Goal: Task Accomplishment & Management: Manage account settings

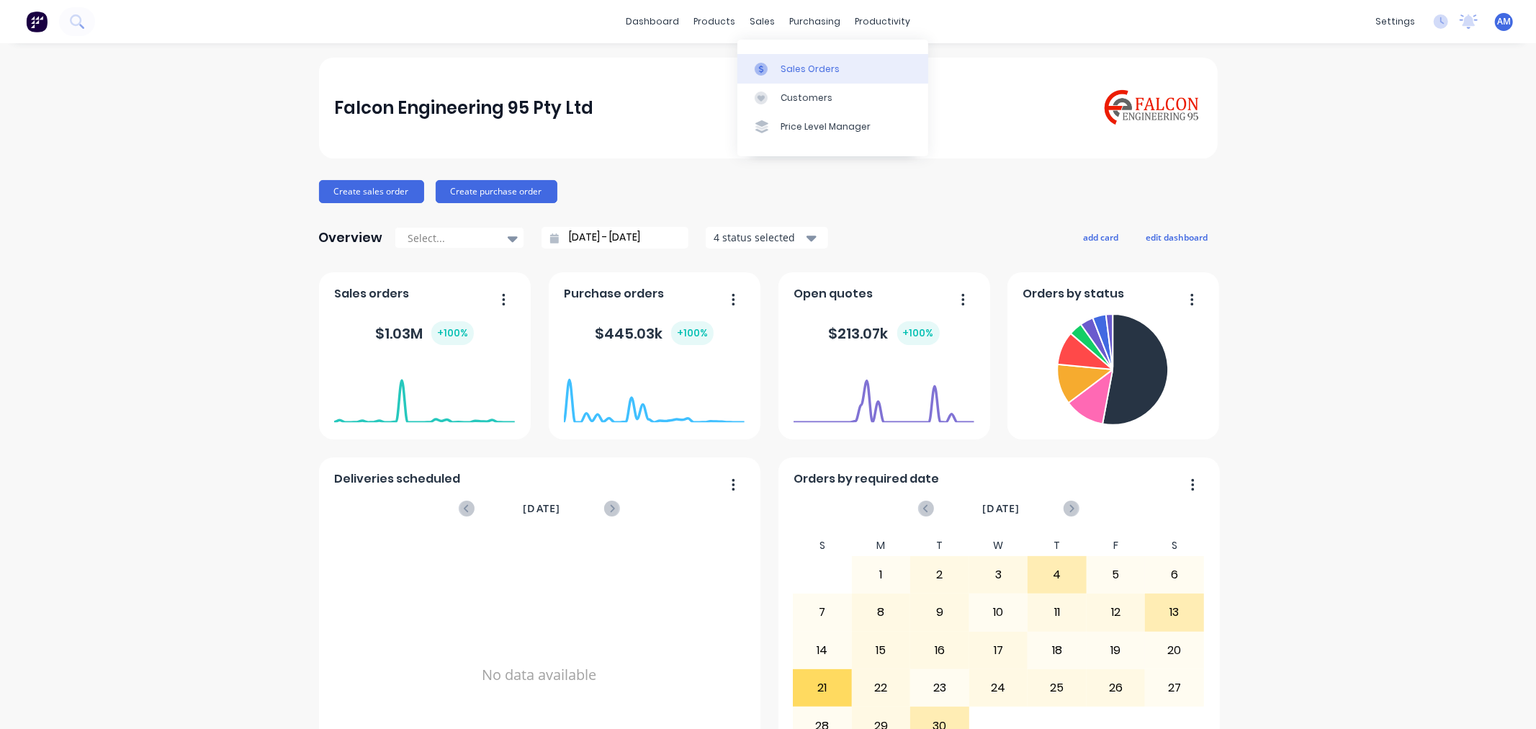
click at [798, 63] on div "Sales Orders" at bounding box center [809, 69] width 59 height 13
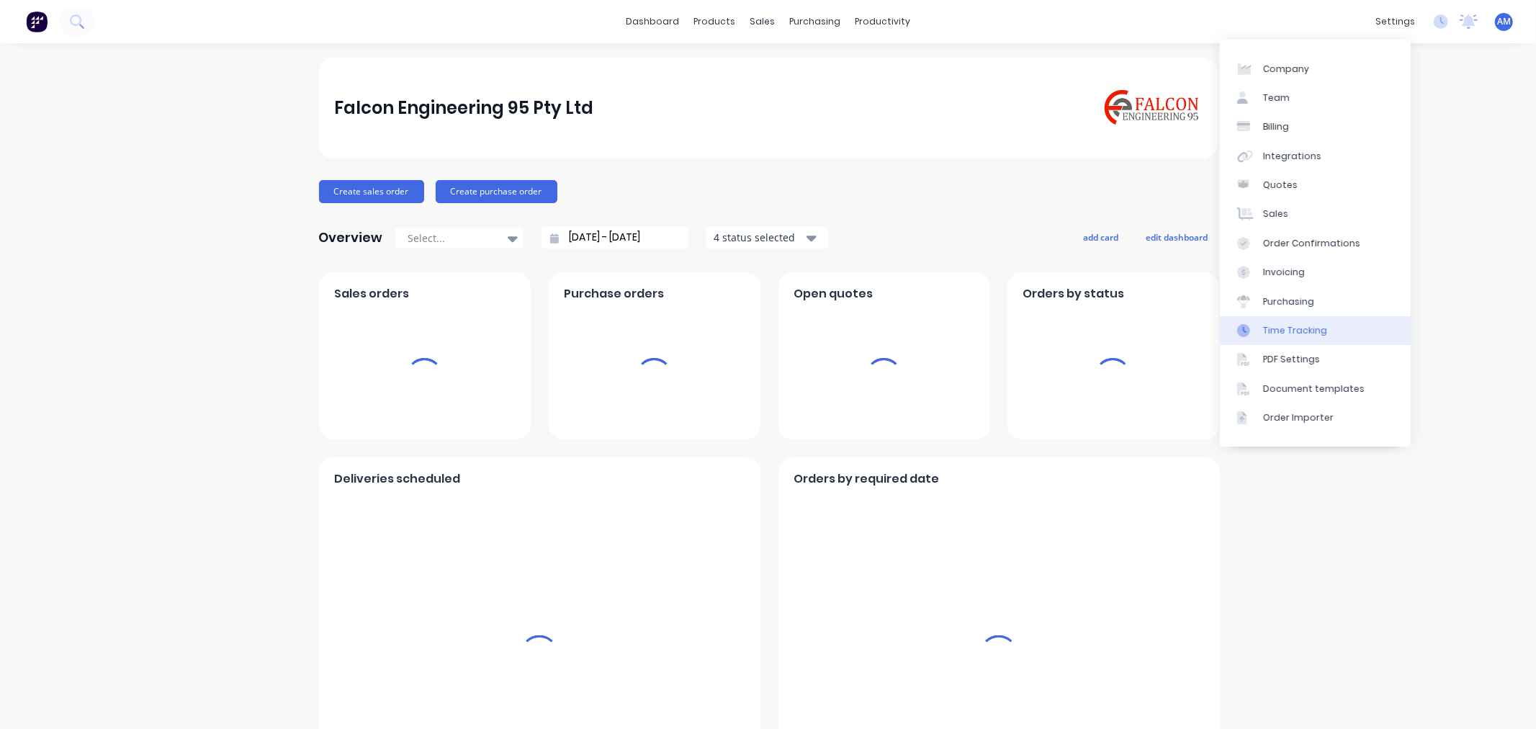
click at [1377, 16] on div "settings" at bounding box center [1395, 22] width 54 height 22
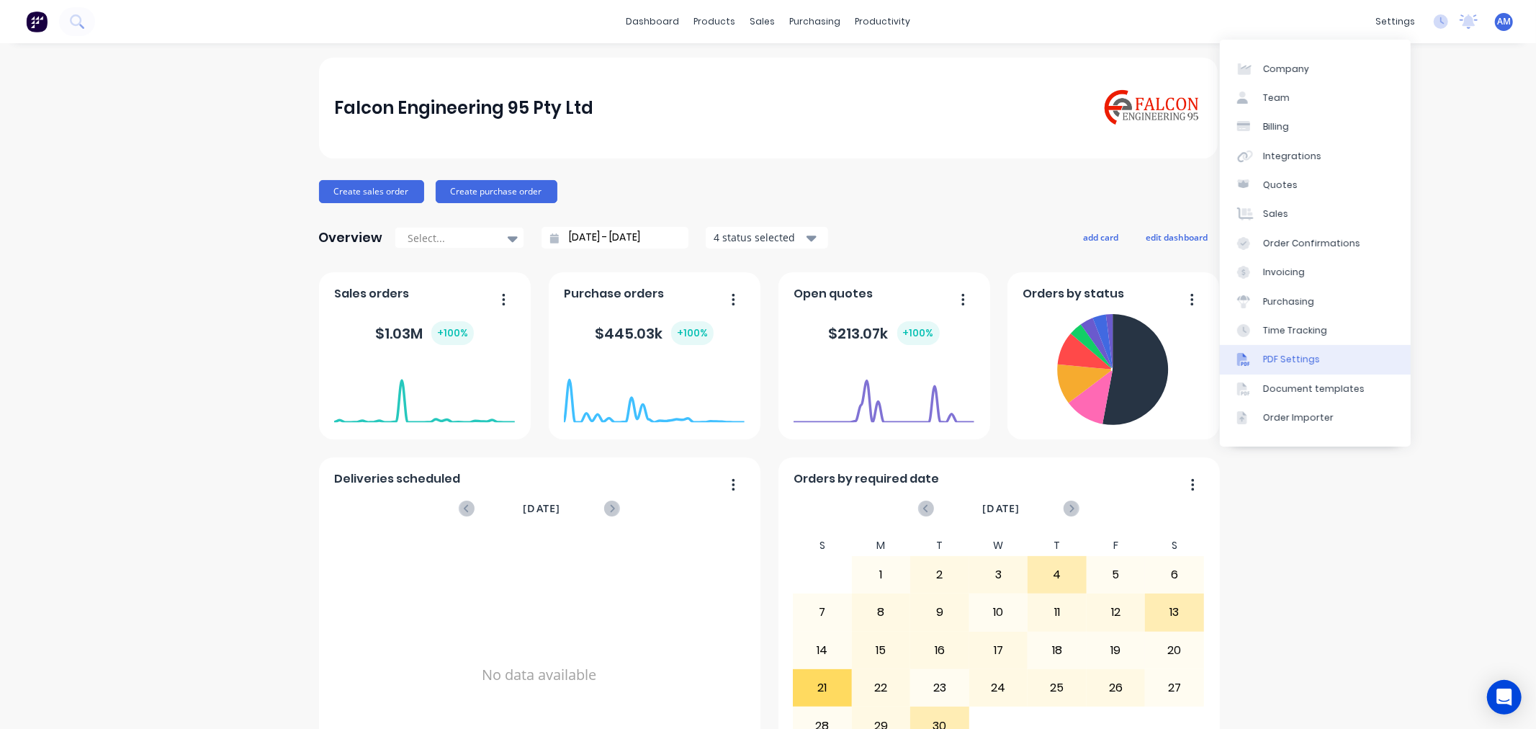
click at [1282, 354] on div "PDF Settings" at bounding box center [1291, 359] width 57 height 13
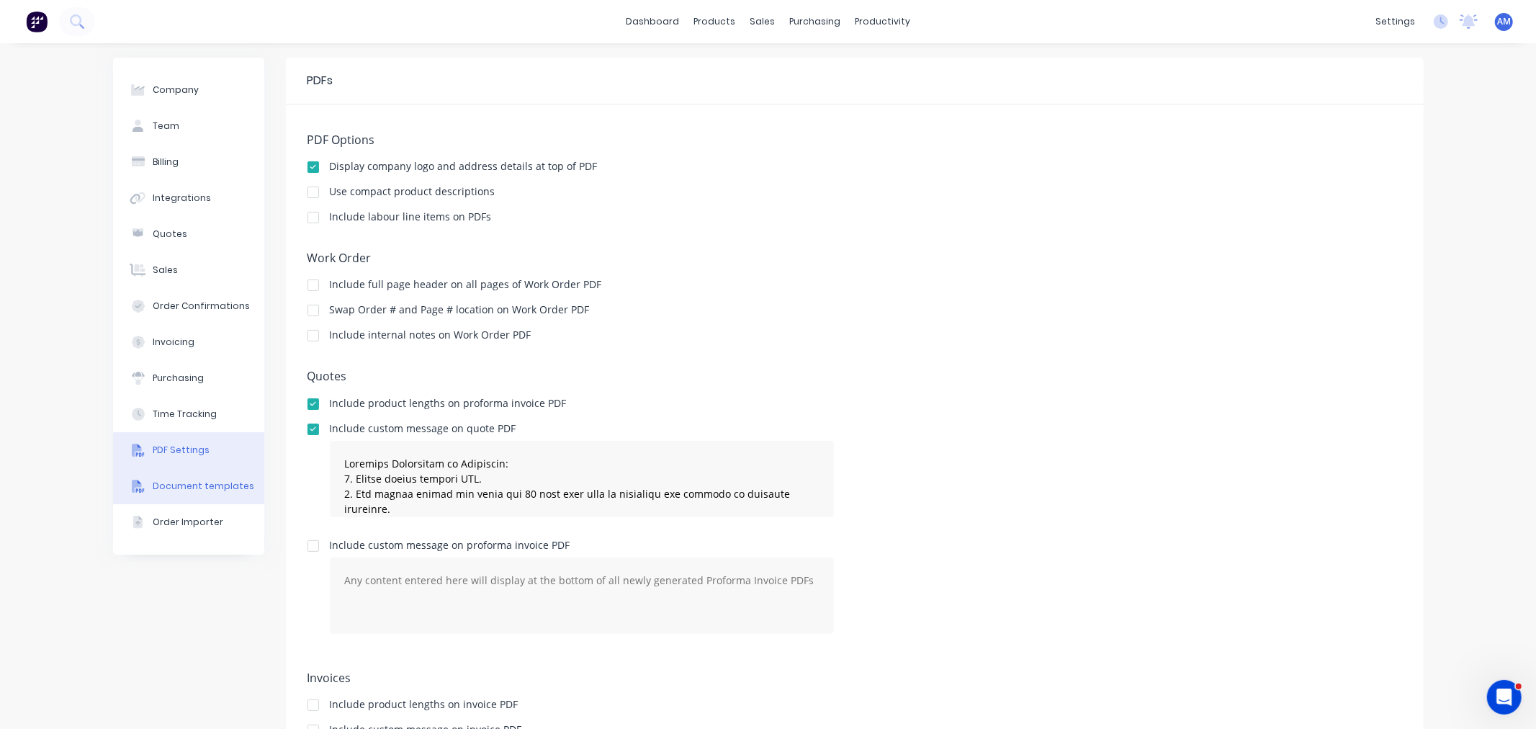
click at [191, 497] on button "Document templates" at bounding box center [188, 486] width 151 height 36
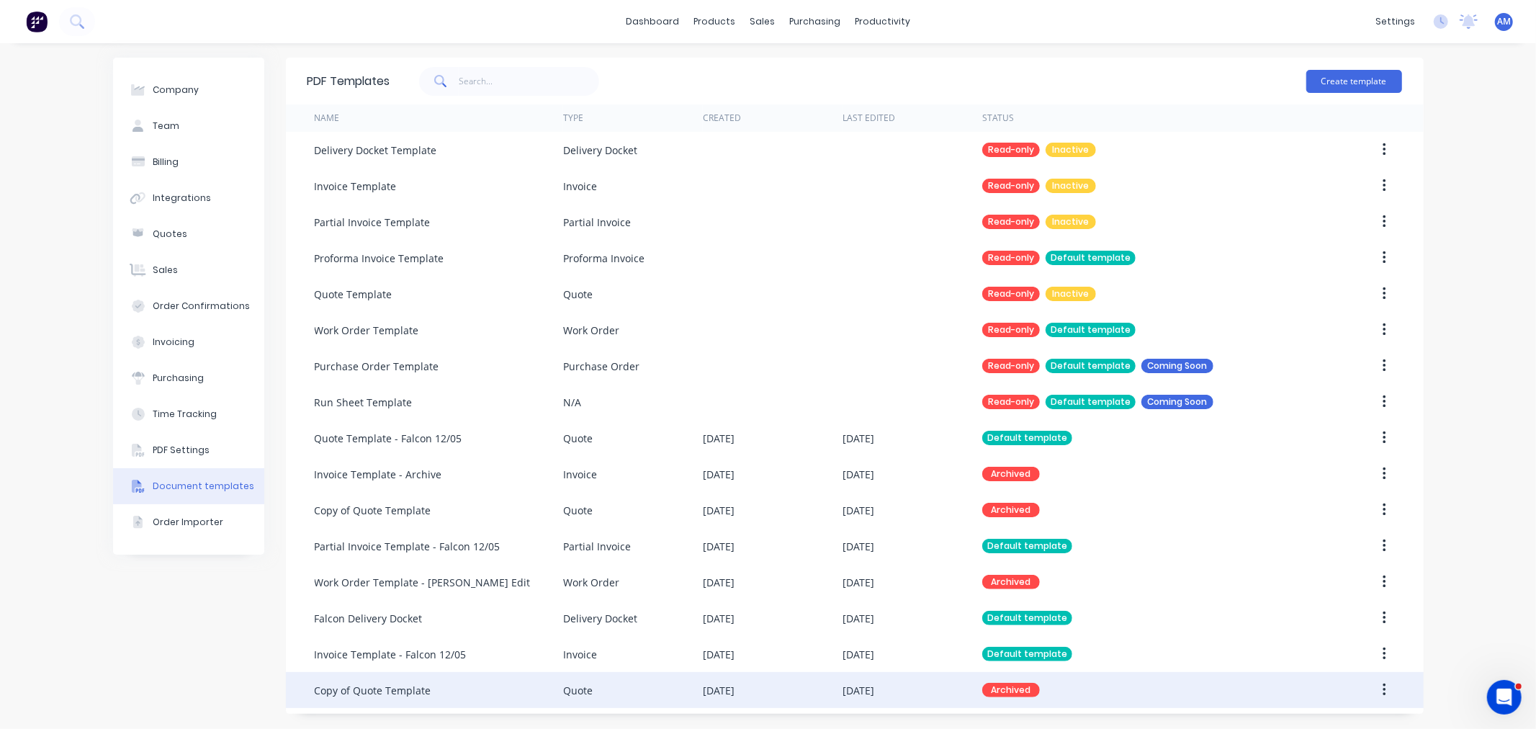
click at [428, 691] on div "Copy of Quote Template" at bounding box center [439, 690] width 248 height 36
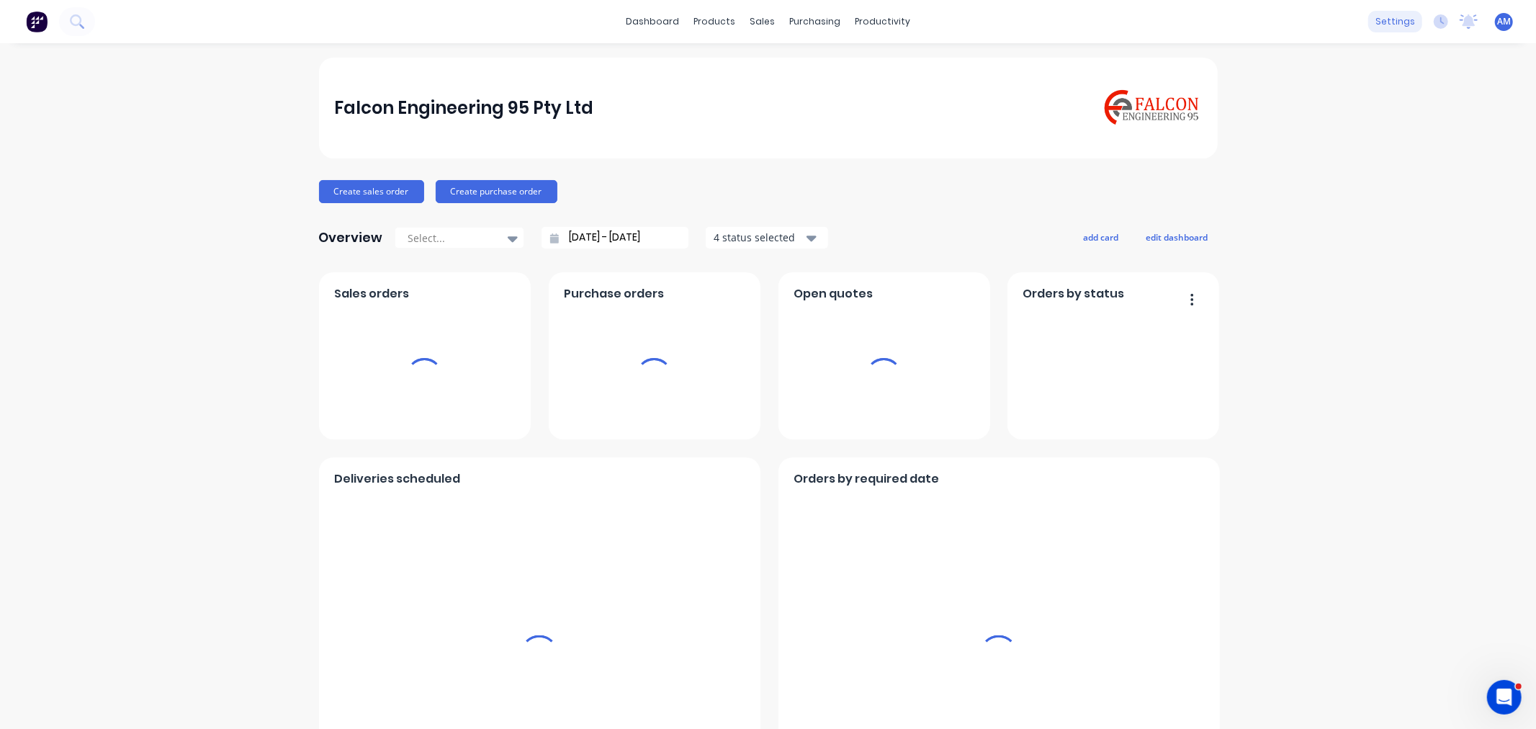
click at [1378, 23] on div "settings" at bounding box center [1395, 22] width 54 height 22
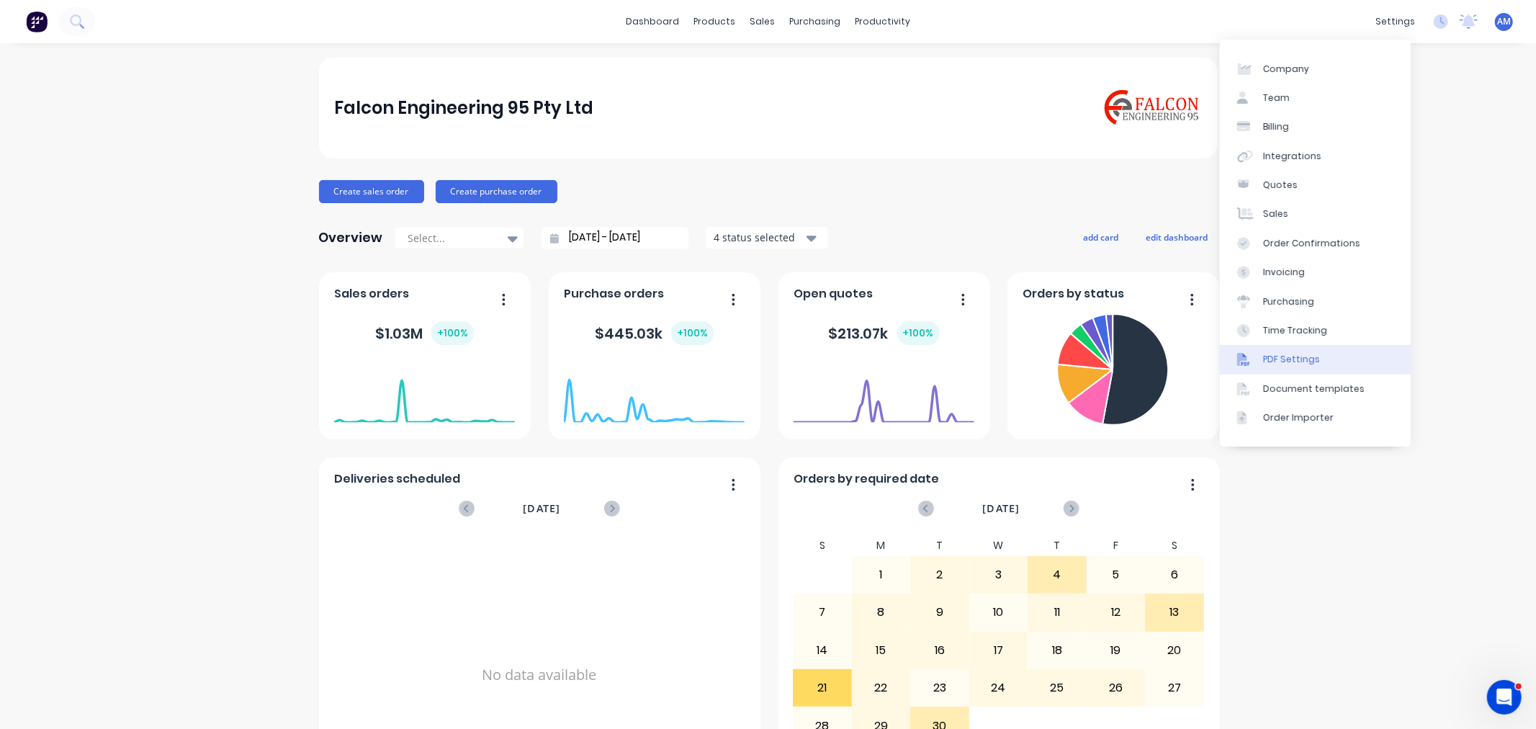
click at [1297, 356] on div "PDF Settings" at bounding box center [1291, 359] width 57 height 13
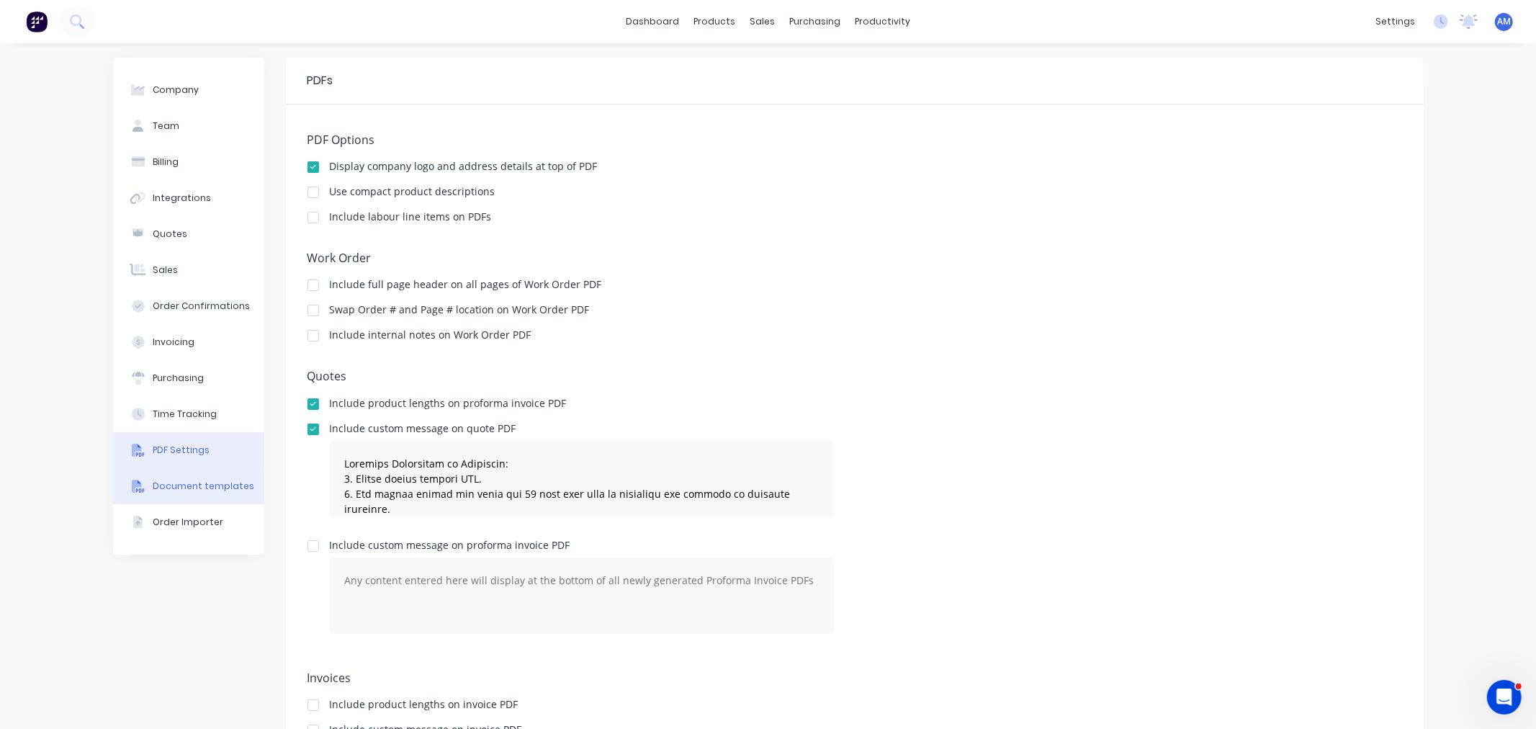
click at [168, 490] on div "Document templates" at bounding box center [204, 486] width 102 height 13
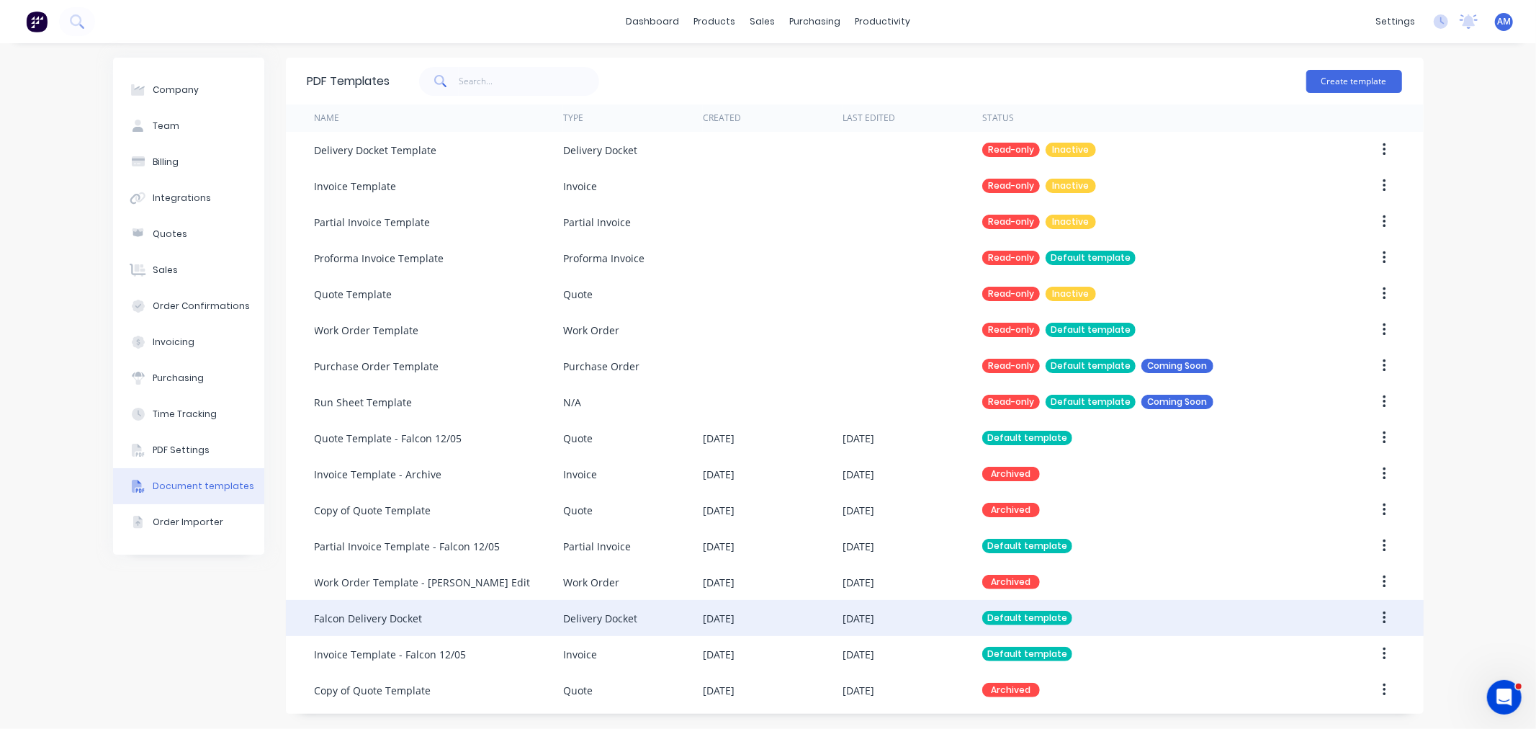
click at [418, 611] on div "Falcon Delivery Docket" at bounding box center [369, 618] width 108 height 15
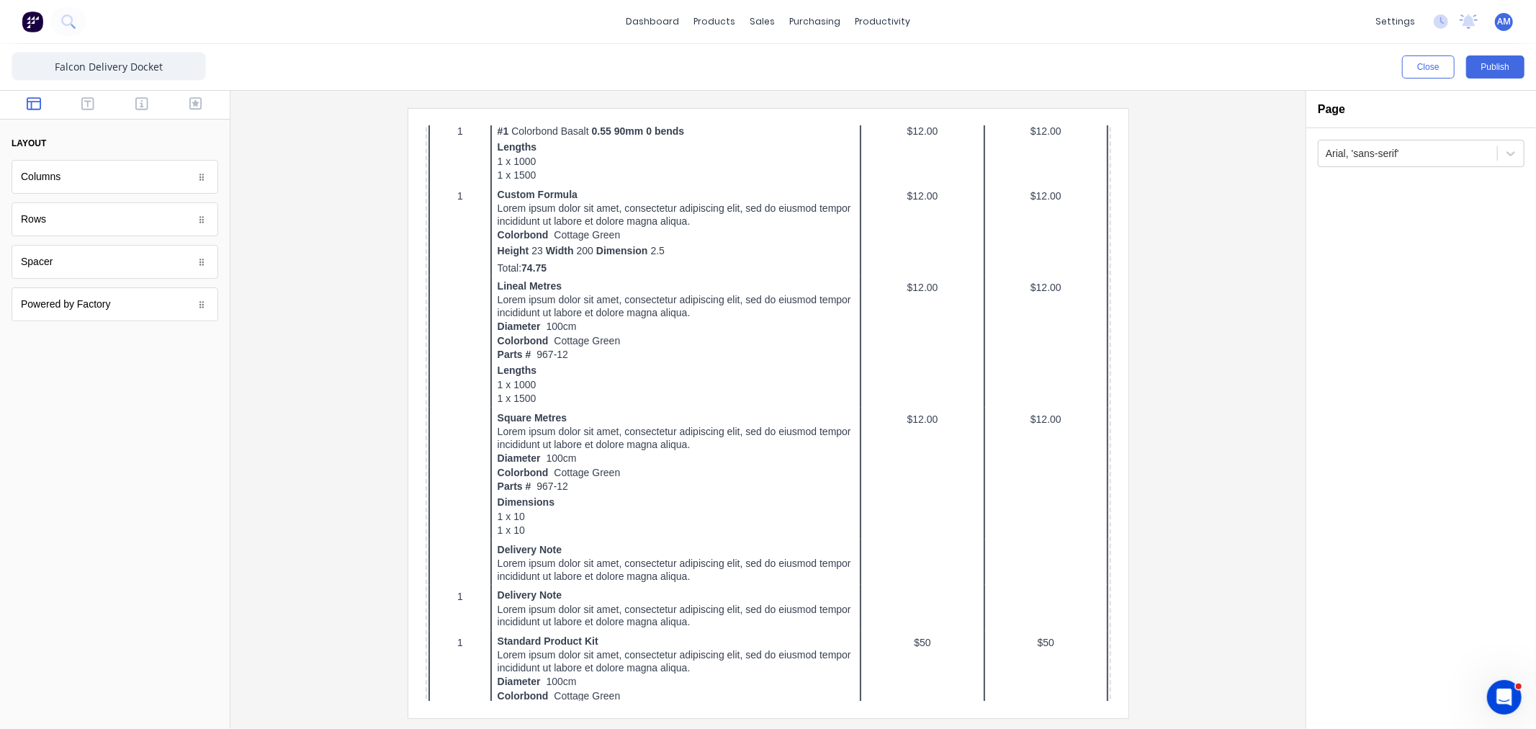
scroll to position [480, 0]
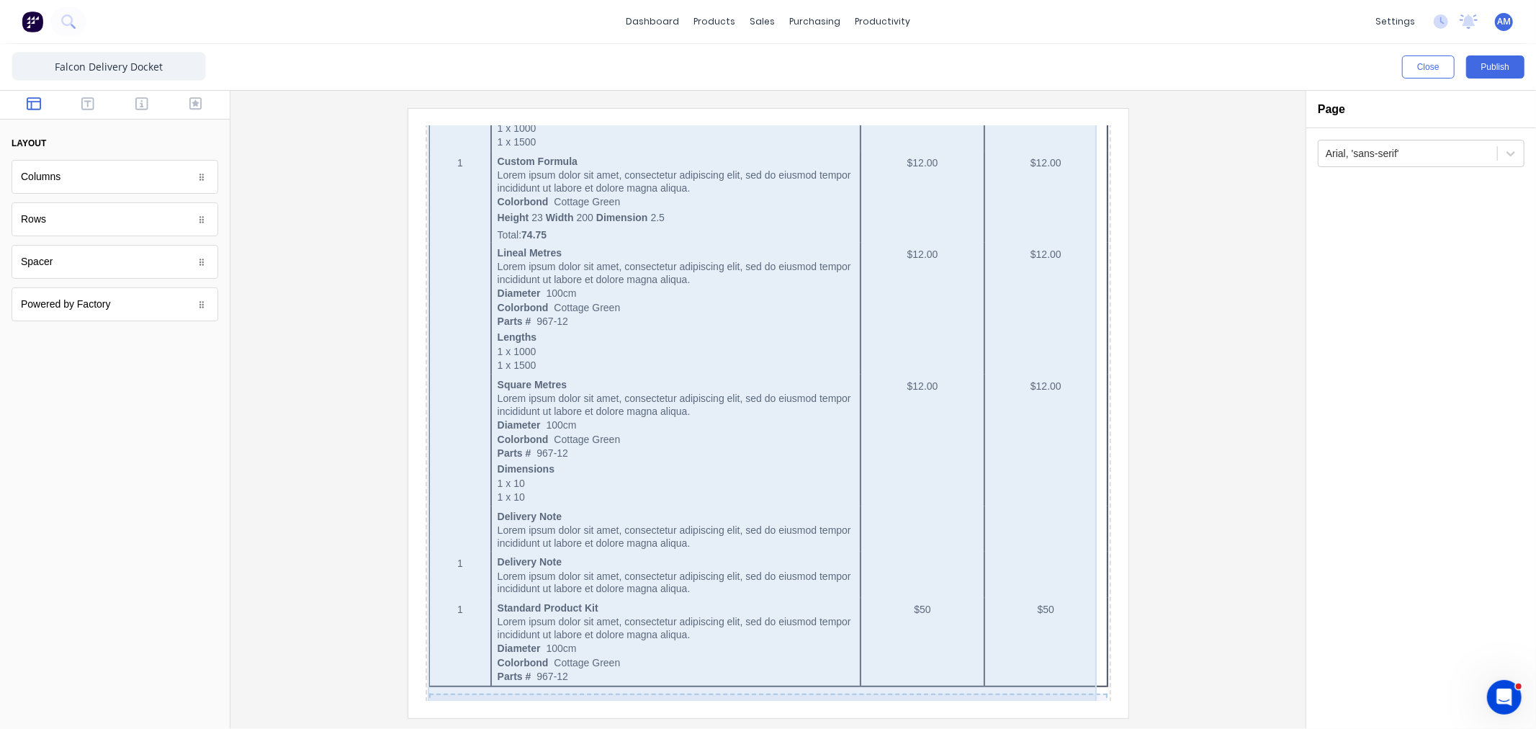
click at [927, 357] on div "QTY DESCRIPTION EACH TOTAL 1 Basic Product Lorem ipsum dolor sit amet, consecte…" at bounding box center [750, 415] width 680 height 925
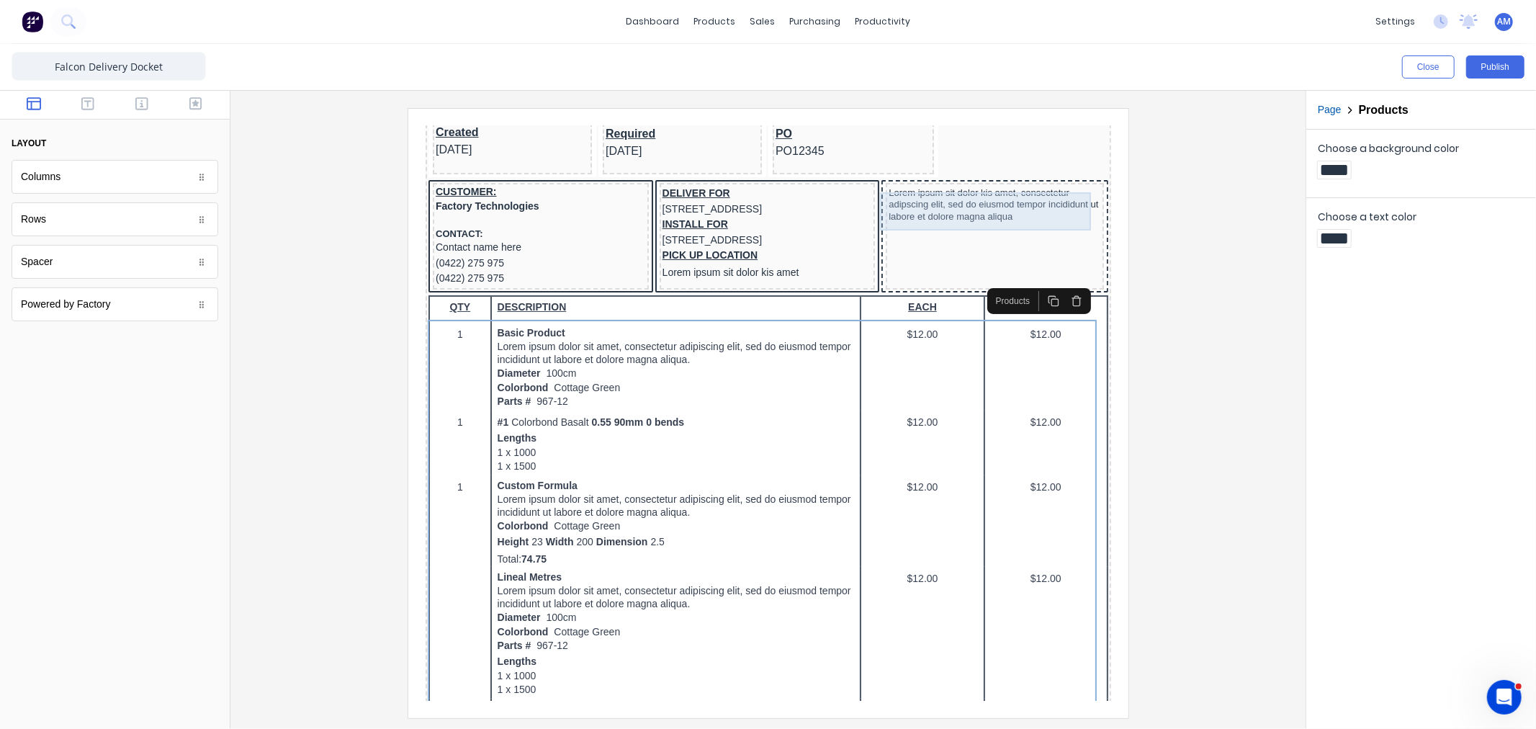
scroll to position [160, 0]
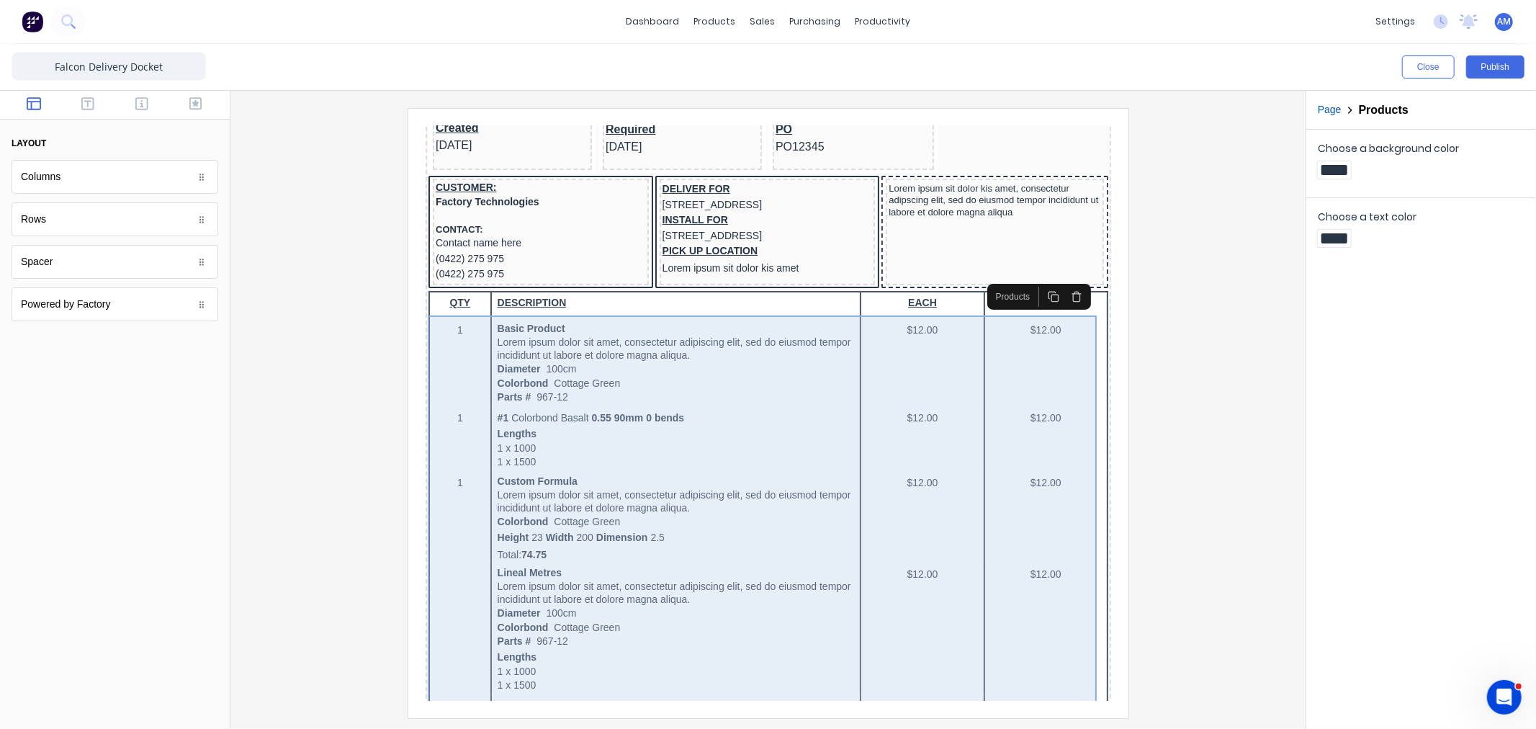
click at [903, 339] on div "QTY DESCRIPTION EACH TOTAL 1 Basic Product Lorem ipsum dolor sit amet, consecte…" at bounding box center [750, 735] width 680 height 925
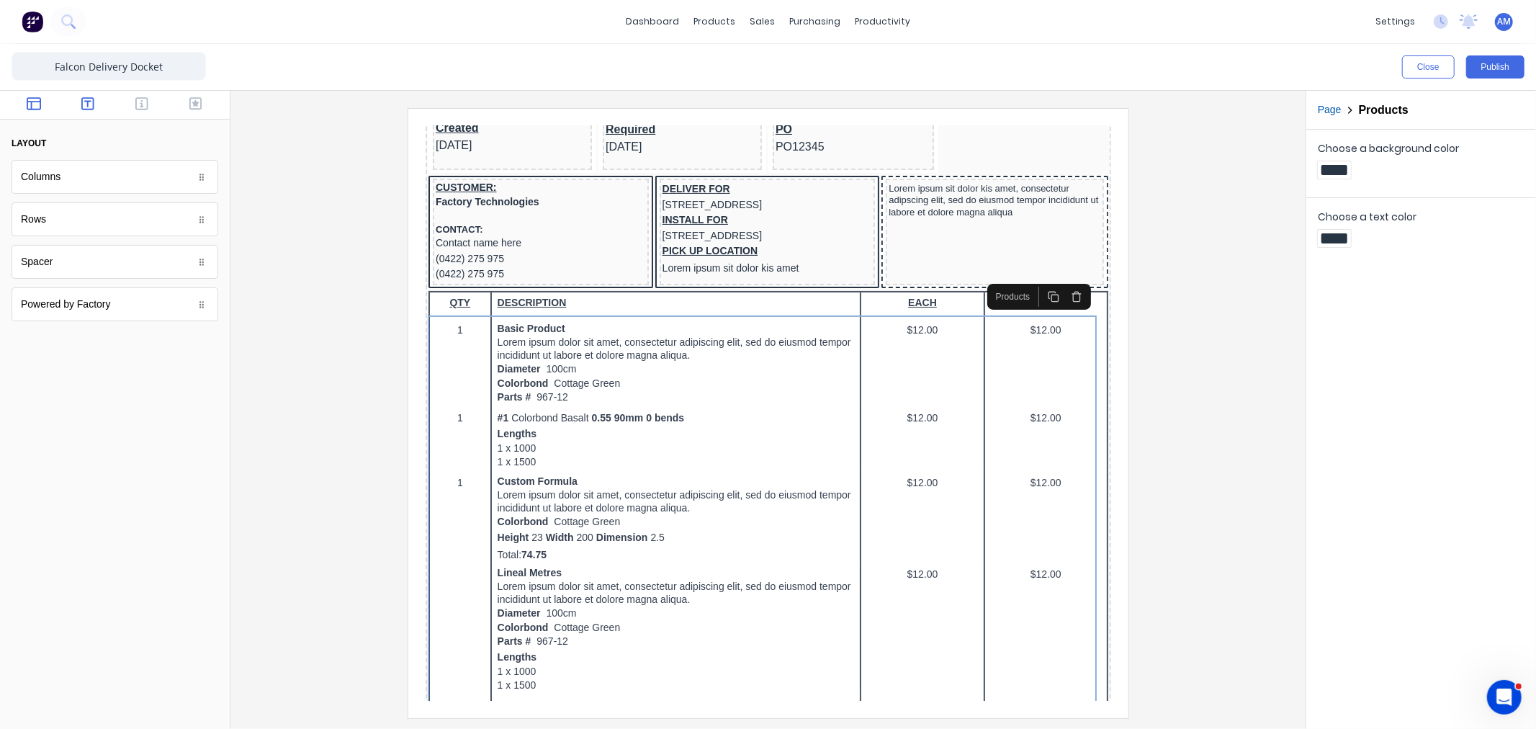
click at [89, 103] on icon "button" at bounding box center [87, 103] width 13 height 14
click at [199, 101] on icon "button" at bounding box center [195, 103] width 13 height 14
click at [141, 101] on icon "button" at bounding box center [141, 103] width 13 height 13
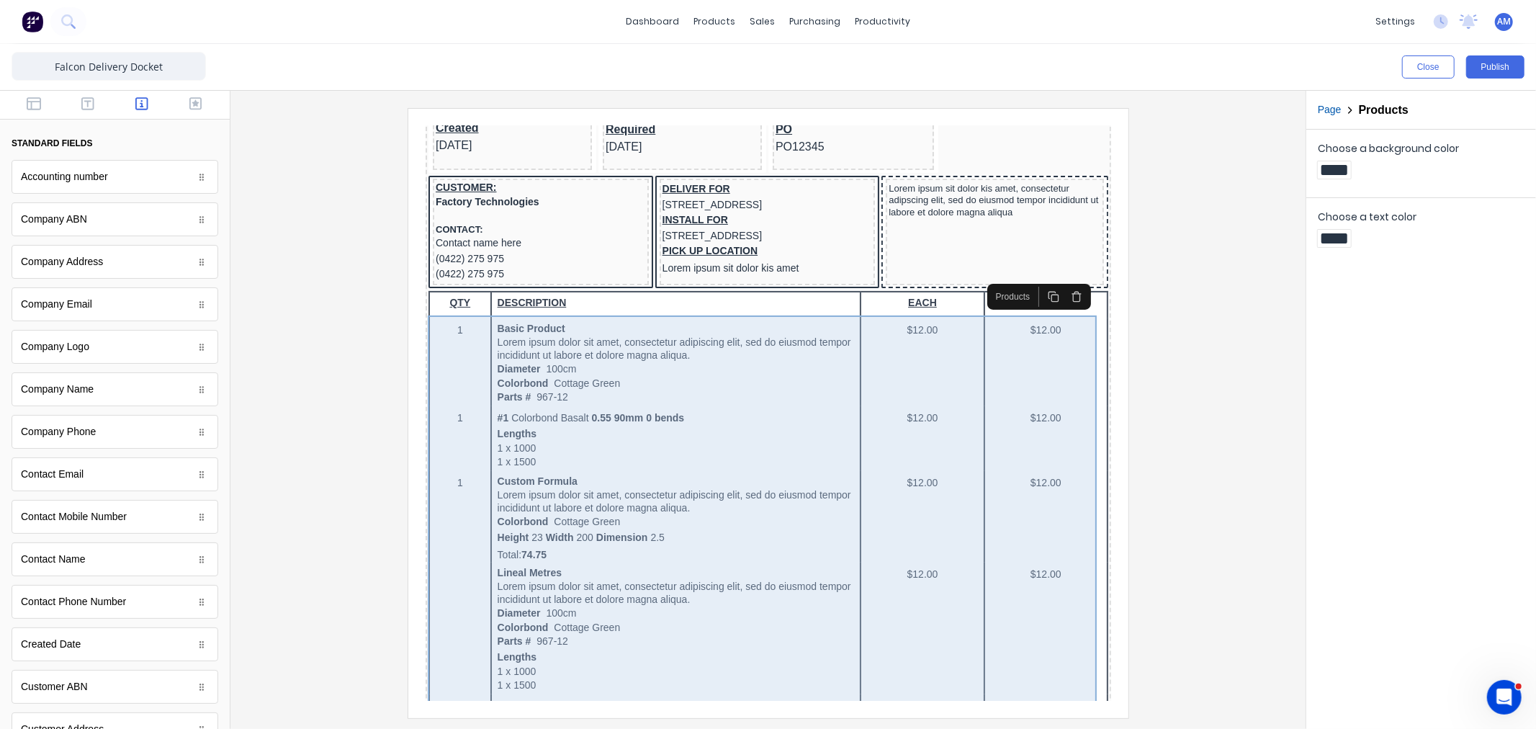
click at [636, 542] on div "QTY DESCRIPTION EACH TOTAL 1 Basic Product Lorem ipsum dolor sit amet, consecte…" at bounding box center [750, 735] width 680 height 925
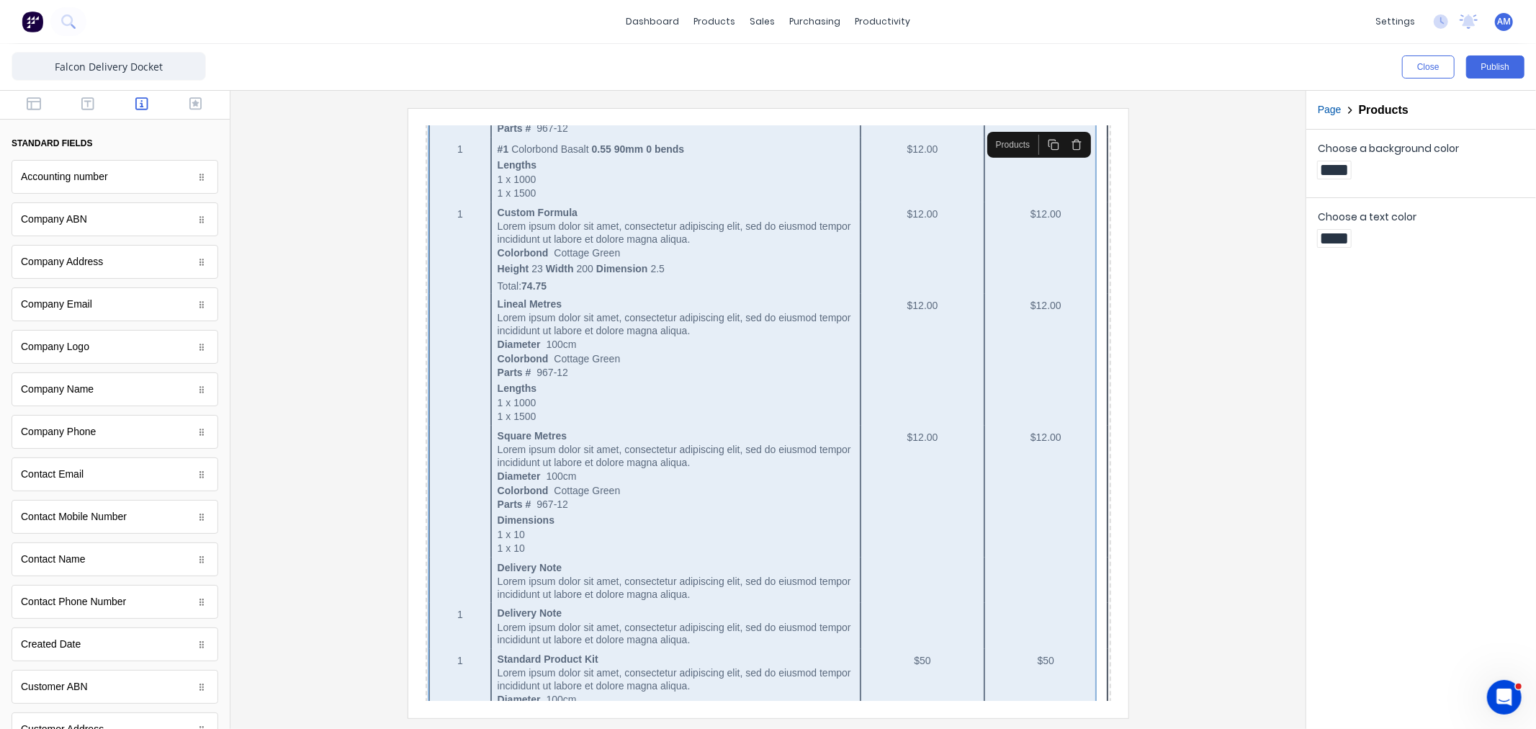
scroll to position [400, 0]
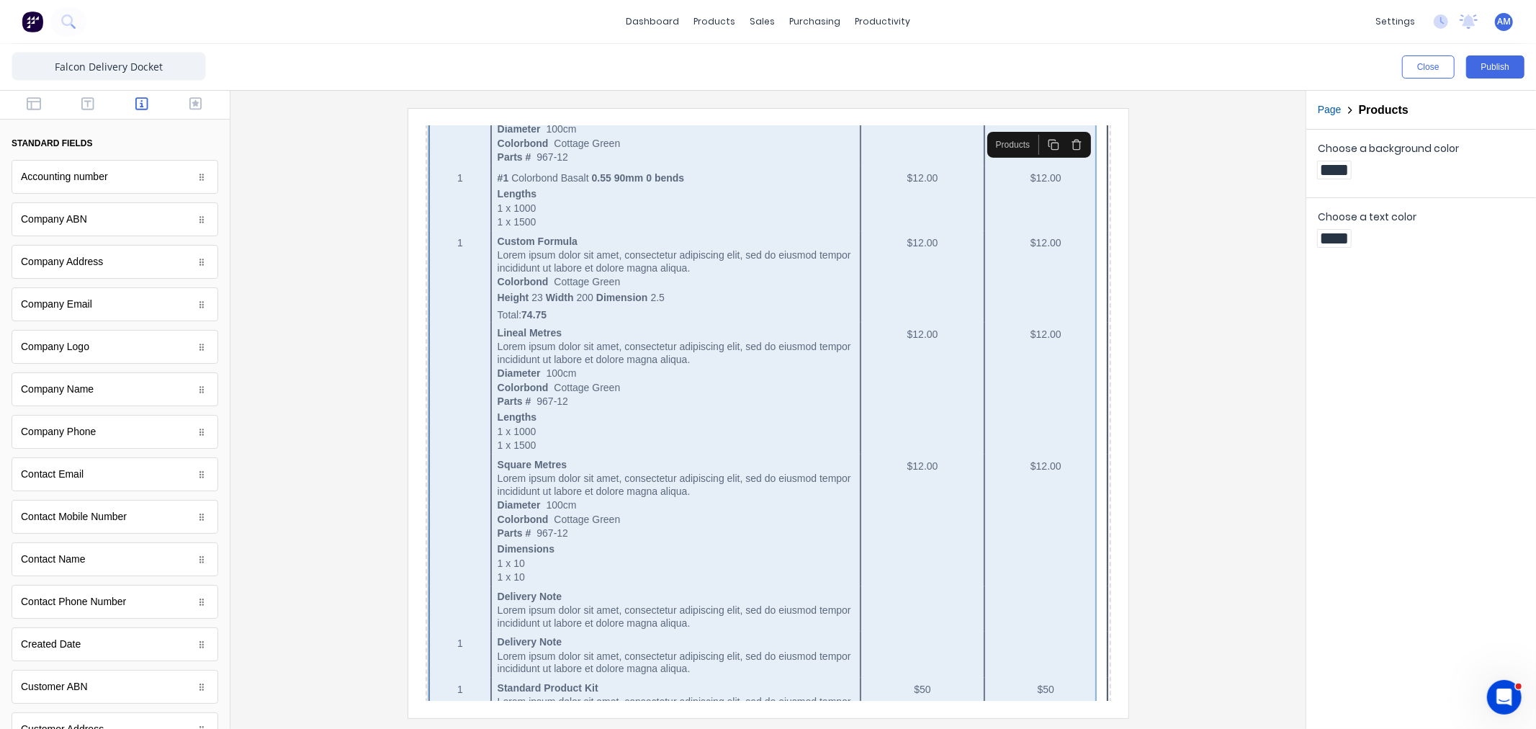
click at [675, 261] on div "QTY DESCRIPTION EACH TOTAL 1 Basic Product Lorem ipsum dolor sit amet, consecte…" at bounding box center [750, 495] width 680 height 925
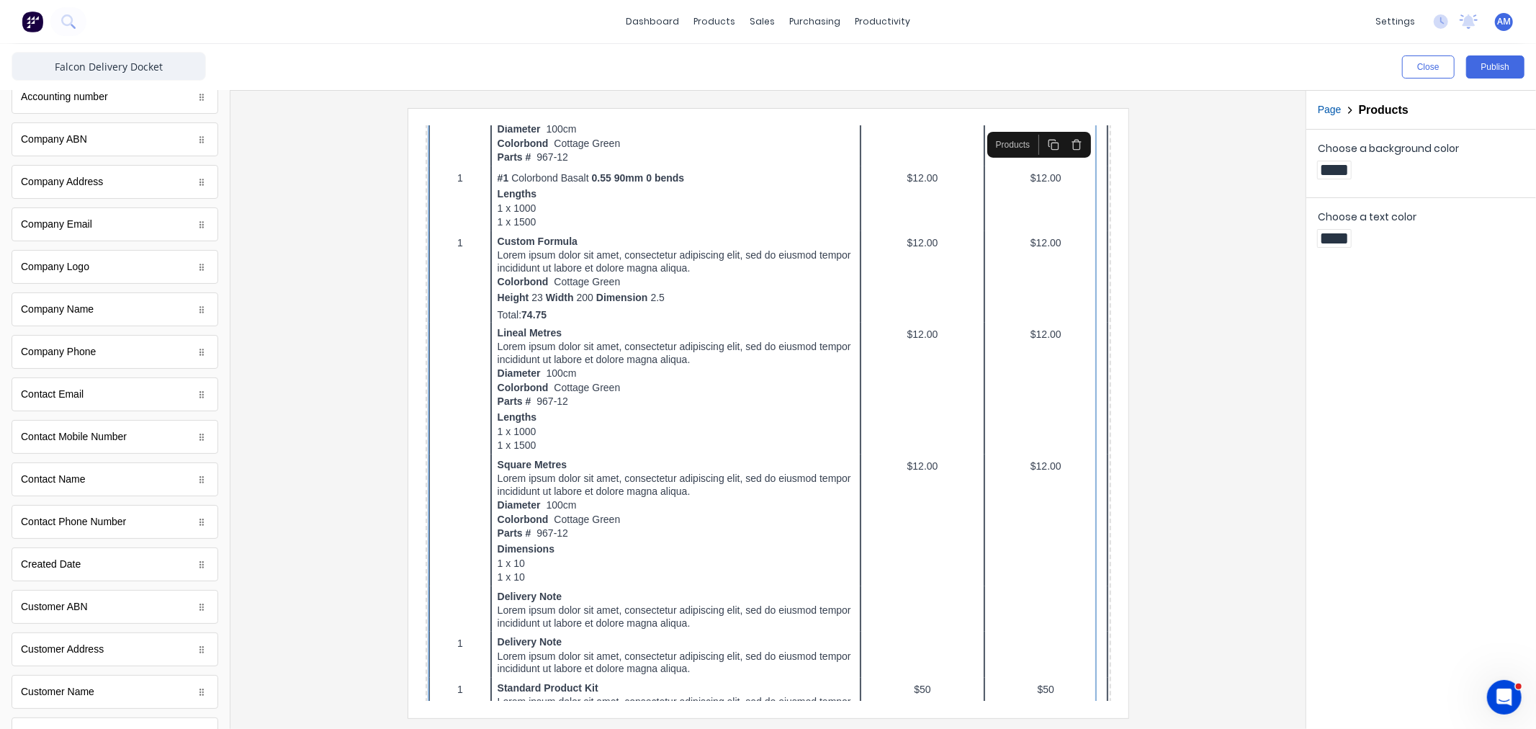
scroll to position [0, 0]
click at [189, 104] on icon "button" at bounding box center [195, 103] width 13 height 14
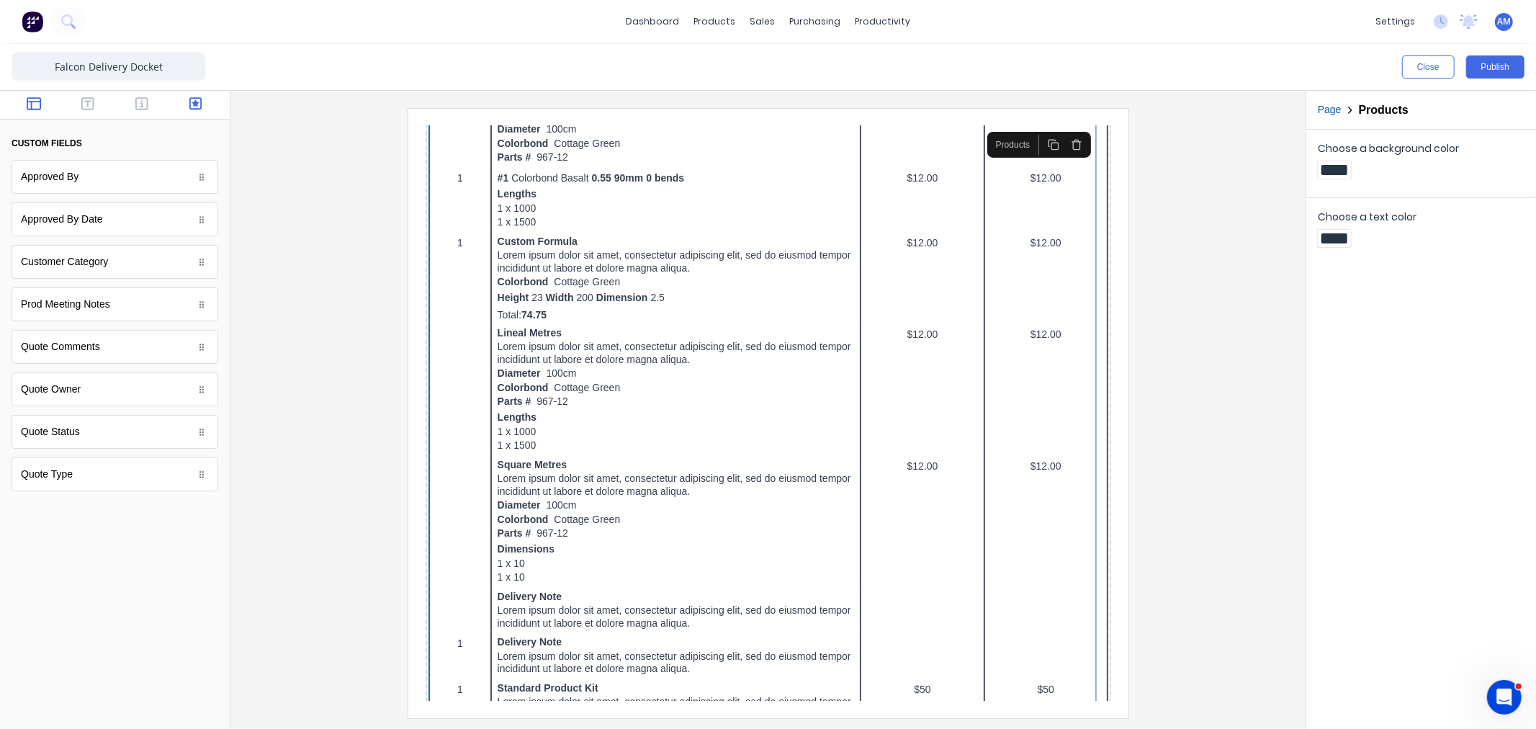
click at [32, 98] on icon "button" at bounding box center [34, 103] width 14 height 13
click at [95, 103] on button "button" at bounding box center [88, 104] width 45 height 17
click at [47, 101] on button "button" at bounding box center [34, 104] width 45 height 17
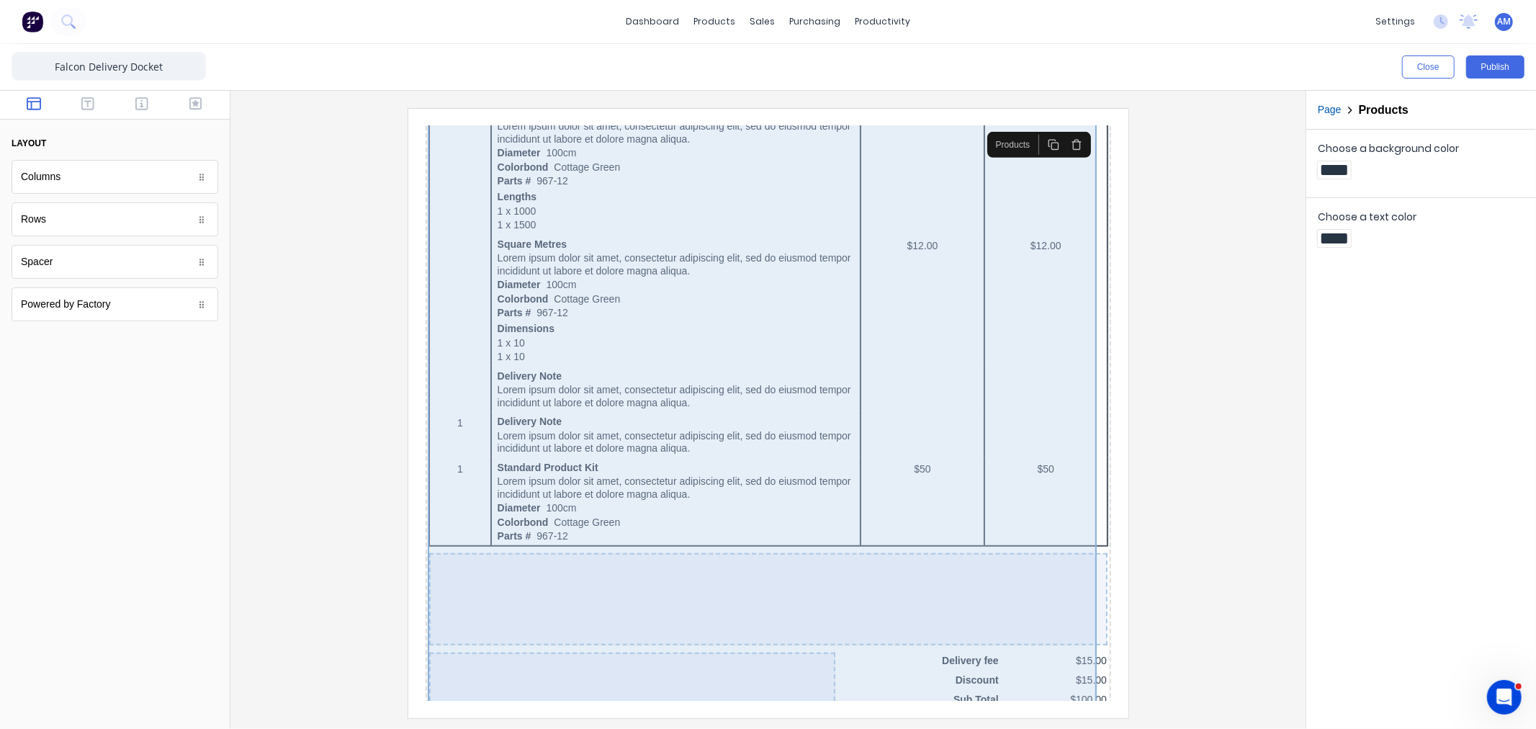
scroll to position [913, 0]
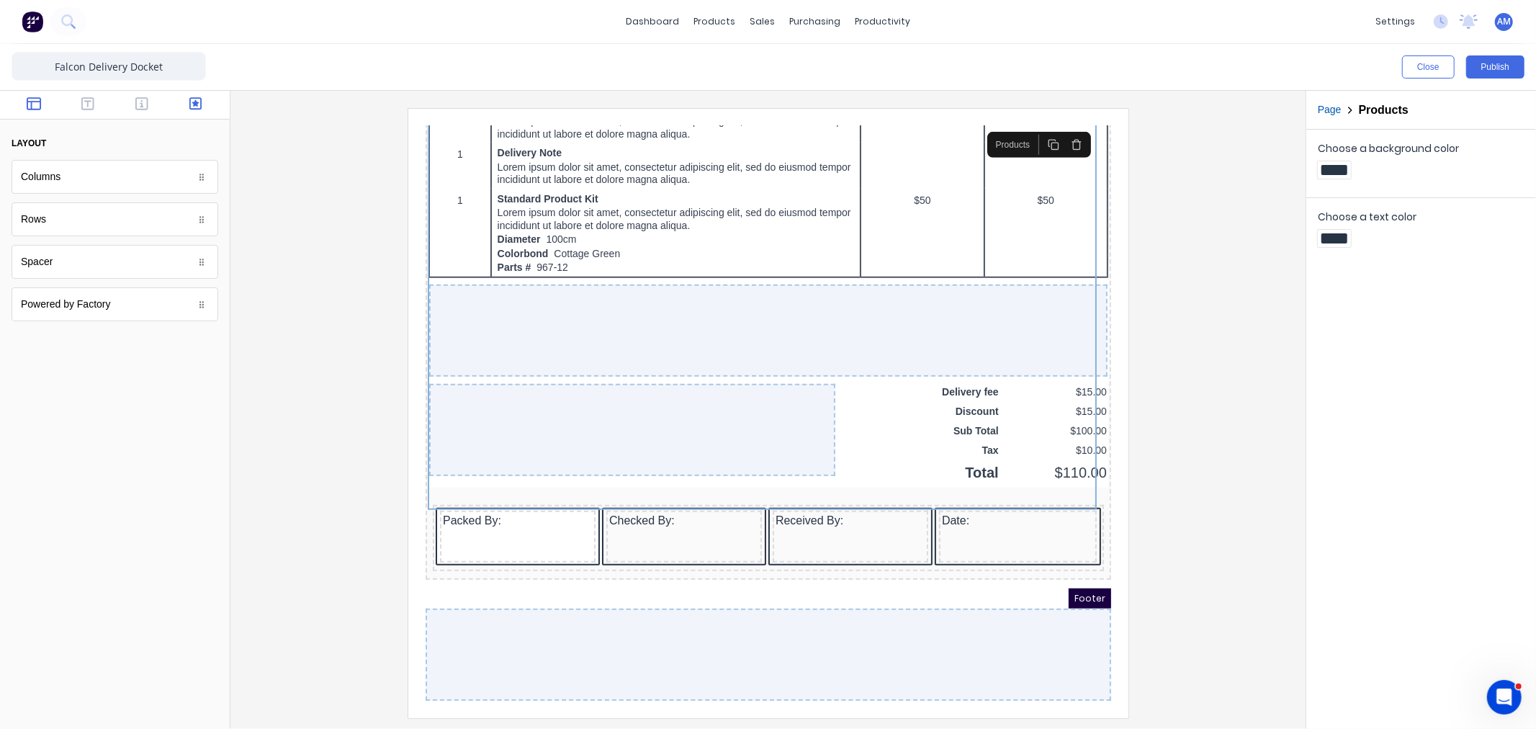
click at [174, 99] on button "button" at bounding box center [195, 104] width 45 height 17
click at [154, 97] on button "button" at bounding box center [142, 104] width 45 height 17
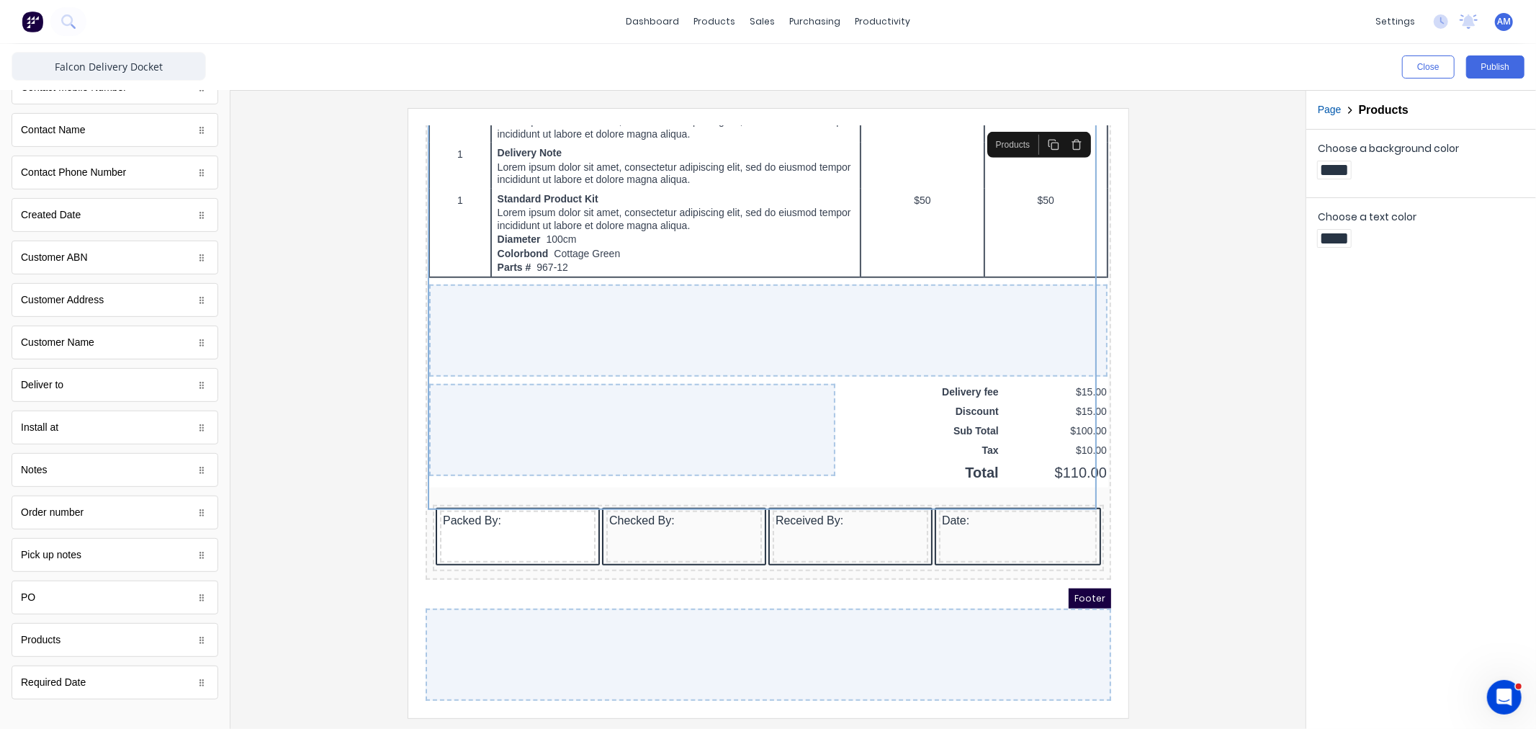
scroll to position [445, 0]
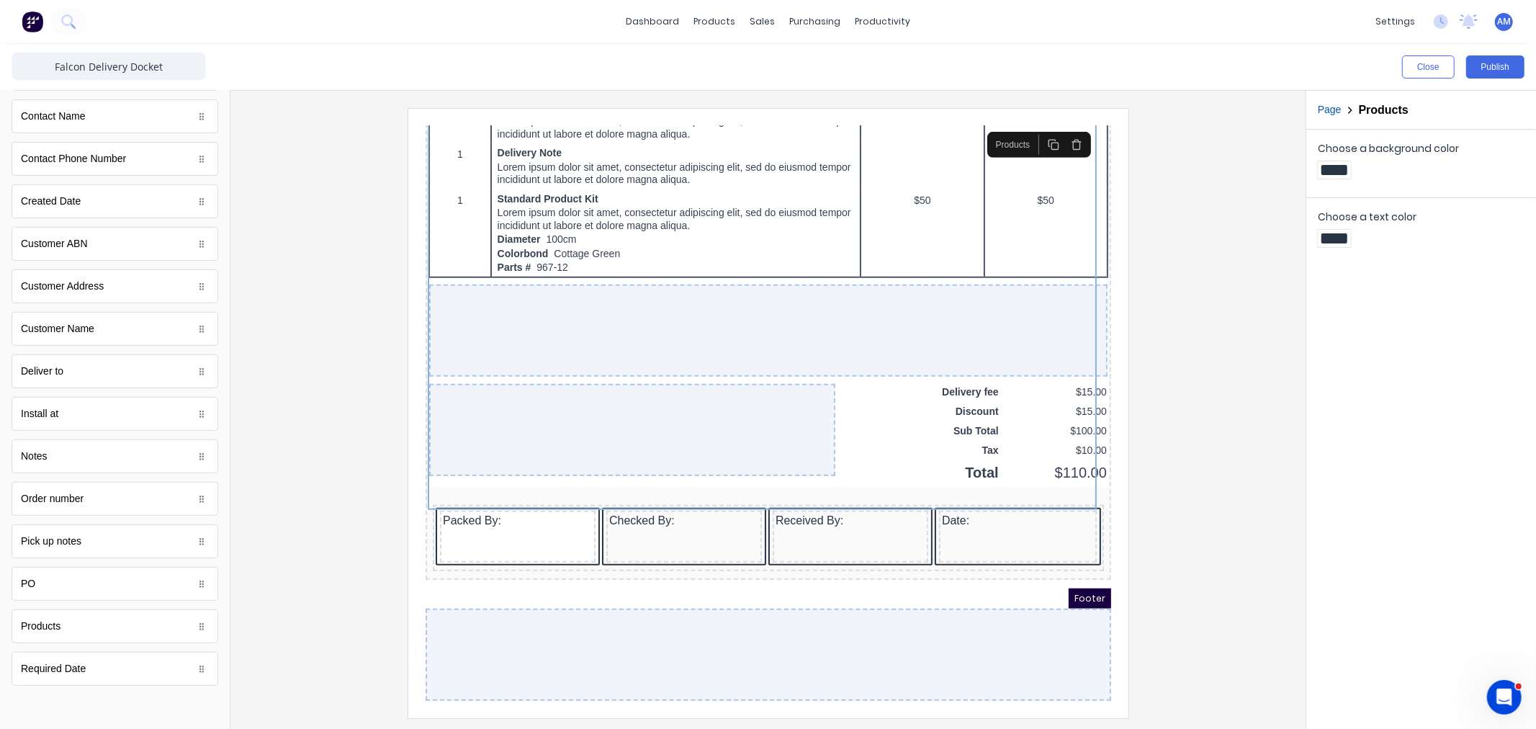
click at [84, 629] on div "Products" at bounding box center [115, 626] width 207 height 34
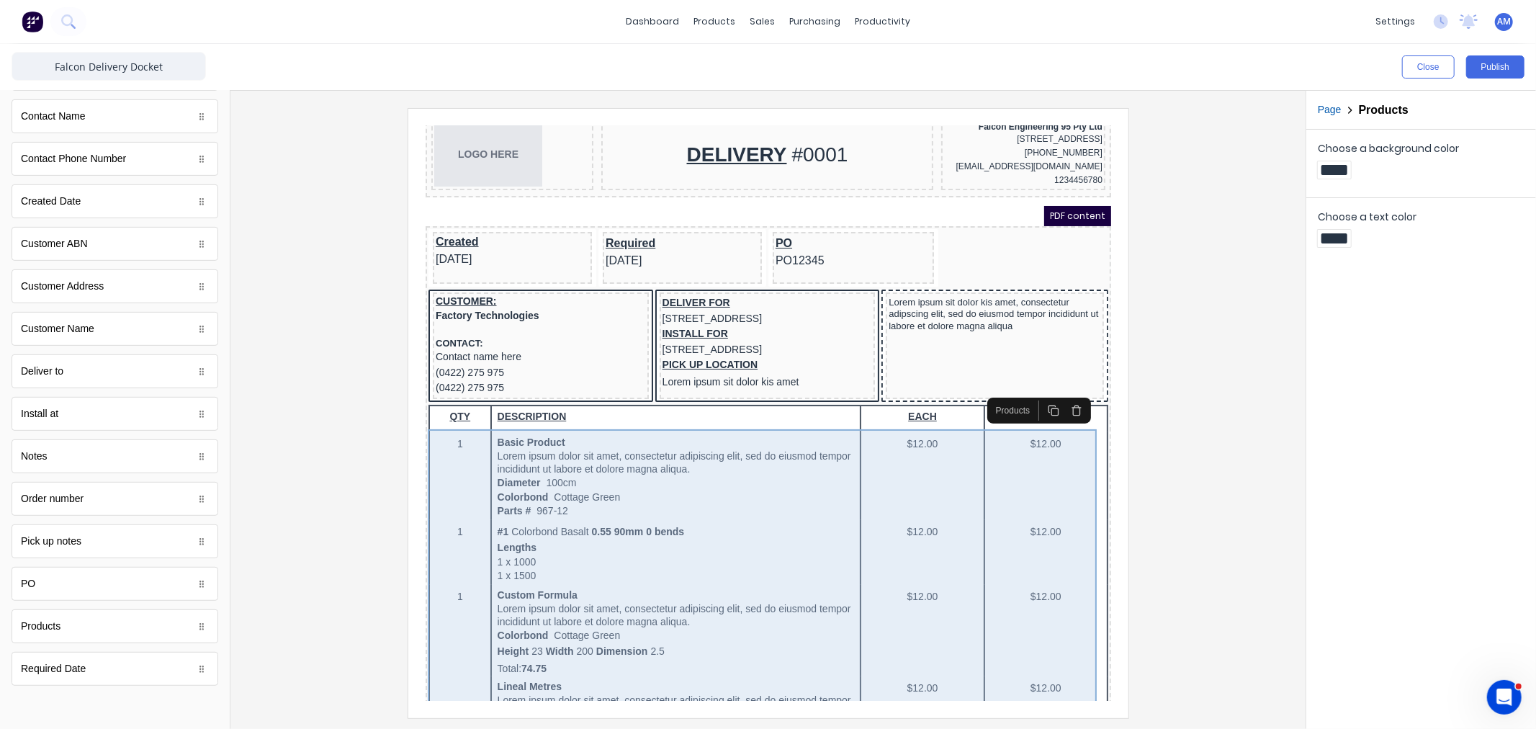
scroll to position [0, 0]
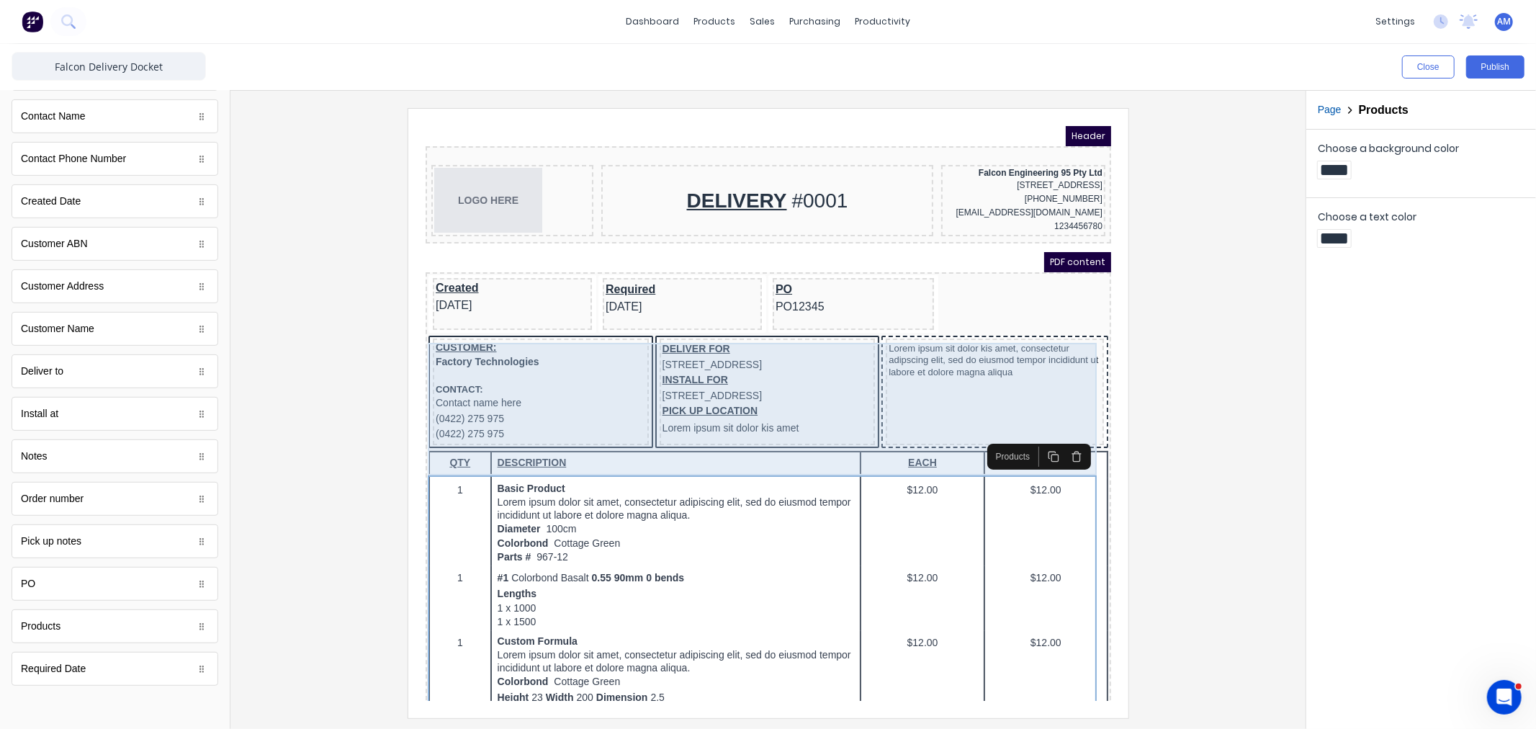
click at [924, 384] on div "Lorem ipsum sit dolor kis amet, consectetur adipscing elit, sed do eiusmod temp…" at bounding box center [977, 373] width 218 height 107
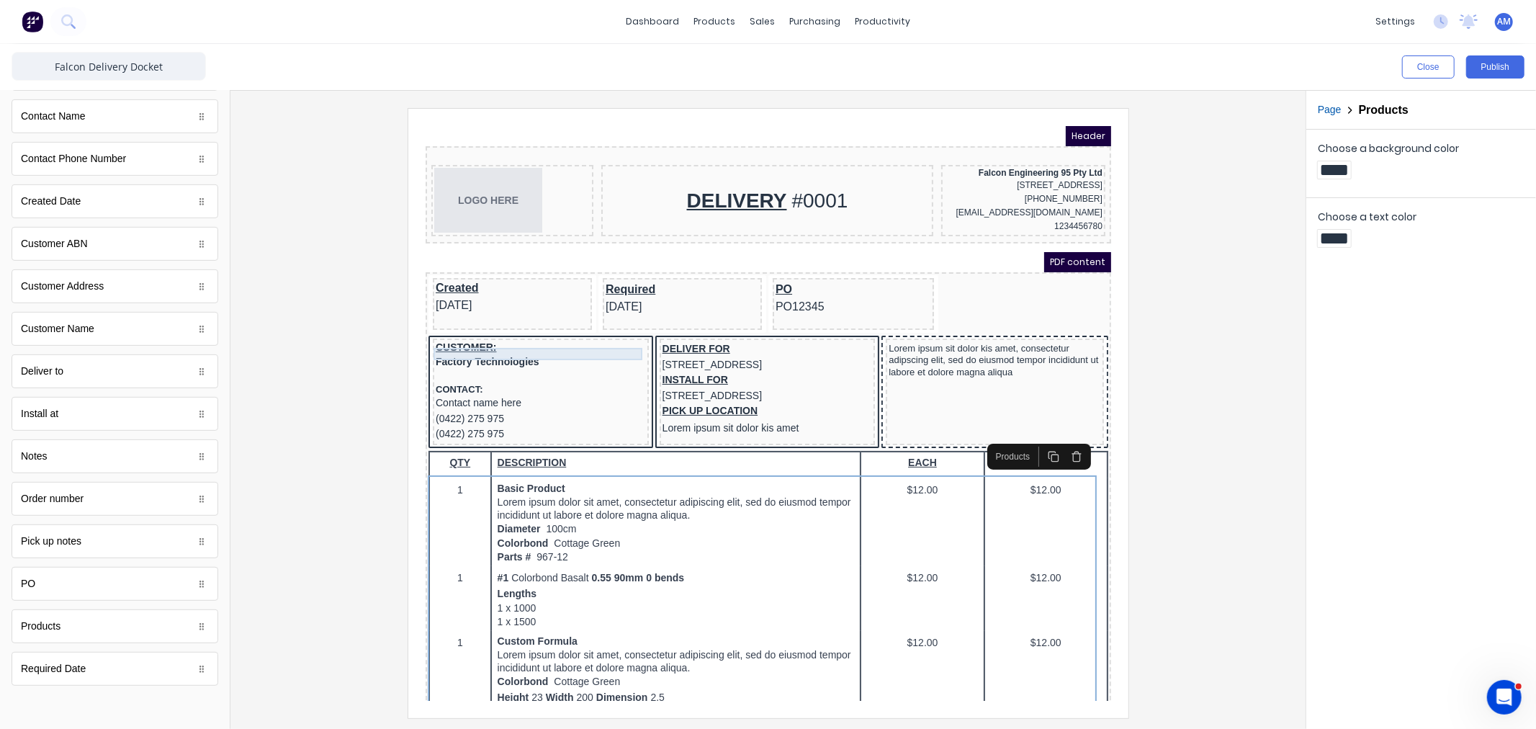
click at [468, 336] on div "CUSTOMER:" at bounding box center [523, 329] width 210 height 13
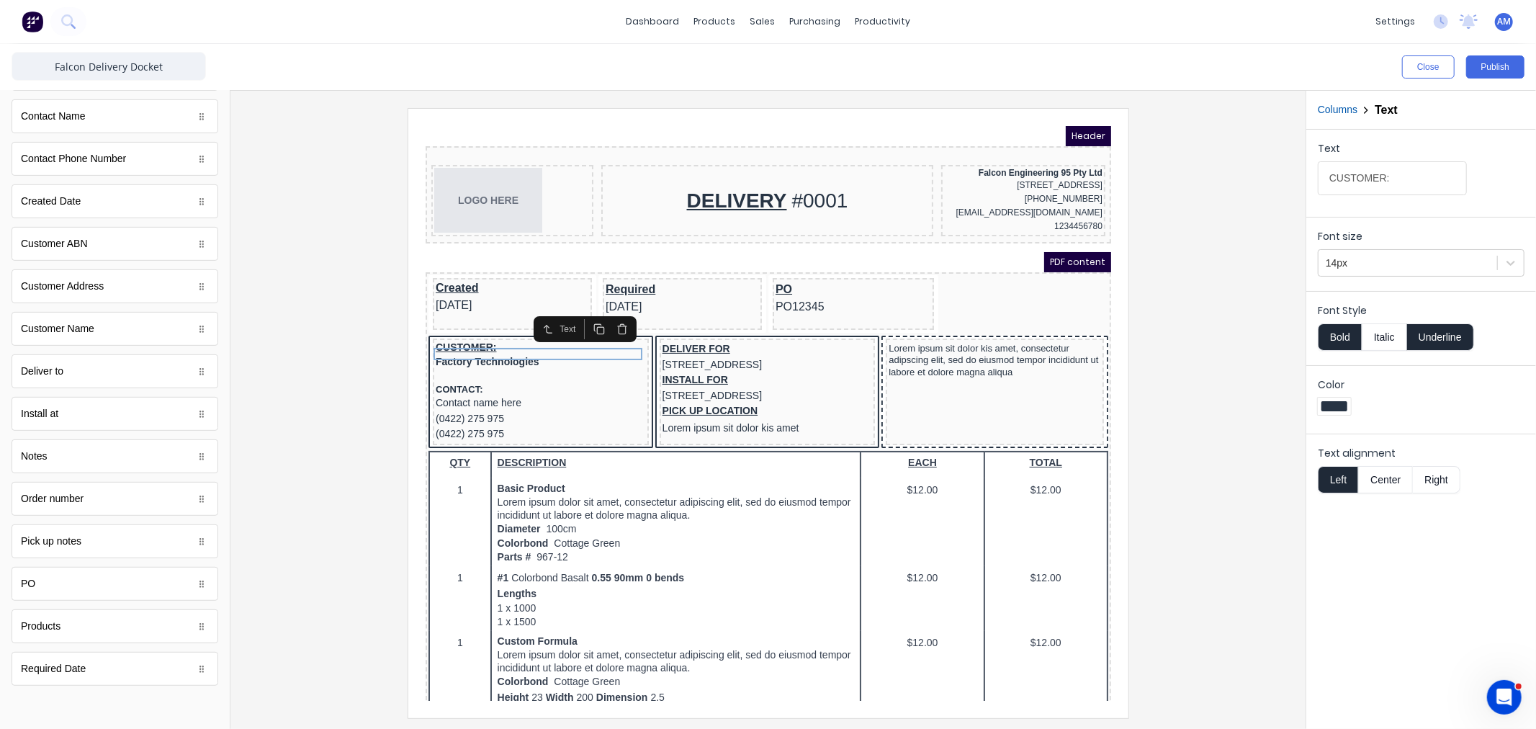
click at [1156, 484] on div at bounding box center [768, 412] width 1052 height 609
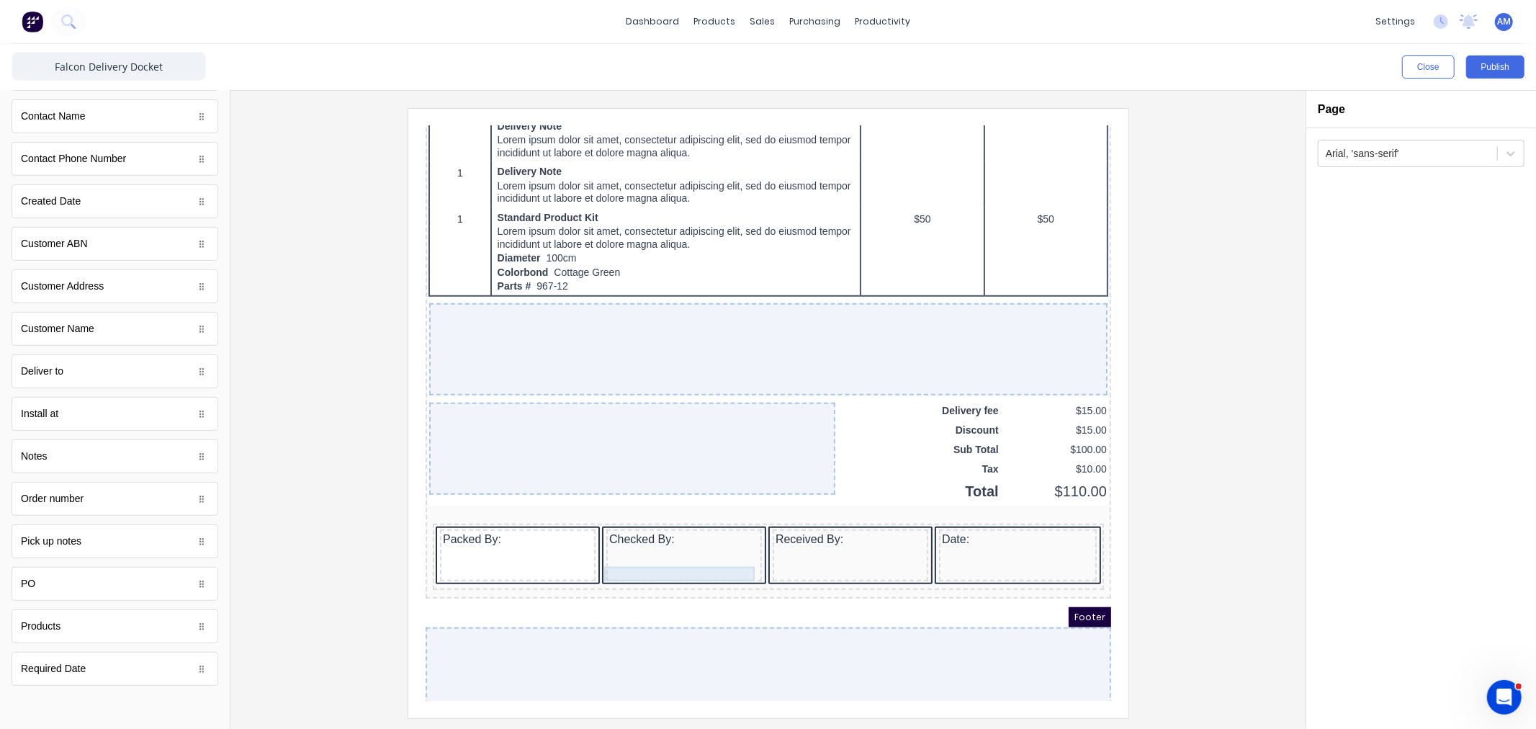
scroll to position [913, 0]
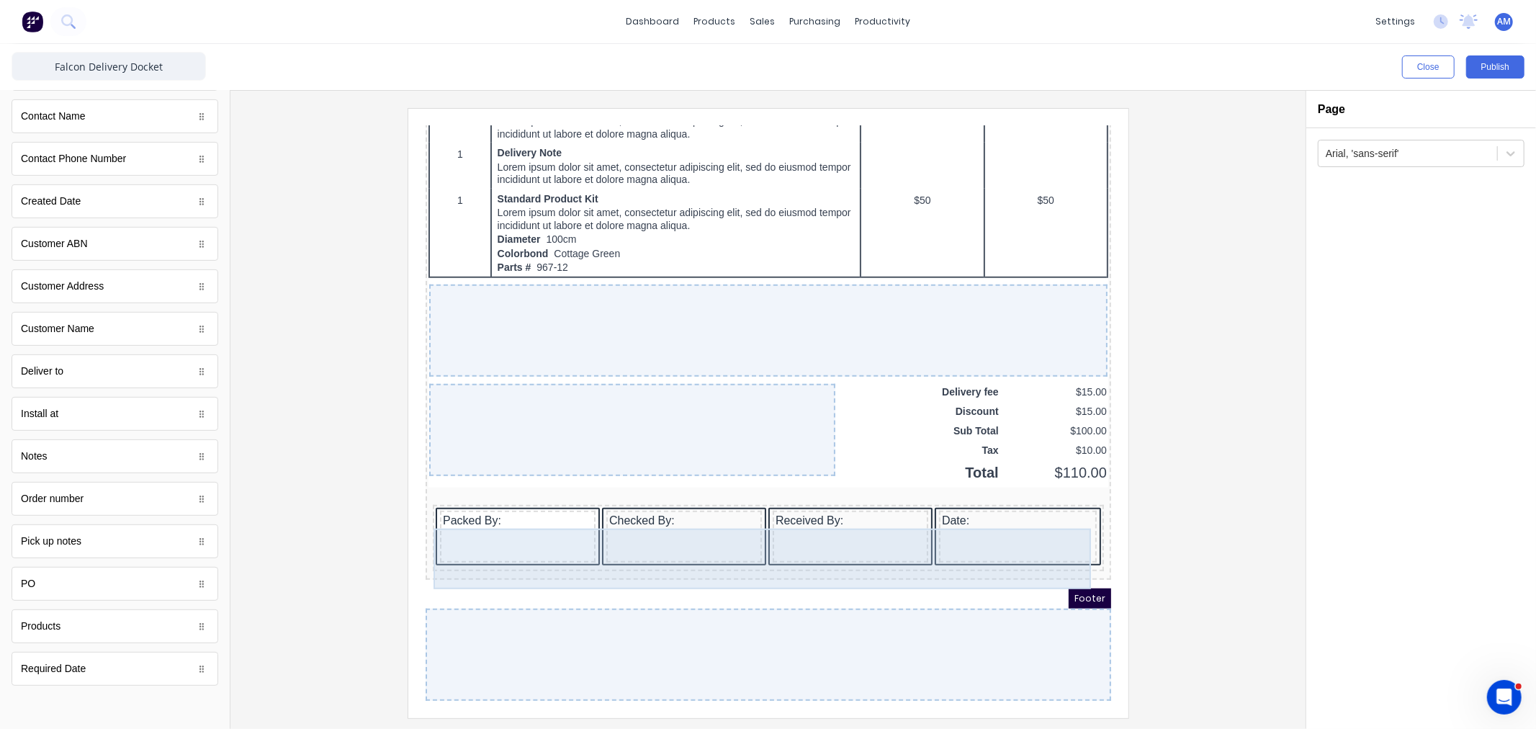
click at [670, 510] on div at bounding box center [666, 517] width 150 height 14
click at [496, 534] on div "Packed By:" at bounding box center [500, 518] width 156 height 52
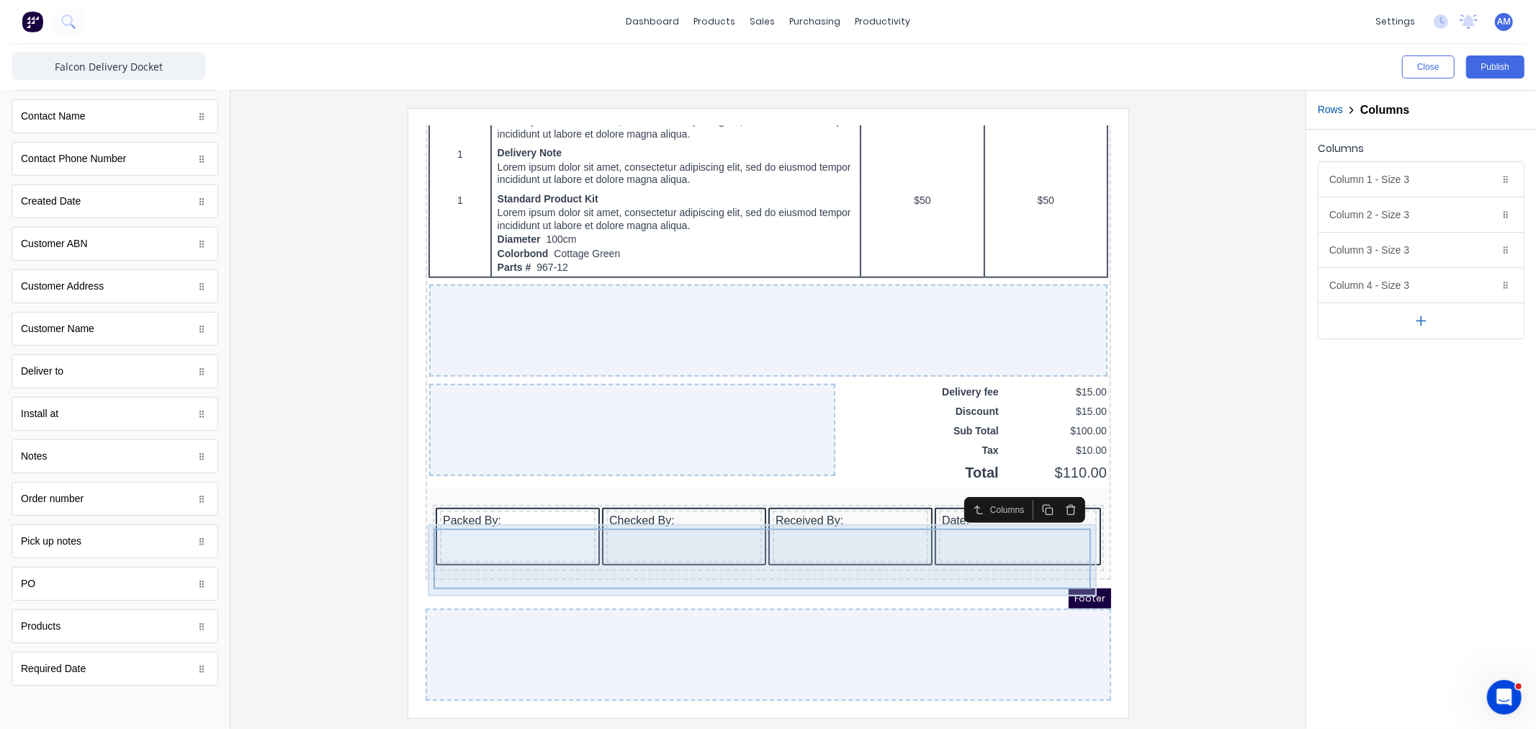
click at [575, 487] on div "Packed By: Checked By: Received By: Date:" at bounding box center [750, 520] width 671 height 66
click at [855, 552] on div "Packed By: Checked By: Received By: Date:" at bounding box center [750, 521] width 680 height 75
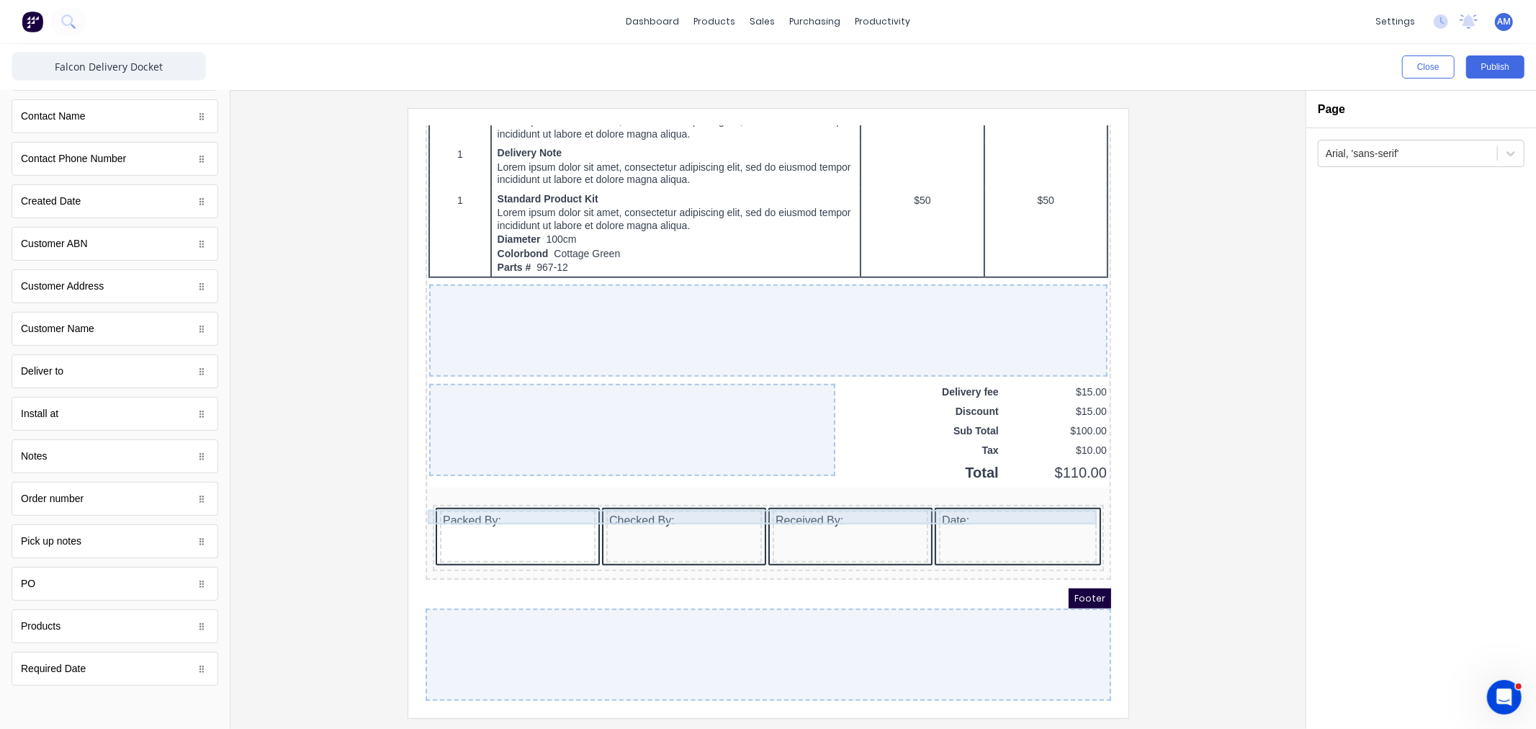
click at [853, 472] on div at bounding box center [750, 476] width 680 height 14
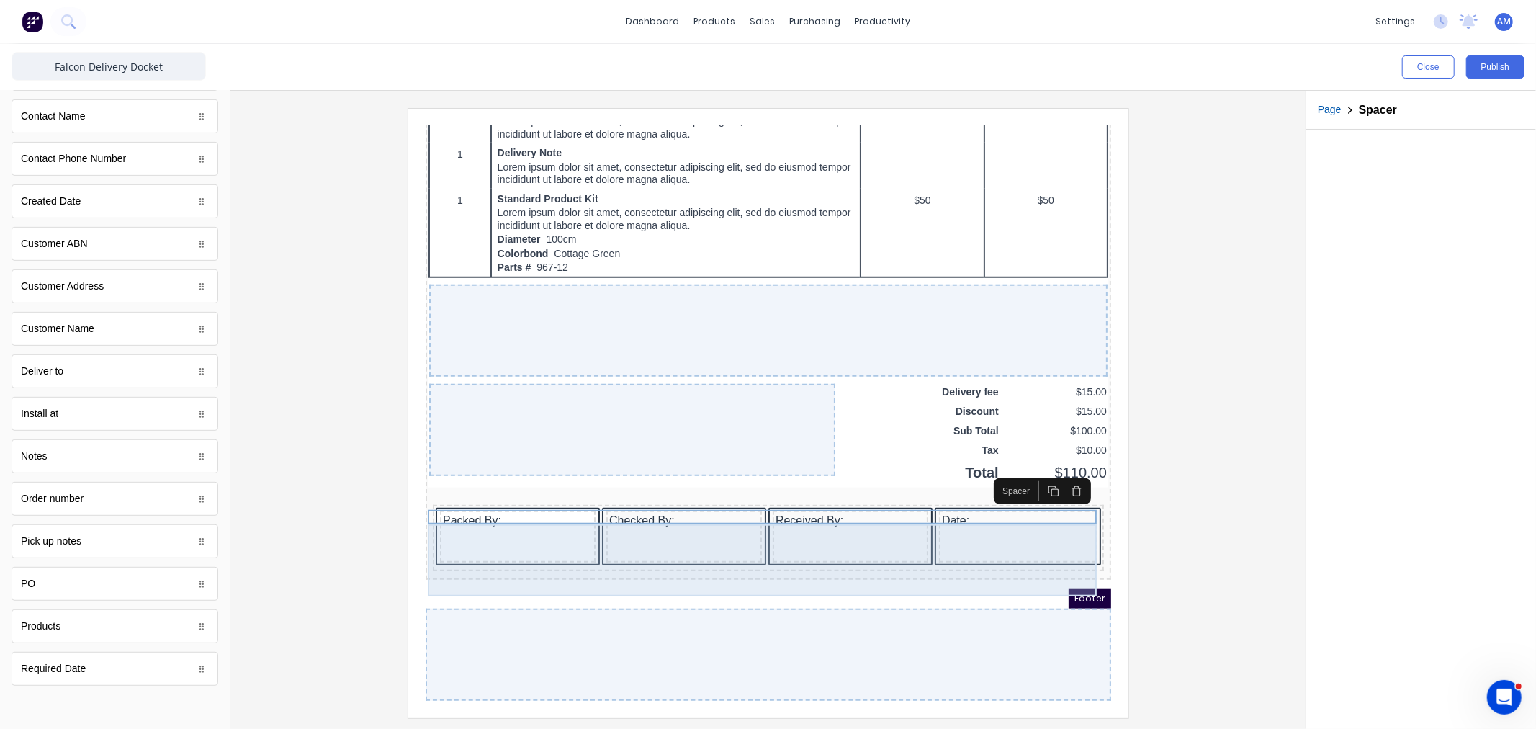
click at [932, 484] on div "Packed By: Checked By: Received By: Date:" at bounding box center [750, 521] width 680 height 75
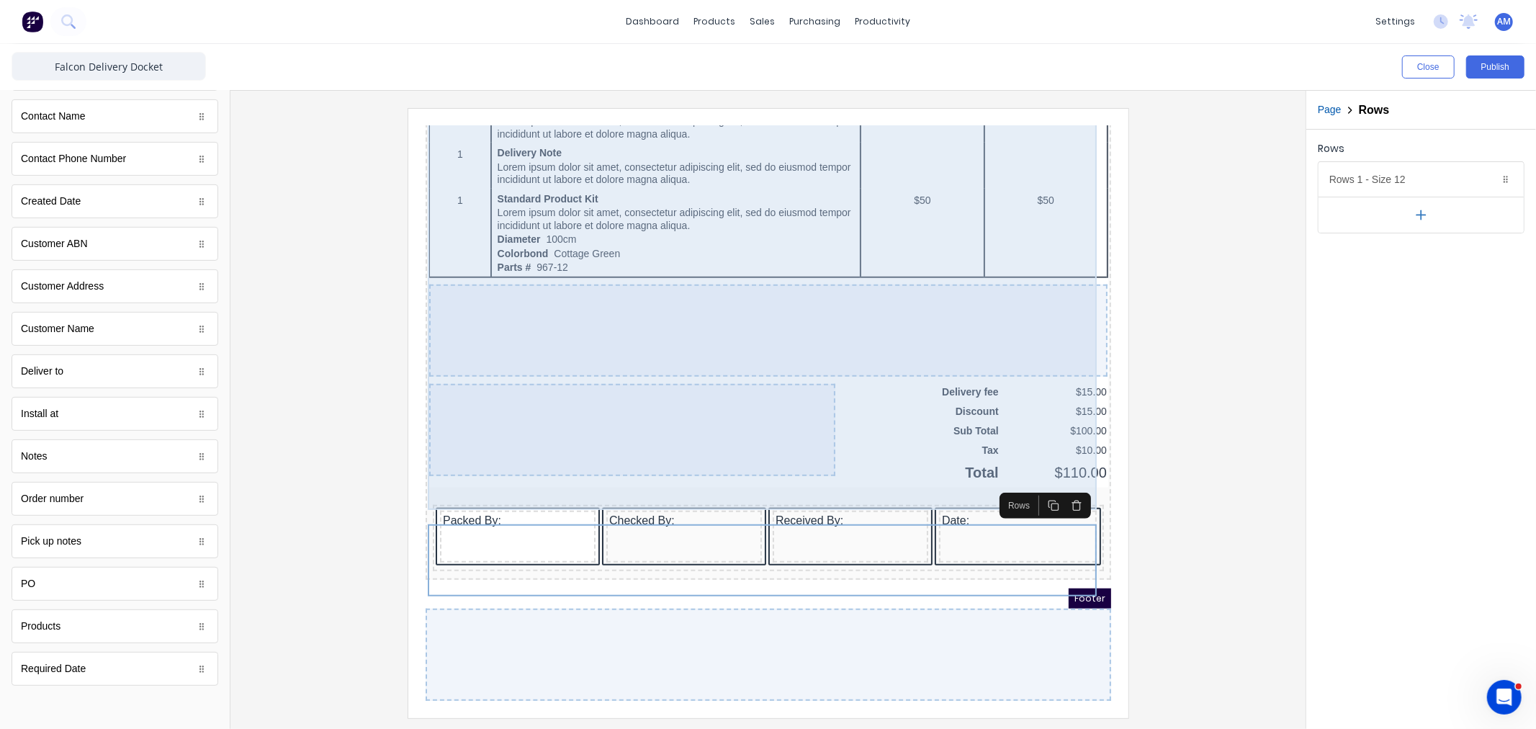
click at [845, 454] on div "QTY DESCRIPTION EACH TOTAL 1 Basic Product Lorem ipsum dolor sit amet, consecte…" at bounding box center [750, 6] width 680 height 925
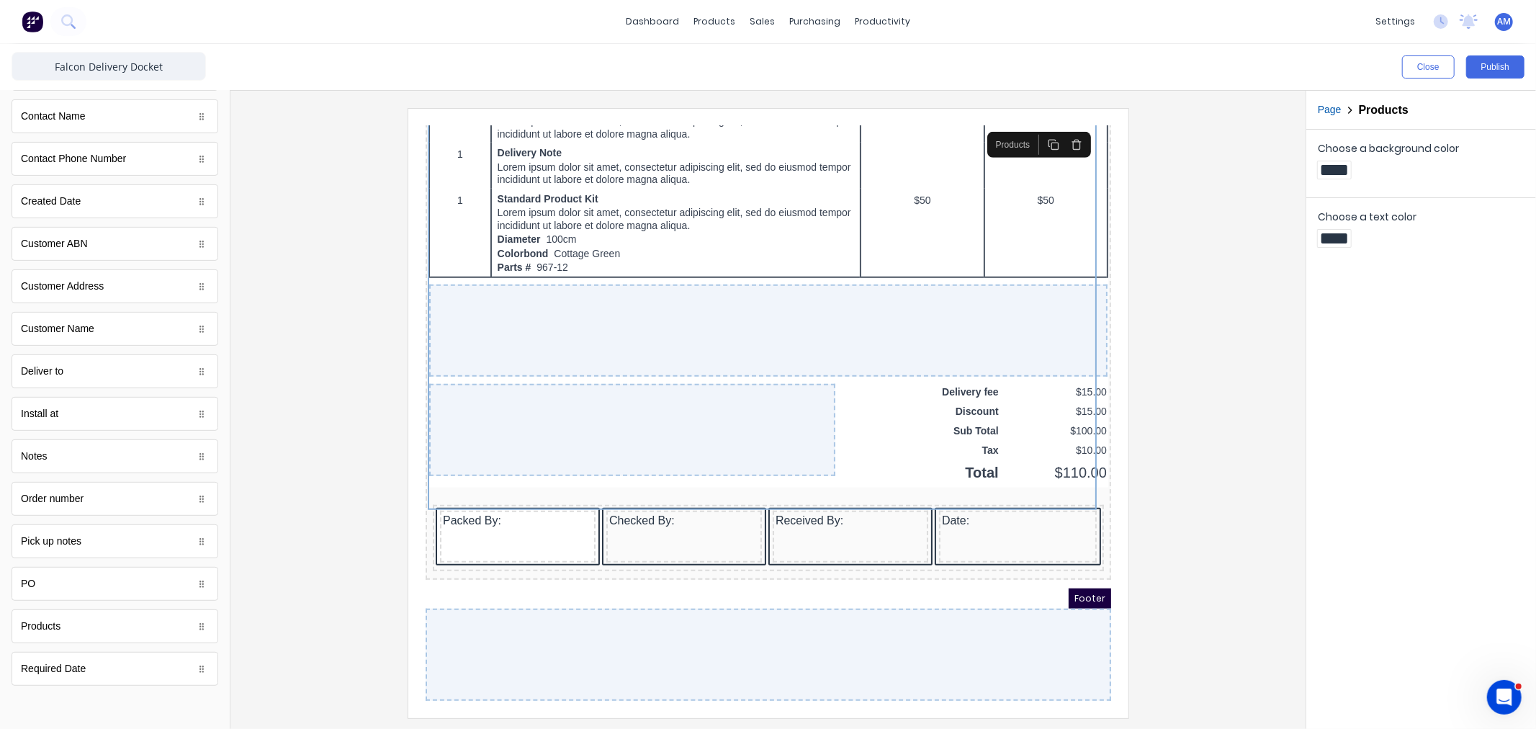
click at [747, 606] on div at bounding box center [750, 636] width 685 height 92
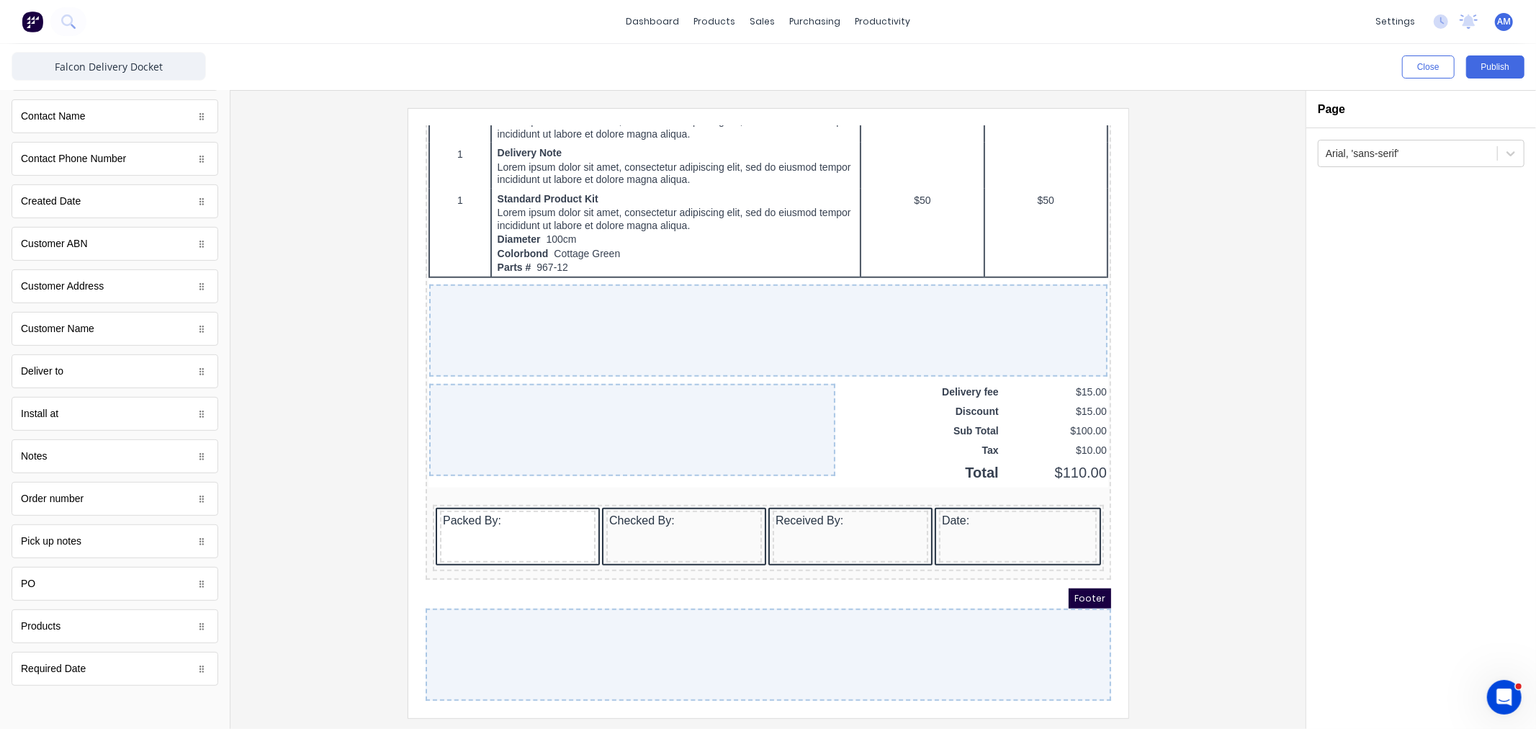
click at [752, 570] on div "Footer" at bounding box center [750, 580] width 685 height 20
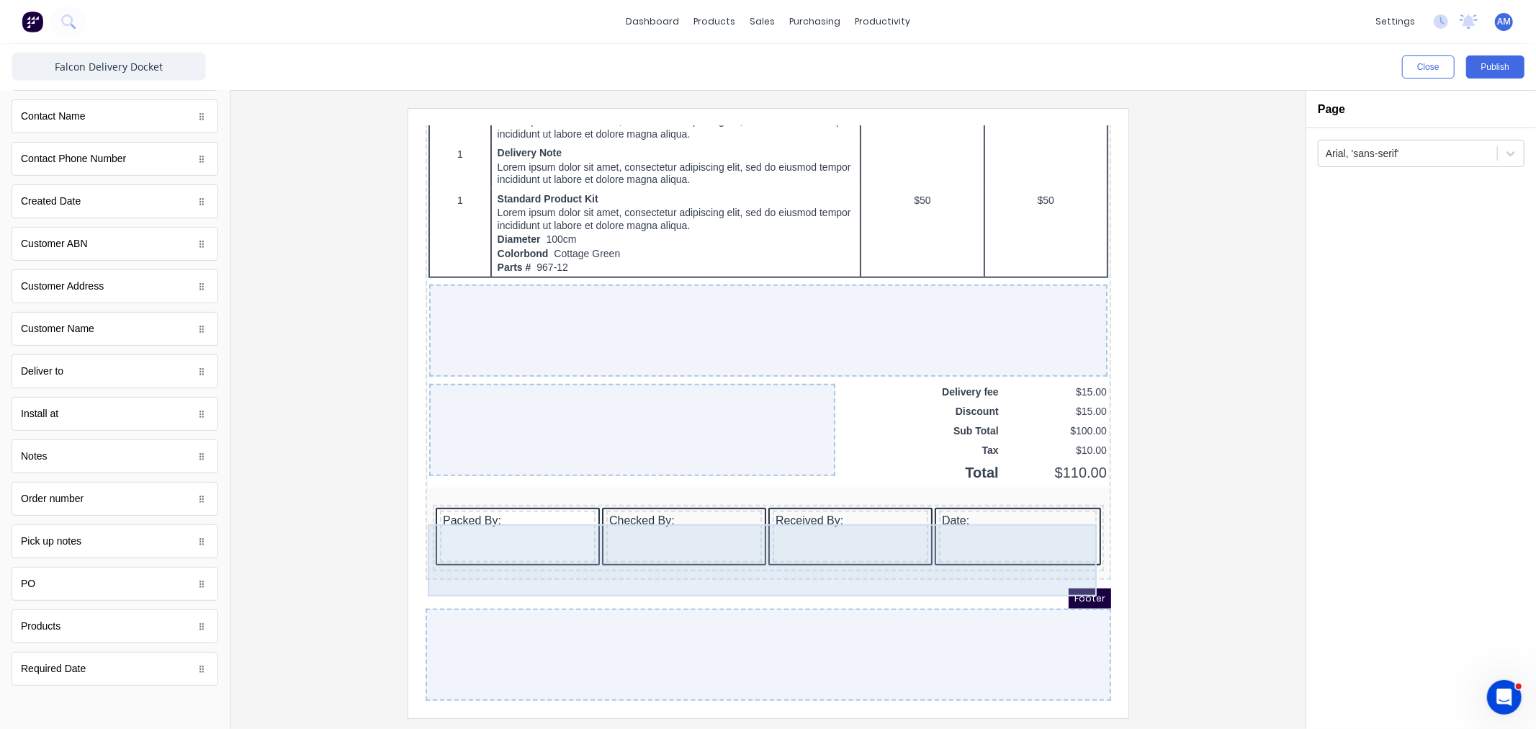
click at [859, 549] on div "Packed By: Checked By: Received By: Date:" at bounding box center [750, 521] width 680 height 75
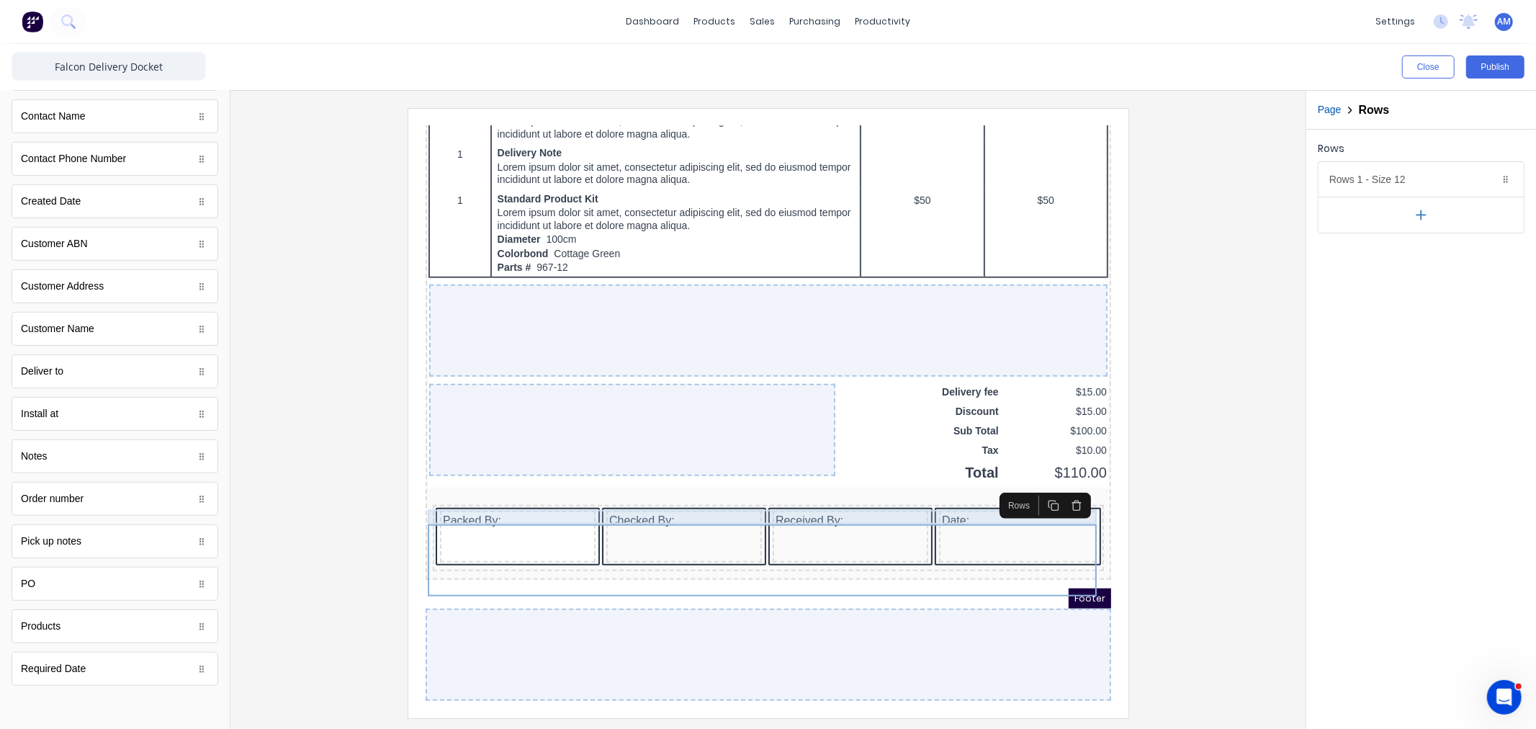
click at [885, 476] on div at bounding box center [750, 476] width 680 height 14
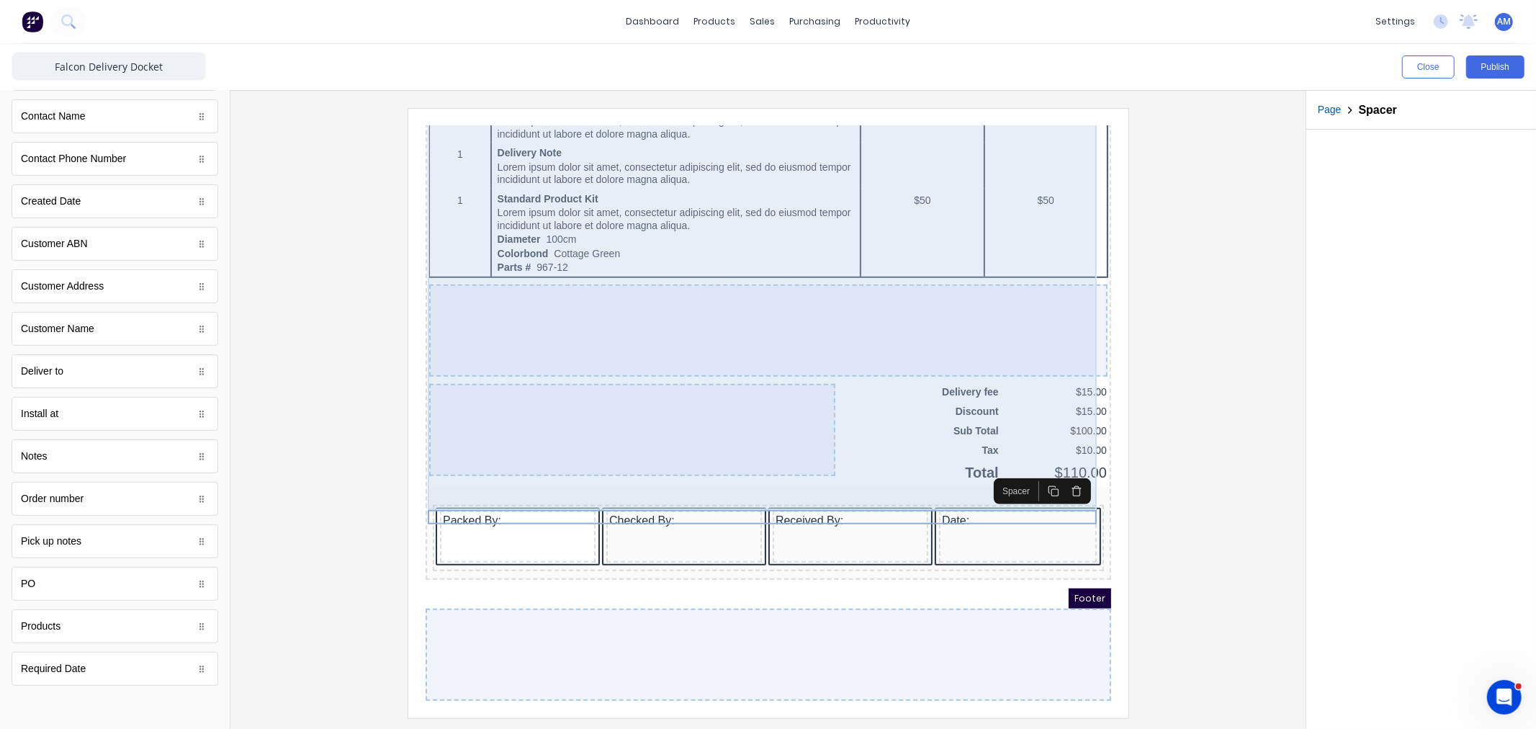
click at [884, 464] on div "QTY DESCRIPTION EACH TOTAL 1 Basic Product Lorem ipsum dolor sit amet, consecte…" at bounding box center [750, 6] width 680 height 925
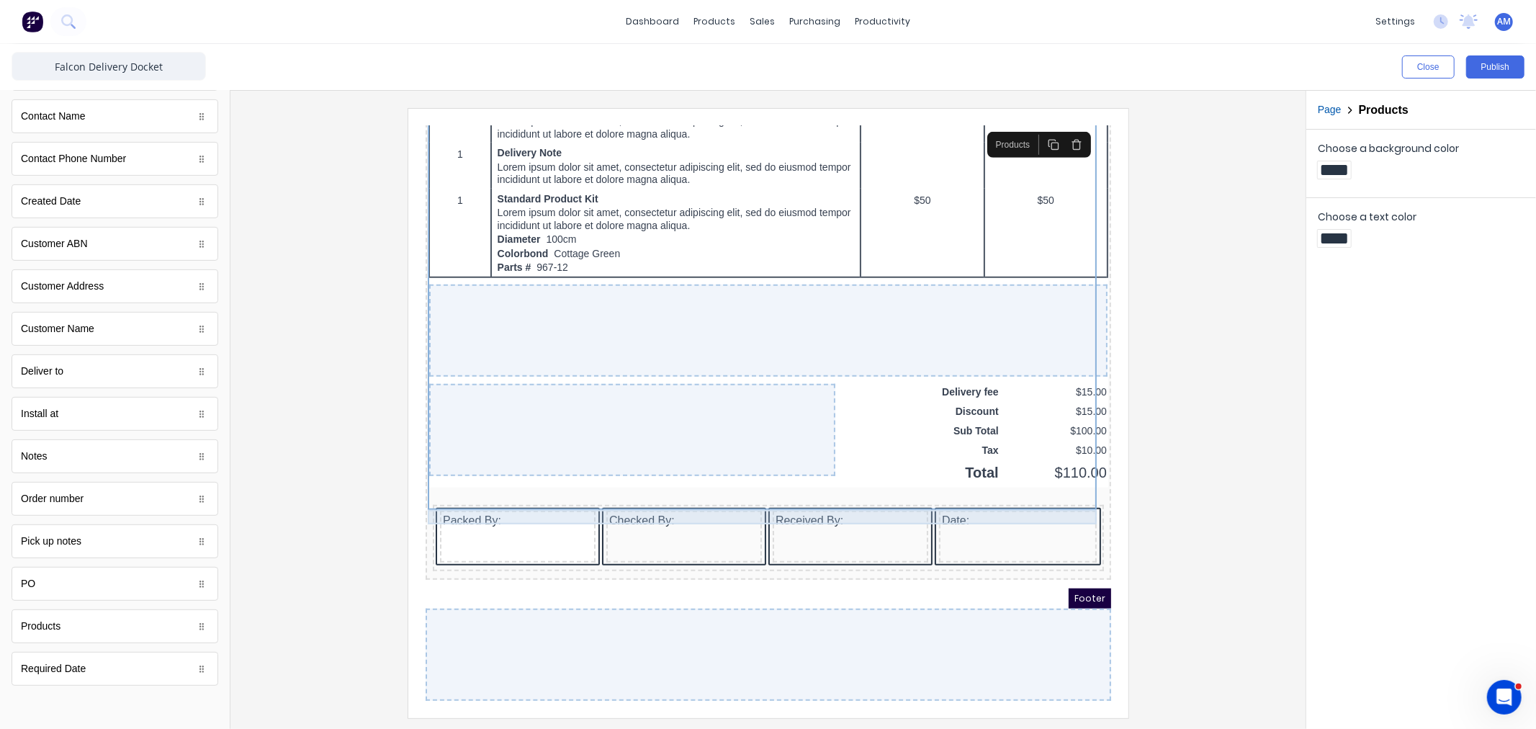
click at [1076, 472] on div at bounding box center [750, 476] width 680 height 14
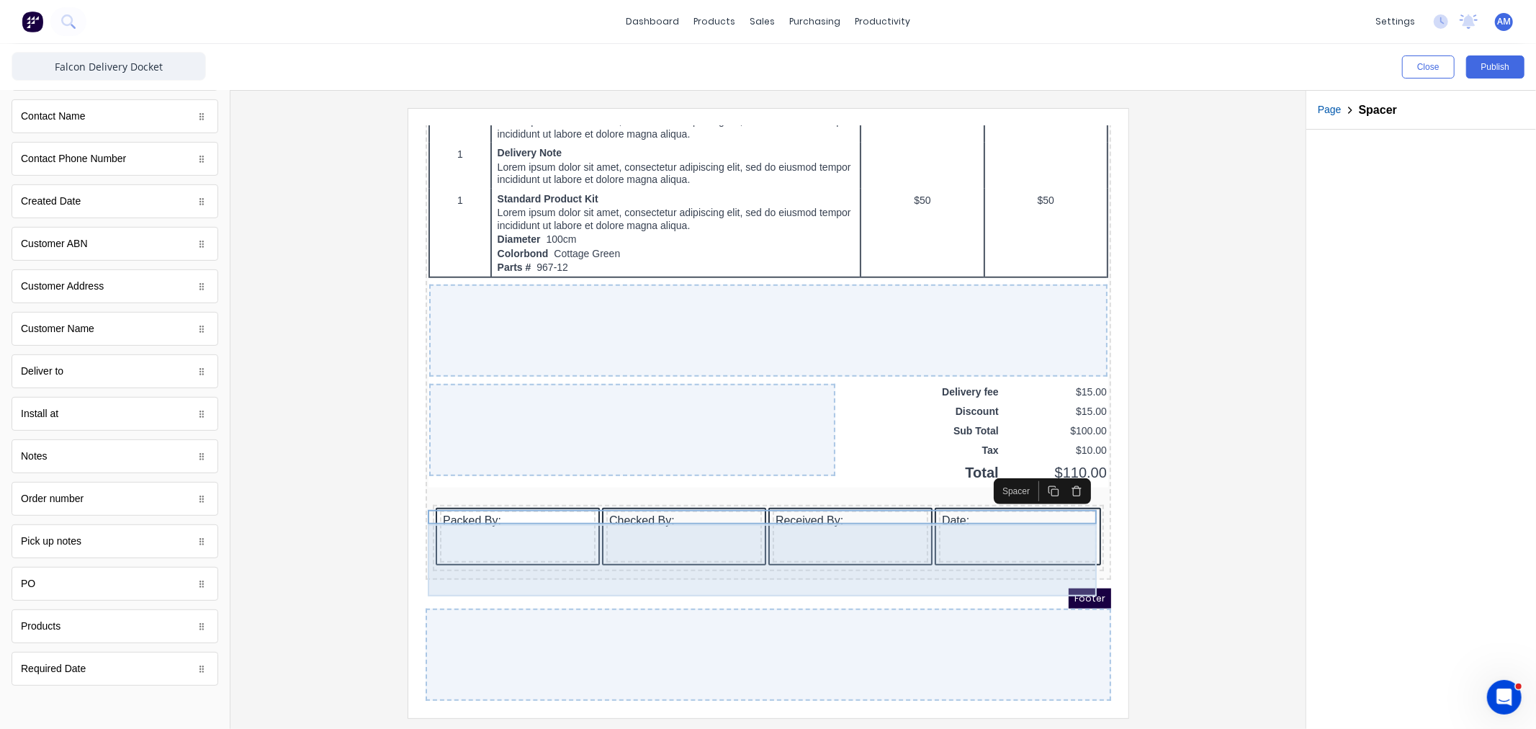
click at [1076, 491] on div "Packed By: Checked By: Received By: Date:" at bounding box center [750, 521] width 680 height 75
click at [1077, 488] on div "Packed By: Checked By: Received By: Date:" at bounding box center [750, 521] width 680 height 75
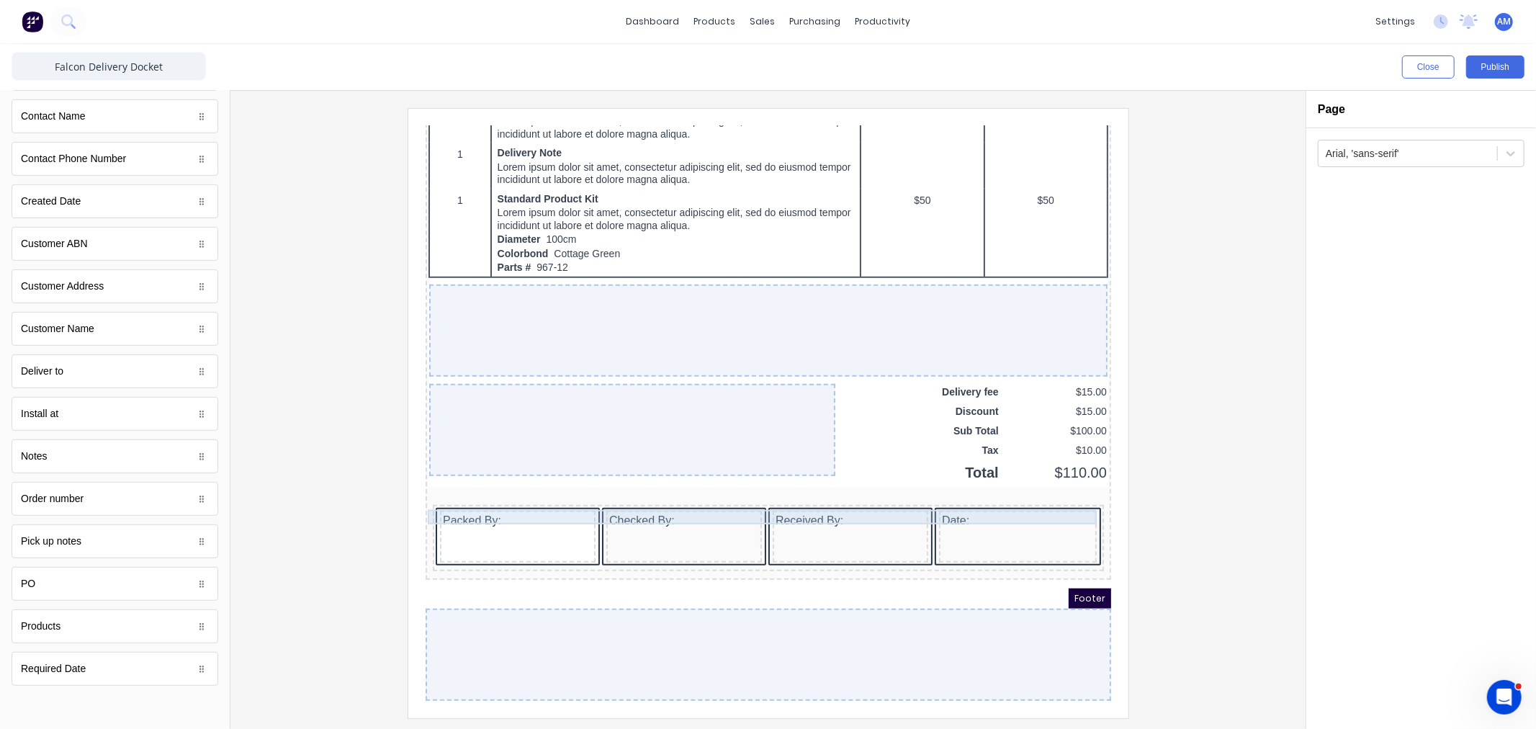
click at [1067, 471] on div at bounding box center [750, 476] width 680 height 14
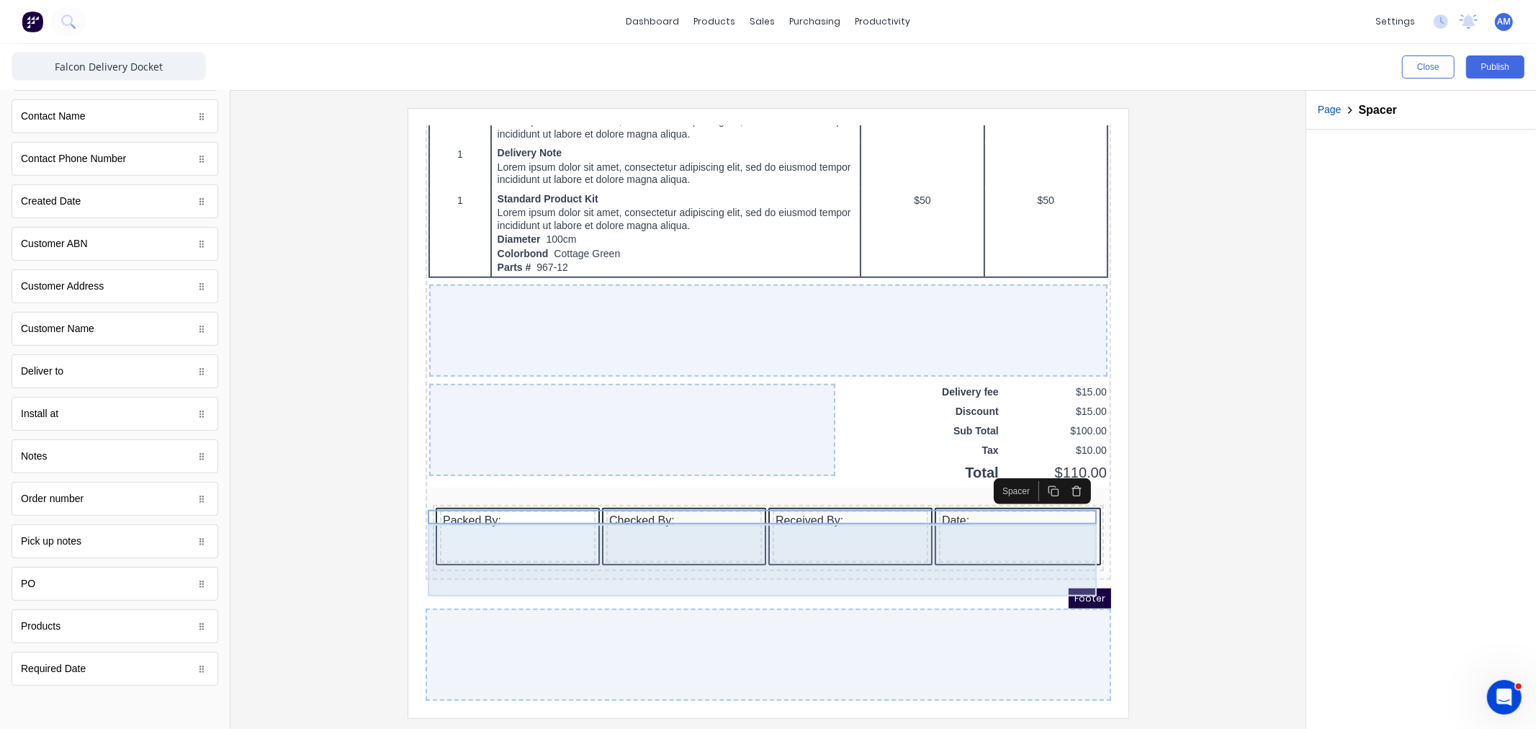
click at [1072, 487] on div "Packed By: Checked By: Received By: Date:" at bounding box center [750, 520] width 671 height 66
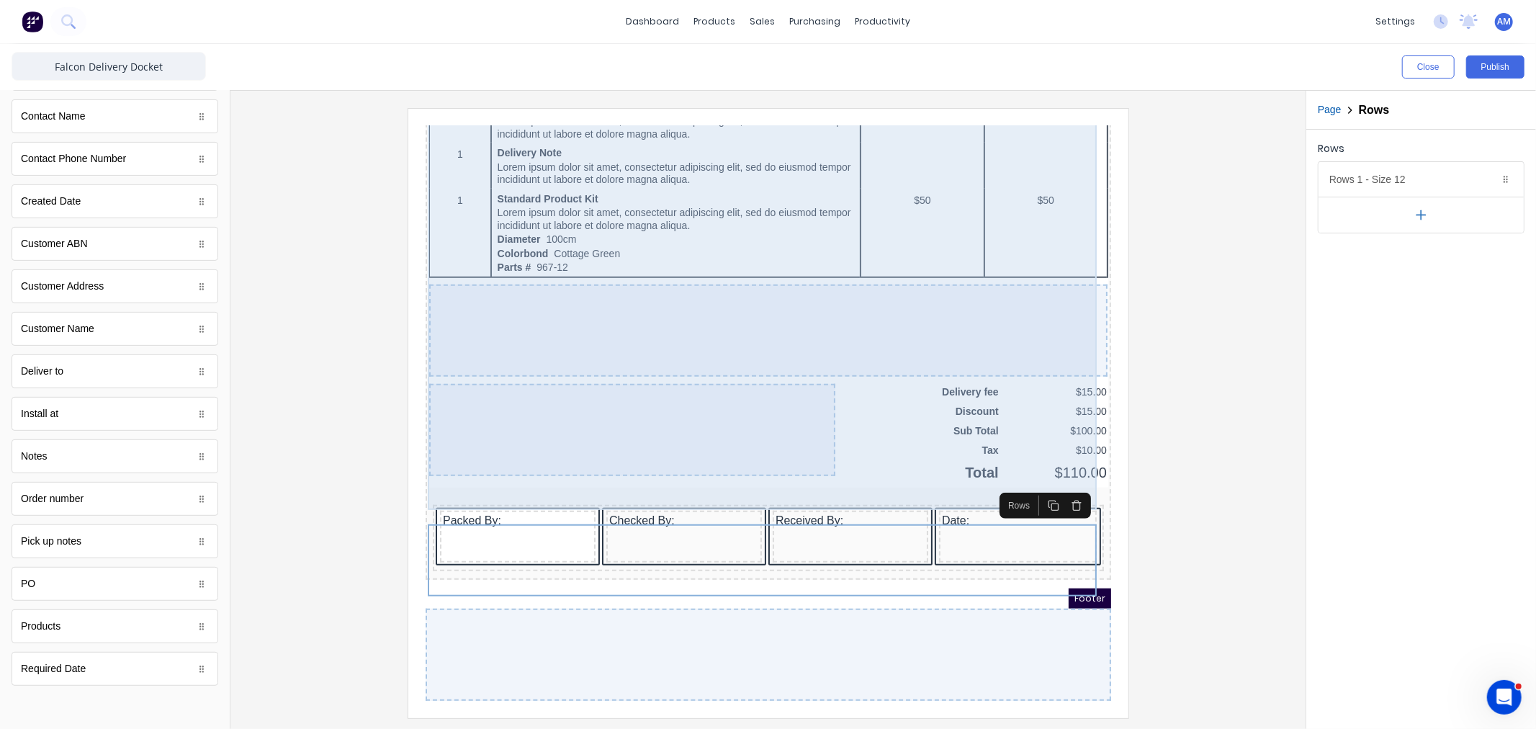
click at [832, 423] on div "QTY DESCRIPTION EACH TOTAL 1 Basic Product Lorem ipsum dolor sit amet, consecte…" at bounding box center [750, 6] width 680 height 925
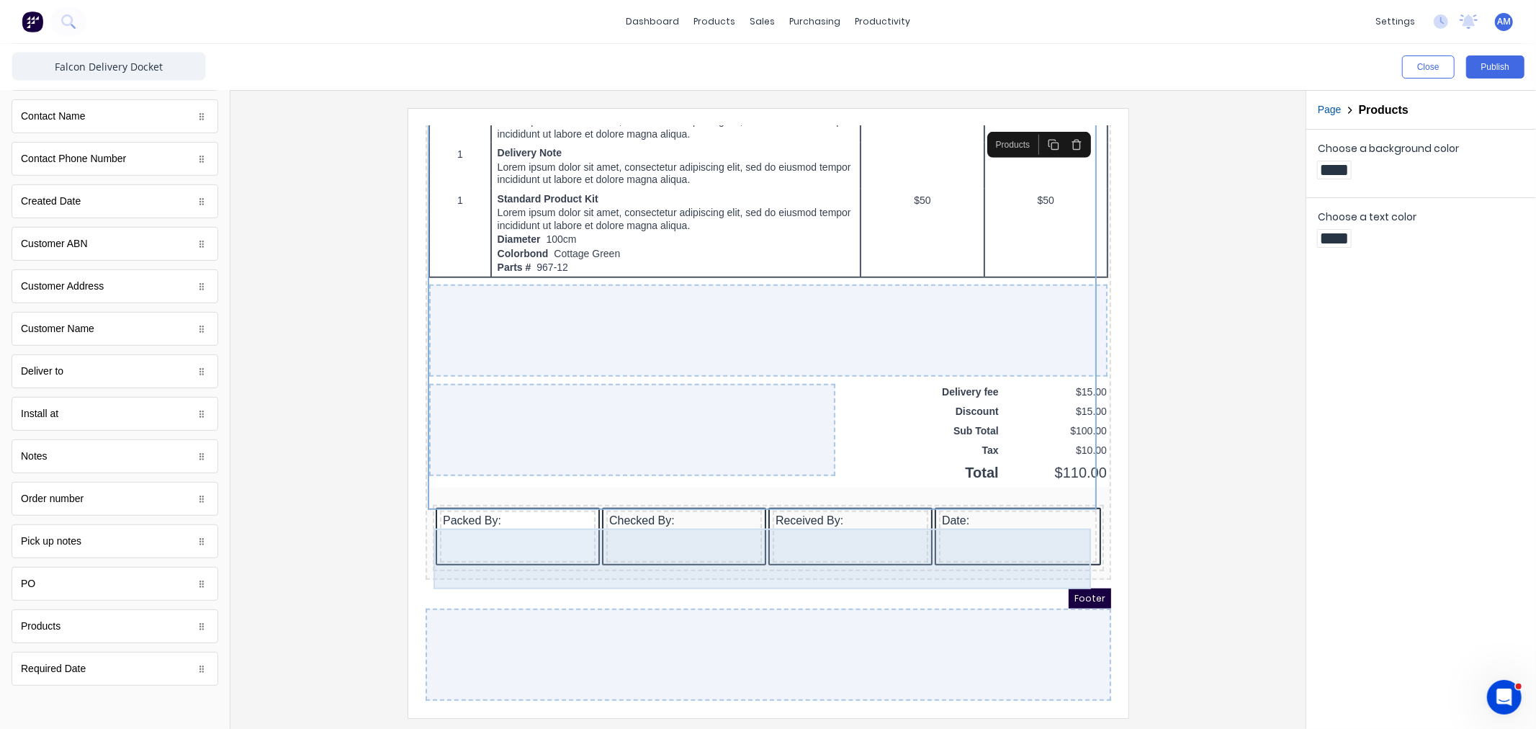
click at [670, 539] on div "Checked By:" at bounding box center [666, 518] width 156 height 52
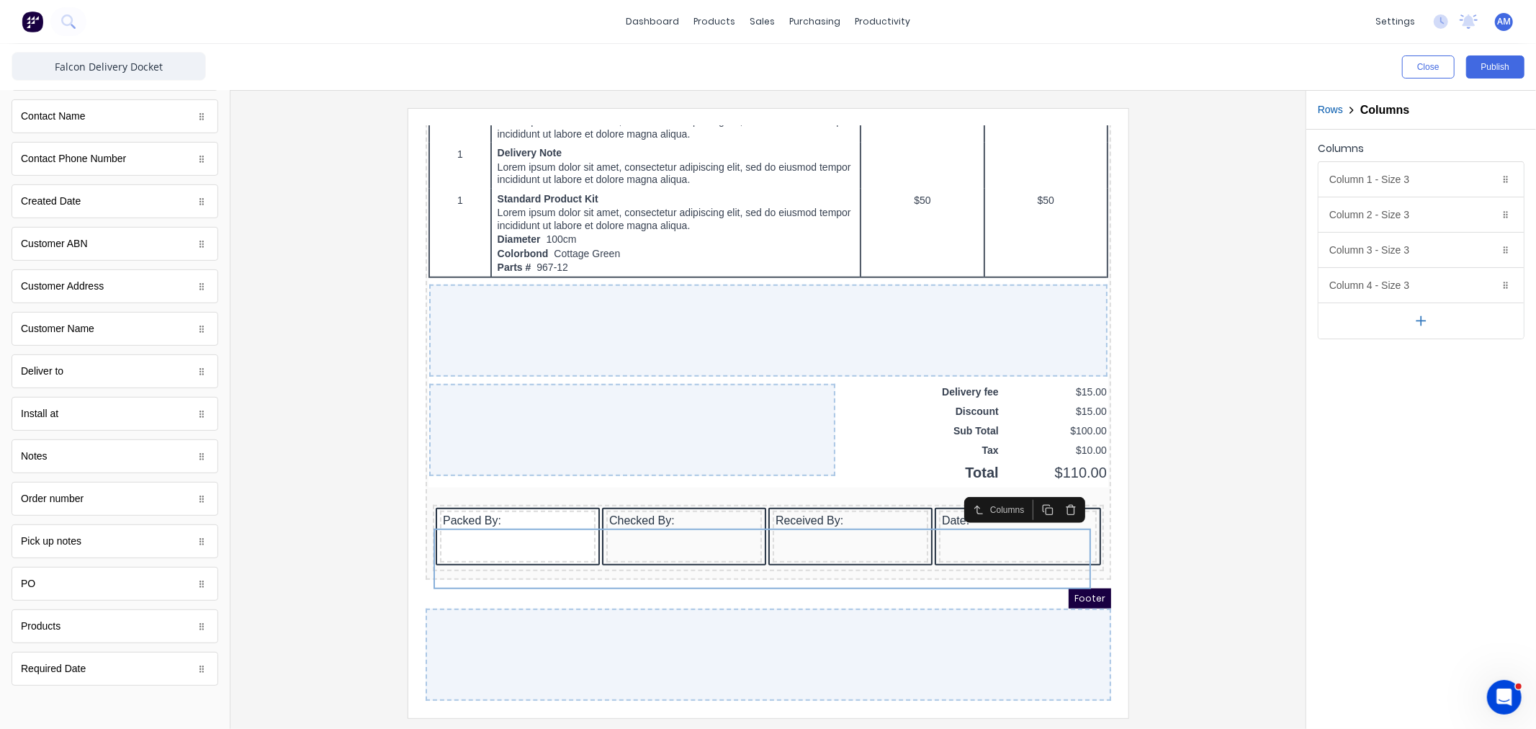
click at [647, 570] on div "Footer" at bounding box center [750, 580] width 685 height 20
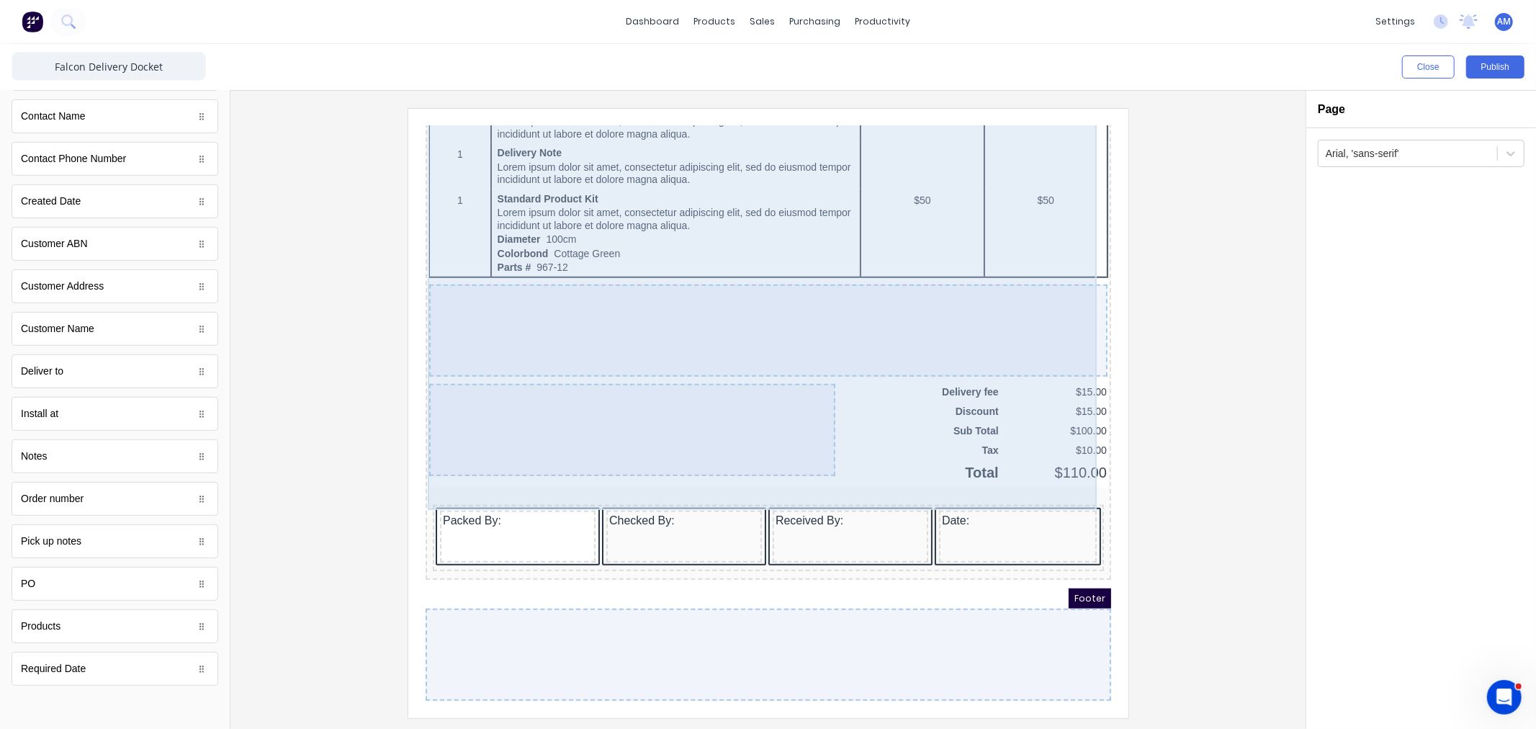
click at [848, 431] on div "QTY DESCRIPTION EACH TOTAL 1 Basic Product Lorem ipsum dolor sit amet, consecte…" at bounding box center [750, 6] width 680 height 925
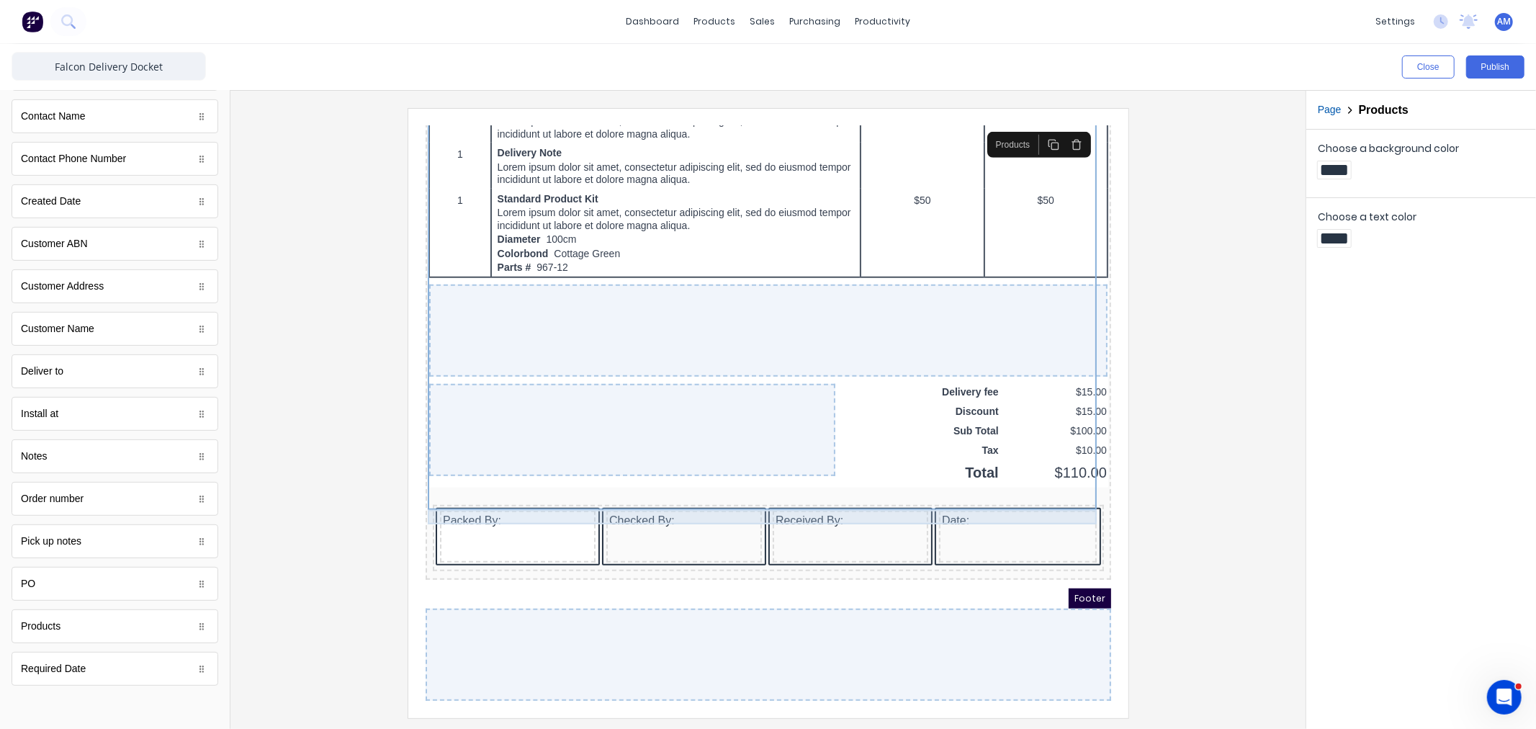
click at [954, 477] on div at bounding box center [750, 476] width 680 height 14
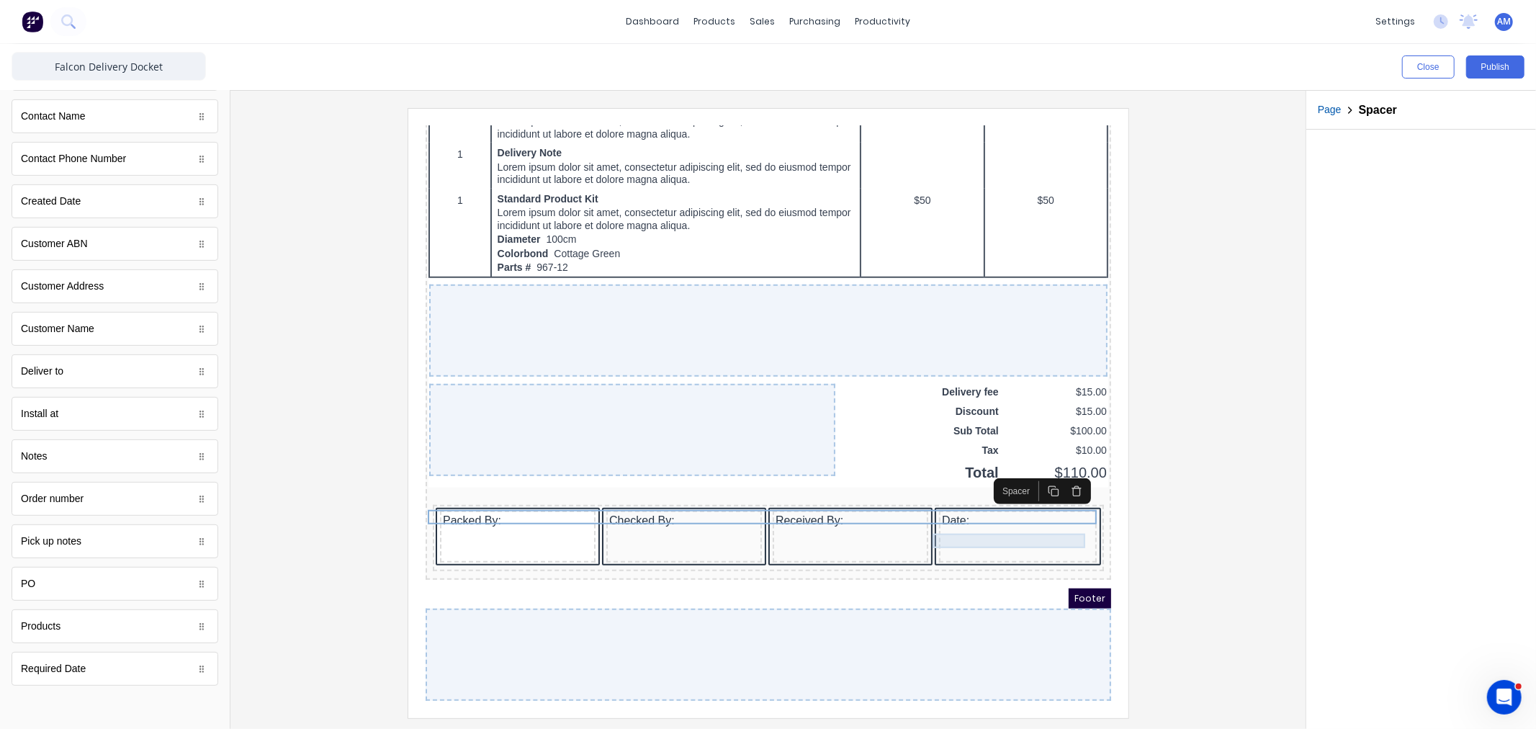
click at [936, 495] on div "Date:" at bounding box center [1176, 521] width 720 height 609
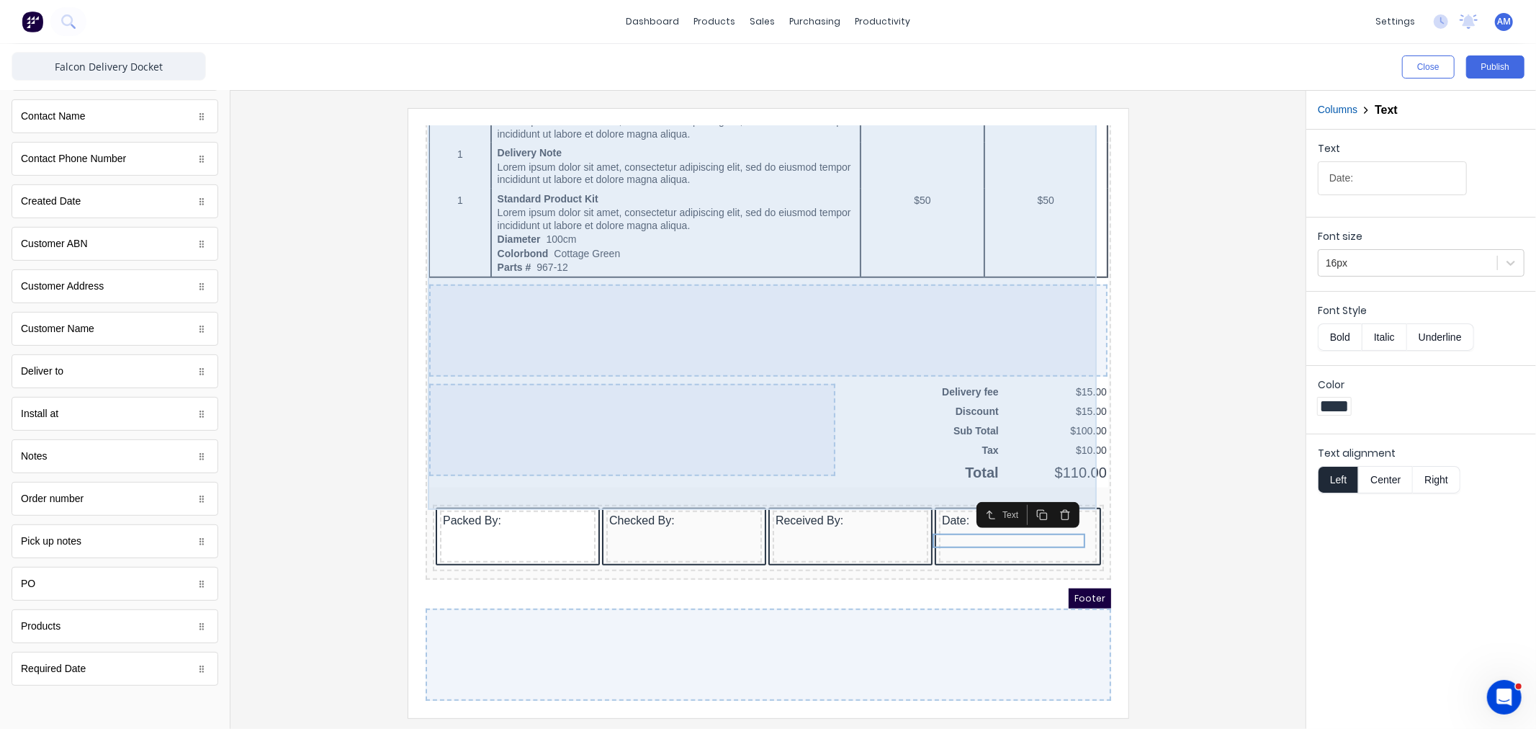
click at [781, 287] on div at bounding box center [750, 312] width 678 height 92
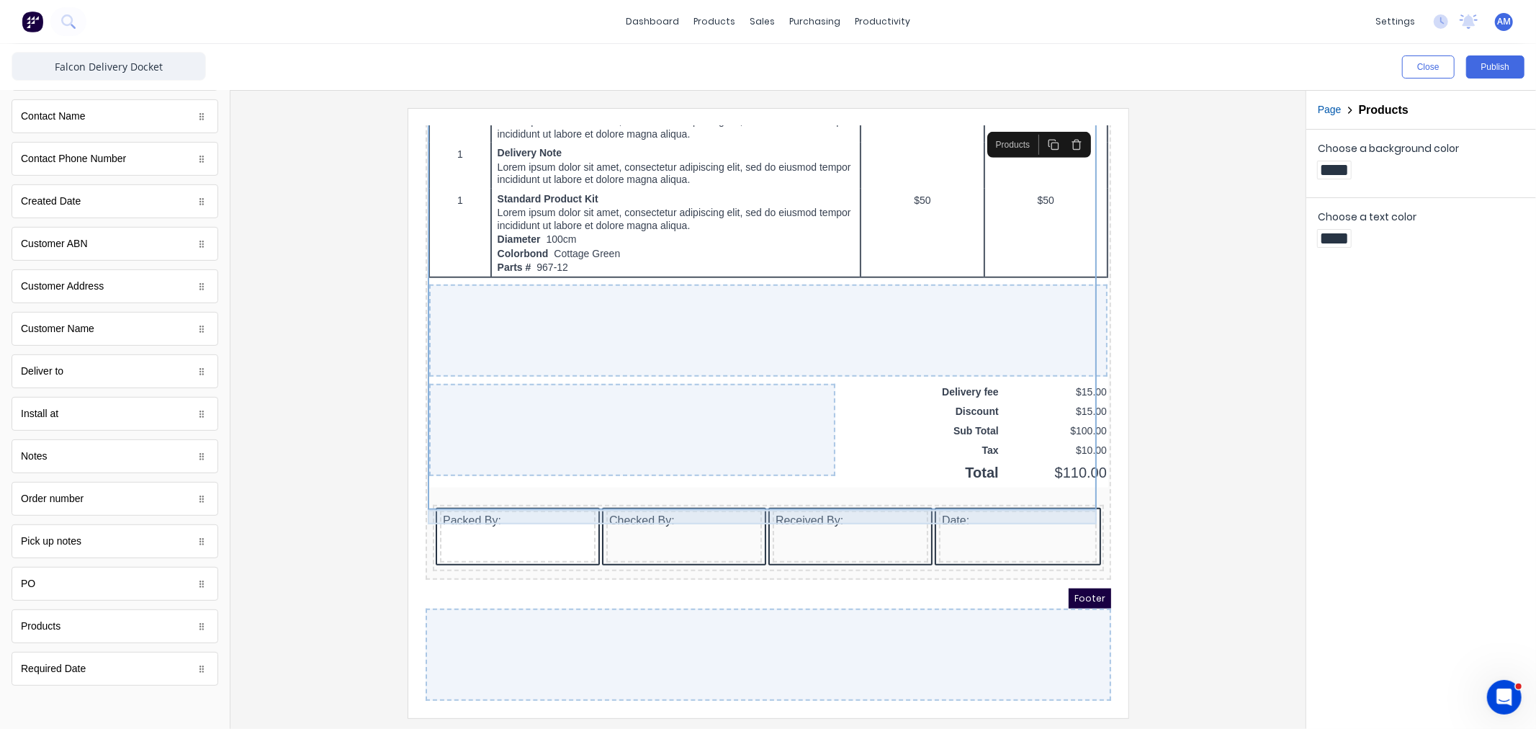
click at [700, 469] on div at bounding box center [750, 476] width 680 height 14
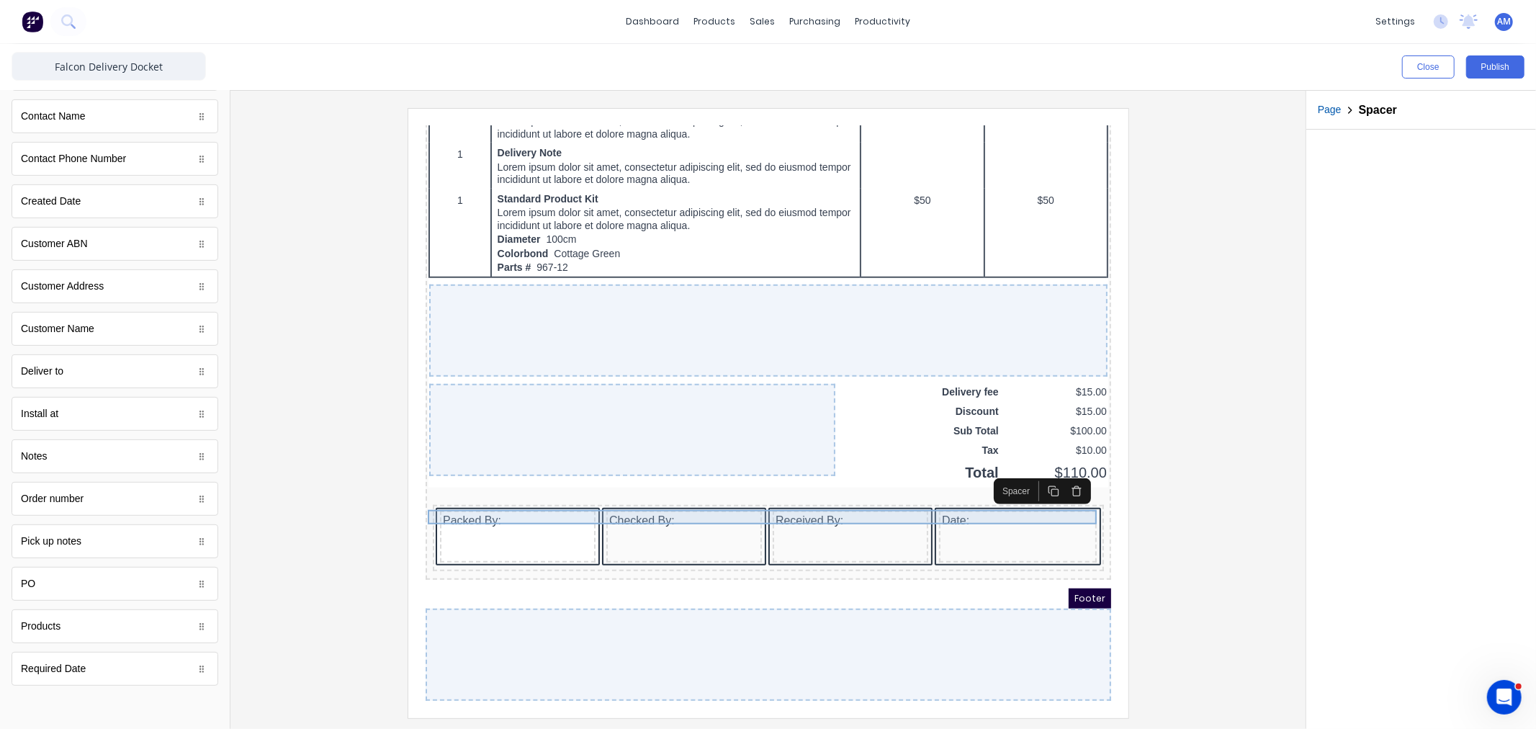
click at [414, 473] on div at bounding box center [750, 476] width 680 height 14
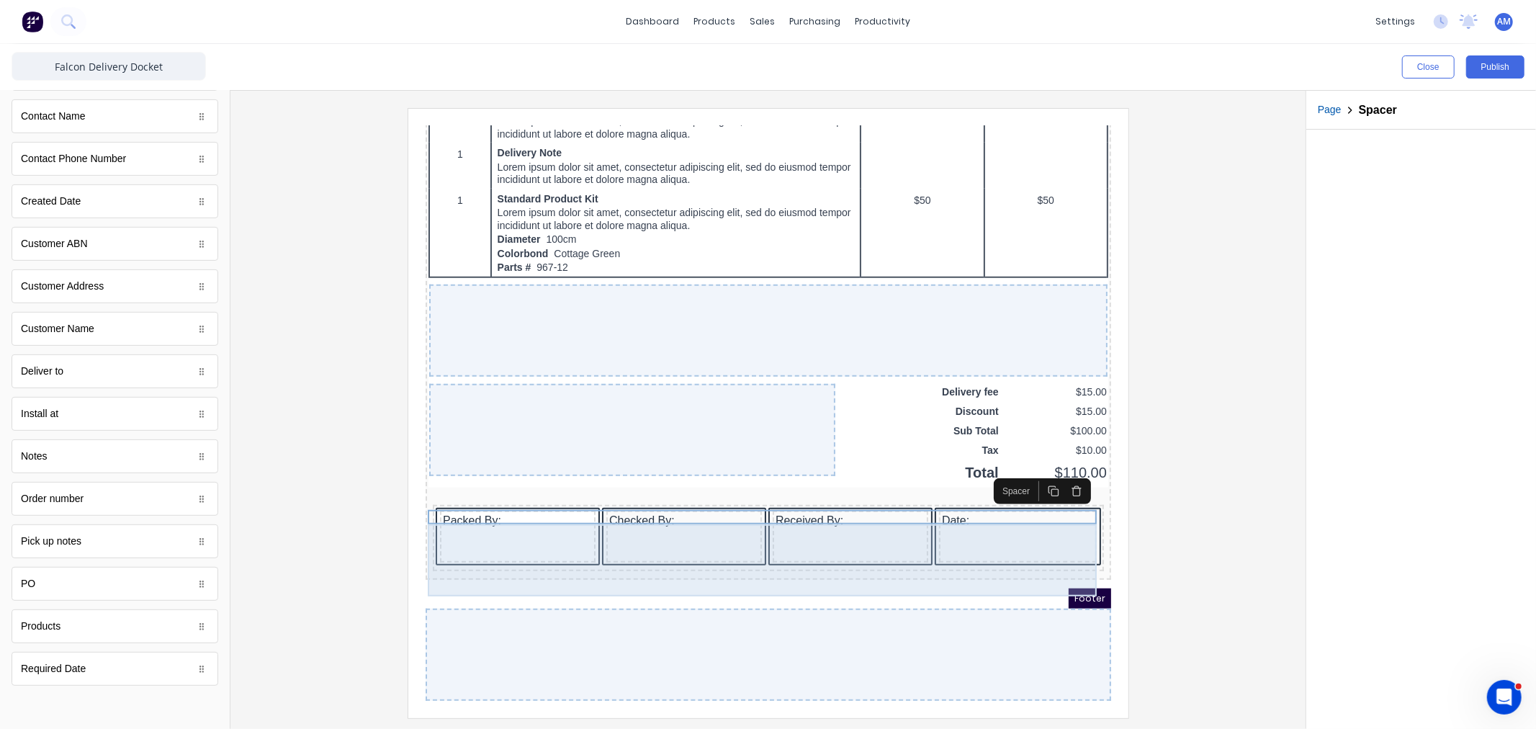
click at [410, 485] on div "Packed By: Checked By: Received By: Date:" at bounding box center [750, 521] width 680 height 75
click at [761, 540] on div "Received By:" at bounding box center [833, 518] width 156 height 52
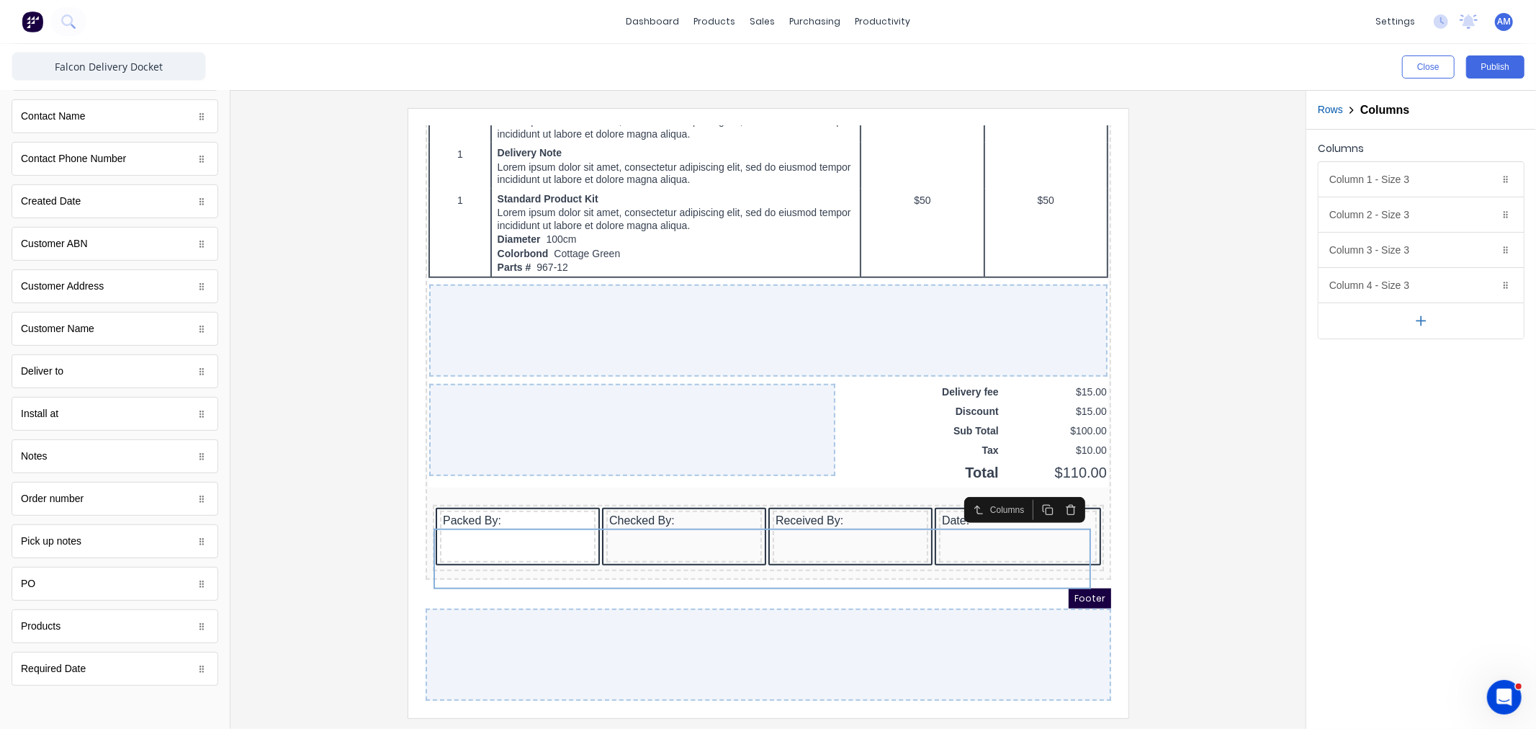
click at [1430, 315] on button "button" at bounding box center [1420, 320] width 205 height 36
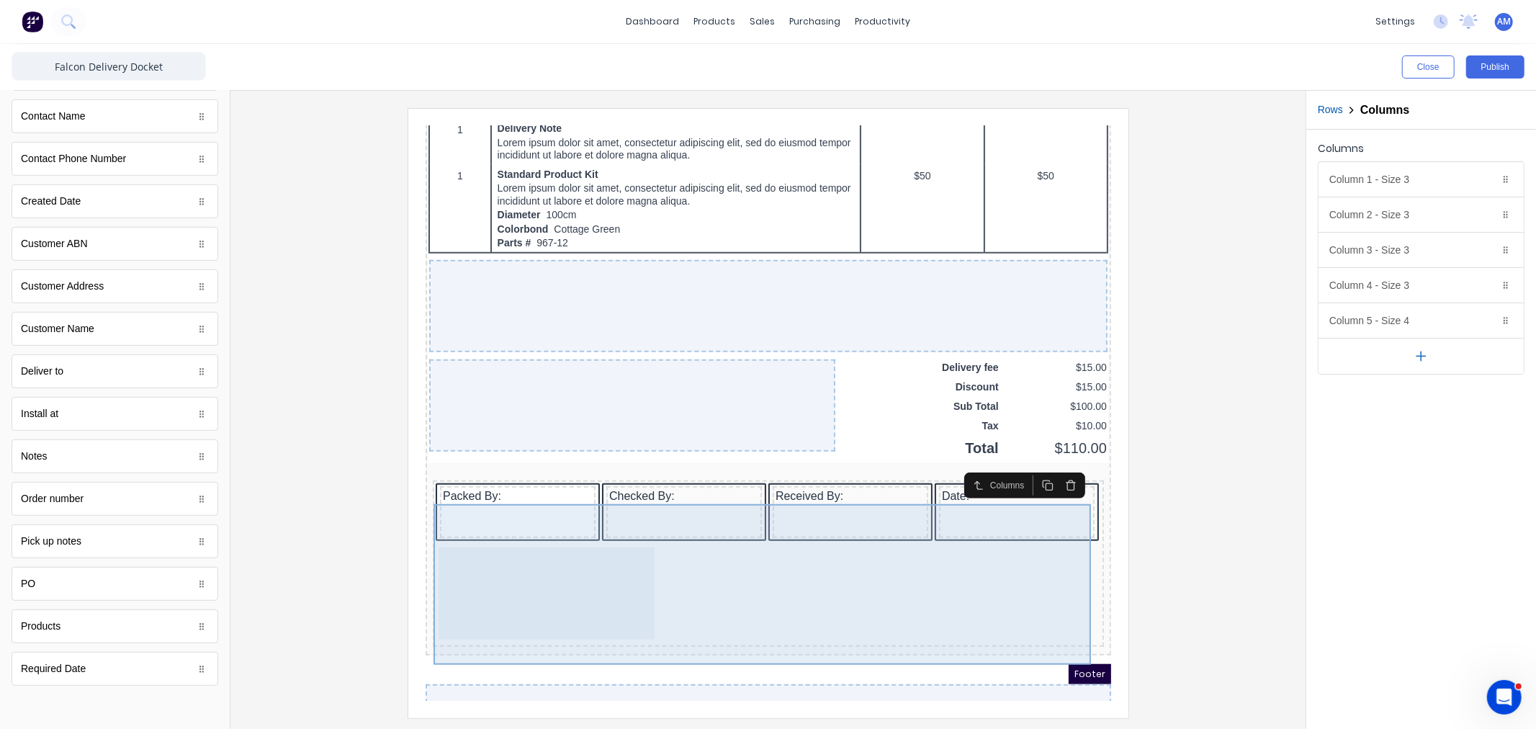
click at [557, 580] on div at bounding box center [528, 575] width 216 height 92
click at [590, 570] on div at bounding box center [528, 575] width 216 height 92
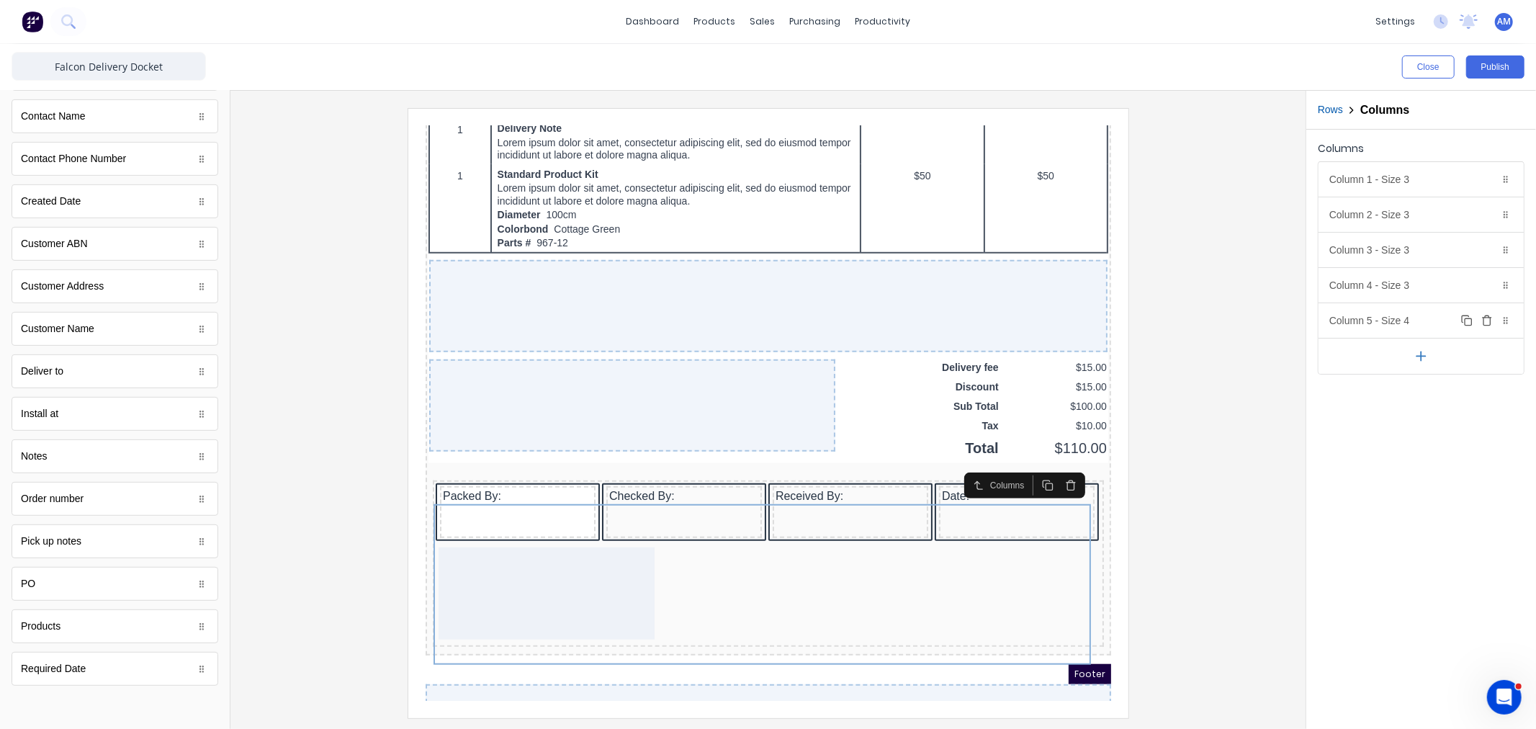
click at [1503, 325] on icon at bounding box center [1505, 320] width 9 height 9
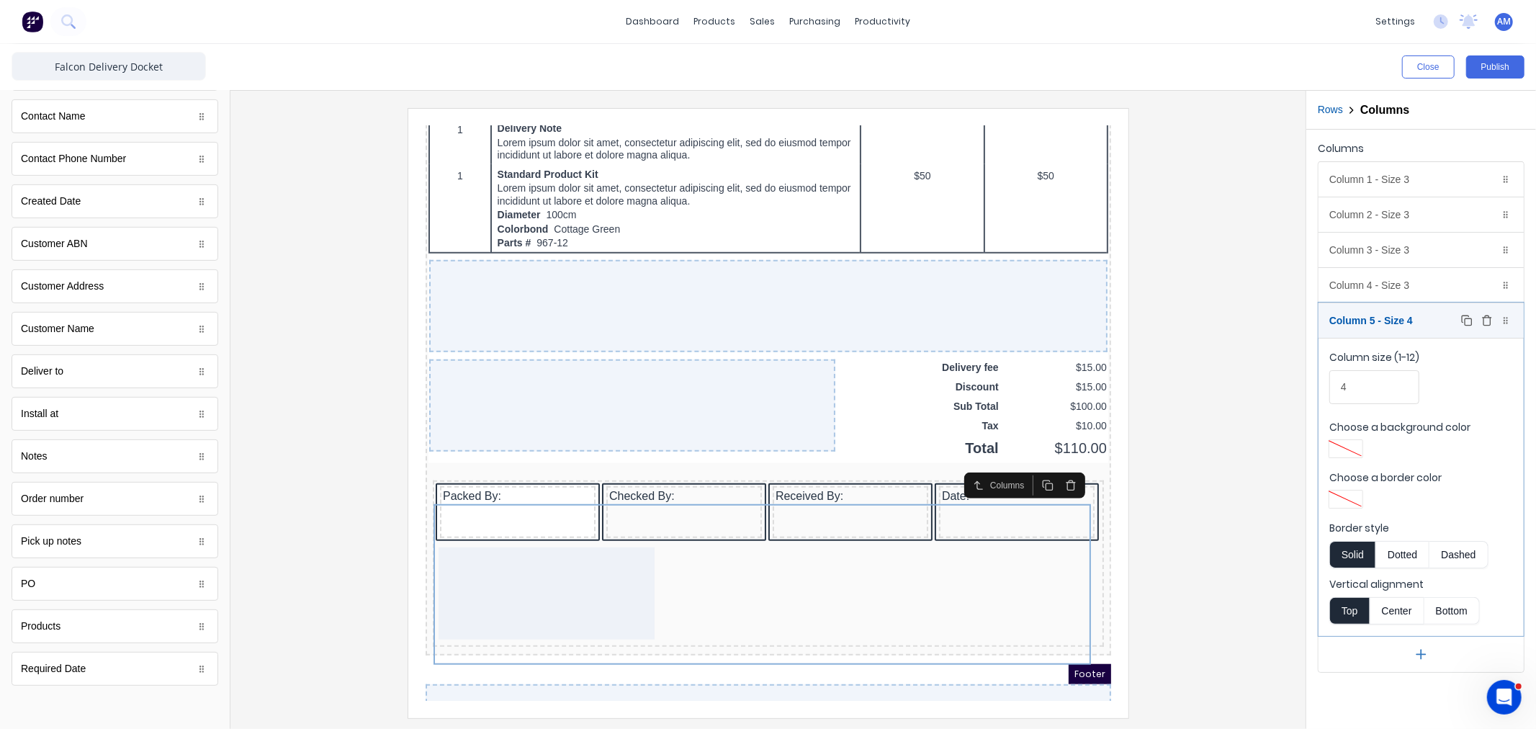
click at [1488, 320] on icon "button" at bounding box center [1487, 321] width 12 height 12
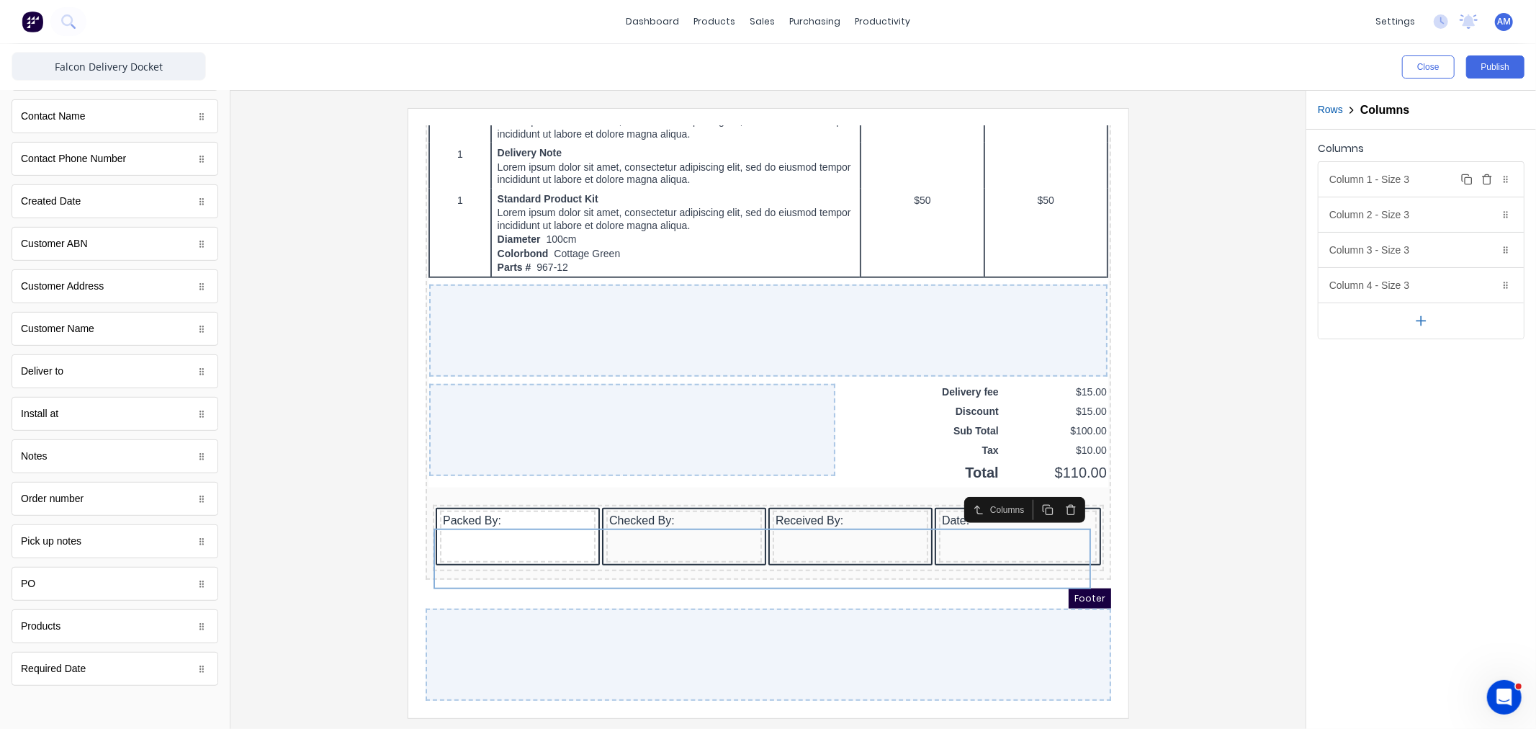
click at [1392, 174] on div "Column 1 - Size 3 Duplicate Delete" at bounding box center [1420, 179] width 205 height 35
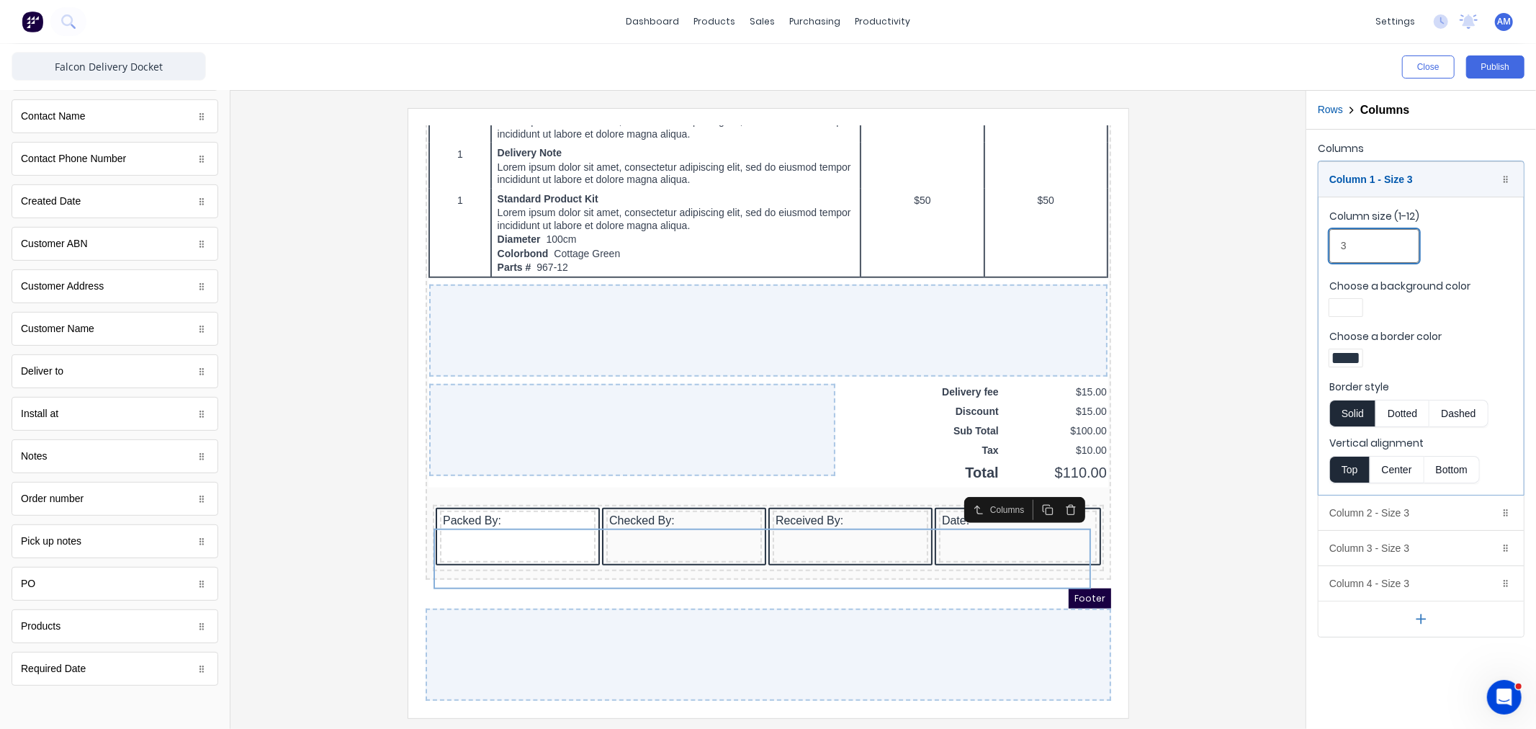
drag, startPoint x: 1356, startPoint y: 242, endPoint x: 1292, endPoint y: 239, distance: 64.1
click at [1292, 239] on div "Close Publish Components standard fields Accounting number Accounting number Co…" at bounding box center [768, 386] width 1536 height 685
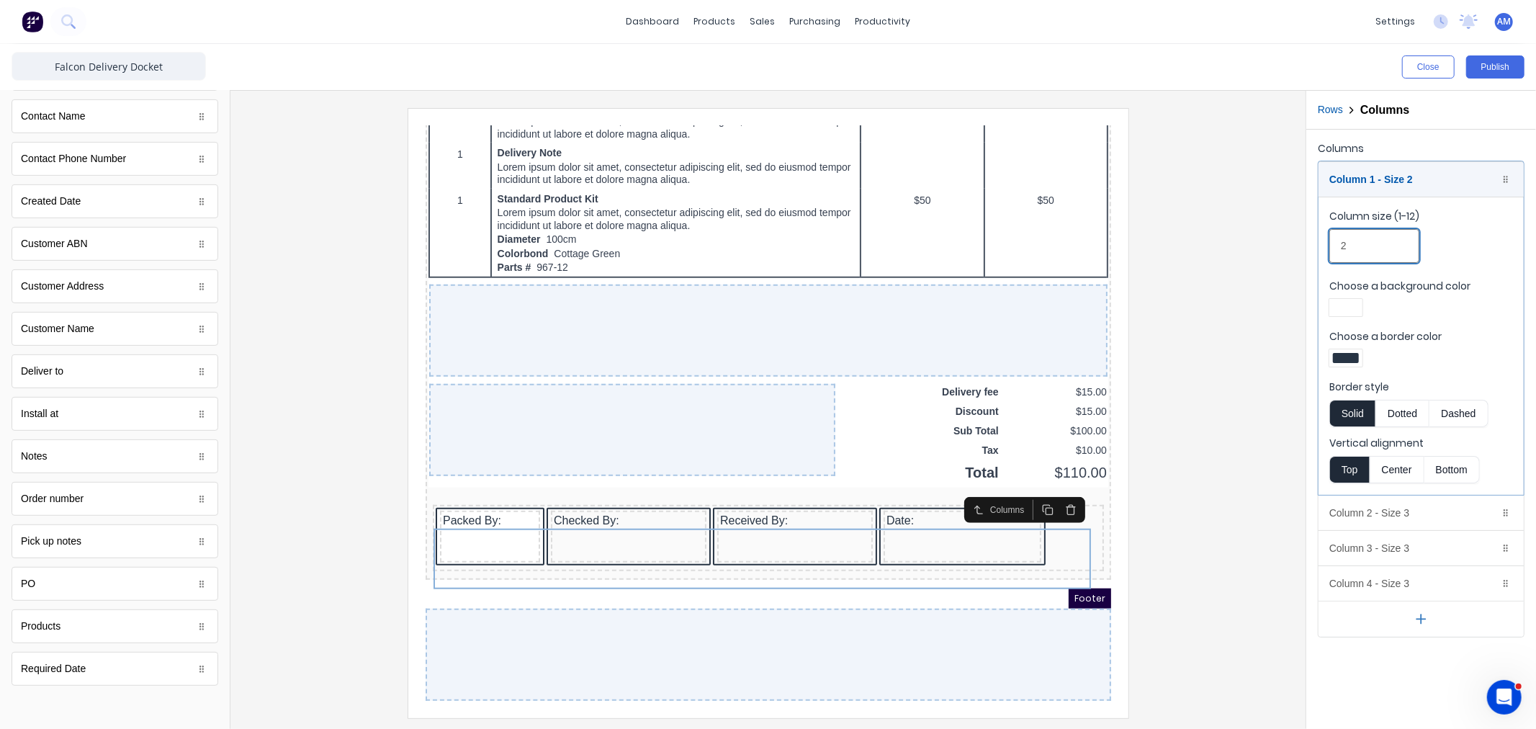
type input "2"
click at [1511, 177] on div "Column 1 - Size 2 Duplicate Delete" at bounding box center [1420, 179] width 205 height 35
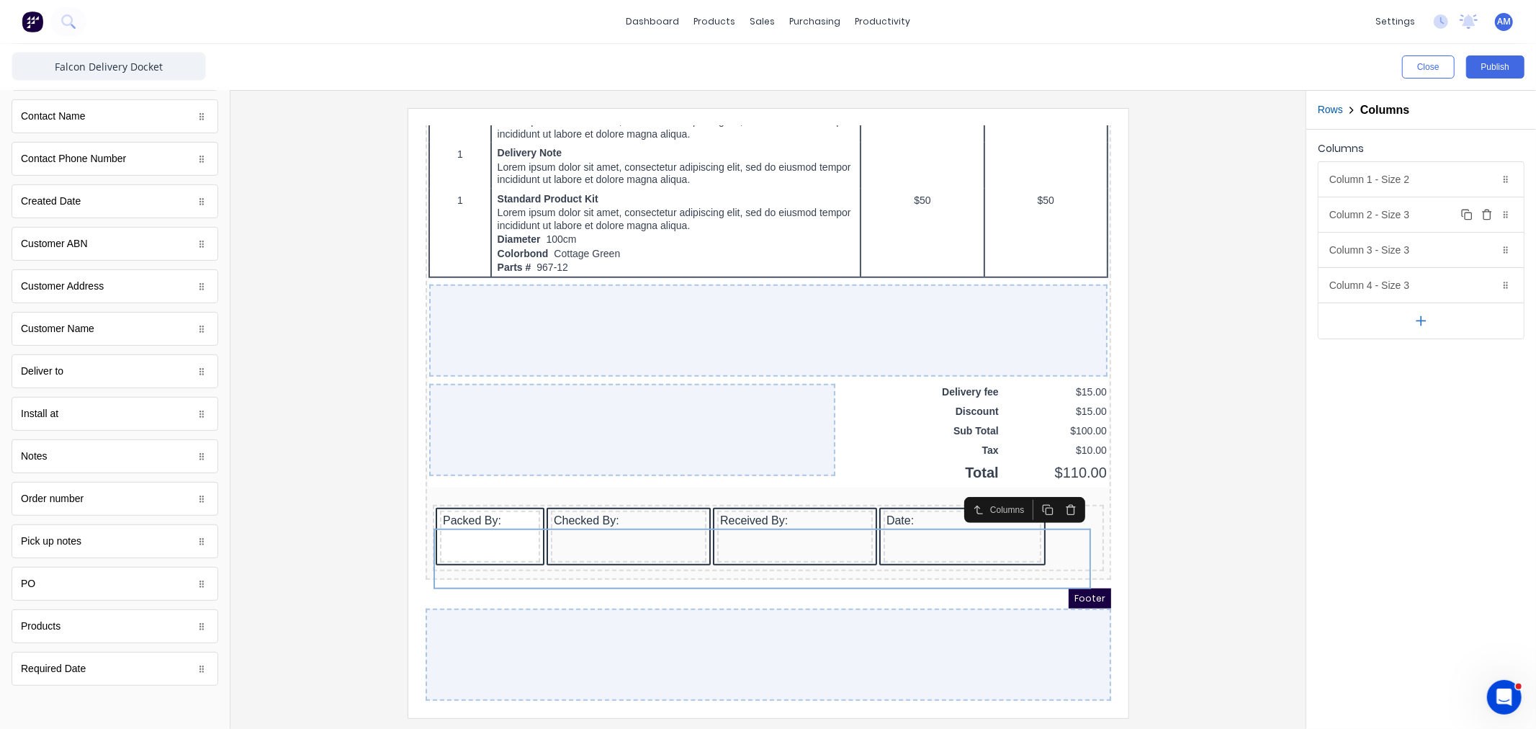
click at [1403, 213] on div "Column 2 - Size 3 Duplicate Delete" at bounding box center [1420, 214] width 205 height 35
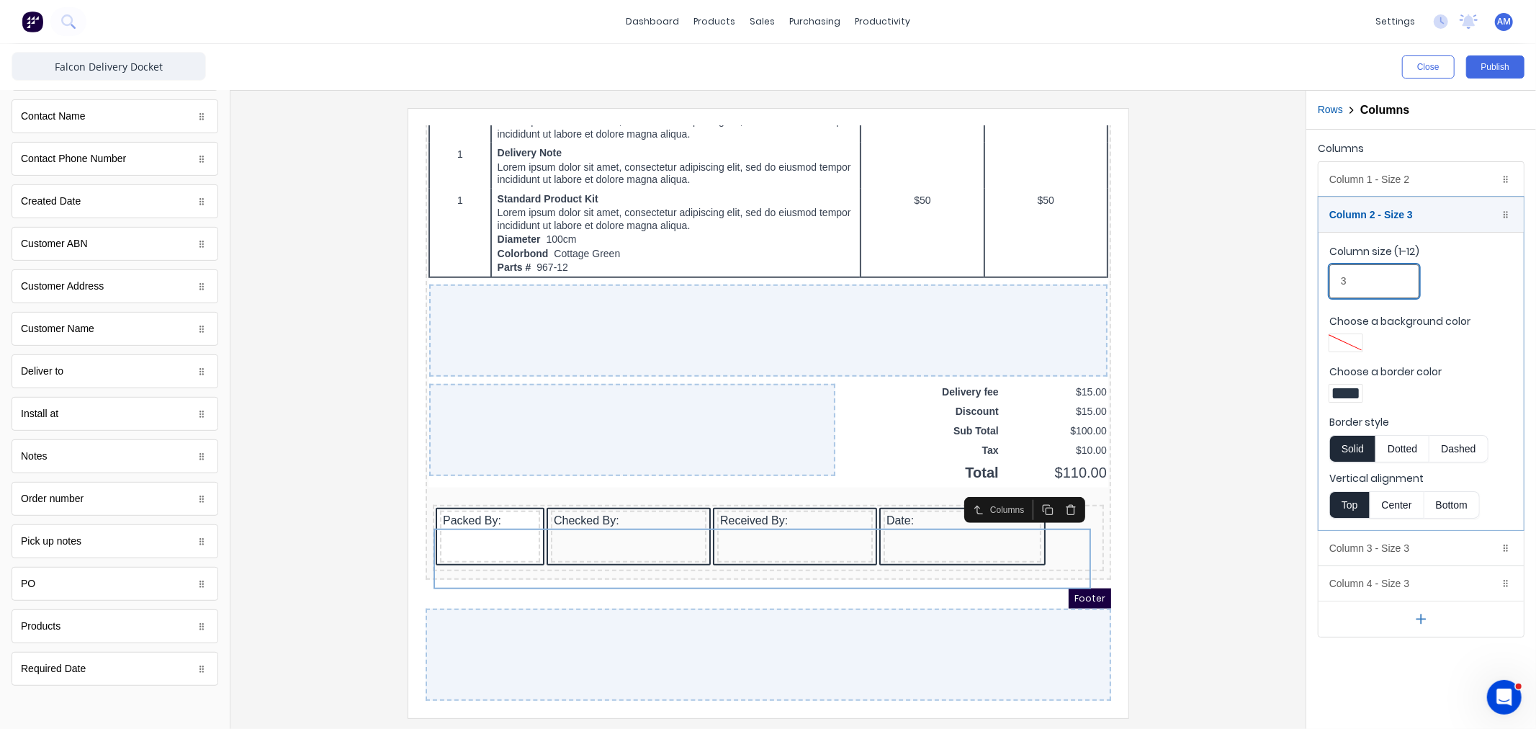
drag, startPoint x: 1363, startPoint y: 284, endPoint x: 1264, endPoint y: 281, distance: 98.7
click at [1264, 281] on div "Close Publish Components standard fields Accounting number Accounting number Co…" at bounding box center [768, 386] width 1536 height 685
type input "2"
click at [1449, 217] on div "Column 2 - Size 2 Duplicate Delete" at bounding box center [1420, 214] width 205 height 35
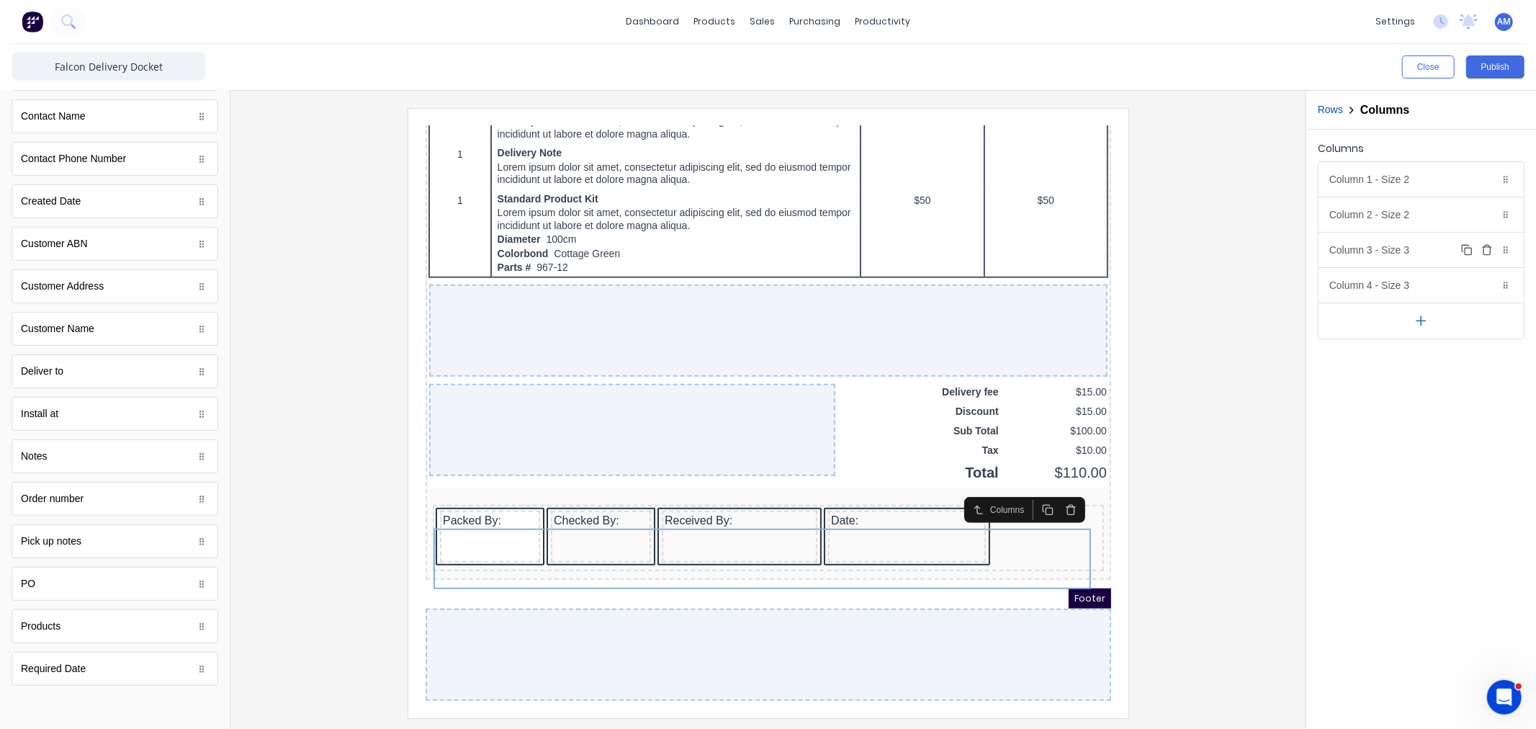
click at [1421, 250] on div "Column 3 - Size 3 Duplicate Delete" at bounding box center [1420, 250] width 205 height 35
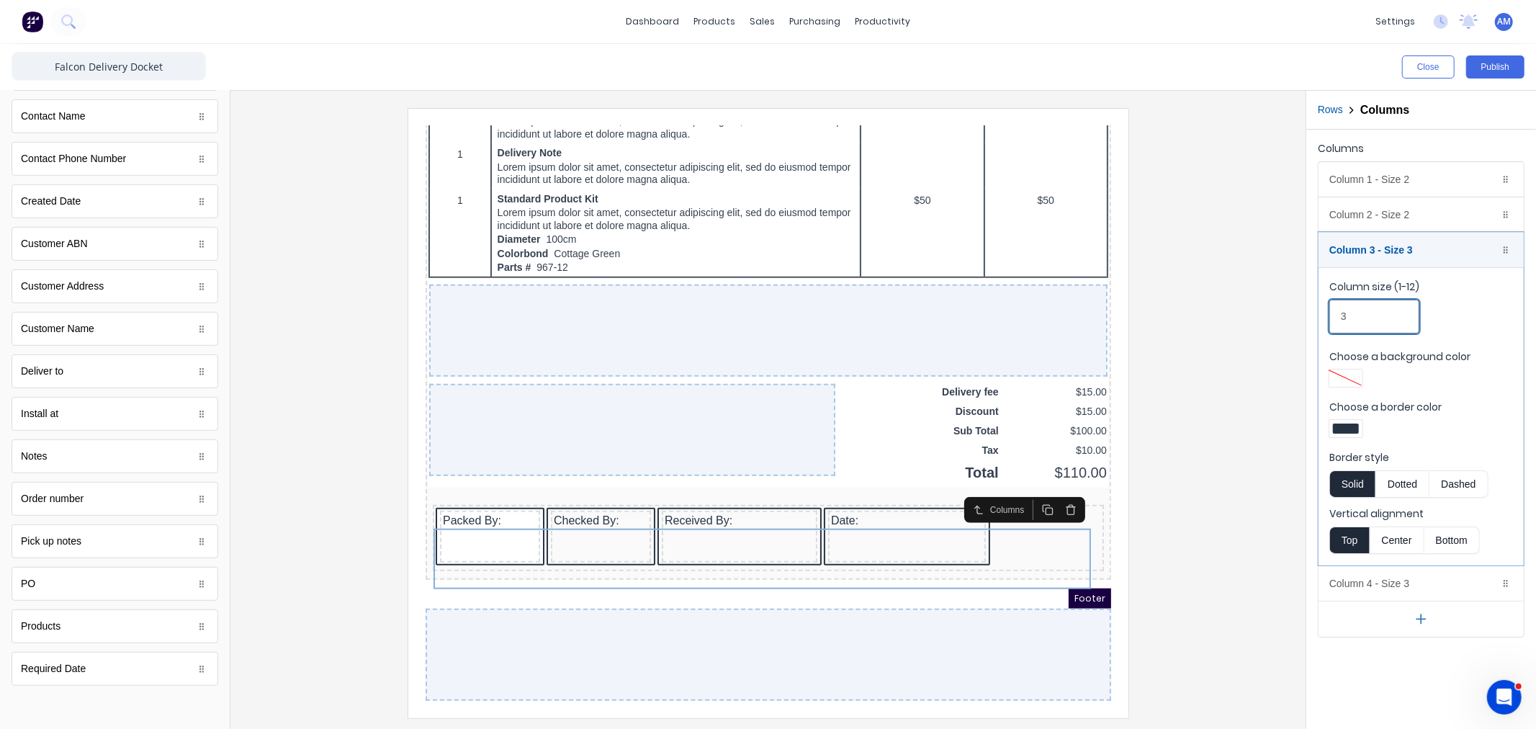
drag, startPoint x: 1366, startPoint y: 310, endPoint x: 1287, endPoint y: 315, distance: 78.7
click at [1287, 315] on div "Close Publish Components standard fields Accounting number Accounting number Co…" at bounding box center [768, 386] width 1536 height 685
type input "2"
click at [1458, 249] on button "Duplicate" at bounding box center [1466, 249] width 17 height 17
type input "2"
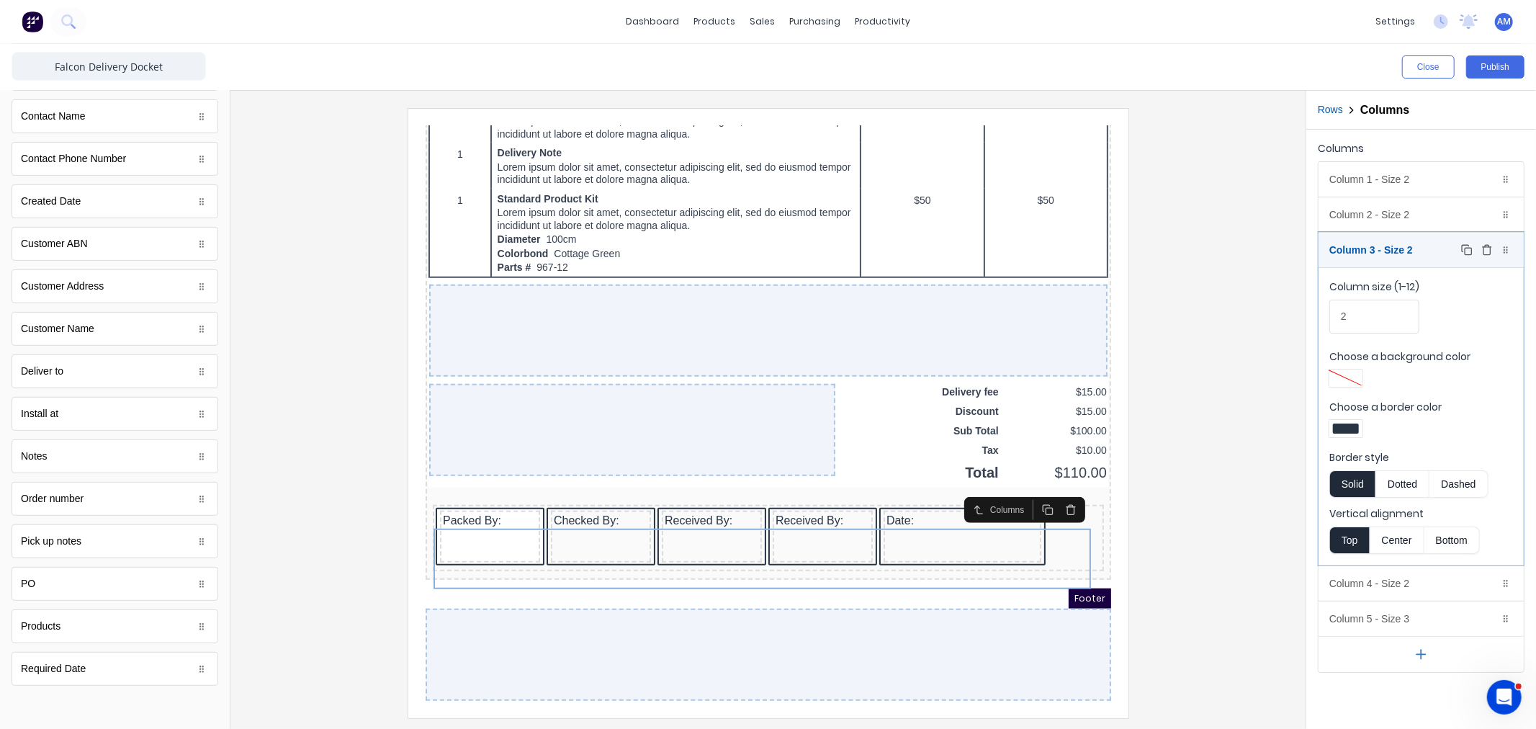
click at [1441, 253] on div "Column 3 - Size 2 Duplicate Delete" at bounding box center [1420, 250] width 205 height 35
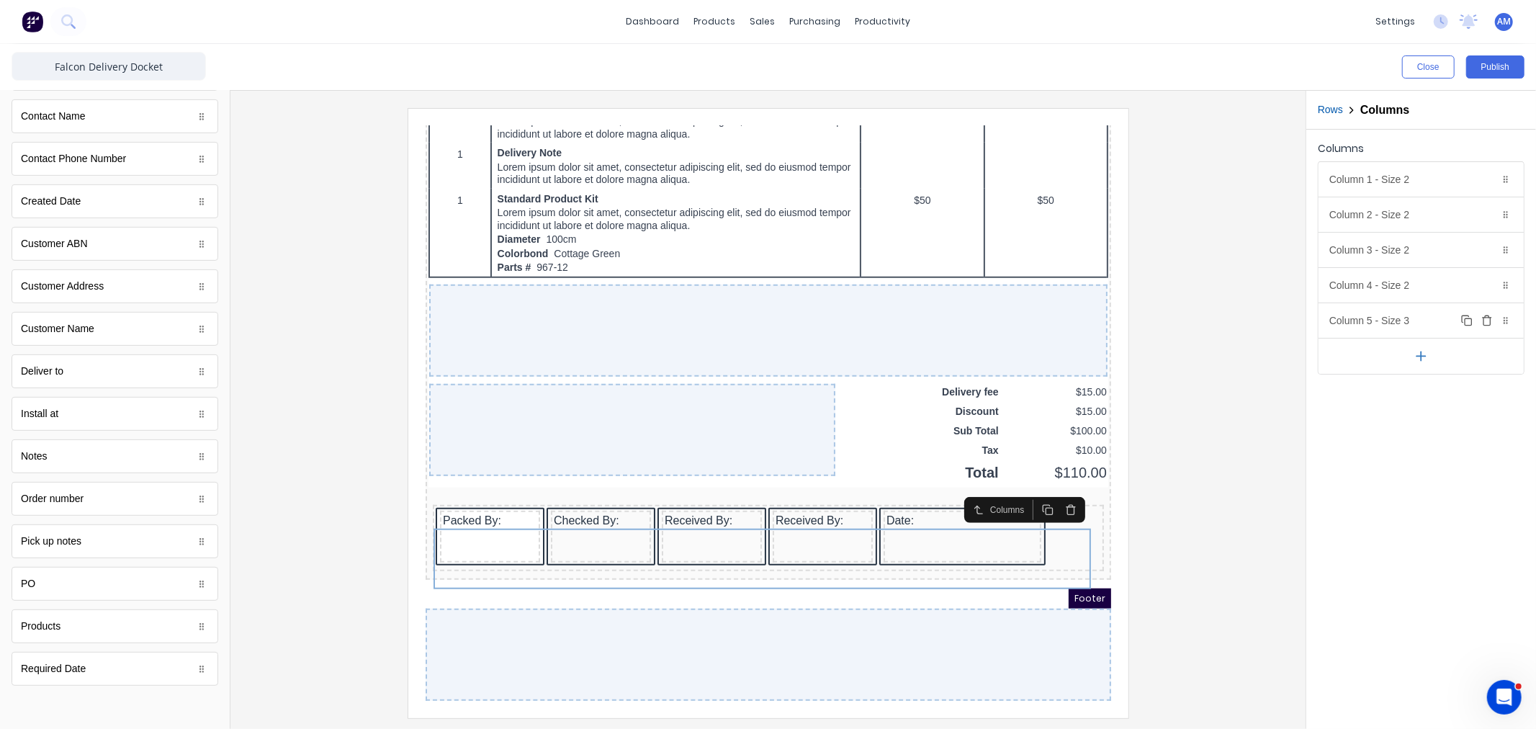
click at [1489, 320] on icon "button" at bounding box center [1487, 321] width 12 height 12
click at [1398, 284] on div "Column 4 - Size 2 Duplicate Delete" at bounding box center [1420, 285] width 205 height 35
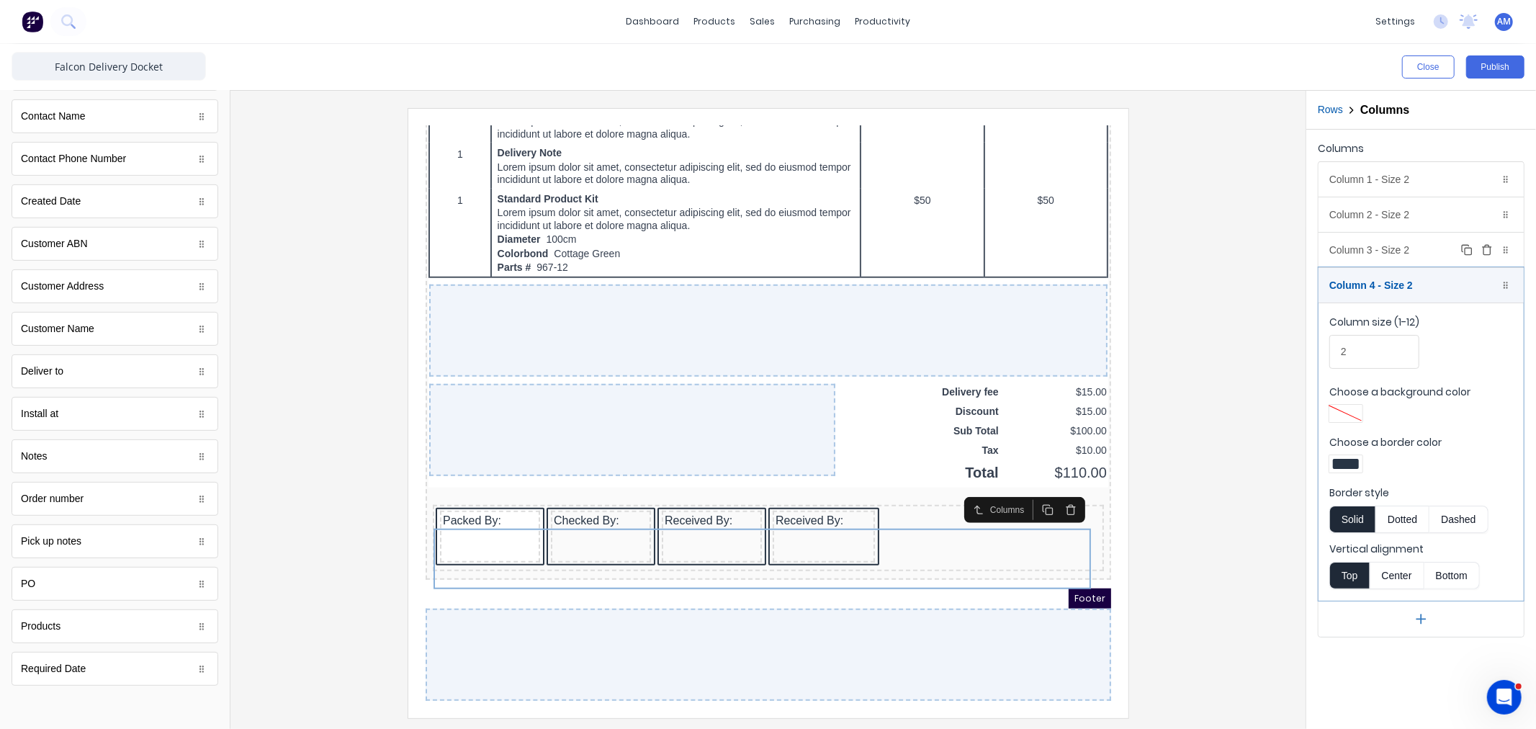
click at [1392, 250] on div "Column 3 - Size 2 Duplicate Delete" at bounding box center [1420, 250] width 205 height 35
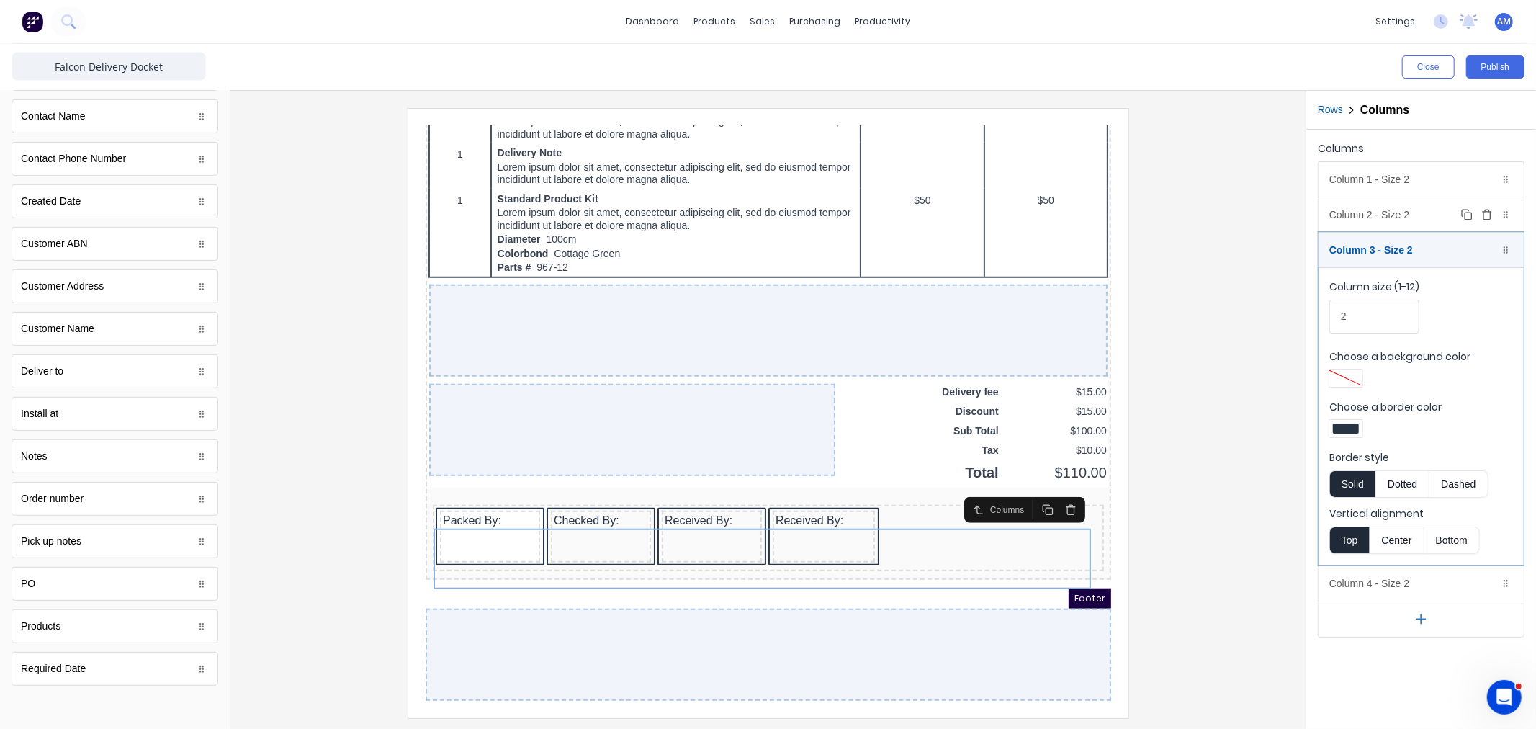
click at [1368, 207] on div "Column 2 - Size 2 Duplicate Delete" at bounding box center [1420, 214] width 205 height 35
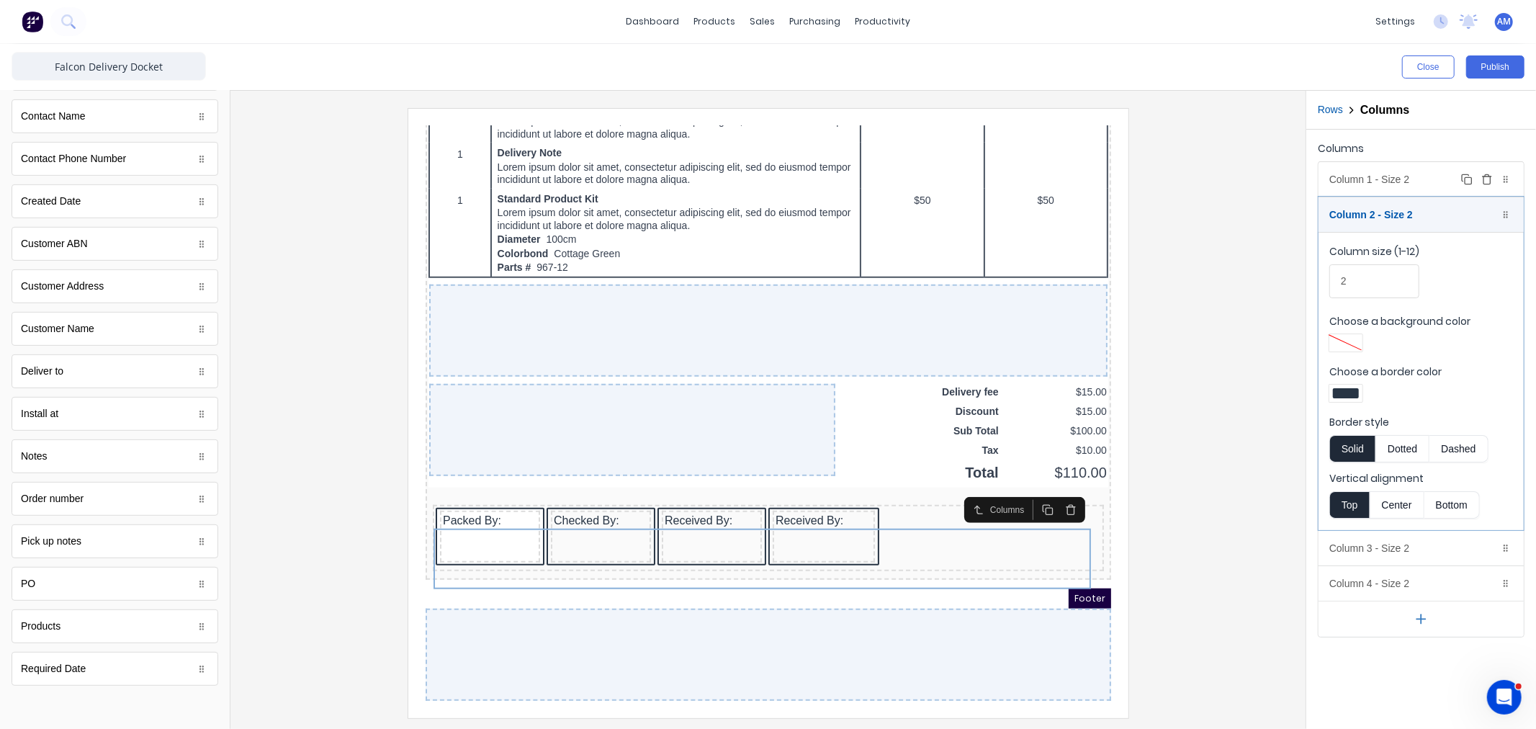
click at [1365, 171] on div "Column 1 - Size 2 Duplicate Delete" at bounding box center [1420, 179] width 205 height 35
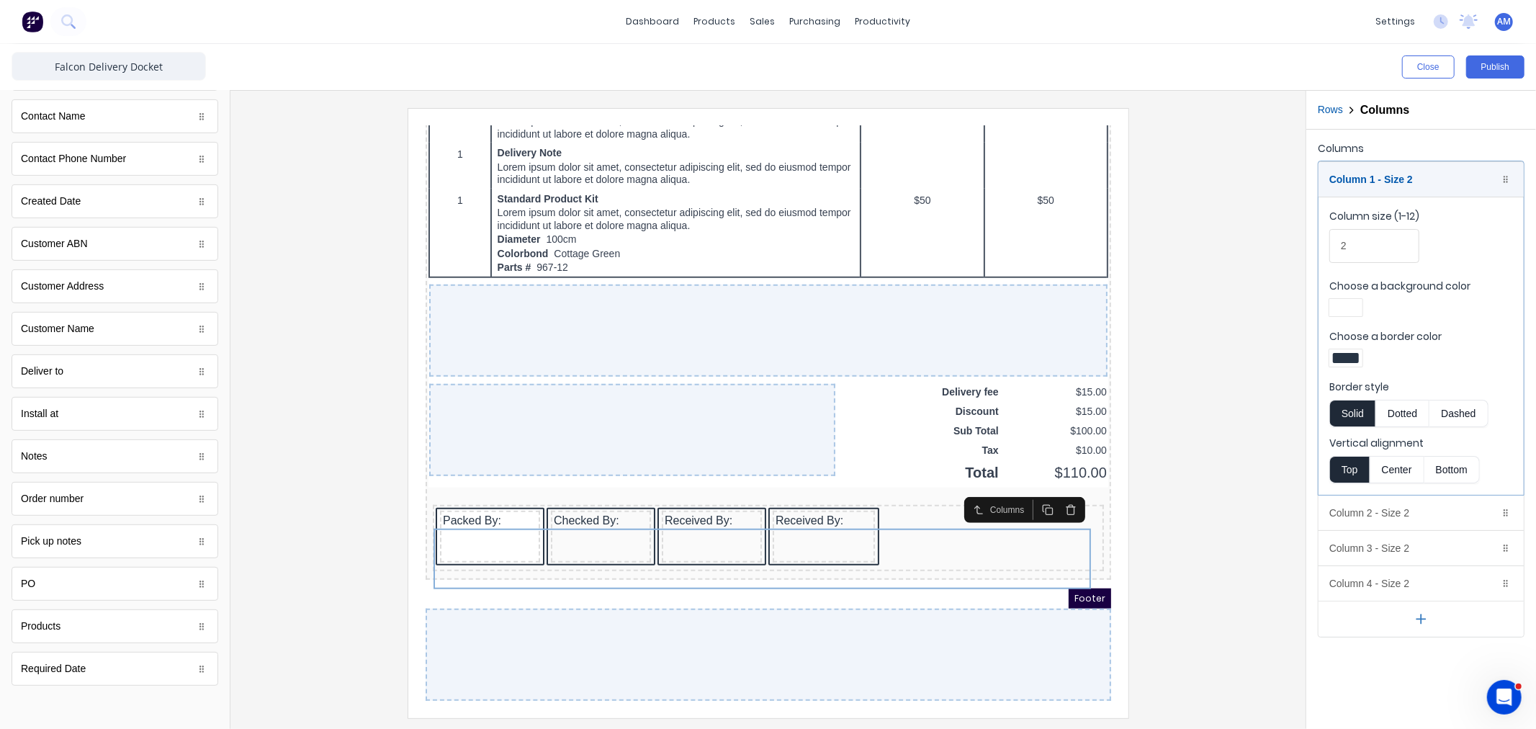
click at [946, 582] on div "Footer" at bounding box center [750, 580] width 685 height 20
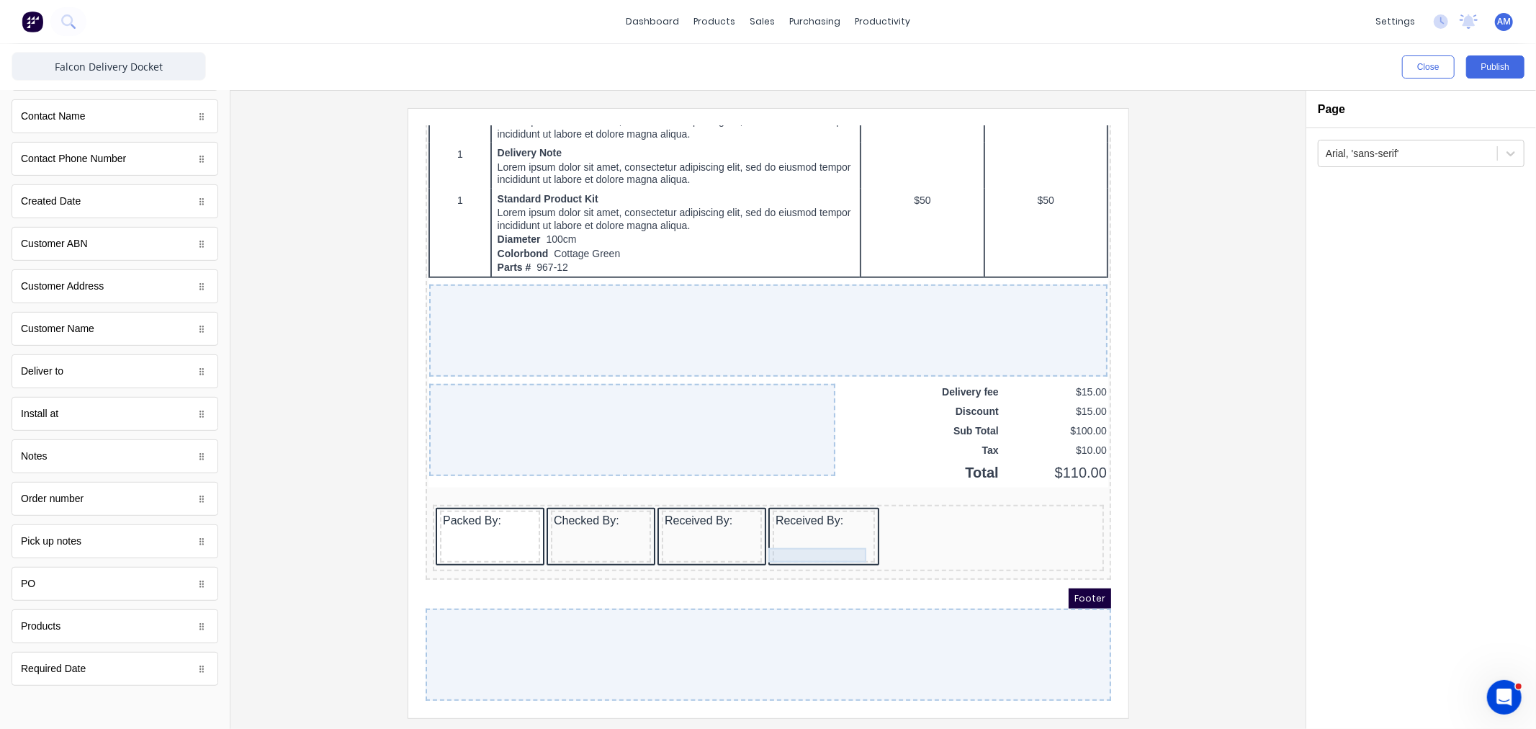
click at [828, 510] on div at bounding box center [805, 517] width 96 height 14
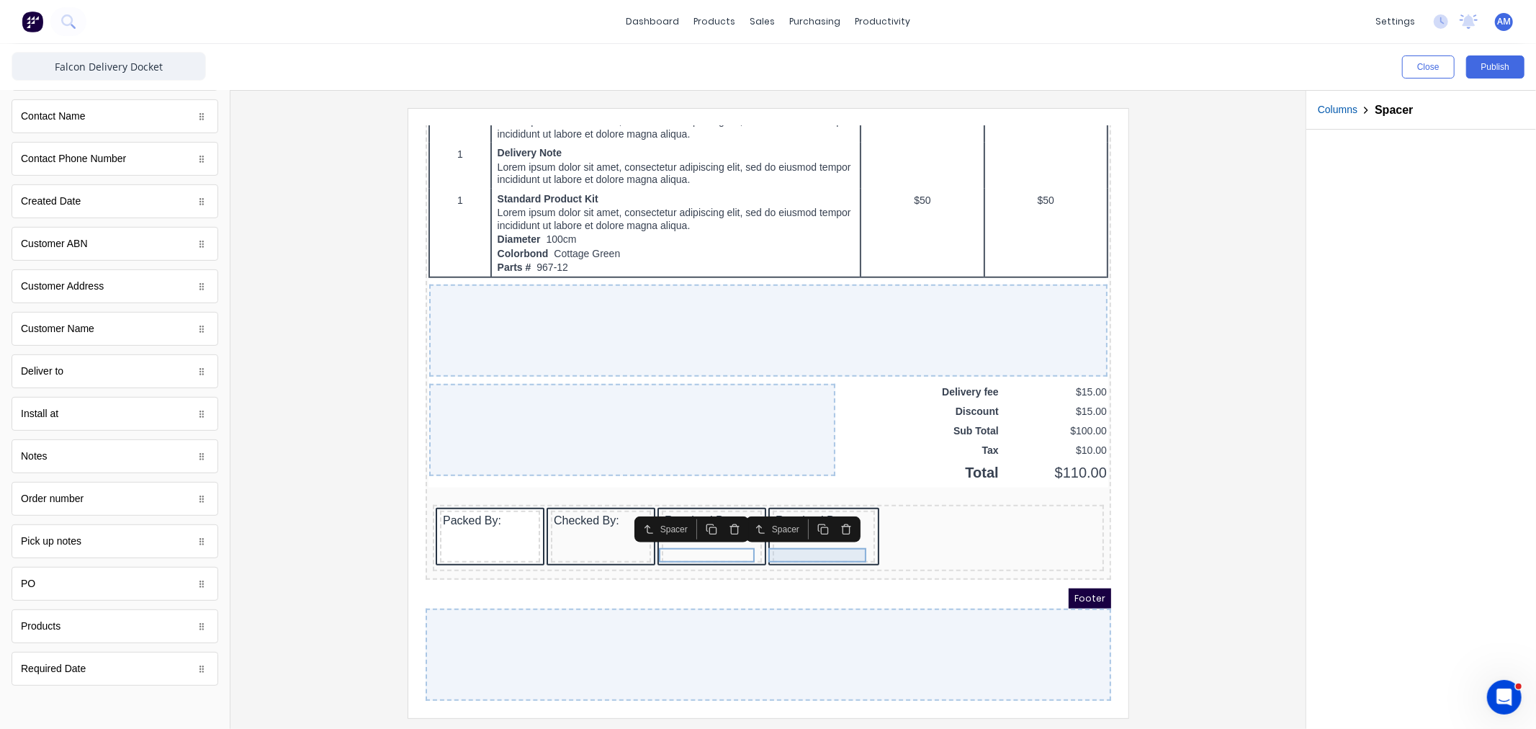
click at [780, 503] on div "Received By:" at bounding box center [805, 502] width 96 height 14
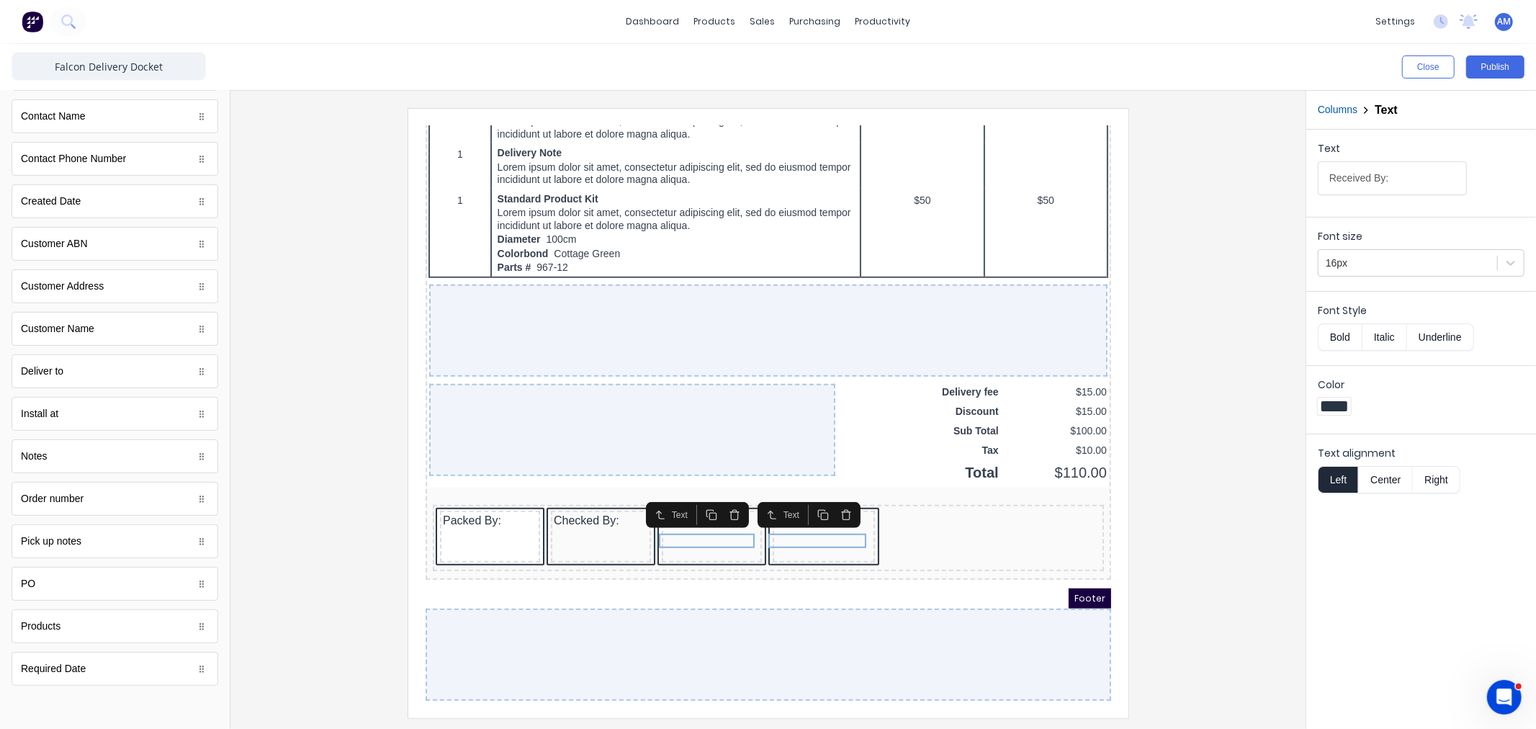
drag, startPoint x: 1401, startPoint y: 166, endPoint x: 1416, endPoint y: 185, distance: 24.6
click at [1401, 171] on input "Received By:" at bounding box center [1392, 178] width 149 height 34
drag, startPoint x: 1334, startPoint y: 181, endPoint x: 1223, endPoint y: 191, distance: 112.0
click at [1223, 191] on div "Close Publish Components standard fields Accounting number Accounting number Co…" at bounding box center [768, 386] width 1536 height 685
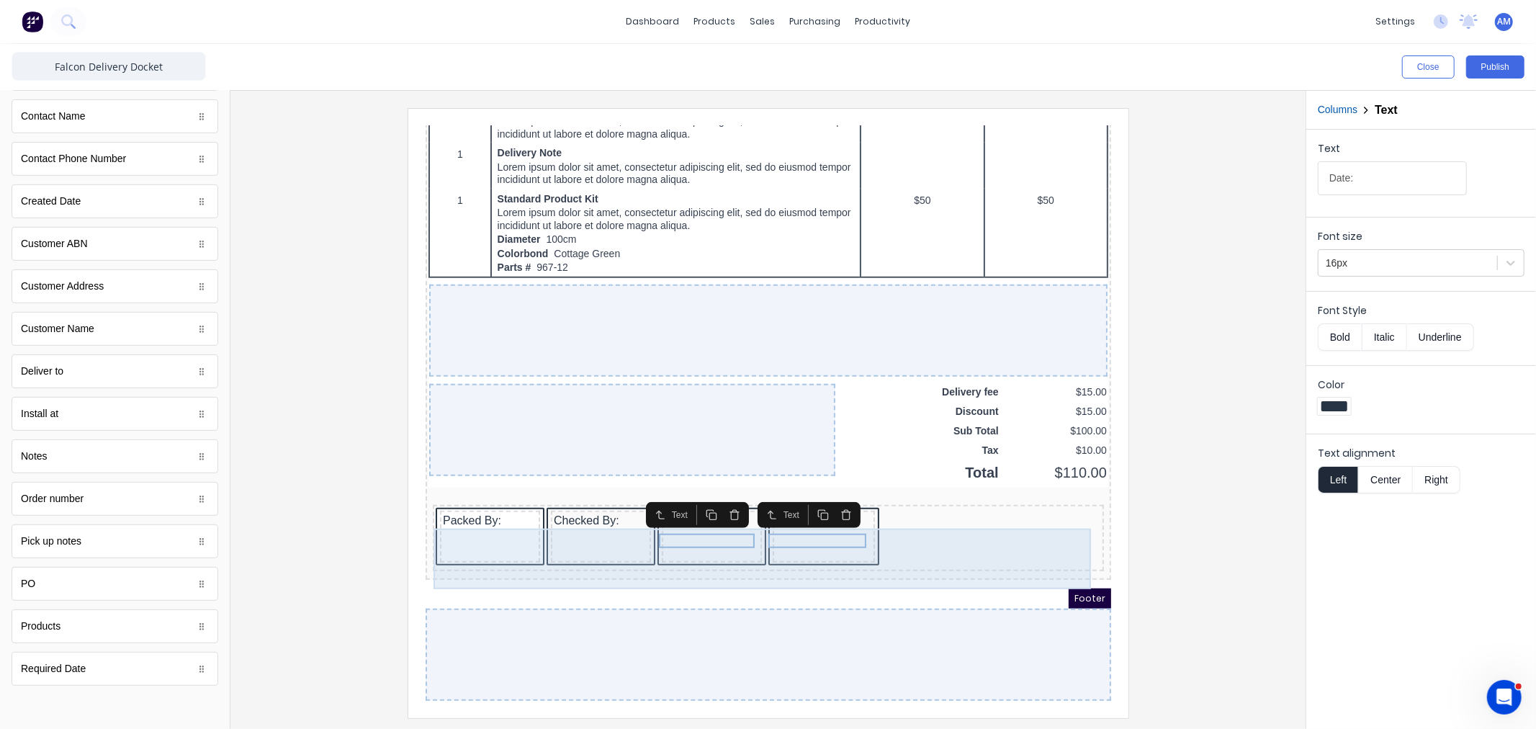
type input "Date:"
click at [912, 521] on div "Packed By: Checked By: Date: Date:" at bounding box center [750, 520] width 665 height 60
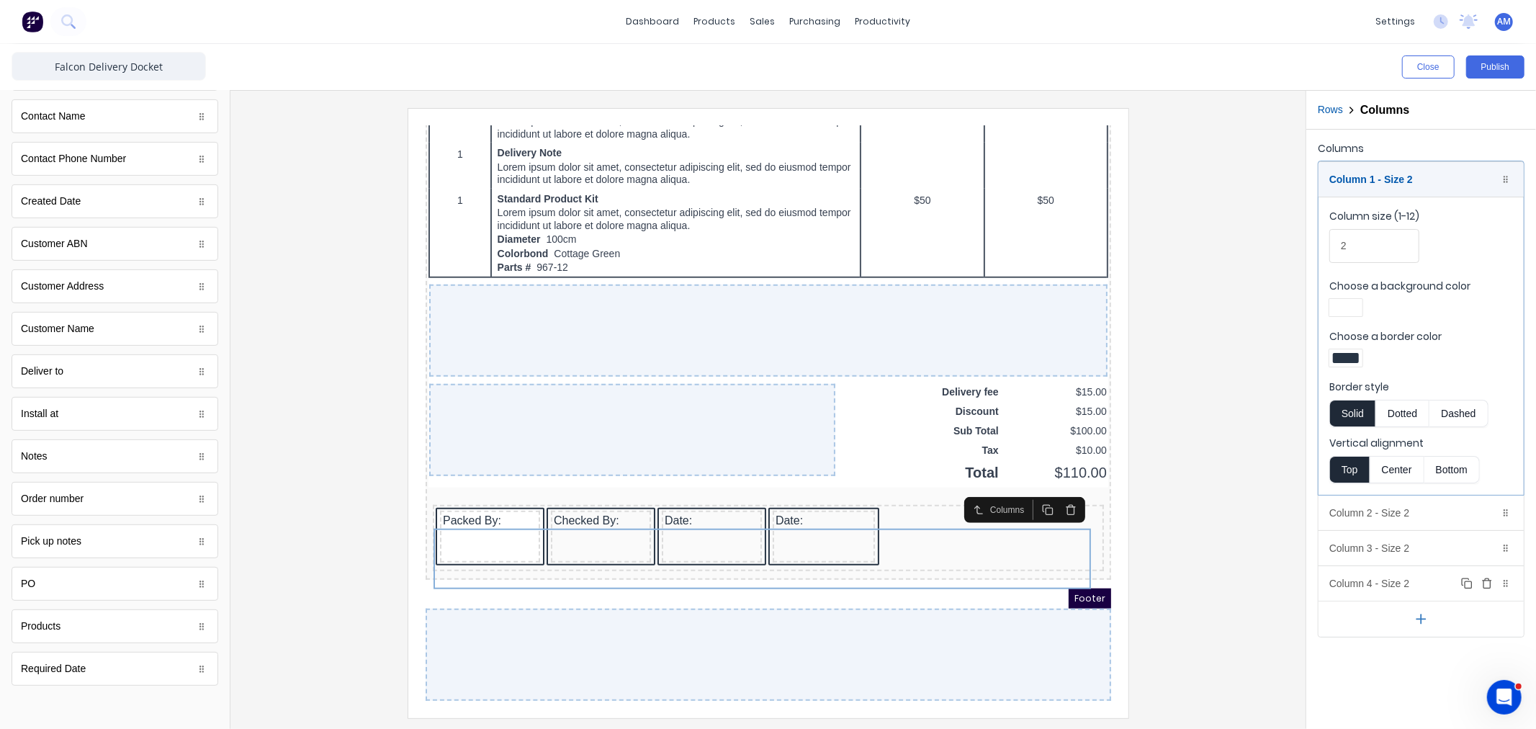
click at [1488, 581] on icon "button" at bounding box center [1487, 583] width 12 height 12
click at [1431, 585] on button "button" at bounding box center [1420, 583] width 205 height 36
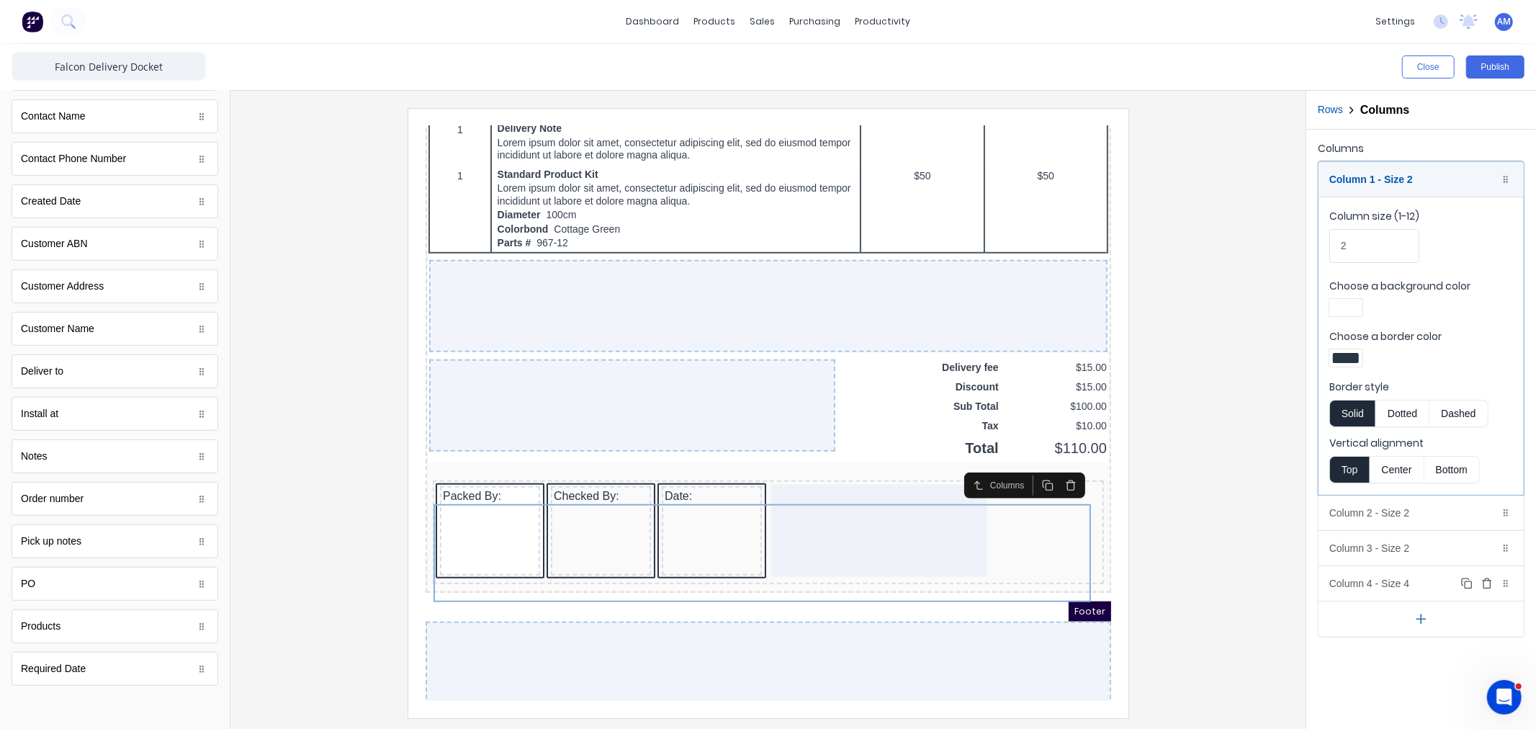
click at [1385, 585] on div "Column 4 - Size 4 Duplicate Delete" at bounding box center [1420, 583] width 205 height 35
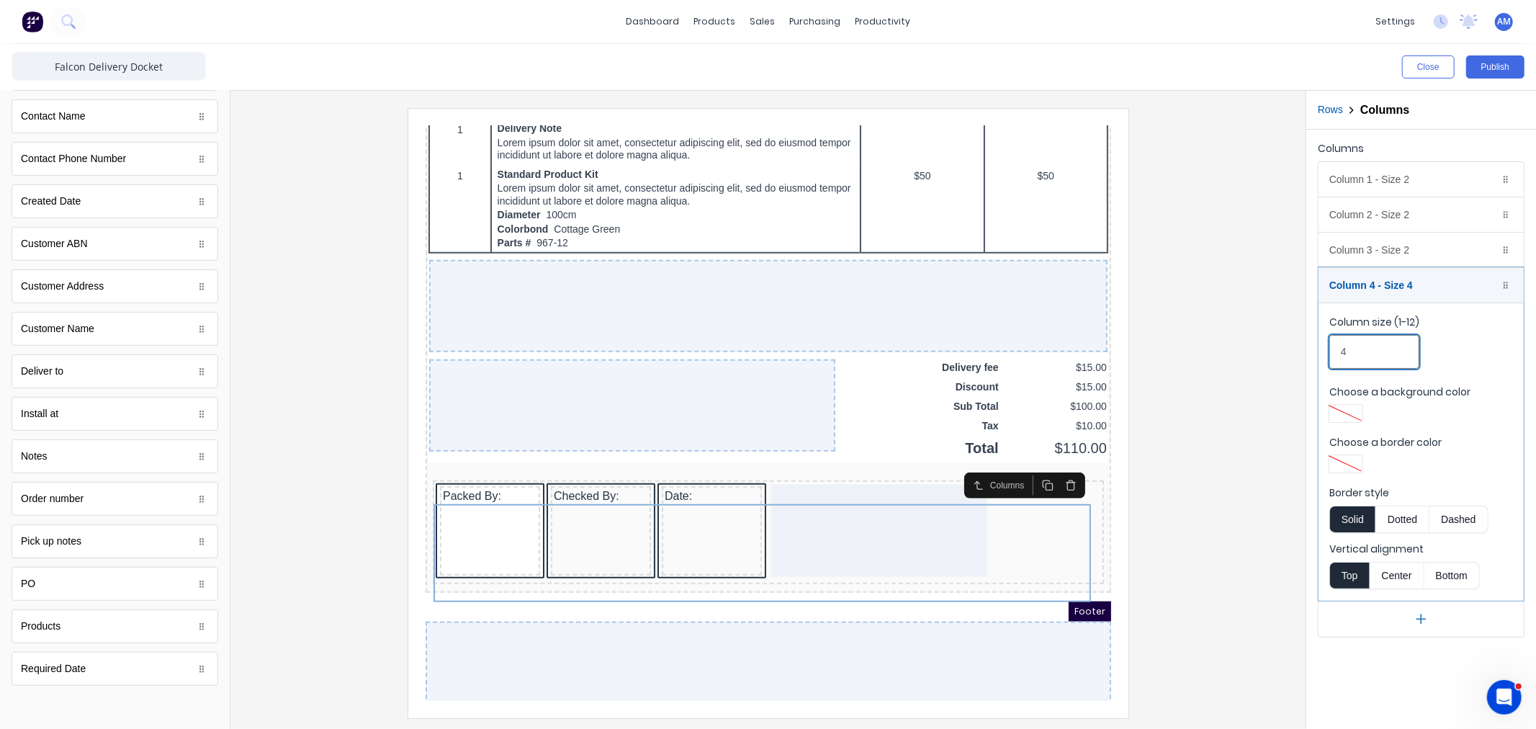
drag, startPoint x: 1328, startPoint y: 351, endPoint x: 1318, endPoint y: 351, distance: 10.8
click at [1318, 351] on div "Column 1 - Size 2 Duplicate Delete Column size (1-12) 2 Choose a background col…" at bounding box center [1421, 399] width 207 height 476
type input "3"
click at [1286, 359] on div at bounding box center [768, 412] width 1052 height 609
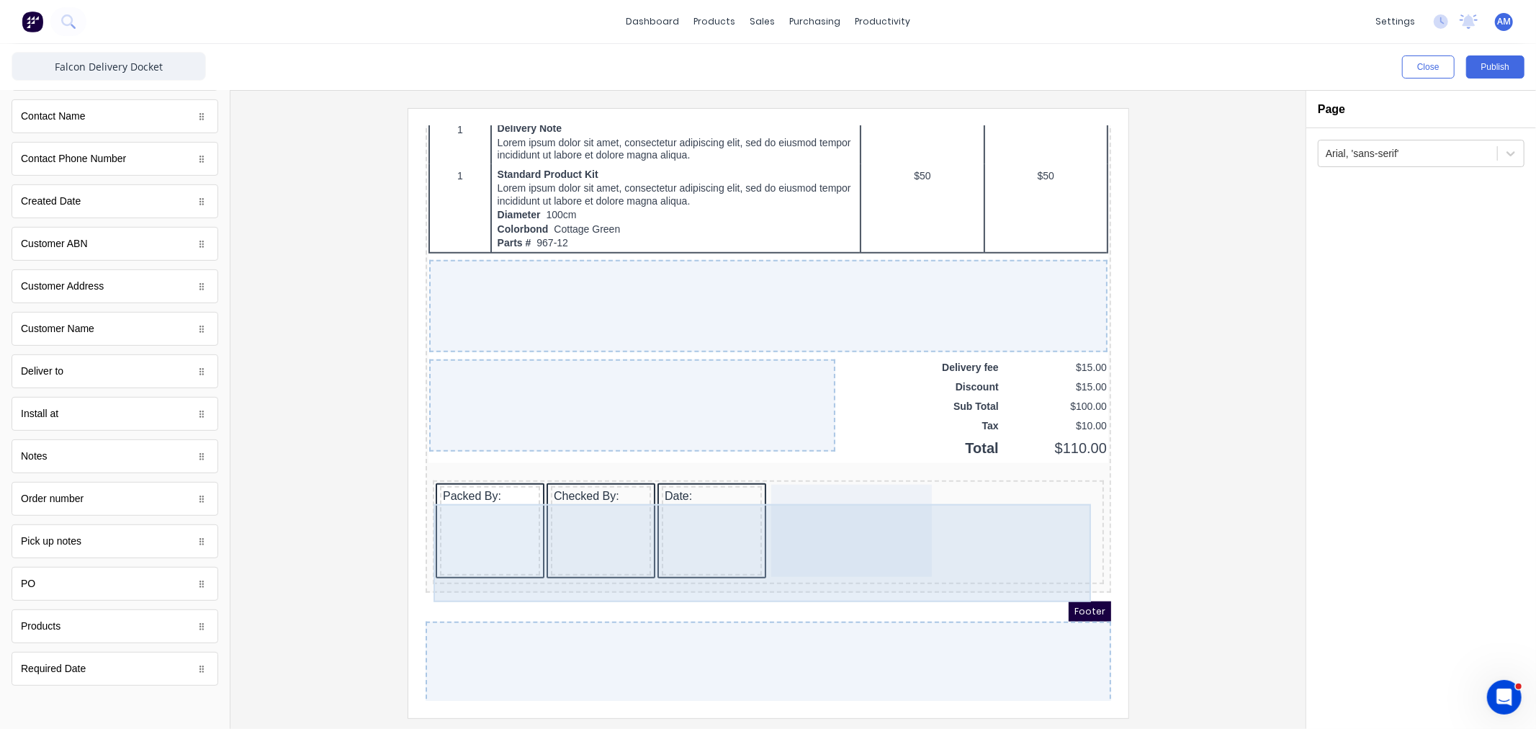
click at [852, 526] on div at bounding box center [833, 513] width 161 height 92
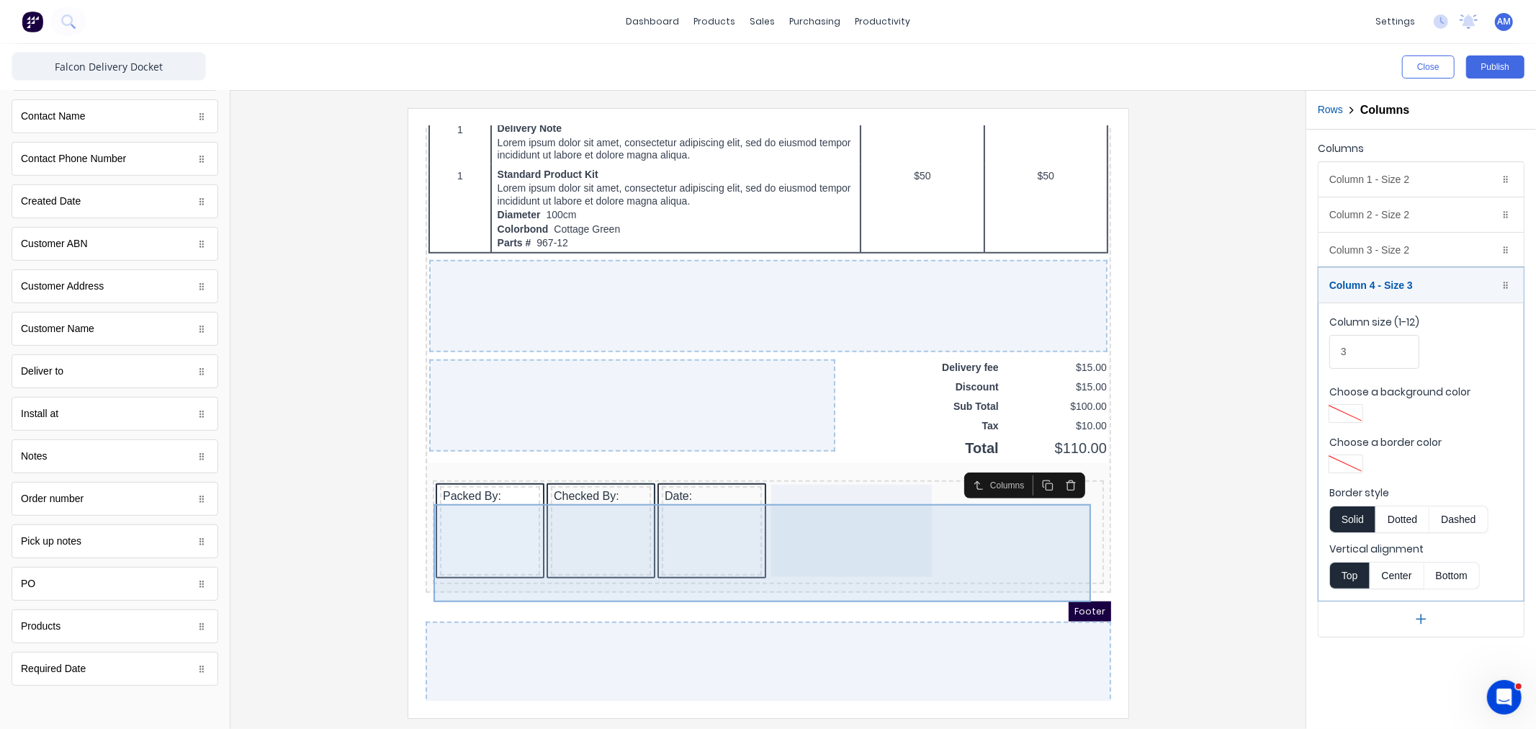
click at [845, 519] on div at bounding box center [833, 513] width 161 height 92
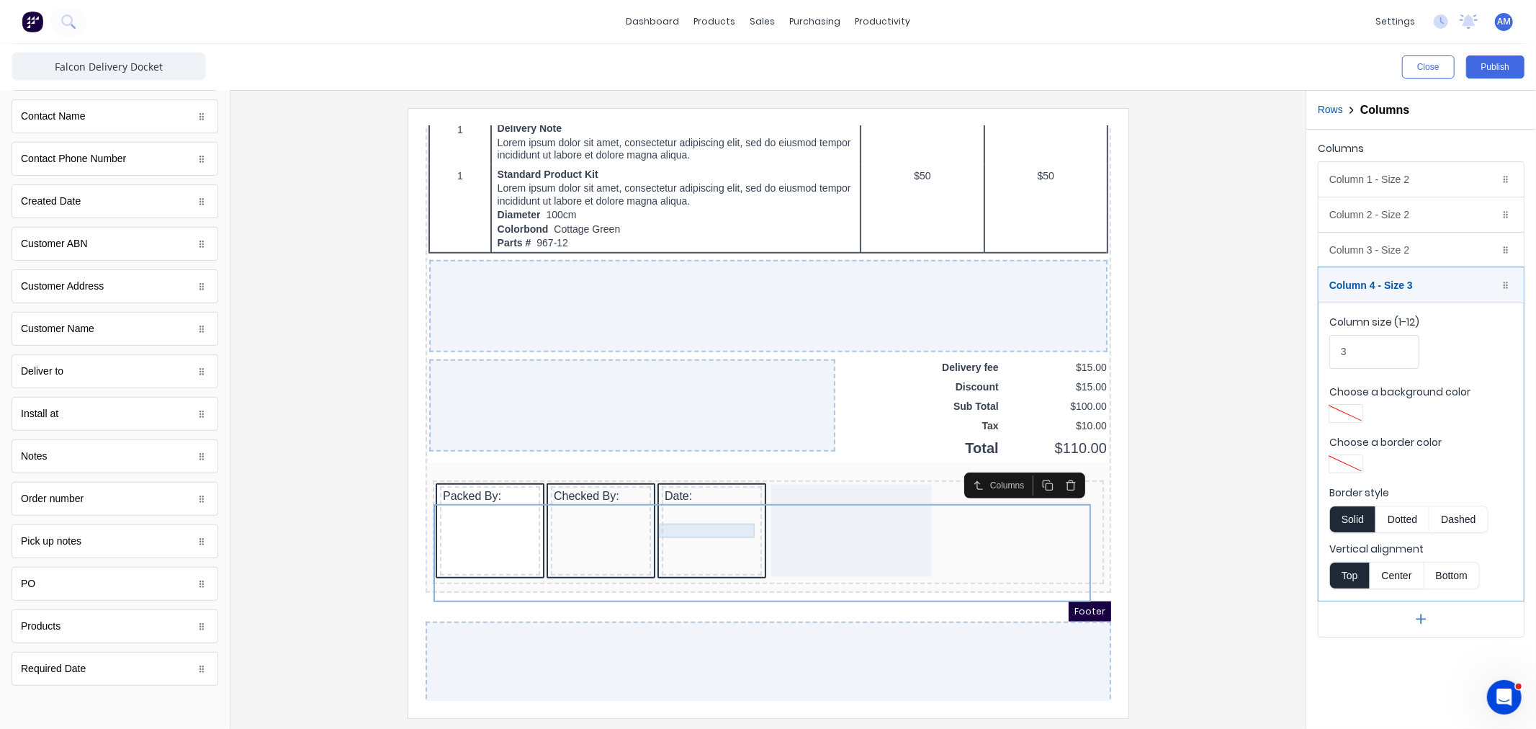
click at [670, 500] on div at bounding box center [694, 492] width 94 height 14
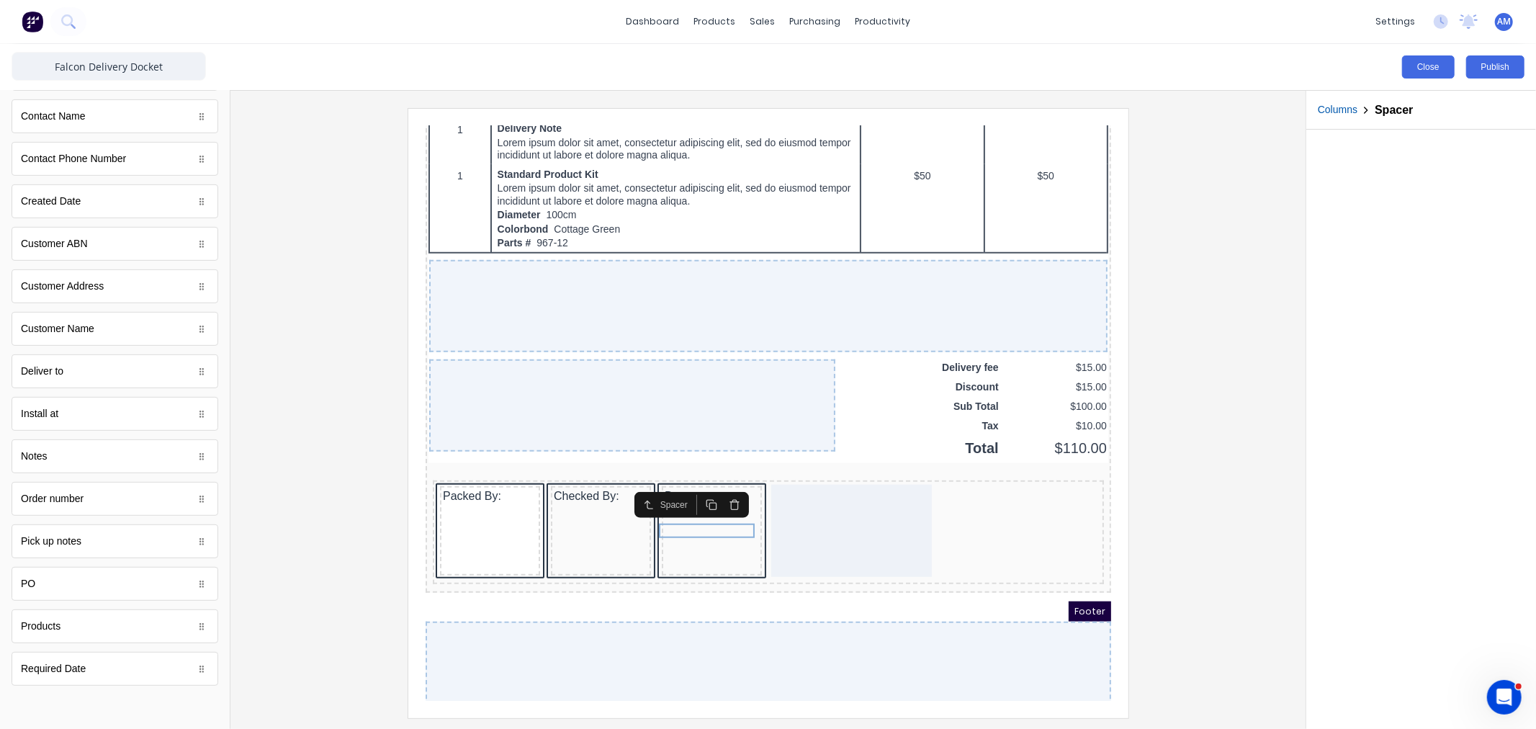
click at [1421, 68] on button "Close" at bounding box center [1428, 66] width 53 height 23
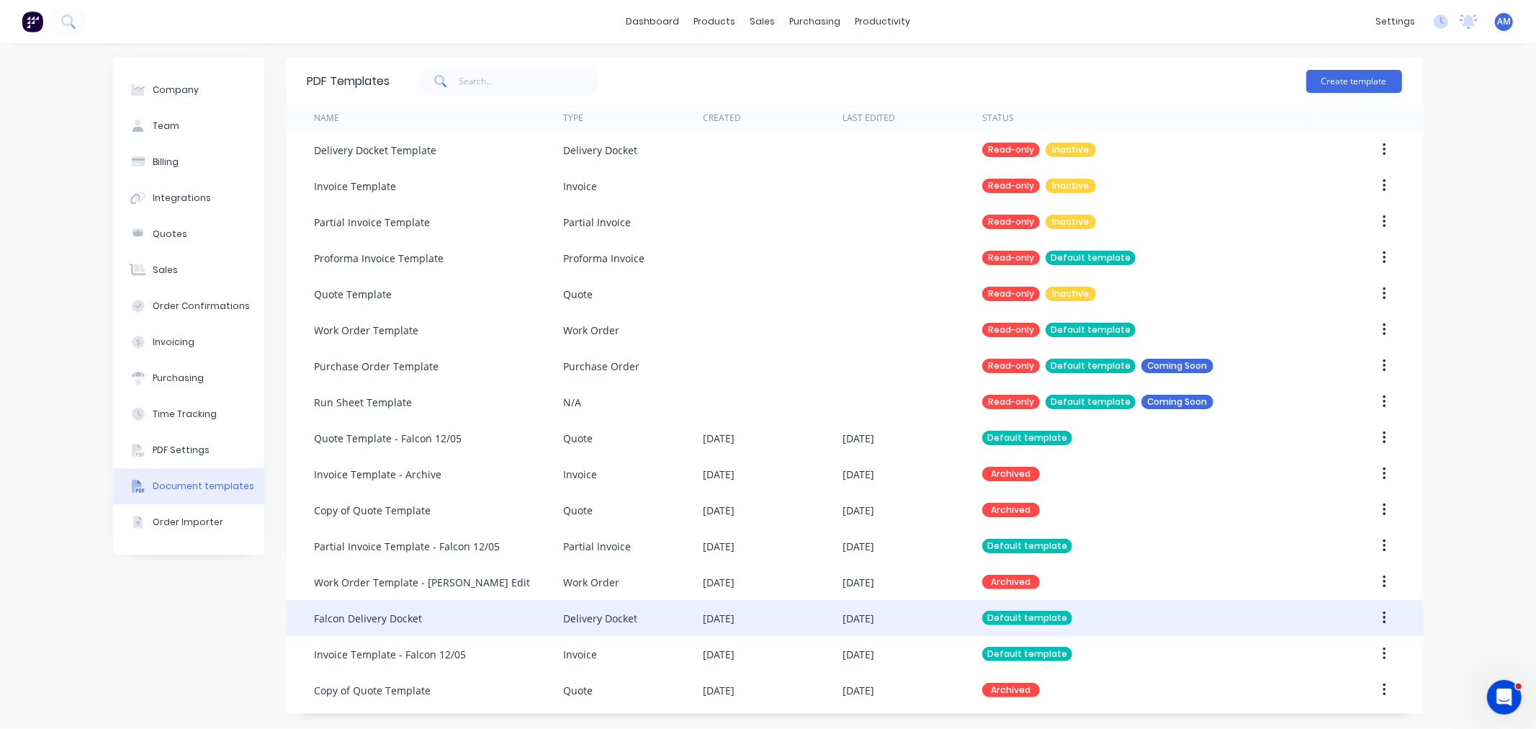
click at [426, 615] on div "Falcon Delivery Docket" at bounding box center [439, 618] width 248 height 36
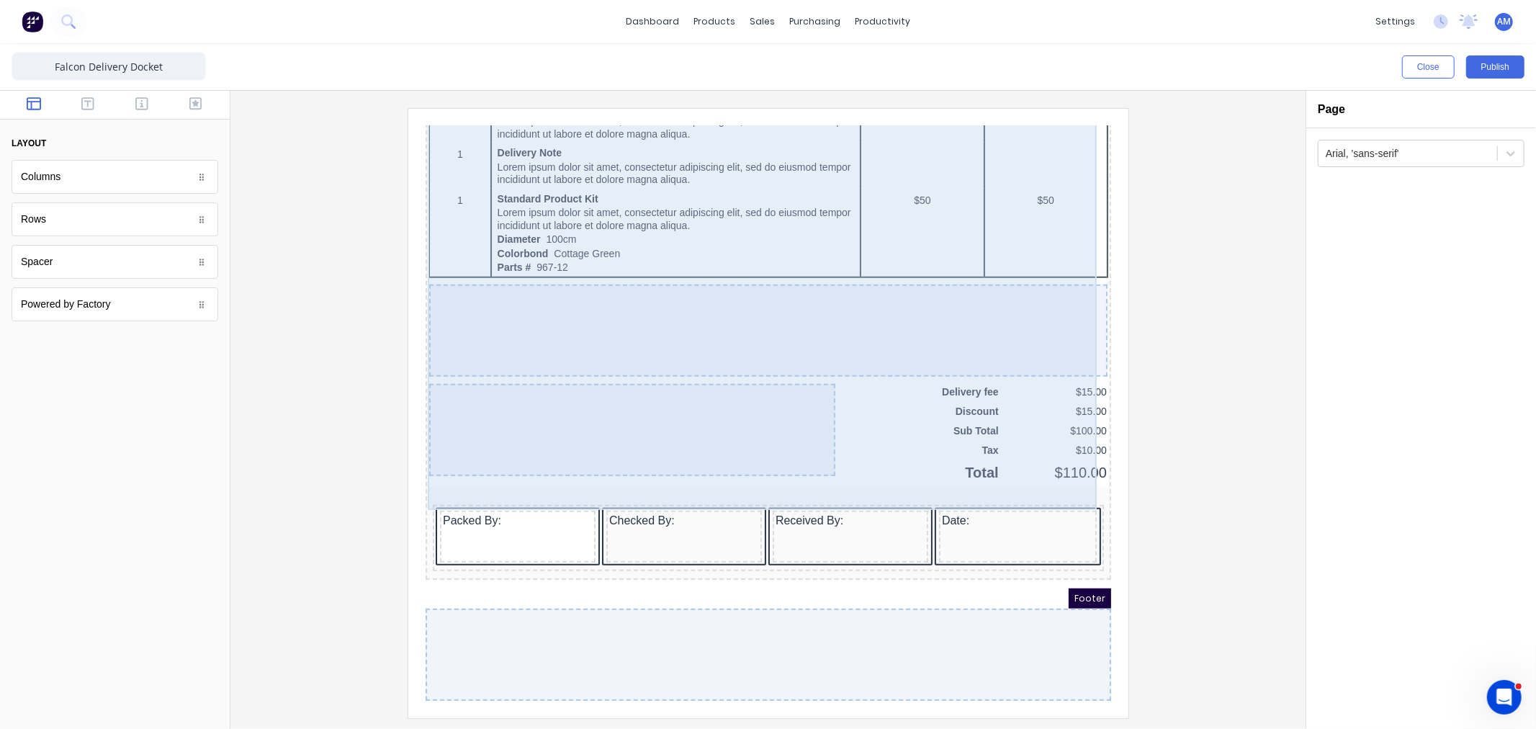
scroll to position [913, 0]
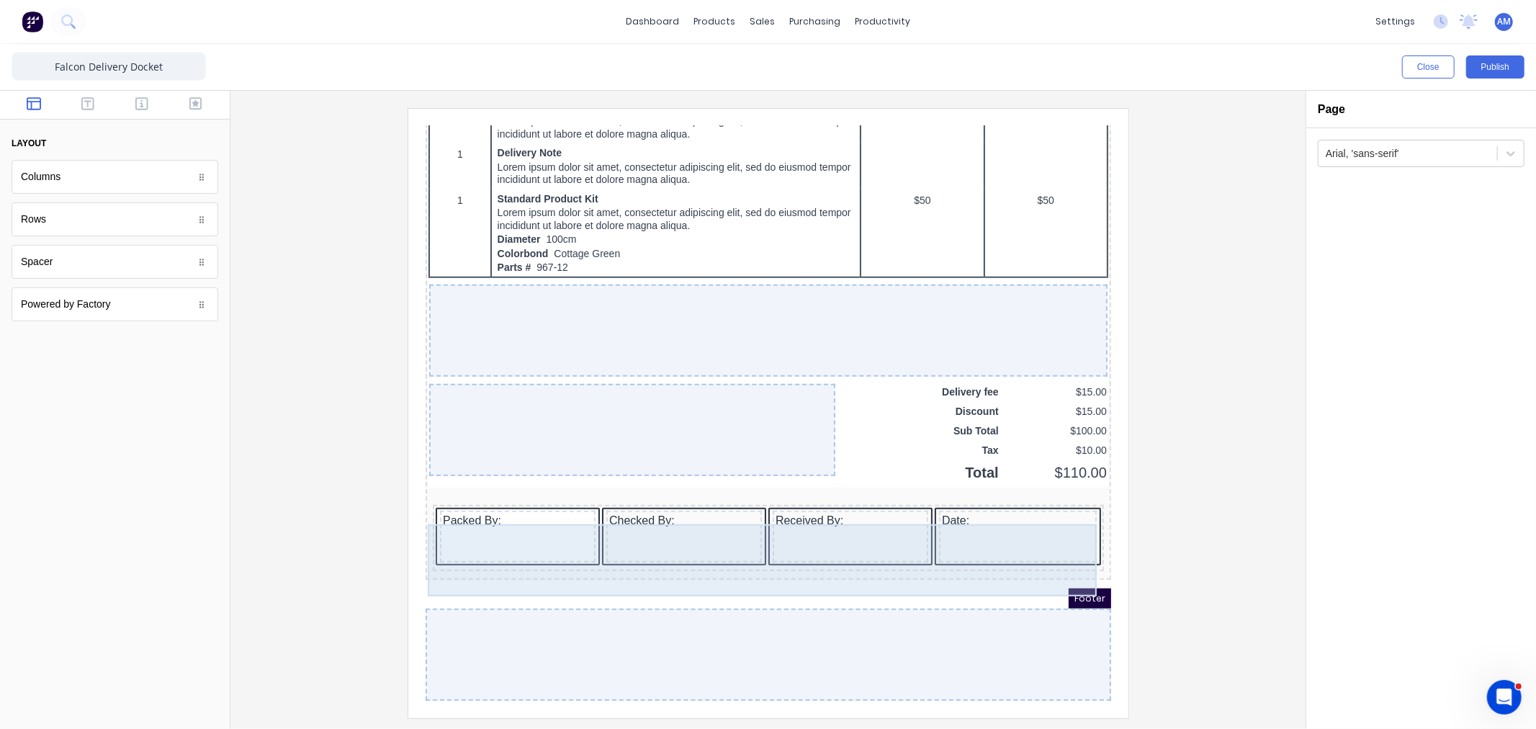
click at [1054, 552] on div "Packed By: Checked By: Received By: Date:" at bounding box center [750, 521] width 680 height 75
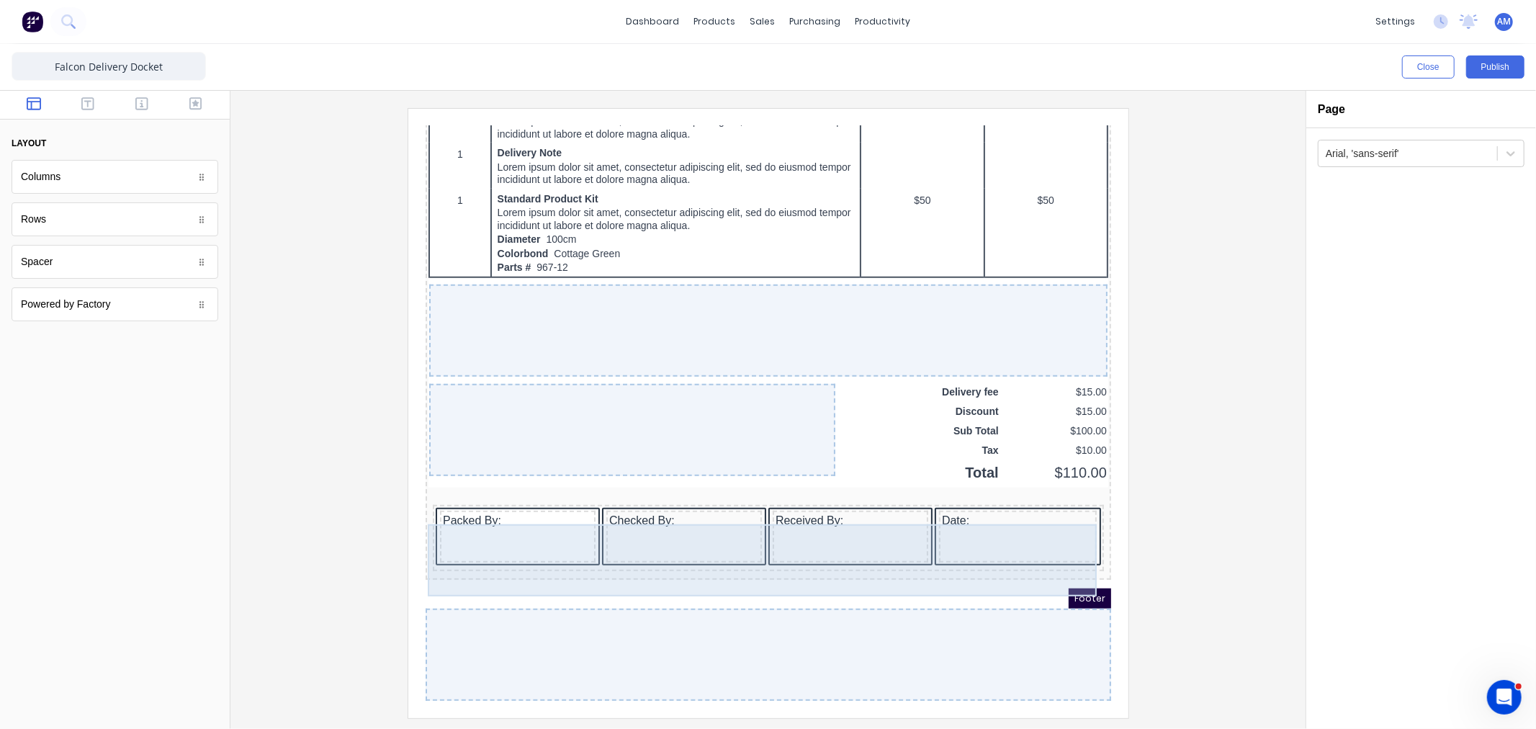
click at [1078, 518] on div "Packed By: Checked By: Received By: Date:" at bounding box center [750, 521] width 680 height 75
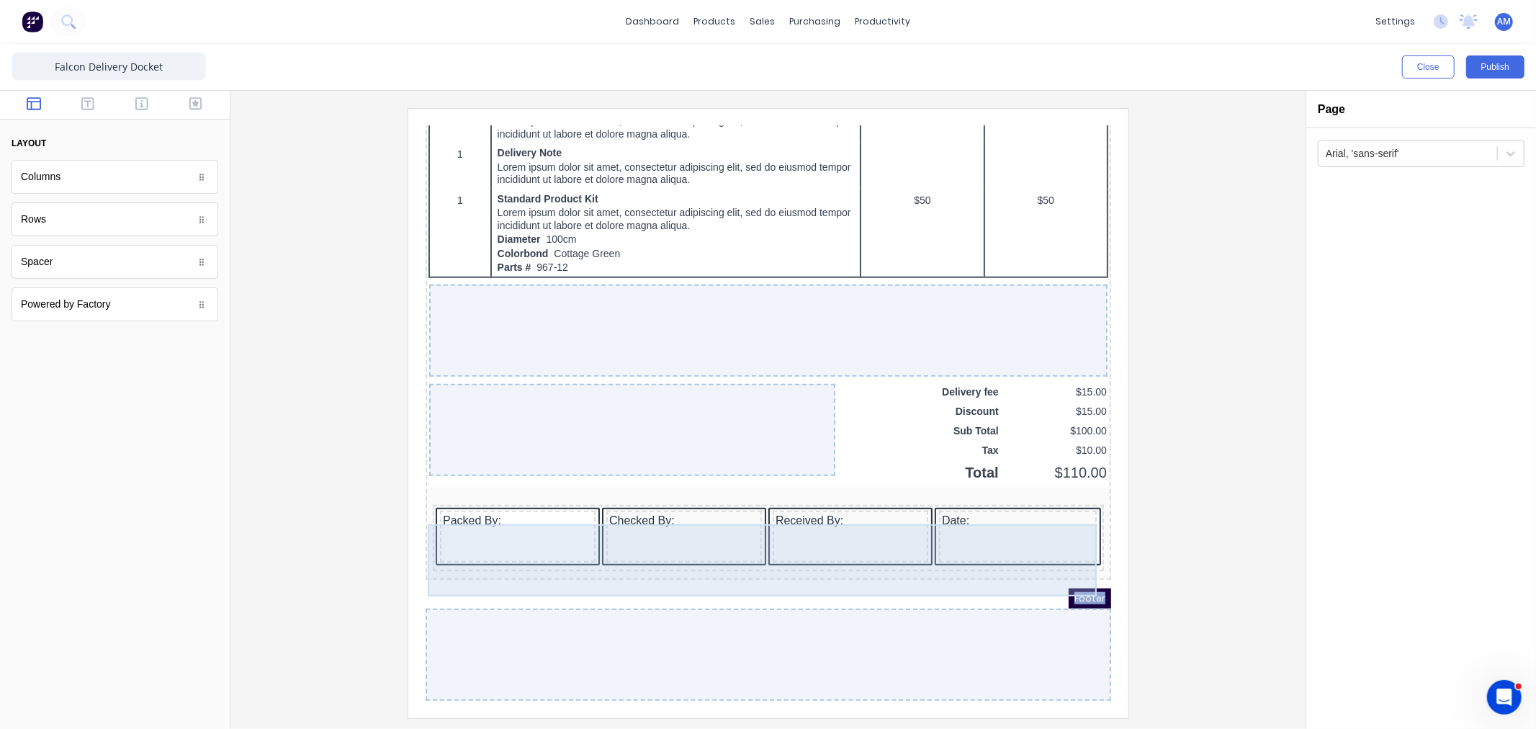
click at [1048, 549] on div "Packed By: Checked By: Received By: Date:" at bounding box center [750, 521] width 680 height 75
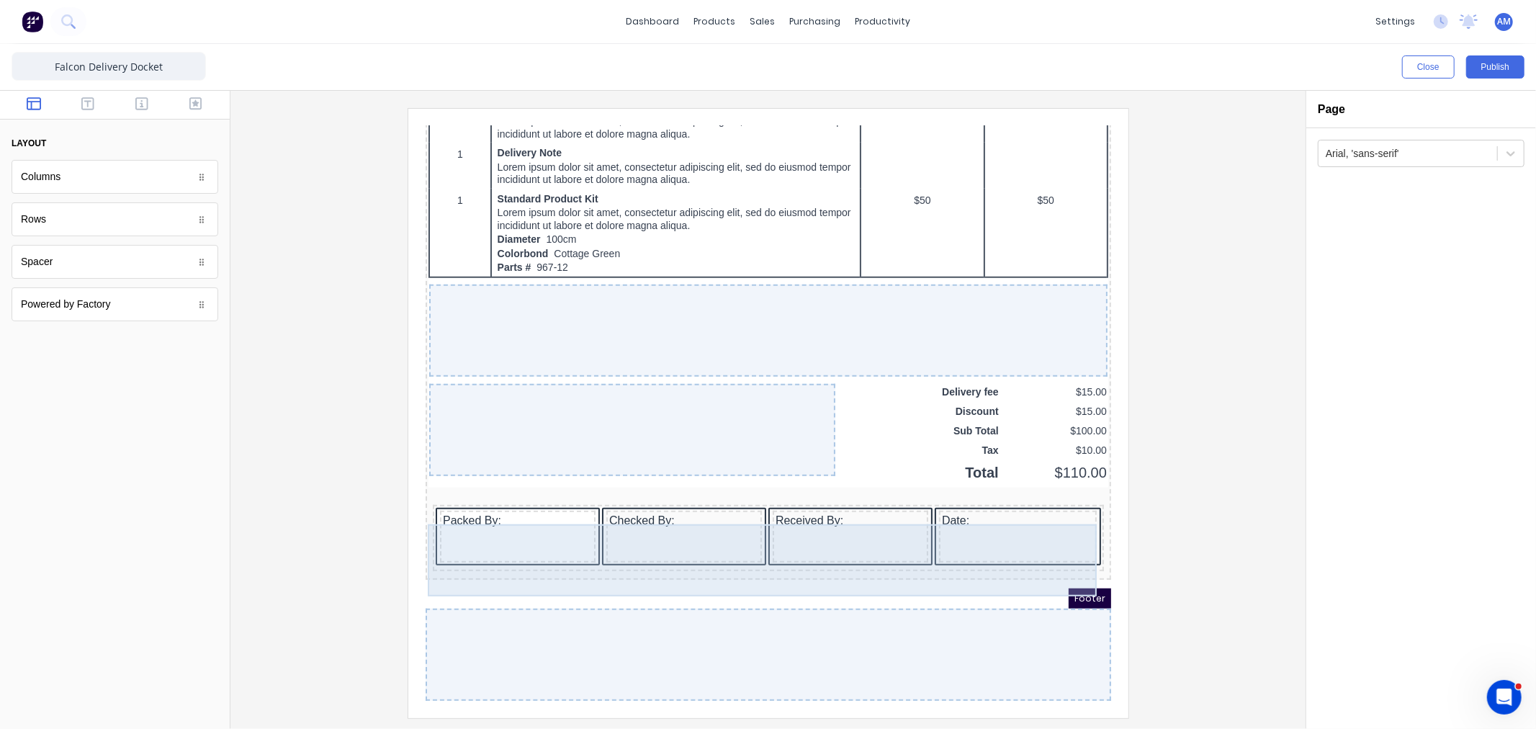
click at [1014, 552] on div "Packed By: Checked By: Received By: Date:" at bounding box center [750, 521] width 680 height 75
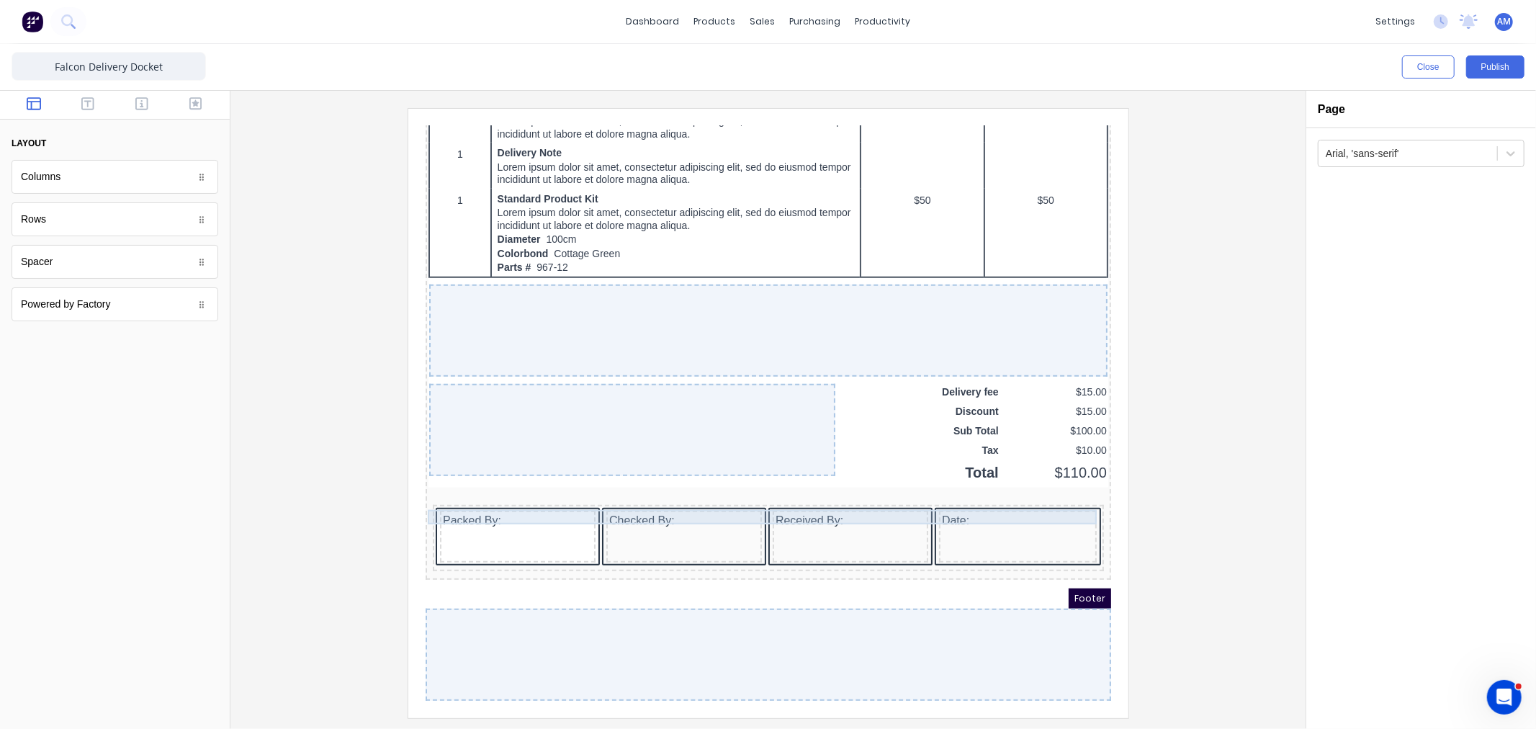
click at [410, 473] on div at bounding box center [750, 476] width 680 height 14
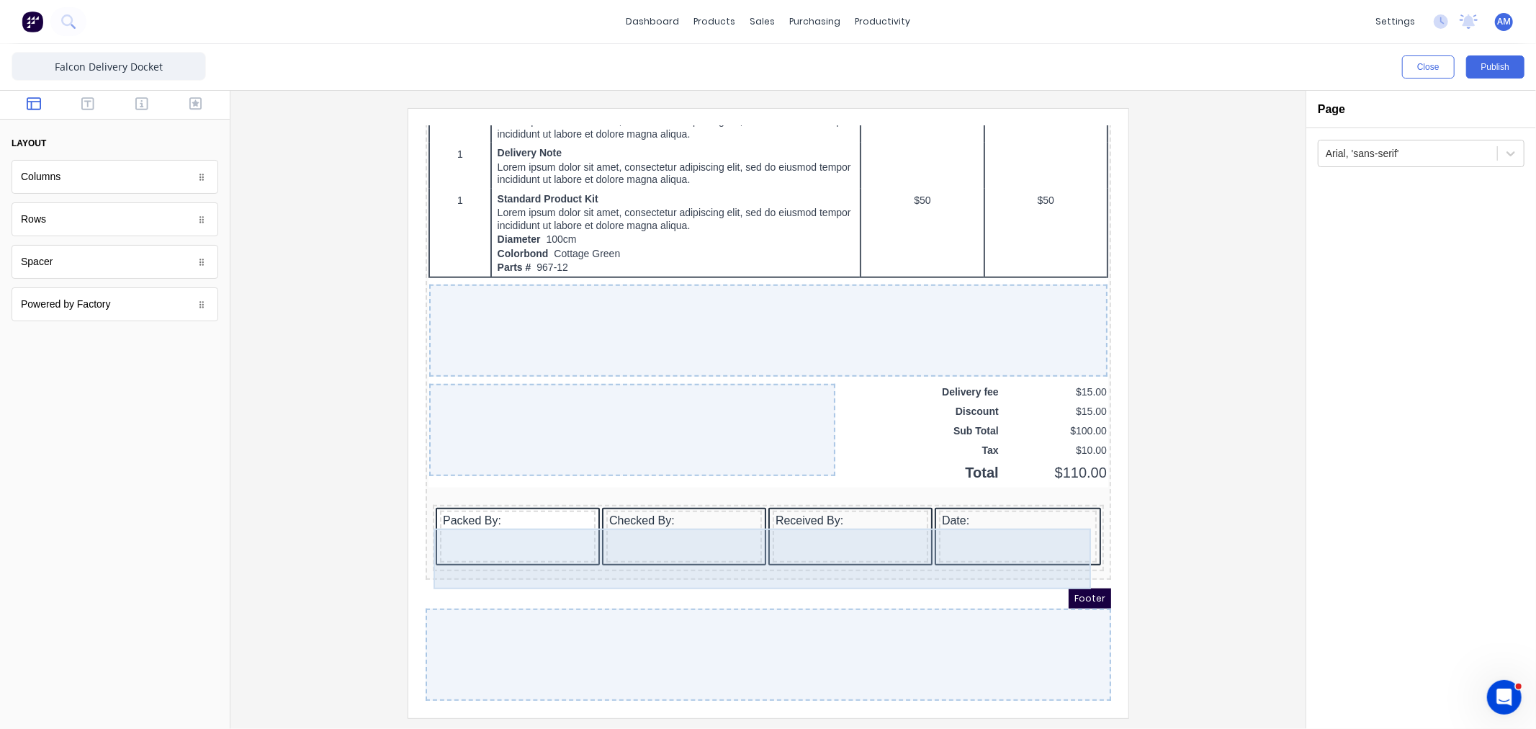
click at [1068, 513] on div "Date:" at bounding box center [1000, 518] width 158 height 52
click at [1011, 535] on div "Date:" at bounding box center [1000, 518] width 158 height 52
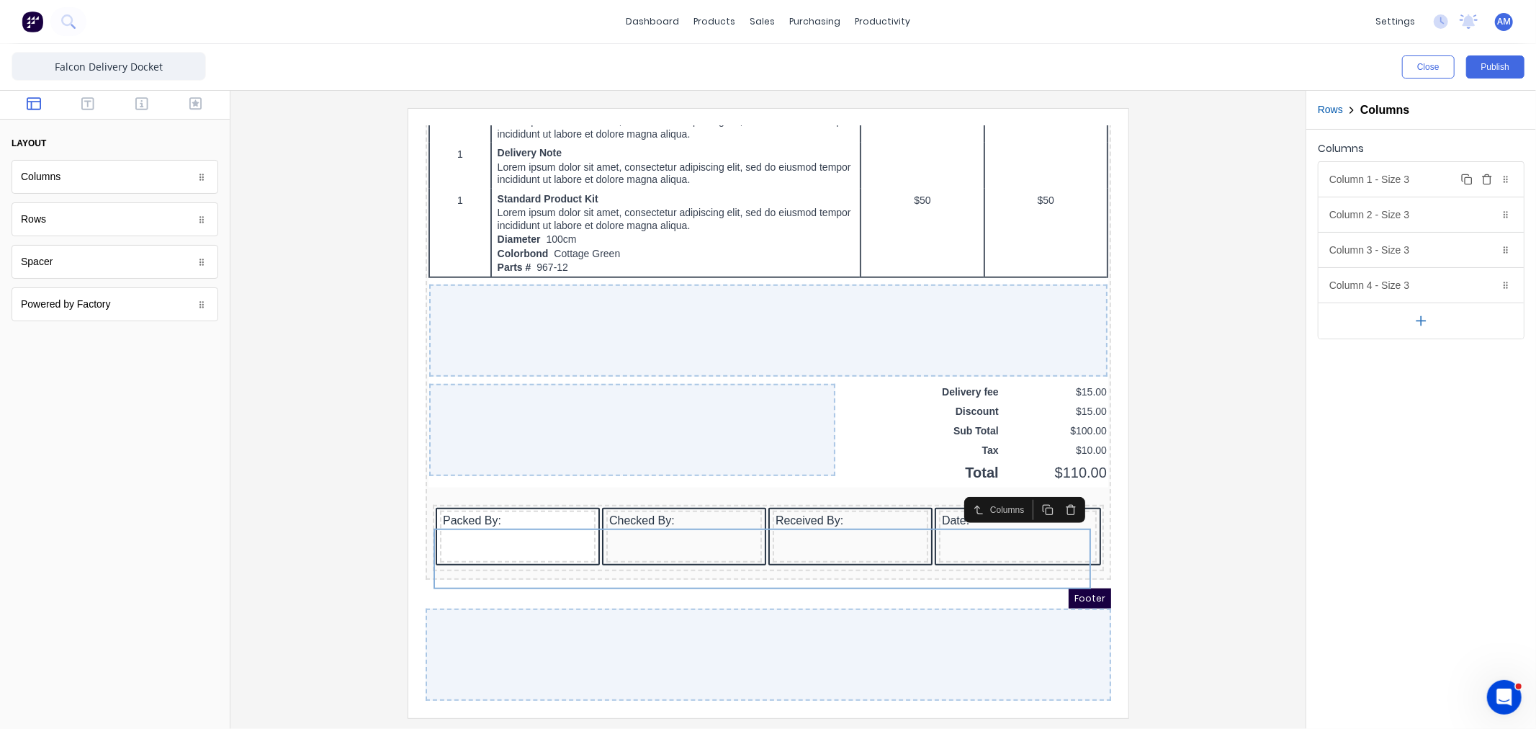
click at [1370, 174] on div "Column 1 - Size 3 Duplicate Delete" at bounding box center [1420, 179] width 205 height 35
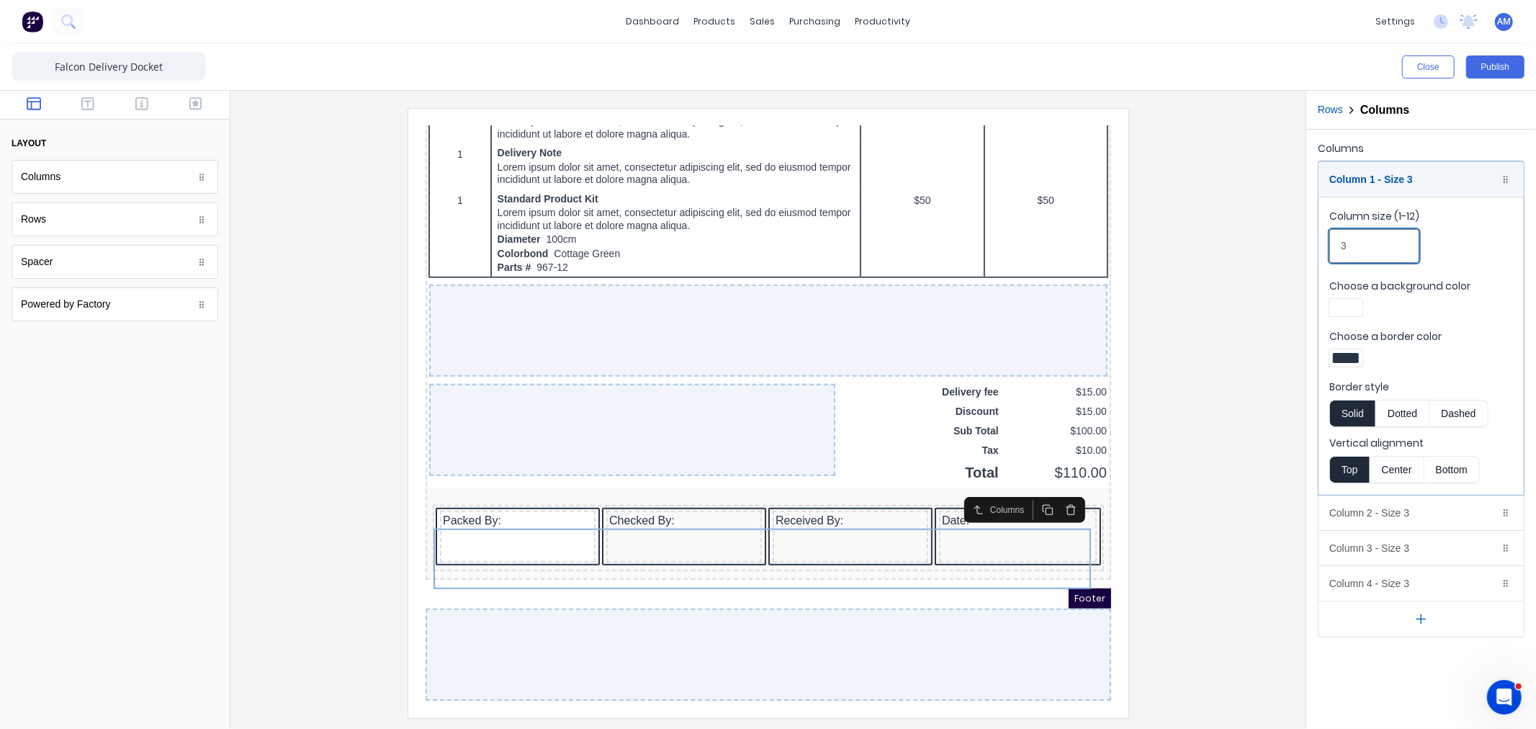
drag, startPoint x: 1359, startPoint y: 239, endPoint x: 1290, endPoint y: 246, distance: 68.8
click at [1290, 246] on div "Close Publish Components layout Columns Columns Rows Rows Spacer Spacer Powered…" at bounding box center [768, 386] width 1536 height 685
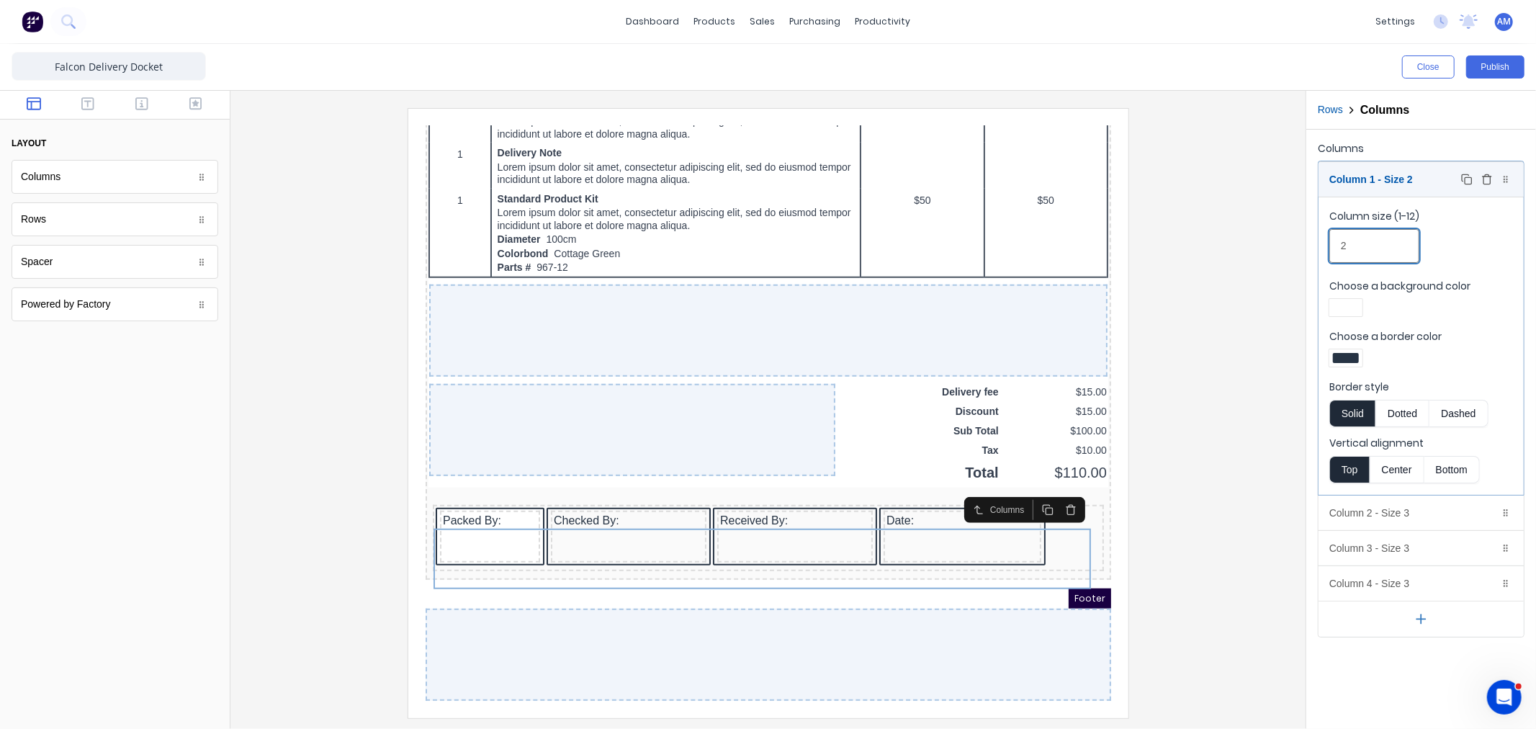
type input "2"
click at [1369, 183] on div "Column 1 - Size 2 Duplicate Delete" at bounding box center [1420, 179] width 205 height 35
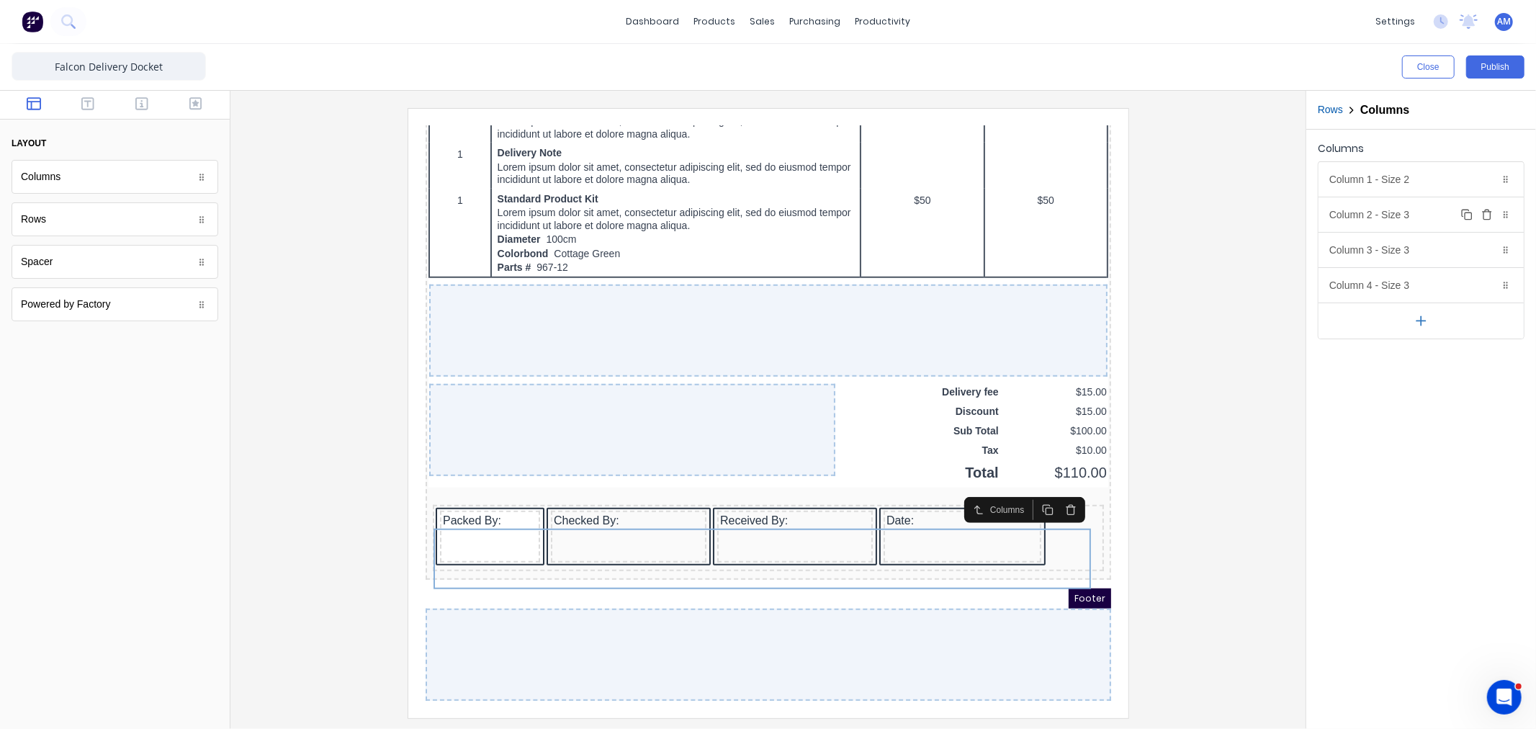
click at [1365, 212] on div "Column 2 - Size 3 Duplicate Delete" at bounding box center [1420, 214] width 205 height 35
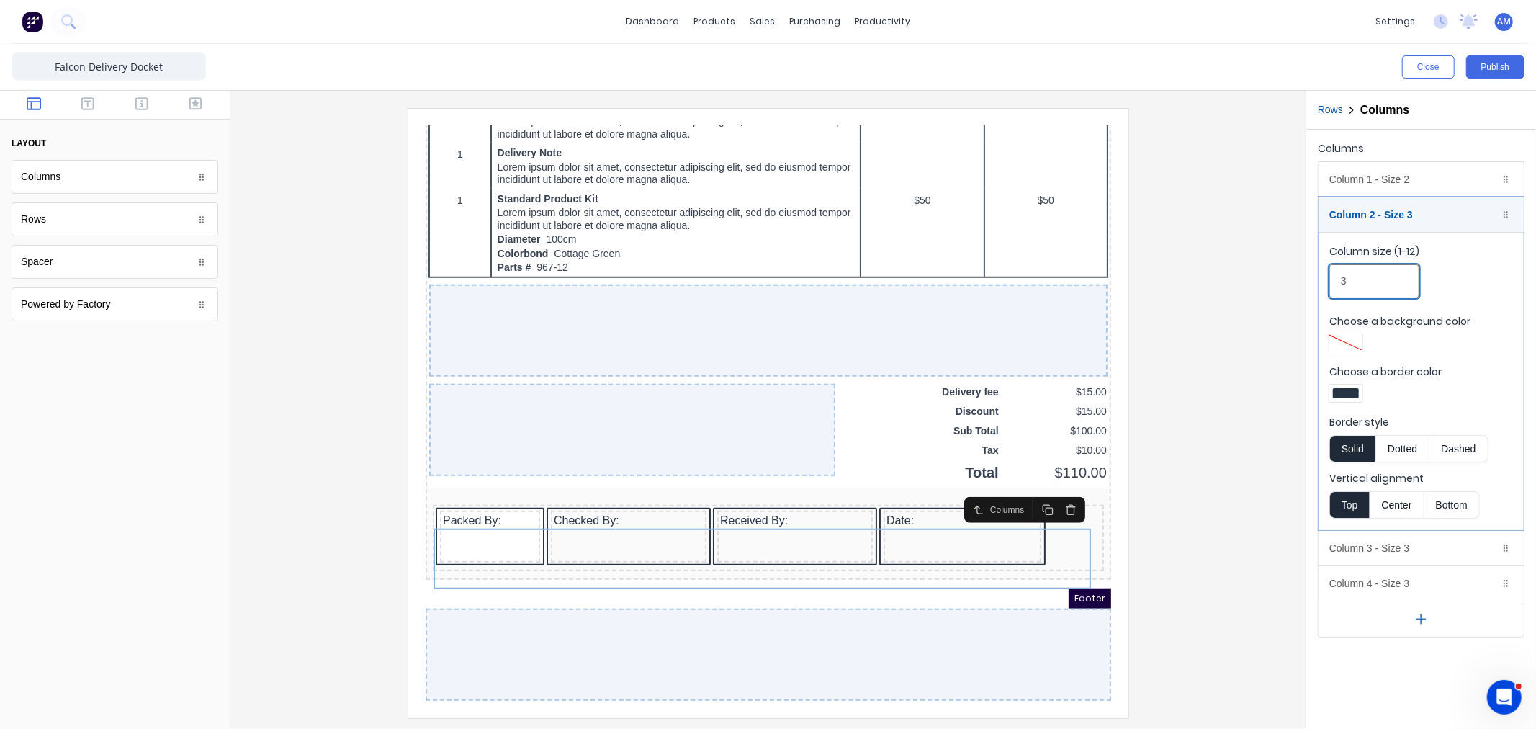
drag, startPoint x: 1354, startPoint y: 283, endPoint x: 1308, endPoint y: 285, distance: 46.1
click at [1308, 285] on div "Columns Column 1 - Size 2 Duplicate Delete Column size (1-12) 2 Choose a backgr…" at bounding box center [1421, 388] width 230 height 516
type input "2"
click at [1363, 218] on div "Column 2 - Size 2 Duplicate Delete" at bounding box center [1420, 214] width 205 height 35
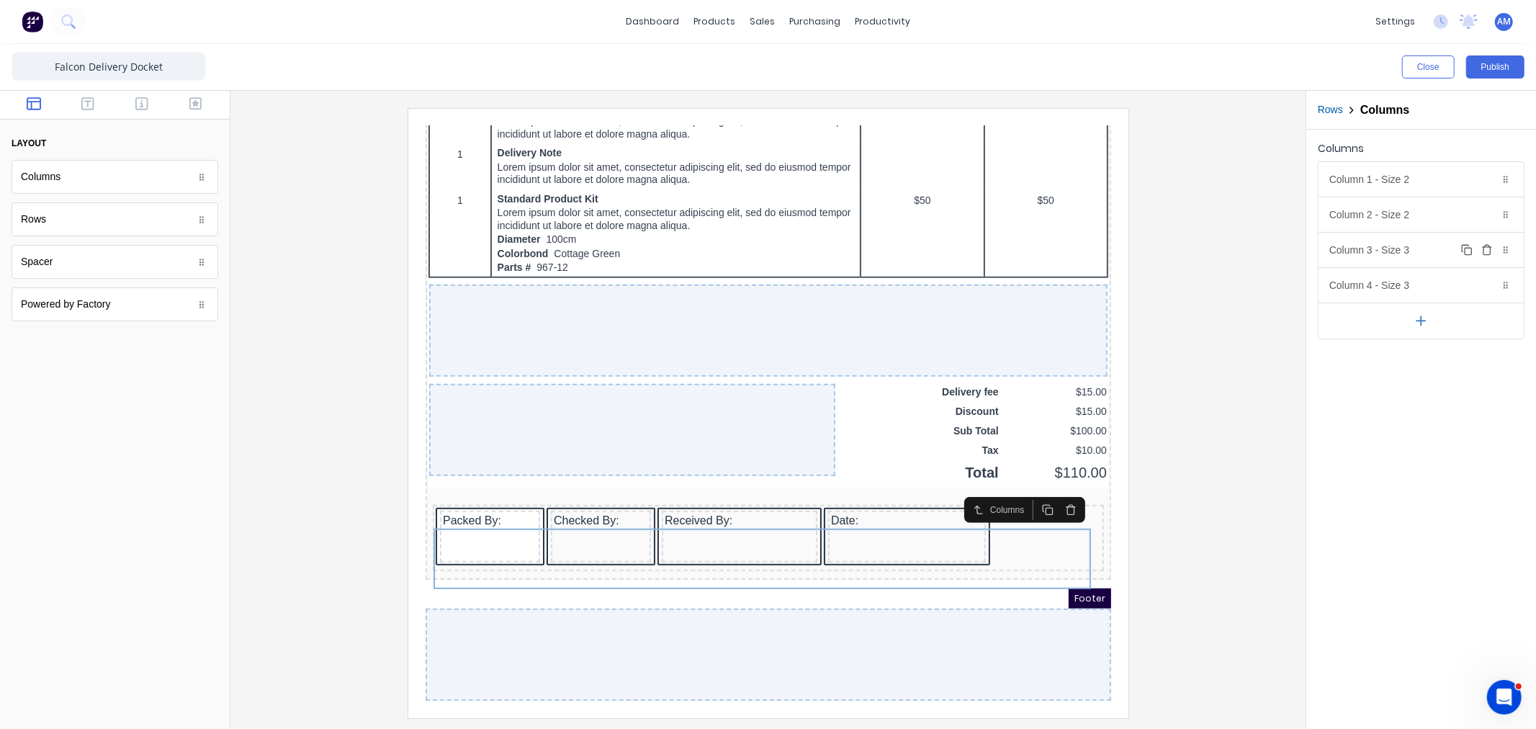
click at [1354, 245] on div "Column 3 - Size 3 Duplicate Delete" at bounding box center [1420, 250] width 205 height 35
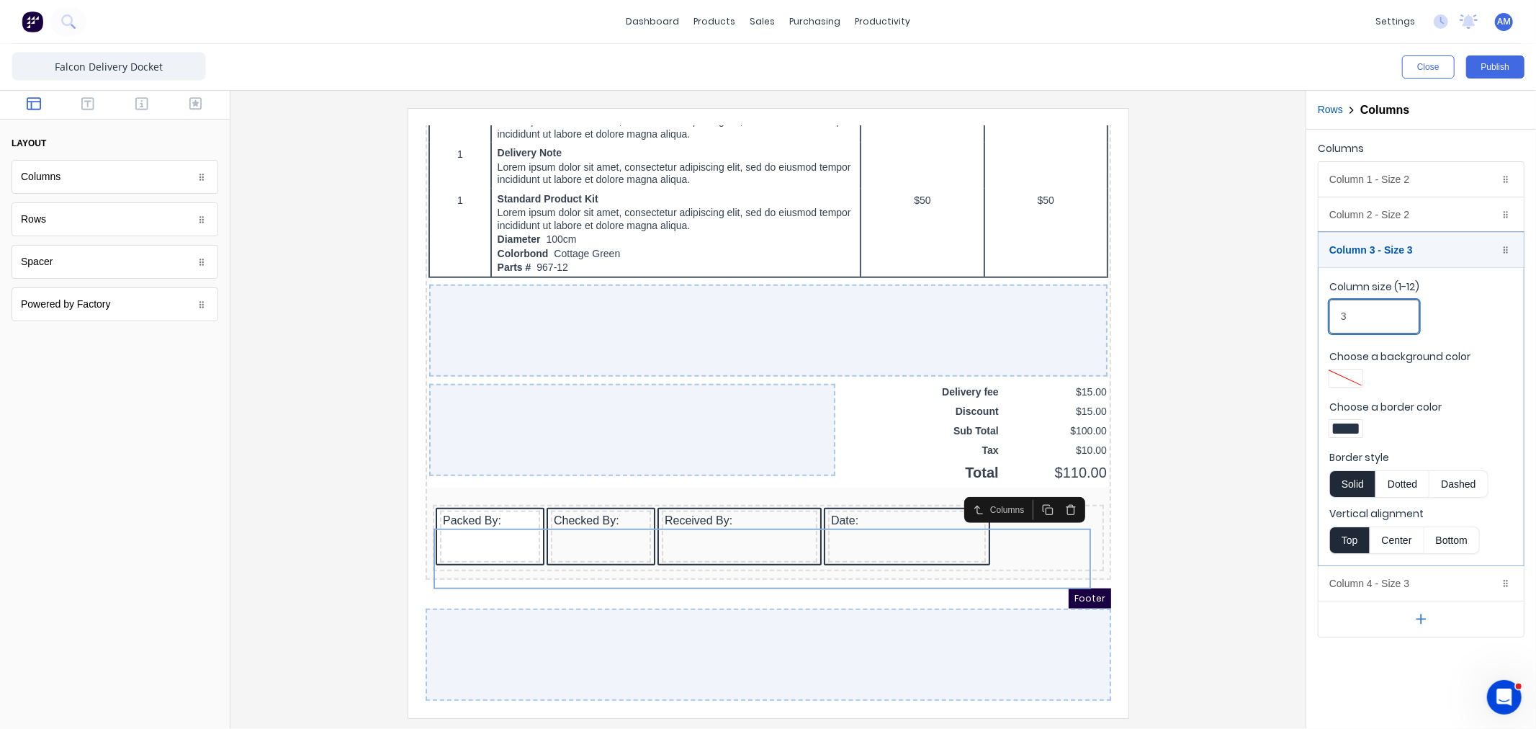
drag, startPoint x: 1354, startPoint y: 308, endPoint x: 1319, endPoint y: 312, distance: 35.5
click at [1319, 312] on fieldset "Column size (1-12) 3 Choose a background color Choose a border color Border sty…" at bounding box center [1420, 416] width 205 height 298
type input "2"
click at [1361, 242] on div "Column 3 - Size 2 Duplicate Delete" at bounding box center [1420, 250] width 205 height 35
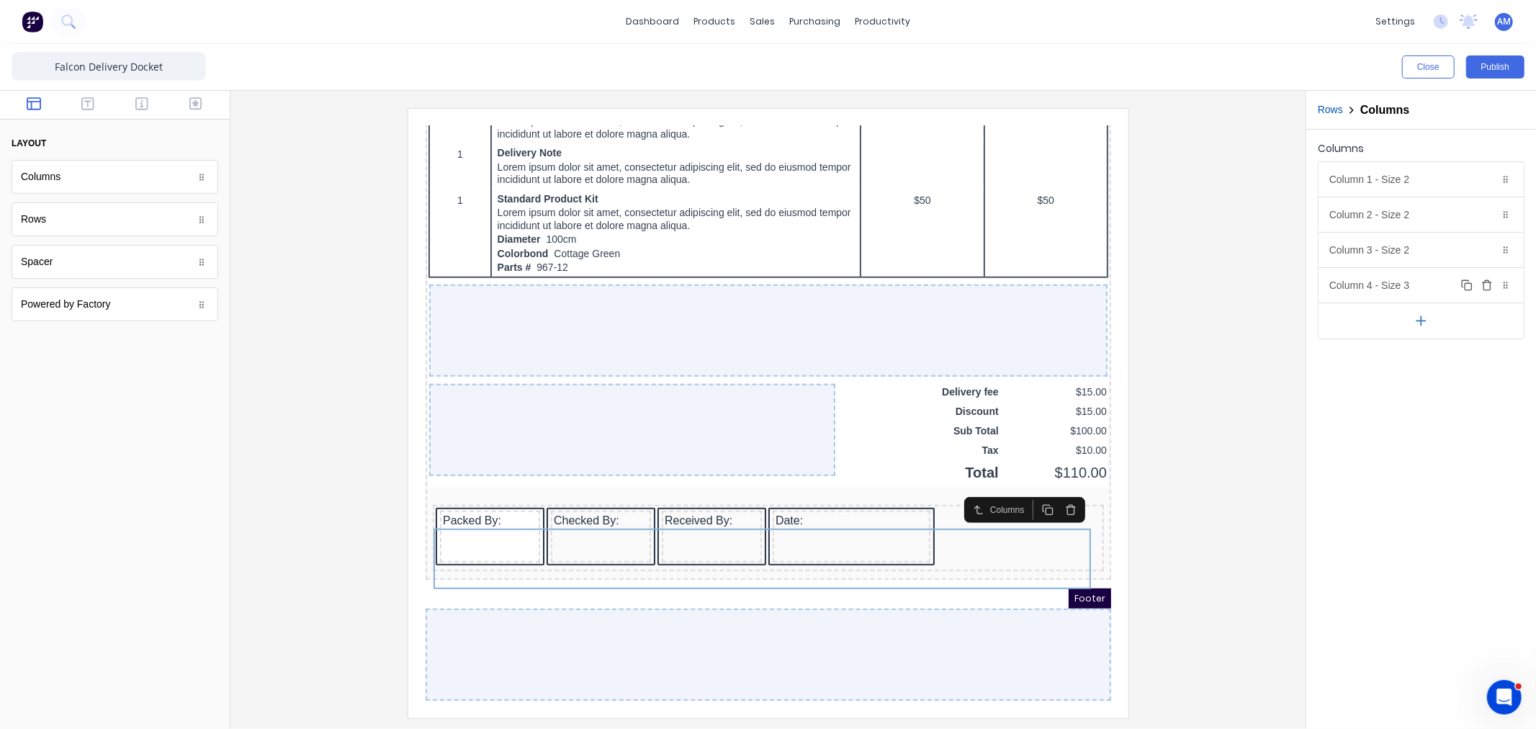
click at [1355, 283] on div "Column 4 - Size 3 Duplicate Delete" at bounding box center [1420, 285] width 205 height 35
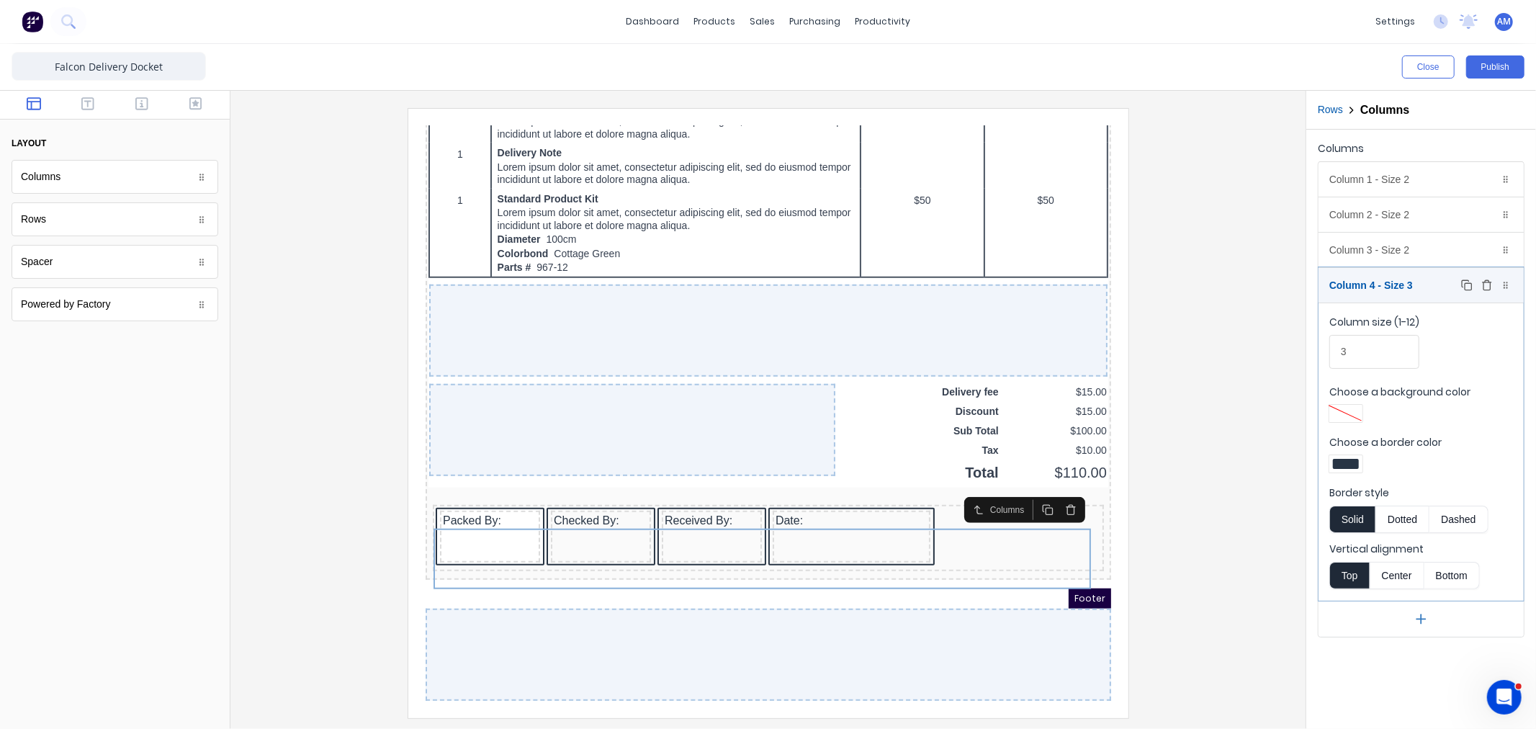
click at [1363, 286] on div "Column 4 - Size 3 Duplicate Delete" at bounding box center [1420, 285] width 205 height 35
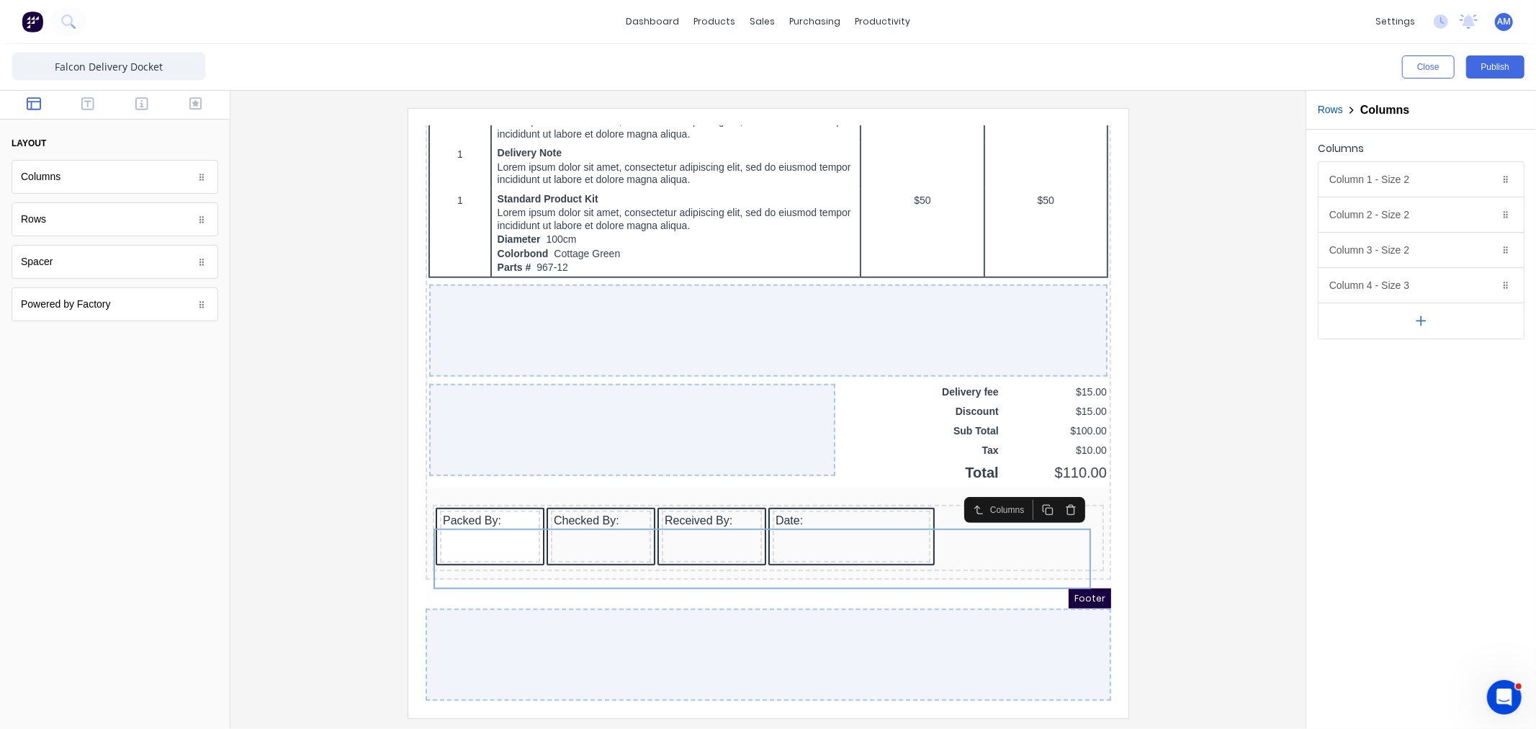
click at [1251, 569] on div at bounding box center [768, 412] width 1052 height 609
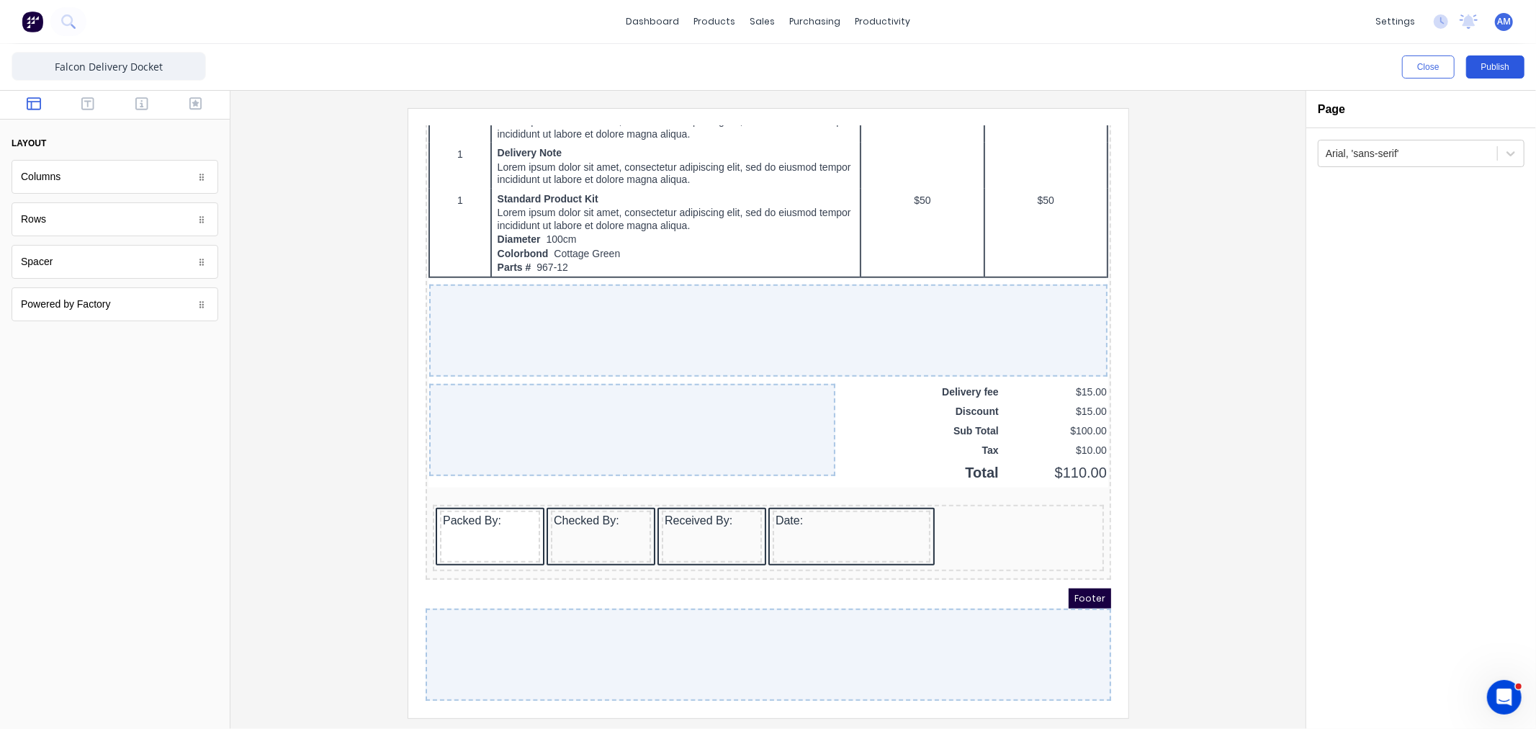
click at [1478, 73] on button "Publish" at bounding box center [1495, 66] width 58 height 23
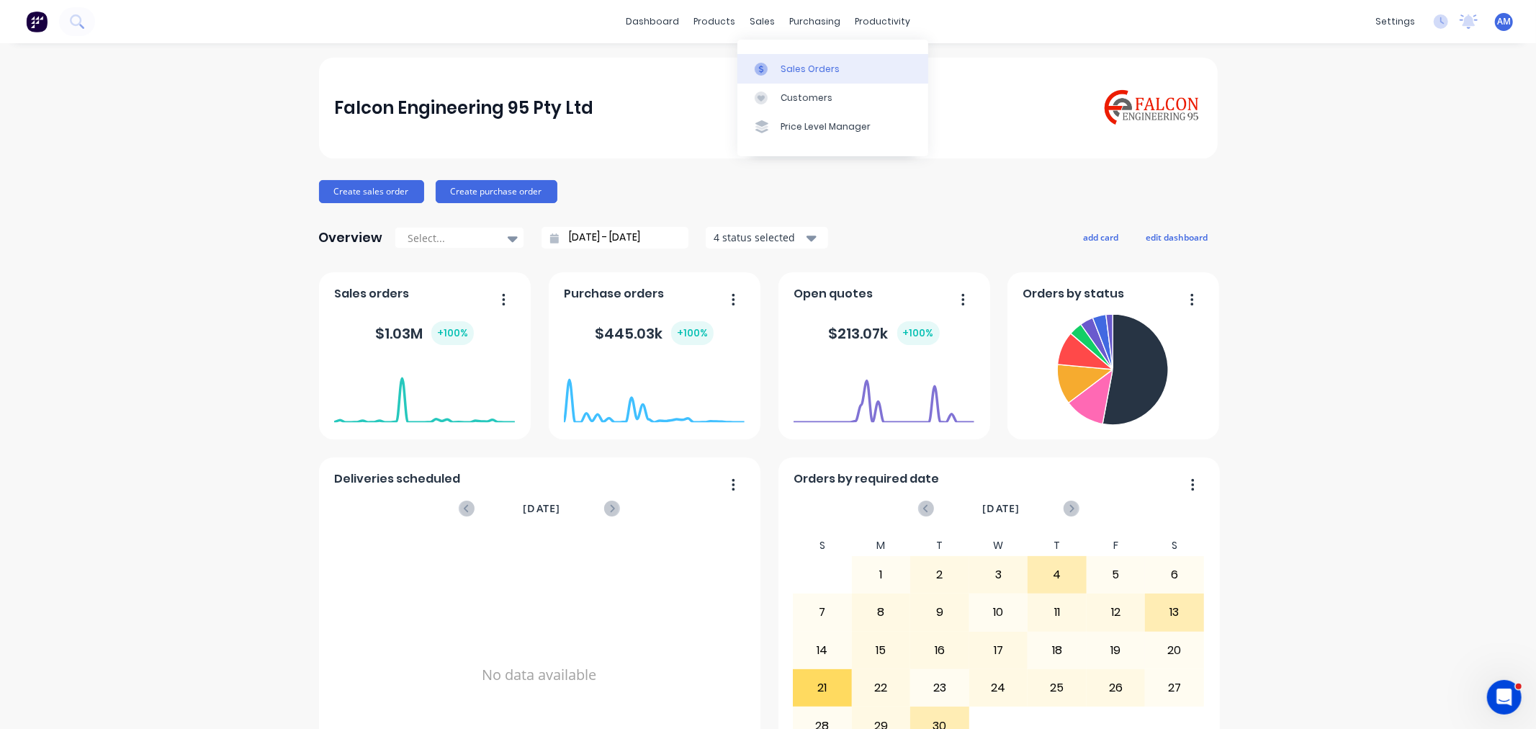
click at [793, 63] on div "Sales Orders" at bounding box center [809, 69] width 59 height 13
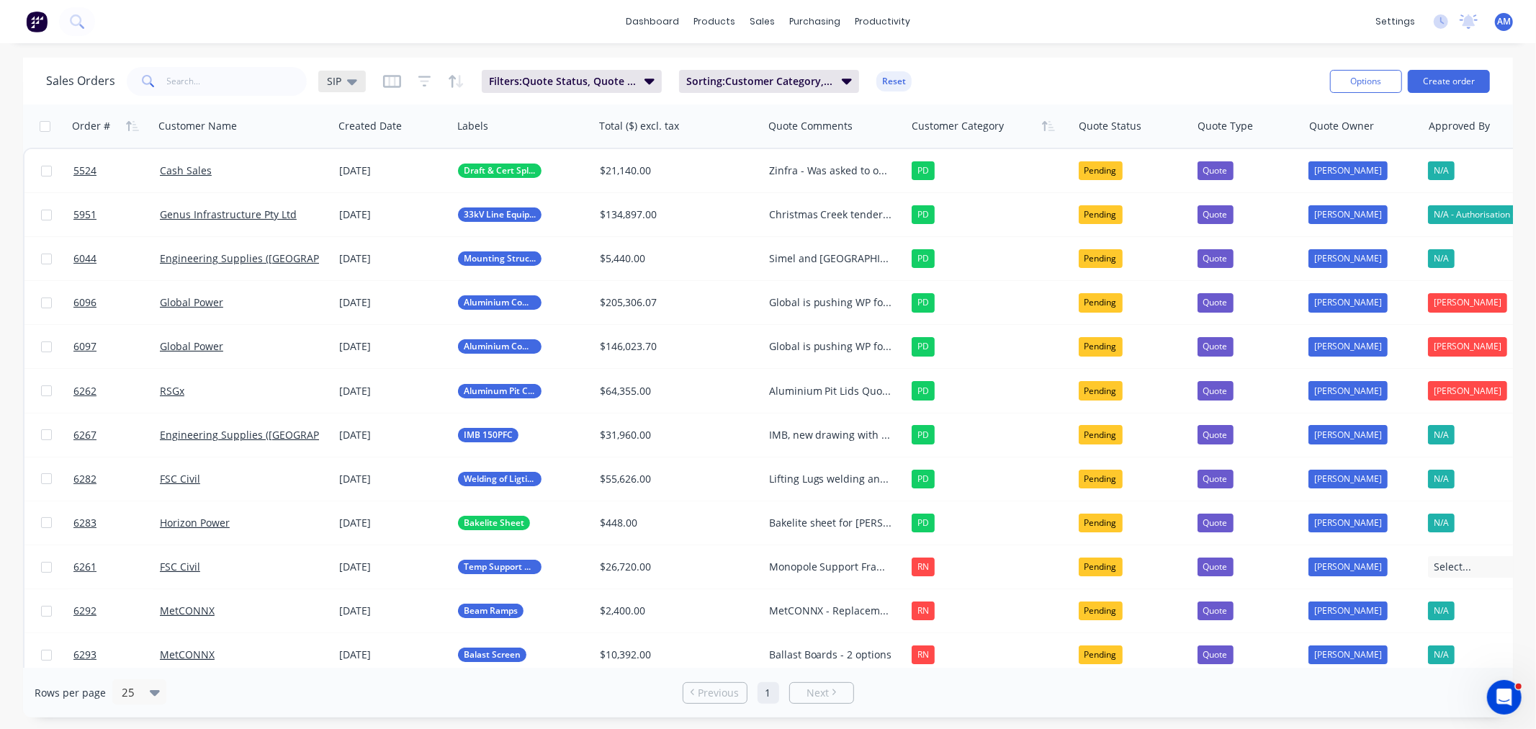
click at [356, 83] on div "SIP" at bounding box center [342, 82] width 48 height 22
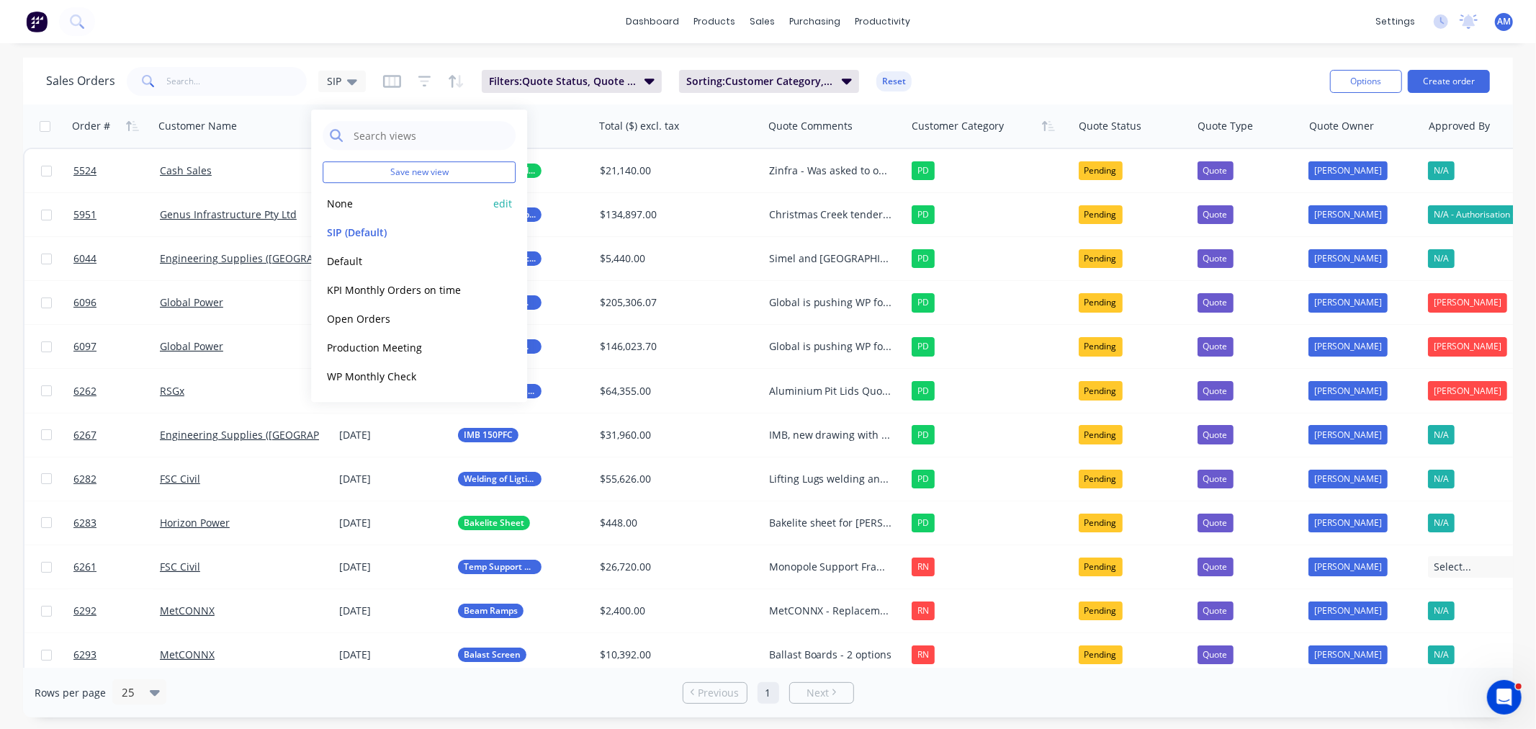
click at [341, 198] on button "None" at bounding box center [405, 203] width 164 height 17
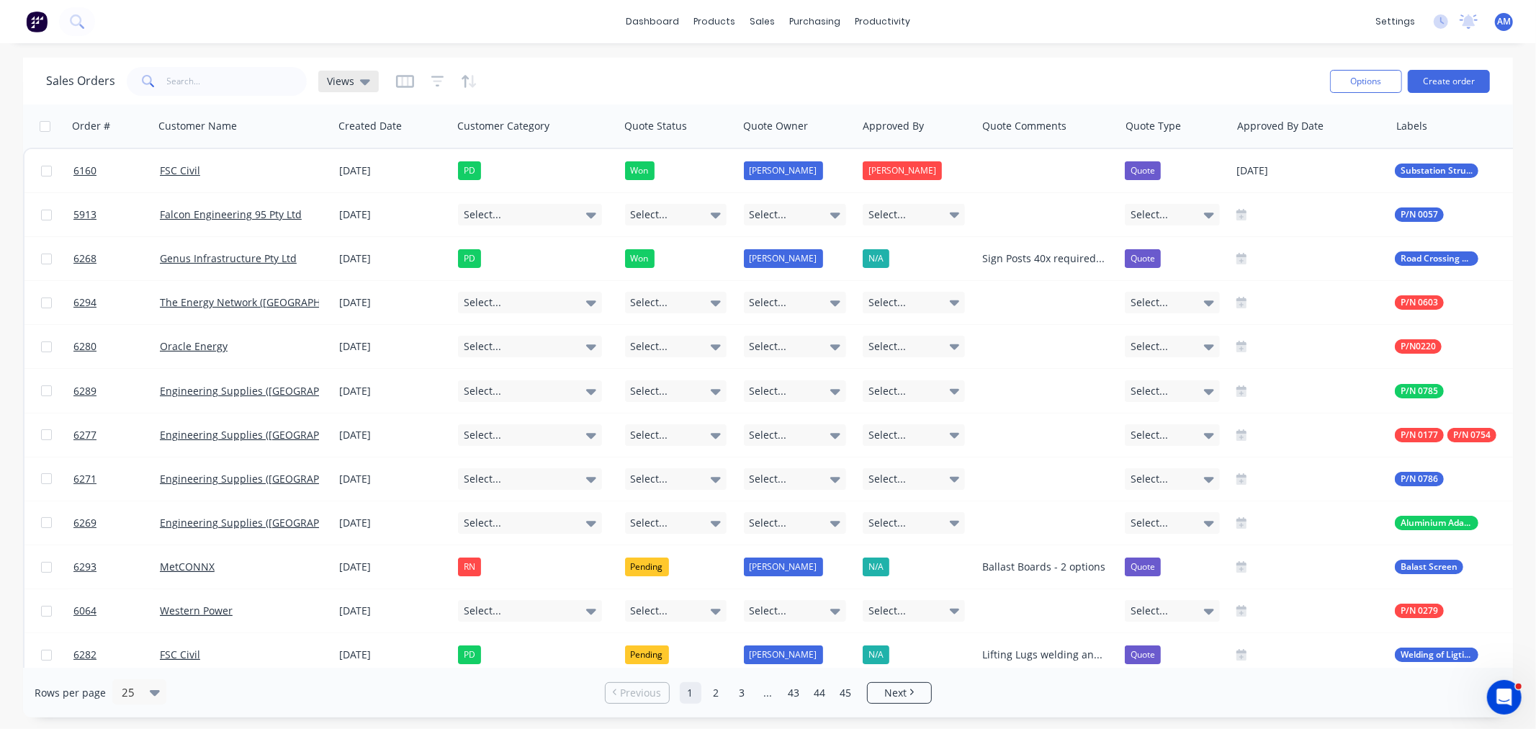
click at [351, 82] on span "Views" at bounding box center [340, 80] width 27 height 15
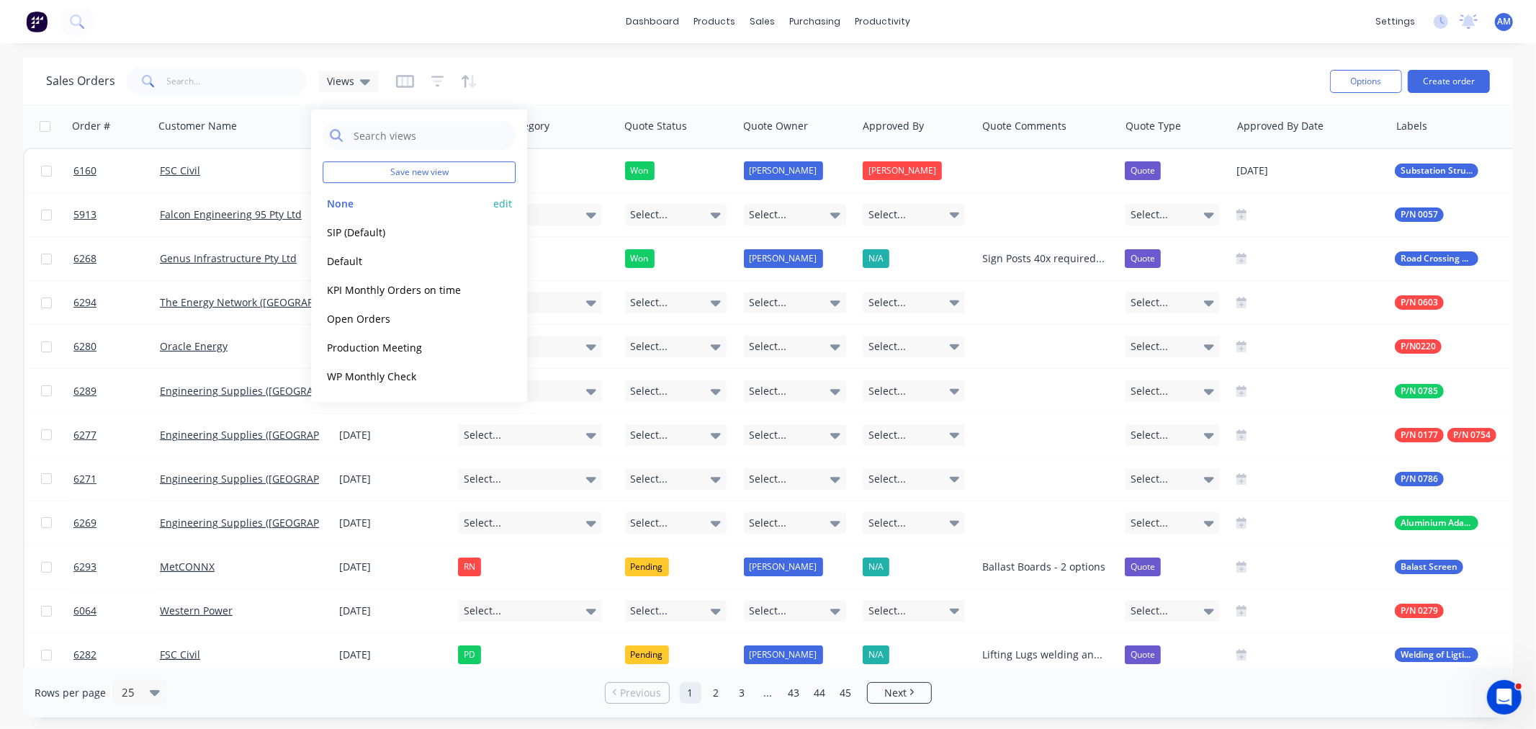
click at [503, 203] on button "edit" at bounding box center [502, 203] width 19 height 15
click at [576, 174] on label "Set as your default view" at bounding box center [633, 169] width 115 height 15
click at [559, 174] on input "Set as your default view" at bounding box center [562, 169] width 12 height 14
checkbox input "true"
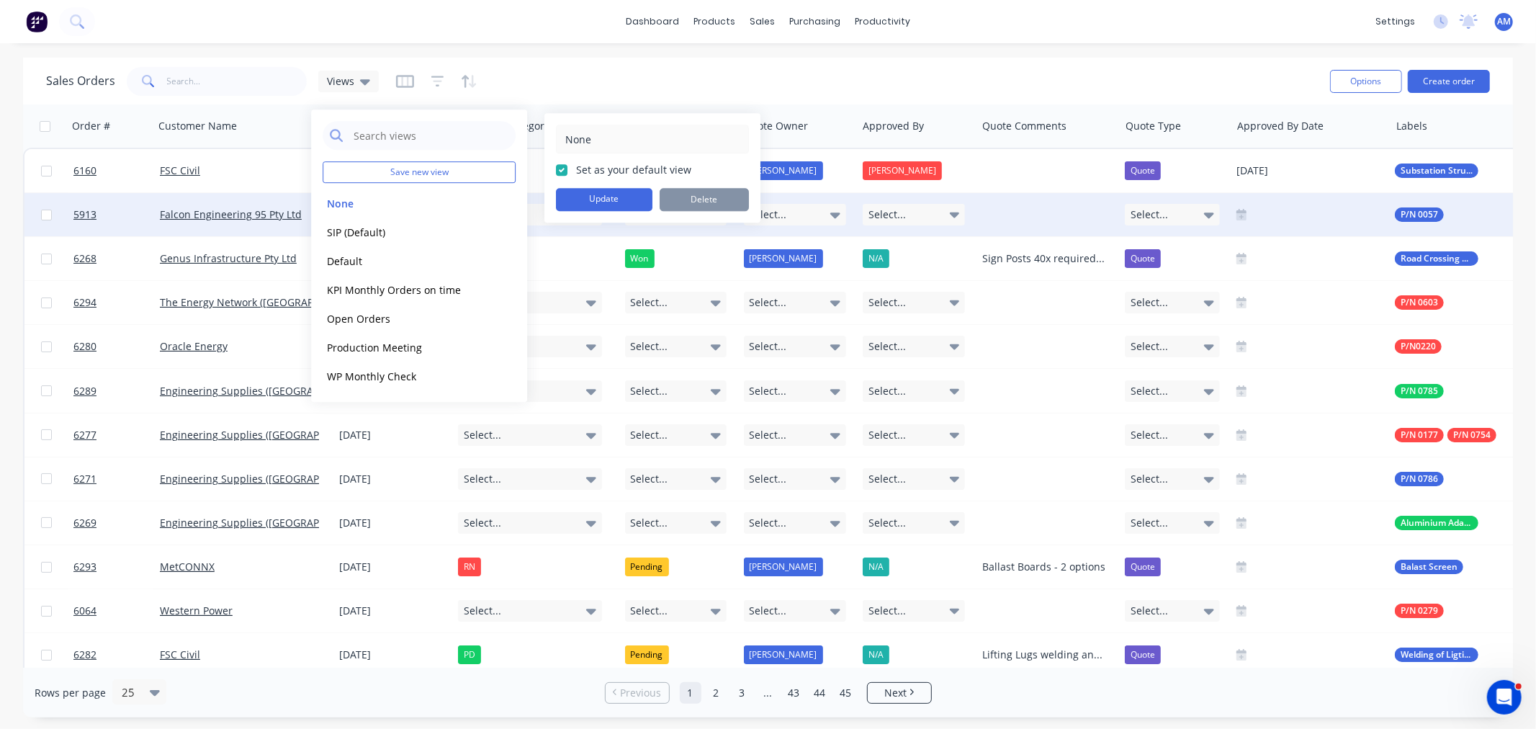
click at [577, 197] on button "Update" at bounding box center [604, 199] width 96 height 23
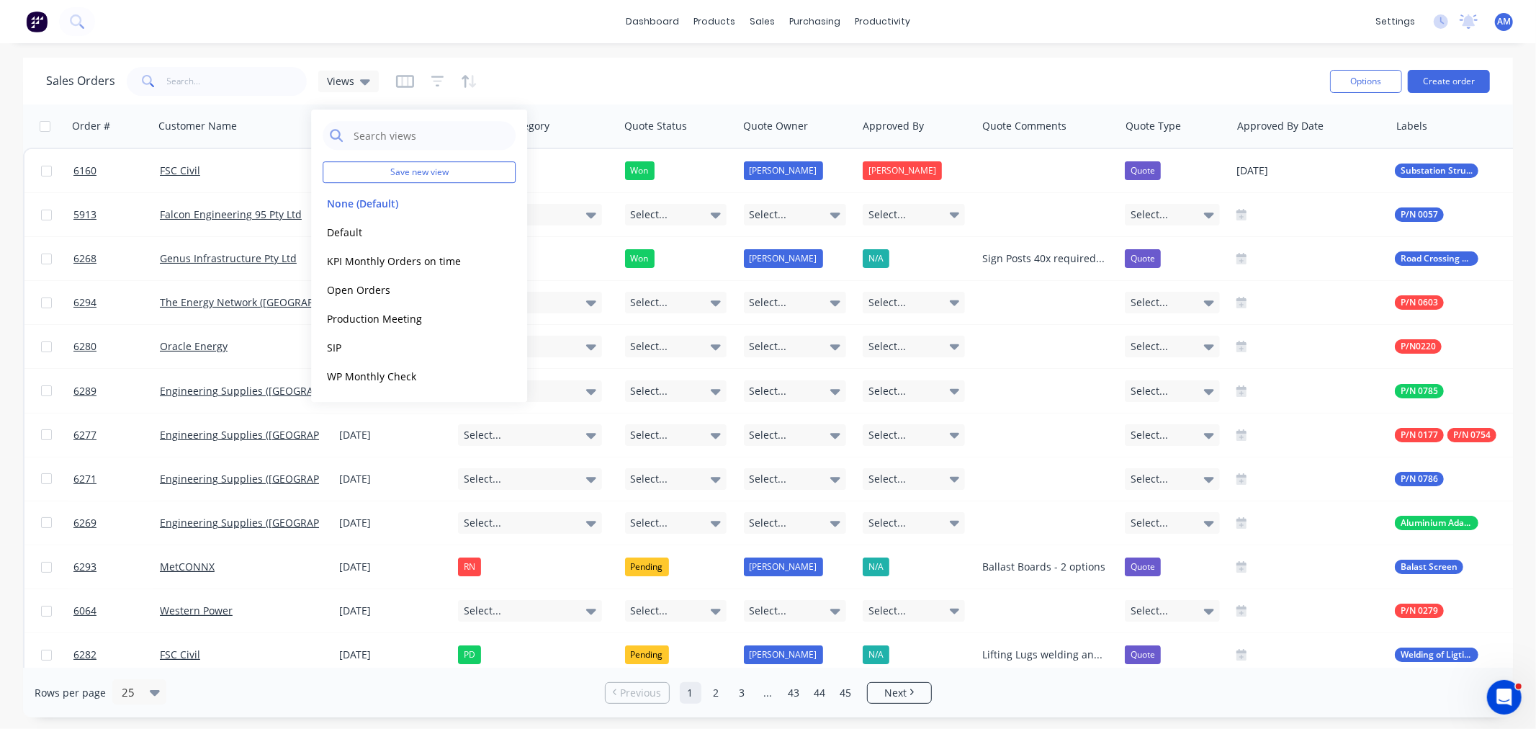
click at [616, 78] on div "Sales Orders Views" at bounding box center [682, 80] width 1272 height 35
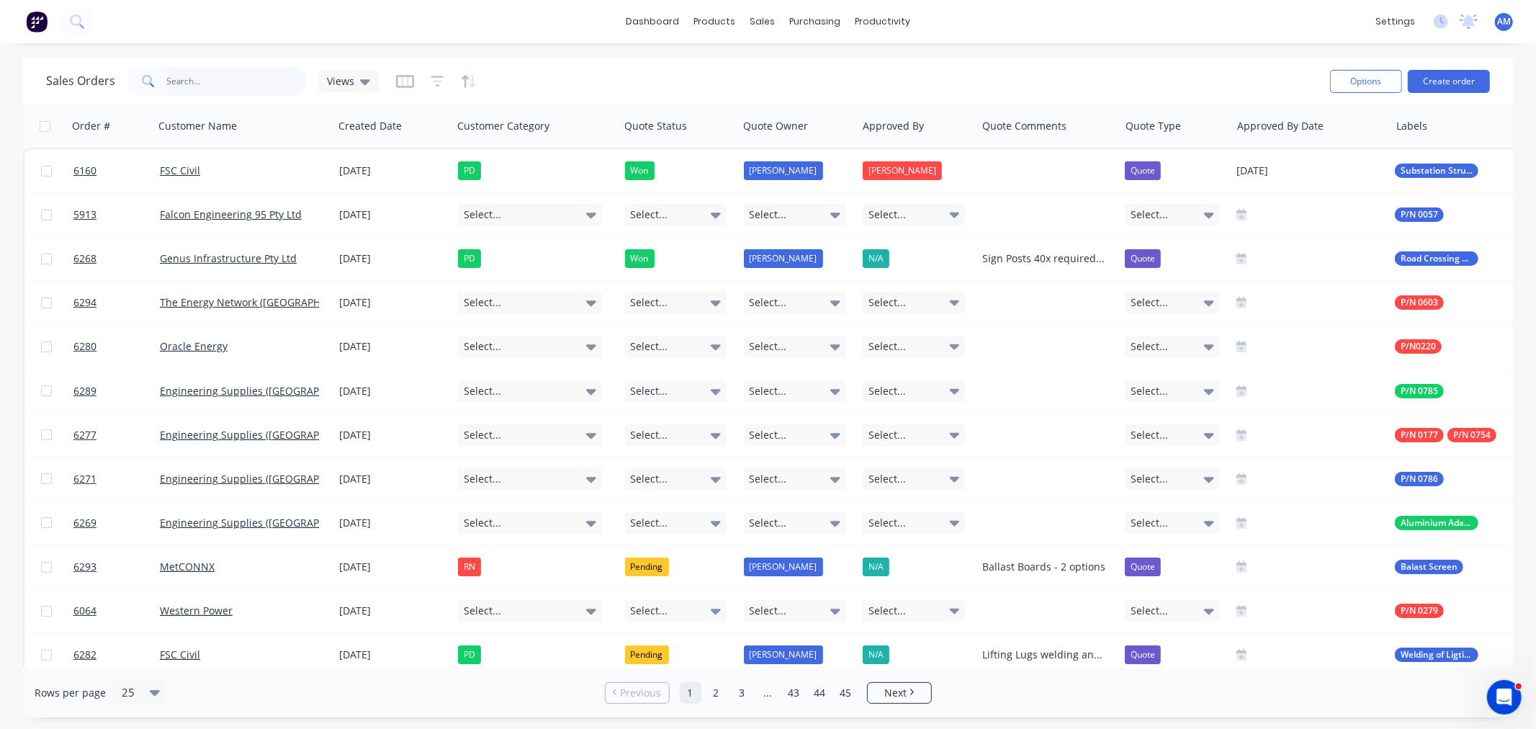
click at [195, 95] on input "text" at bounding box center [237, 81] width 140 height 29
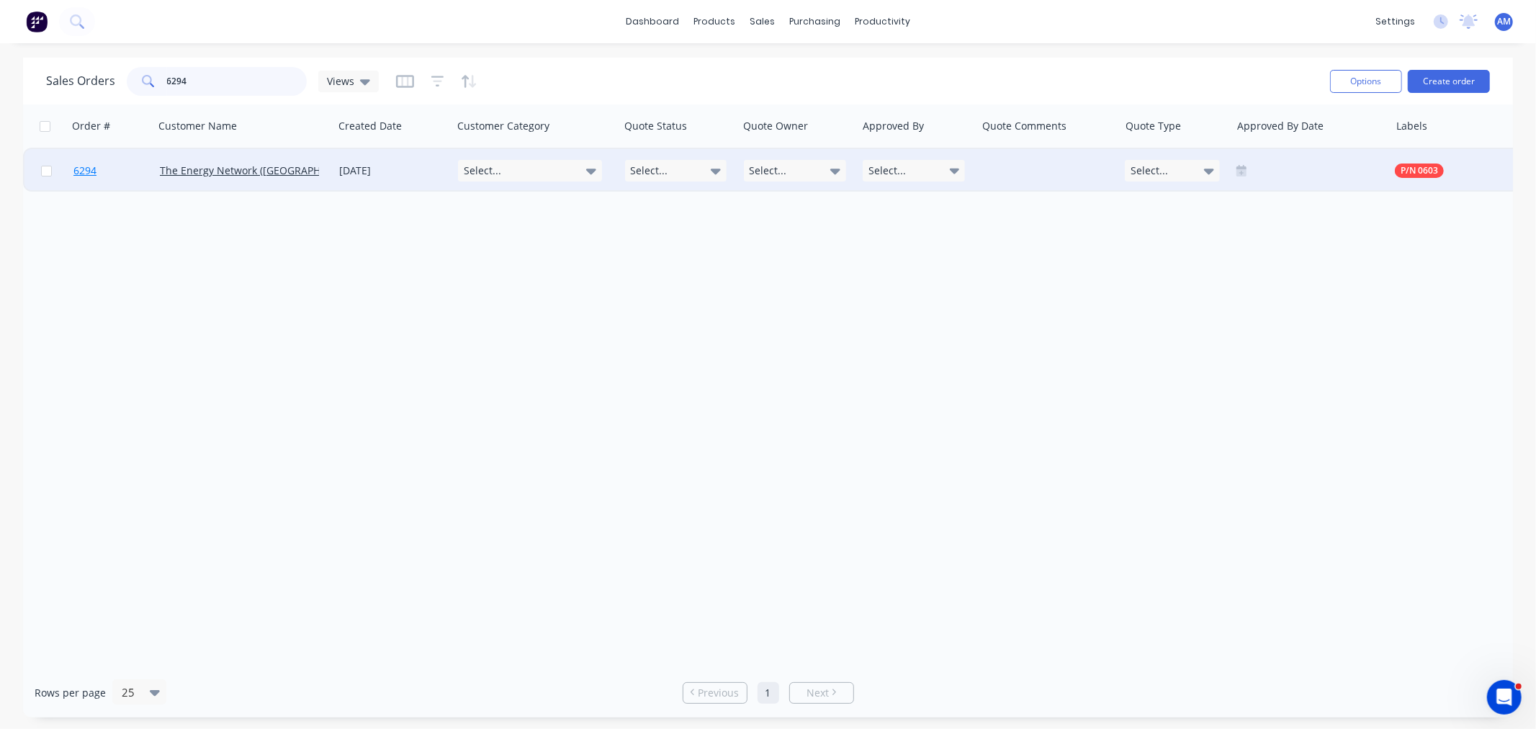
type input "6294"
click at [124, 171] on link "6294" at bounding box center [116, 170] width 86 height 43
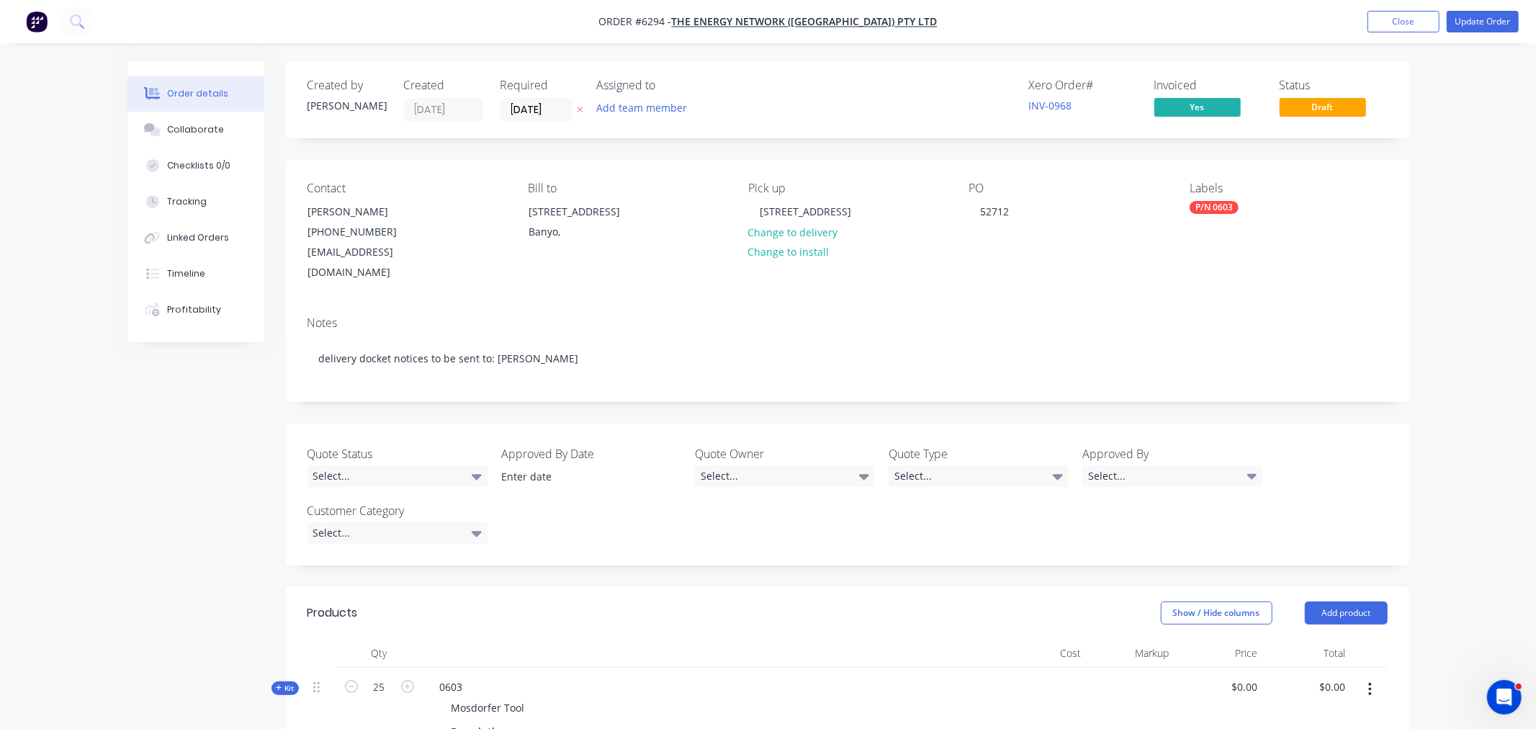
type input "$38.30"
type input "$957.50"
click at [1460, 19] on button "Update Order" at bounding box center [1470, 22] width 72 height 22
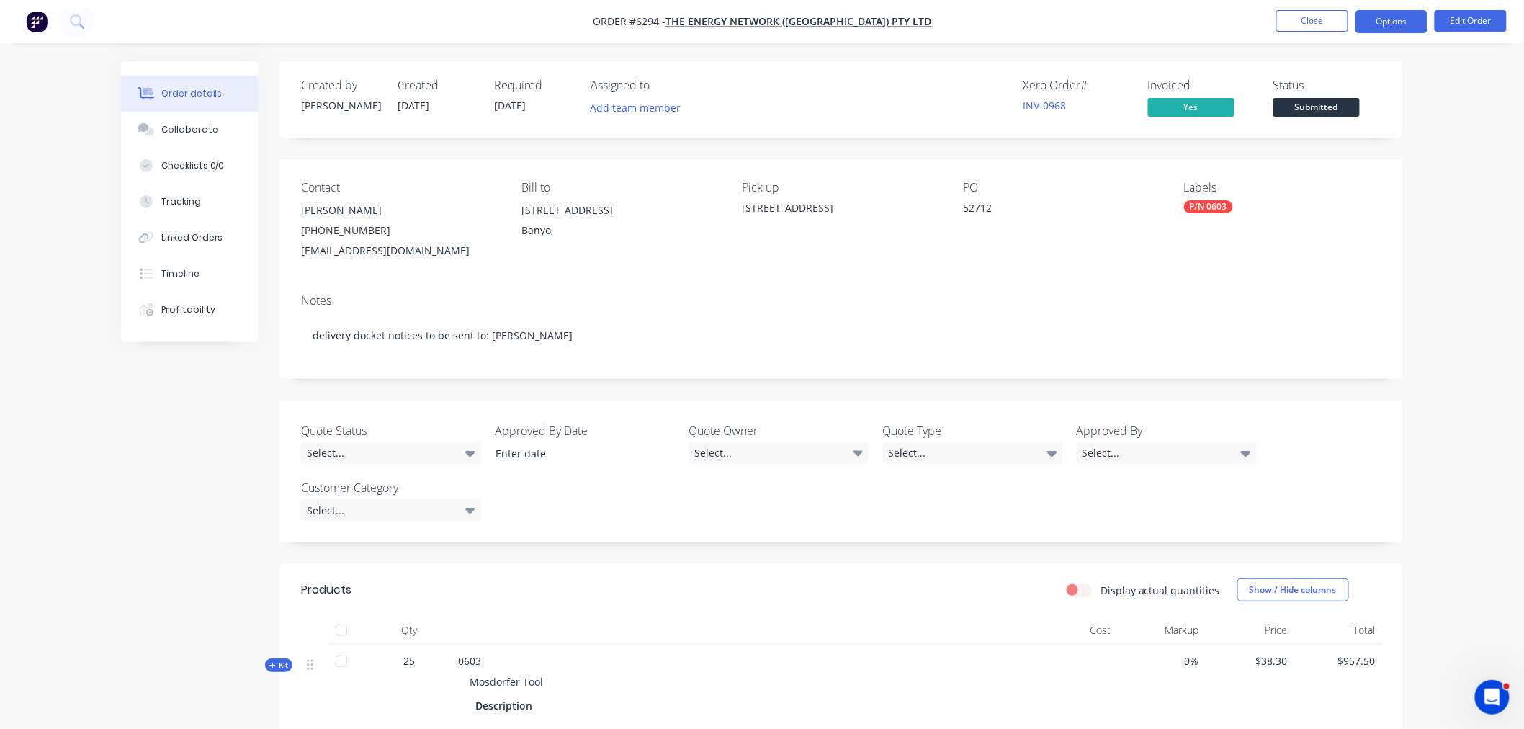
click at [1394, 27] on button "Options" at bounding box center [1391, 21] width 72 height 23
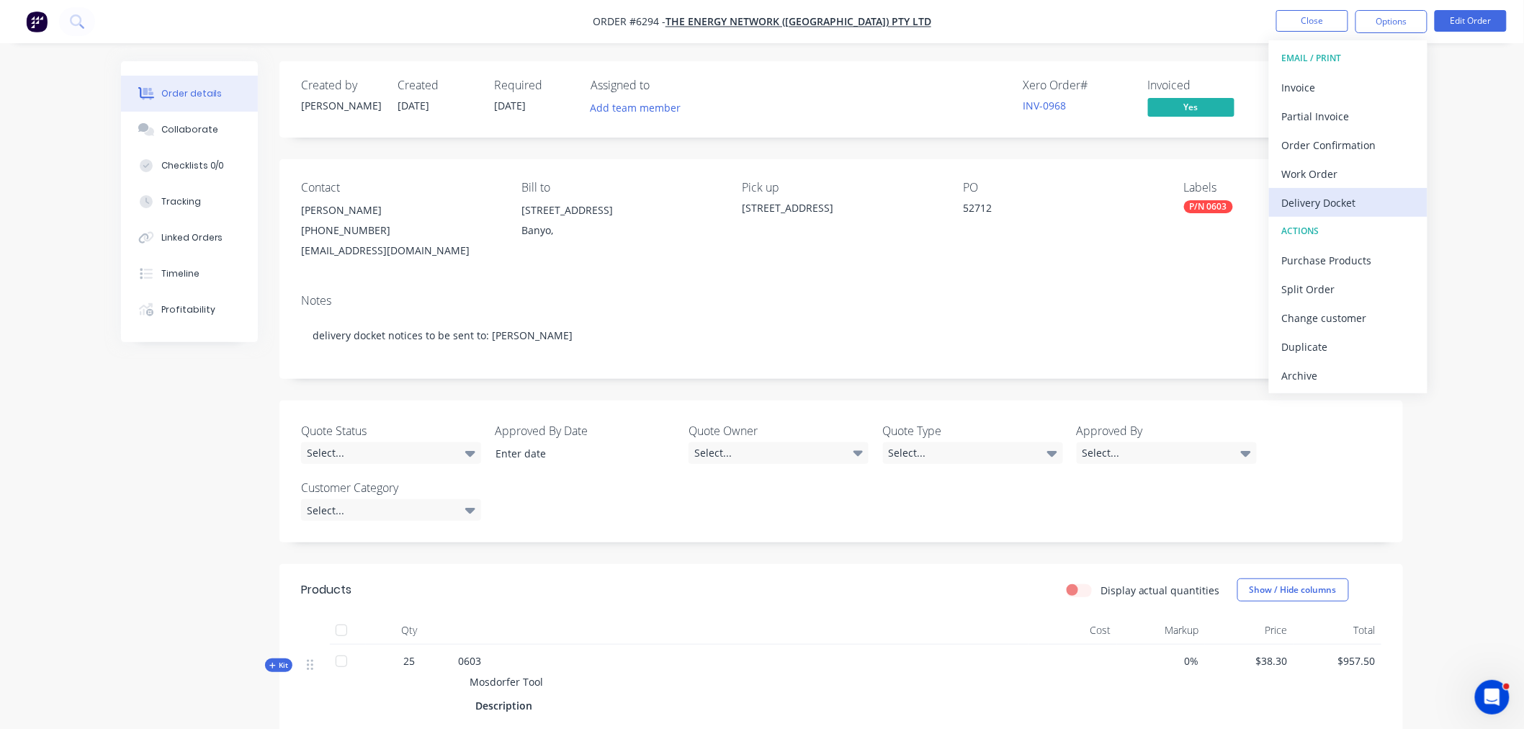
click at [1340, 192] on div "Delivery Docket" at bounding box center [1348, 202] width 132 height 21
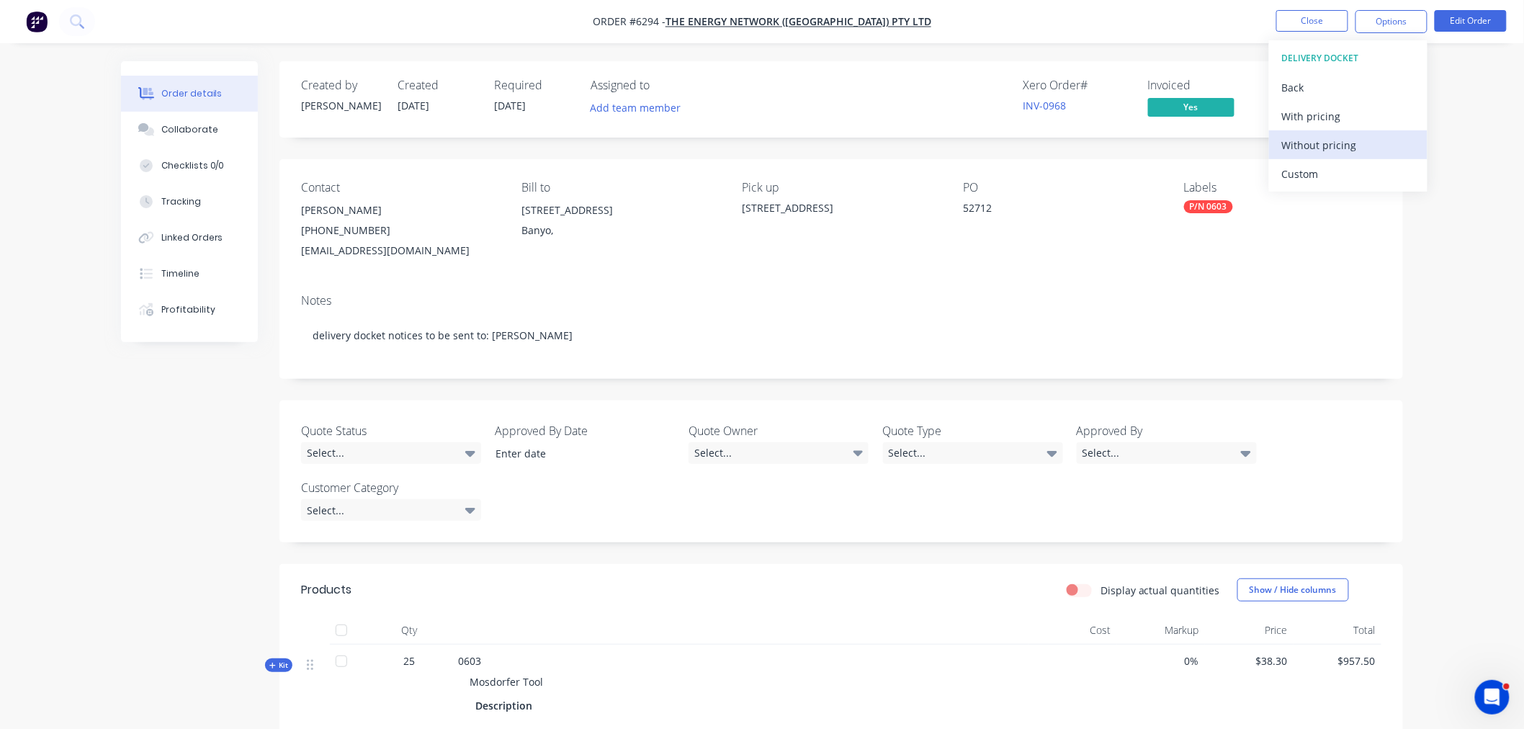
click at [1297, 145] on div "Without pricing" at bounding box center [1348, 145] width 132 height 21
click at [1464, 18] on button "Edit Order" at bounding box center [1470, 21] width 72 height 22
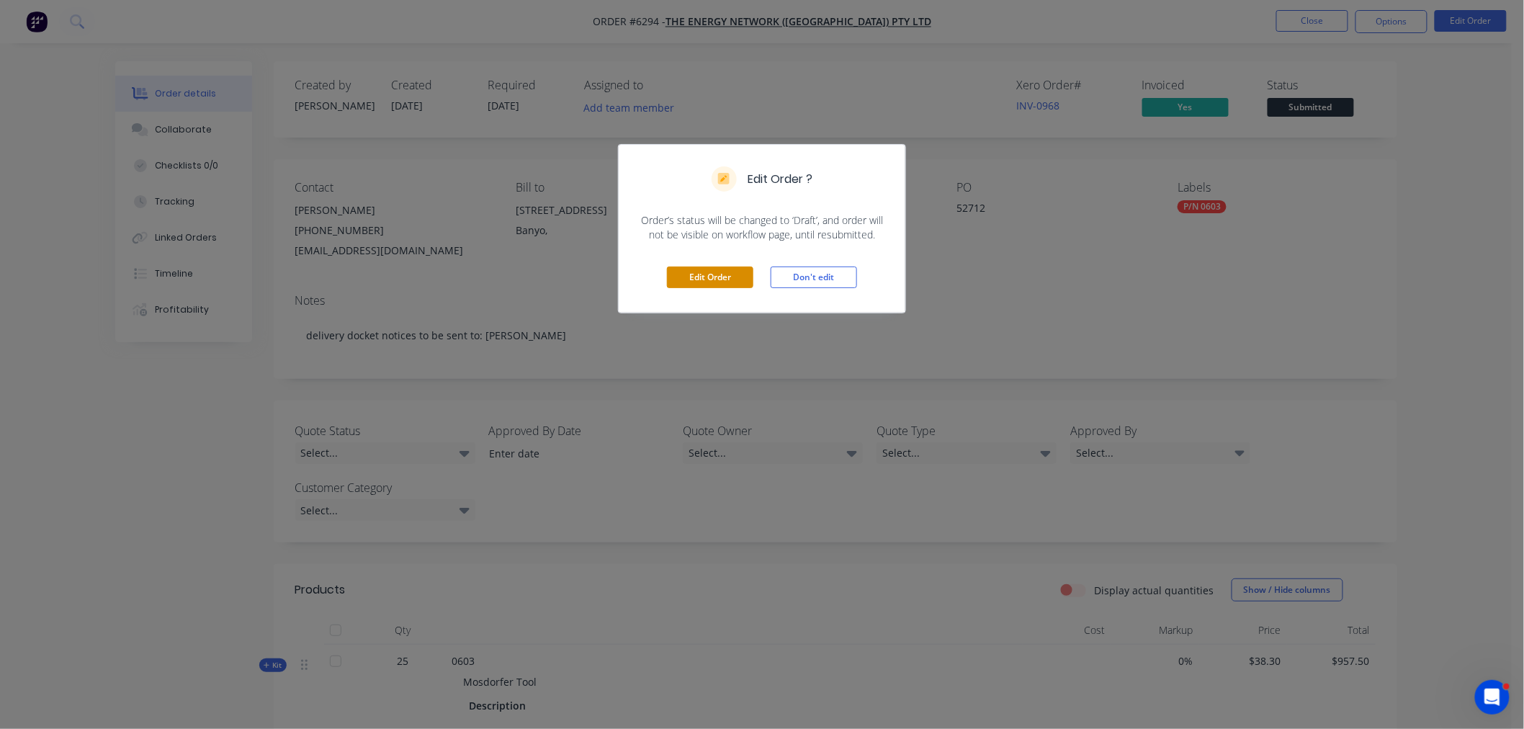
click at [724, 271] on button "Edit Order" at bounding box center [710, 277] width 86 height 22
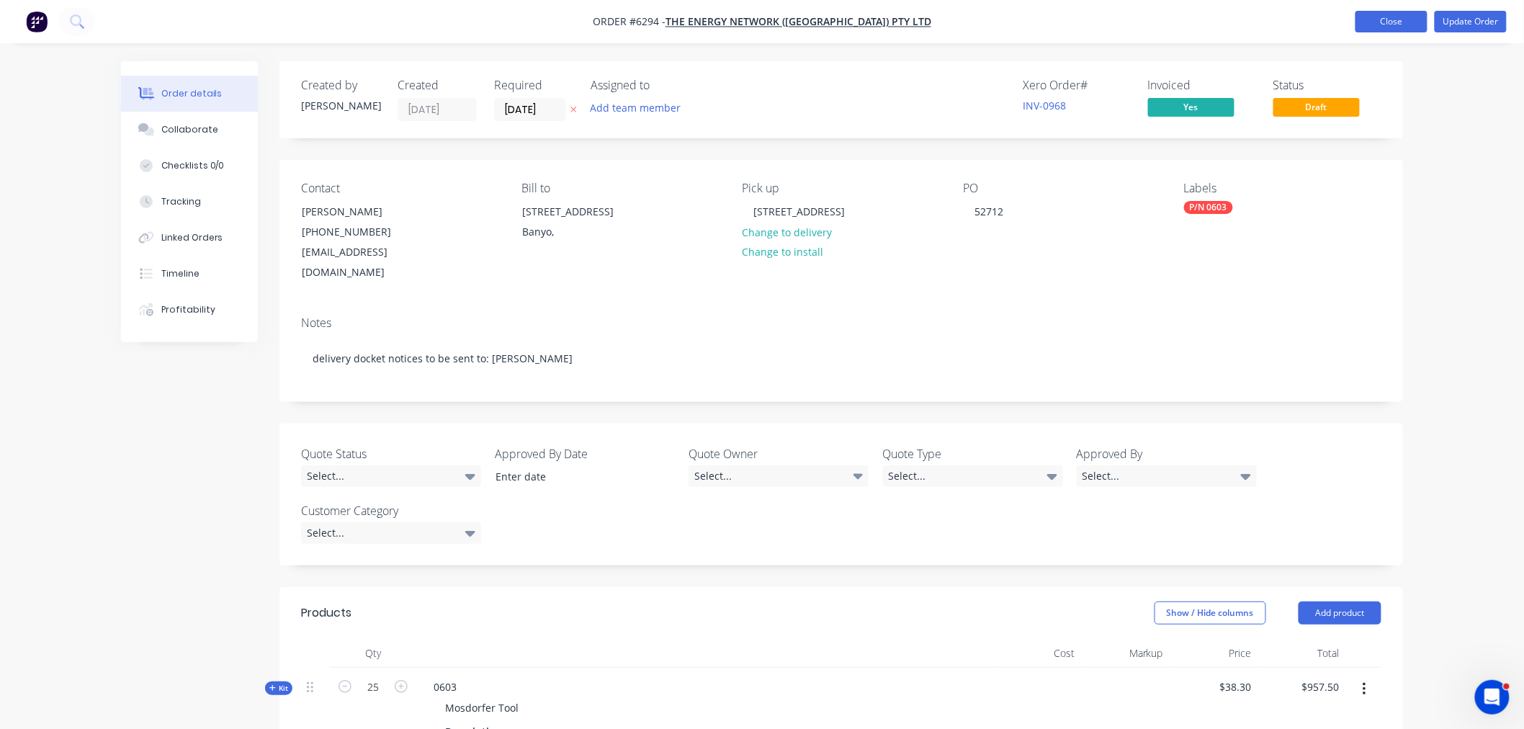
click at [1409, 34] on nav "Order #6294 - The Energy Network (Australia) Pty Ltd Add product Close Update O…" at bounding box center [762, 21] width 1524 height 43
click at [1407, 27] on button "Close" at bounding box center [1391, 22] width 72 height 22
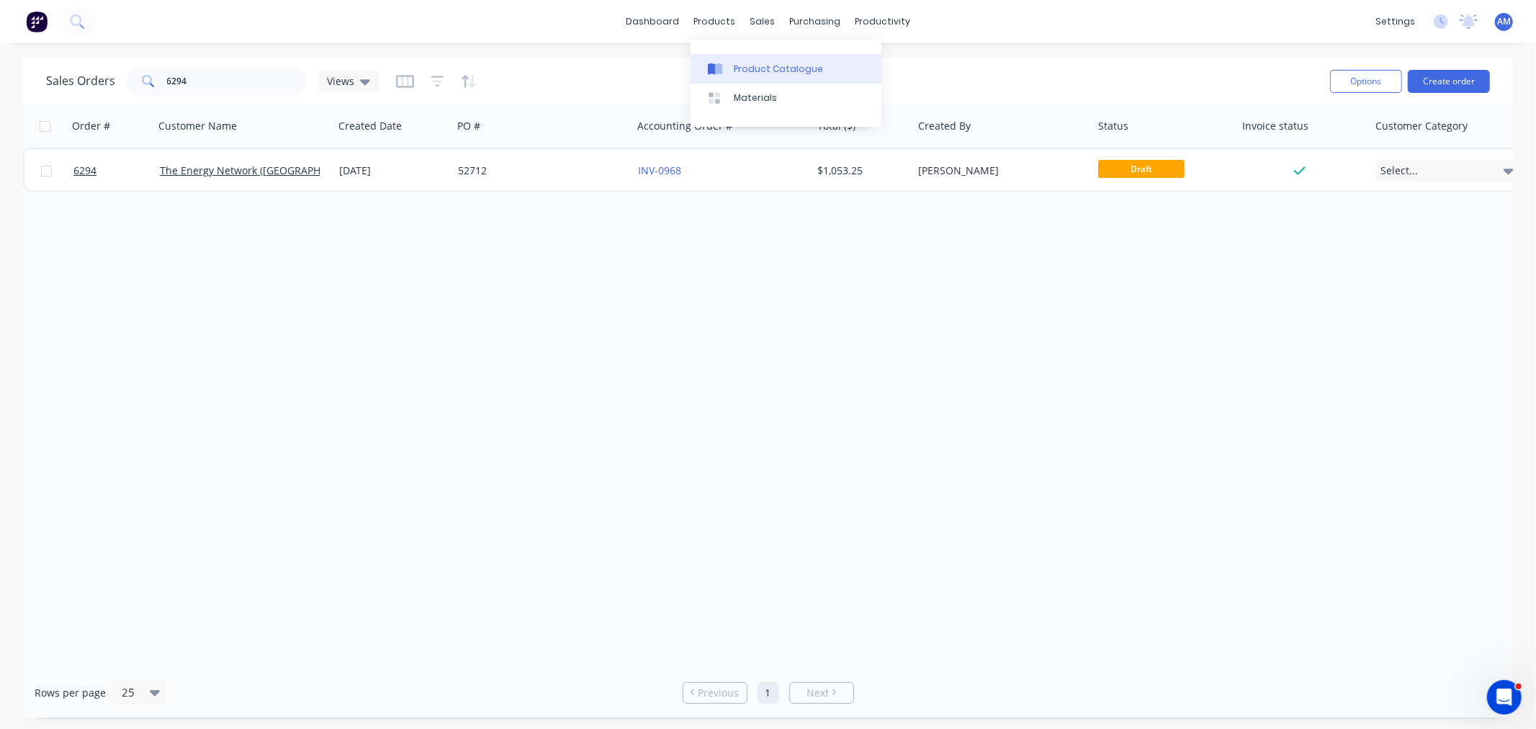
click at [763, 73] on div "Product Catalogue" at bounding box center [778, 69] width 89 height 13
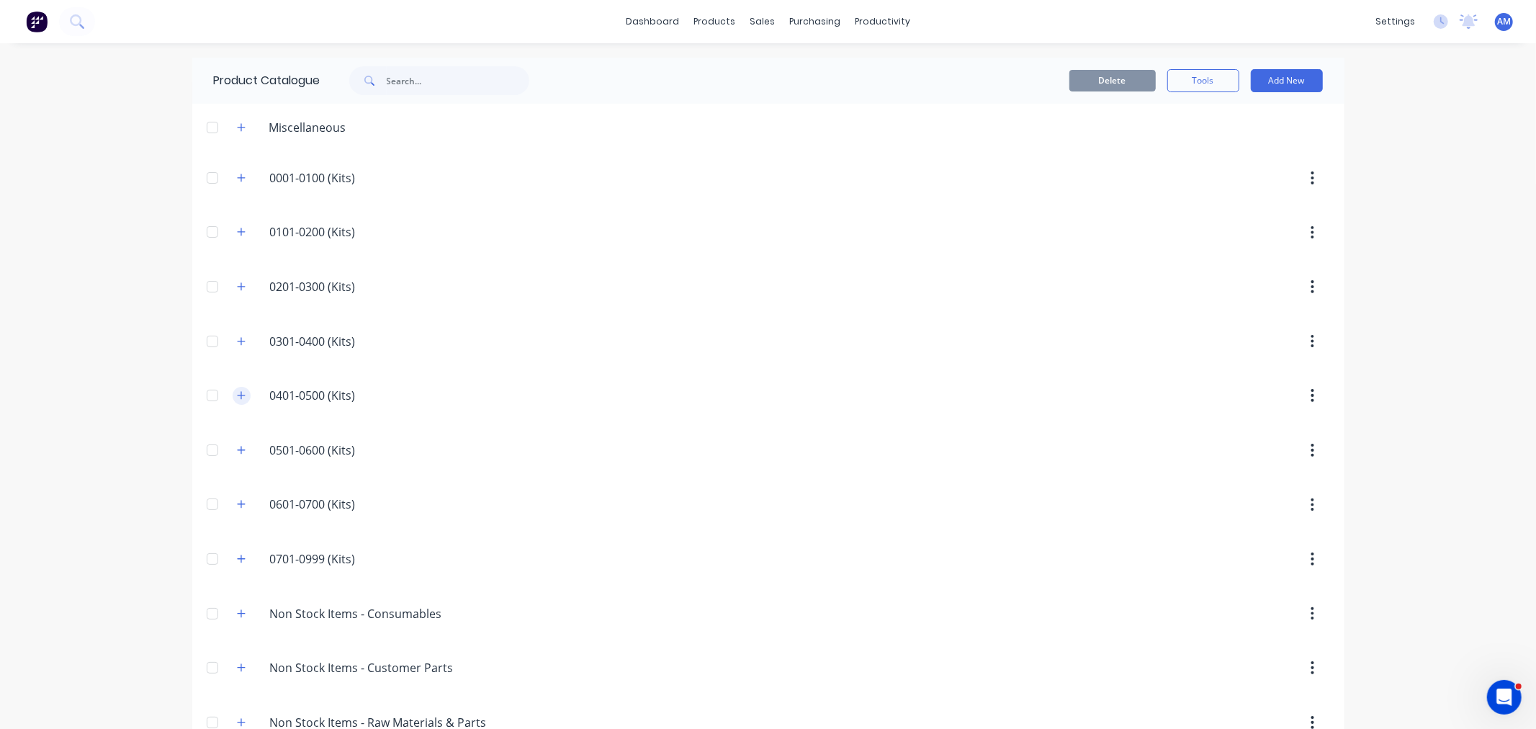
drag, startPoint x: 233, startPoint y: 385, endPoint x: 232, endPoint y: 392, distance: 7.3
click at [233, 389] on div "0401-0500.(Kits). 0401-0500 (Kits)" at bounding box center [338, 395] width 226 height 26
click at [237, 393] on icon "button" at bounding box center [241, 395] width 9 height 10
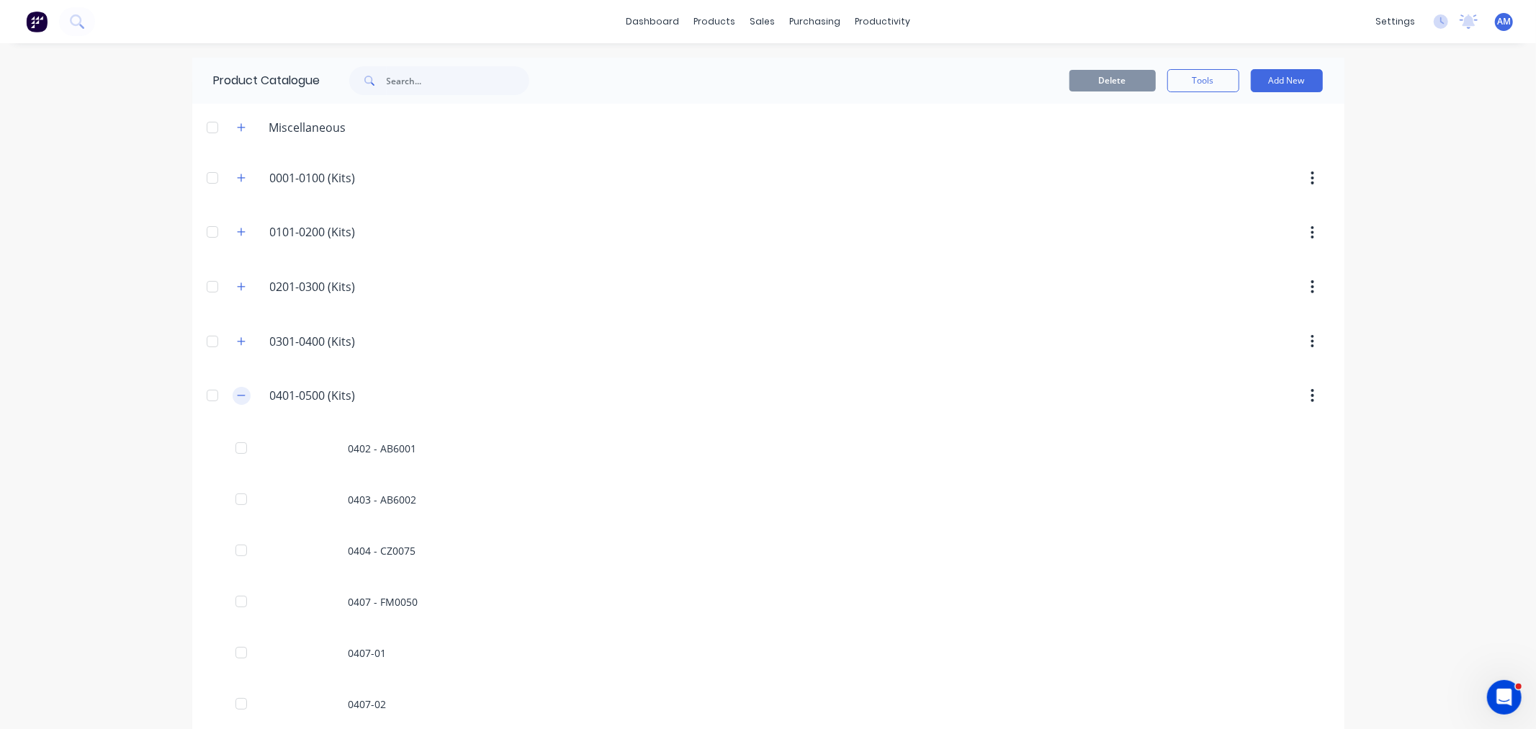
click at [238, 395] on icon "button" at bounding box center [241, 395] width 9 height 10
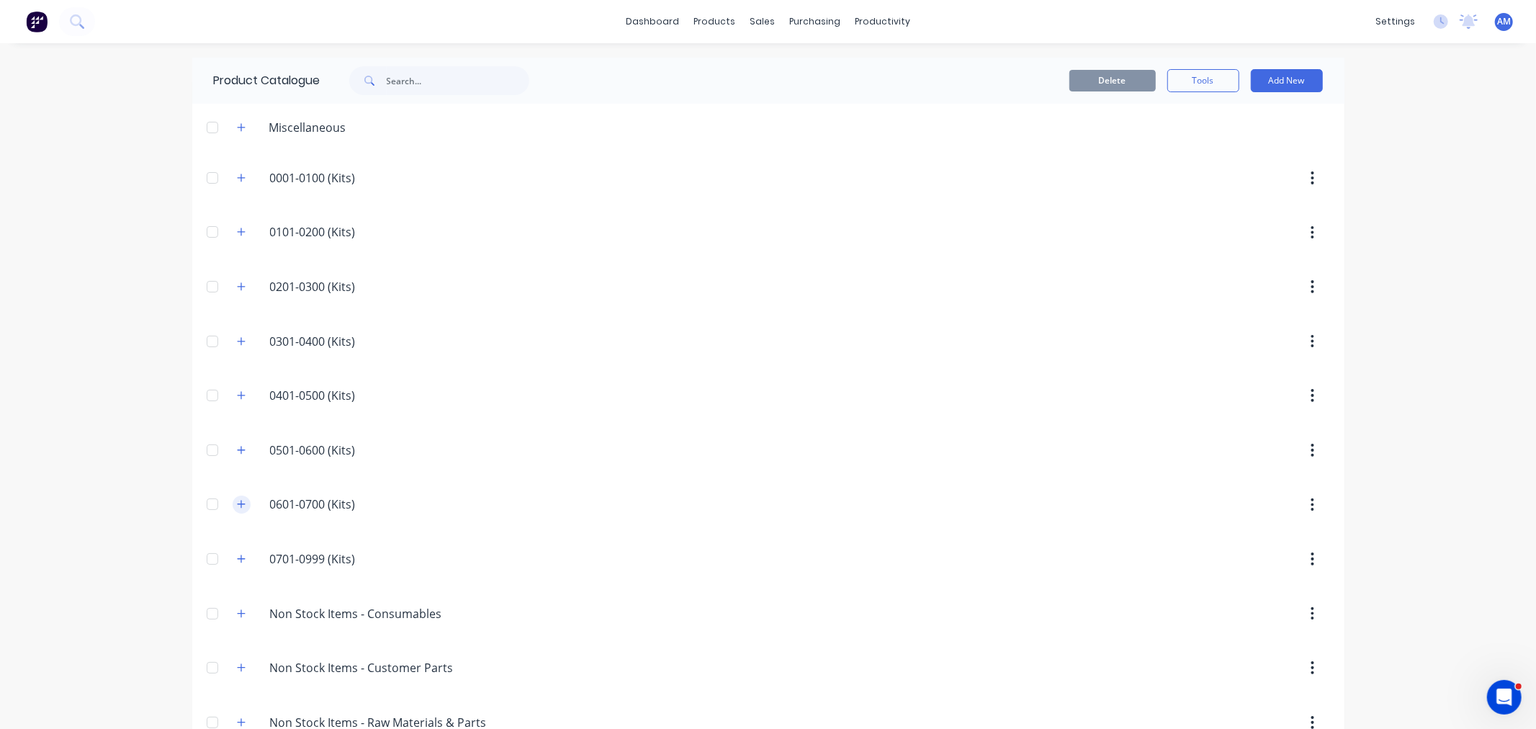
click at [238, 505] on icon "button" at bounding box center [241, 504] width 8 height 8
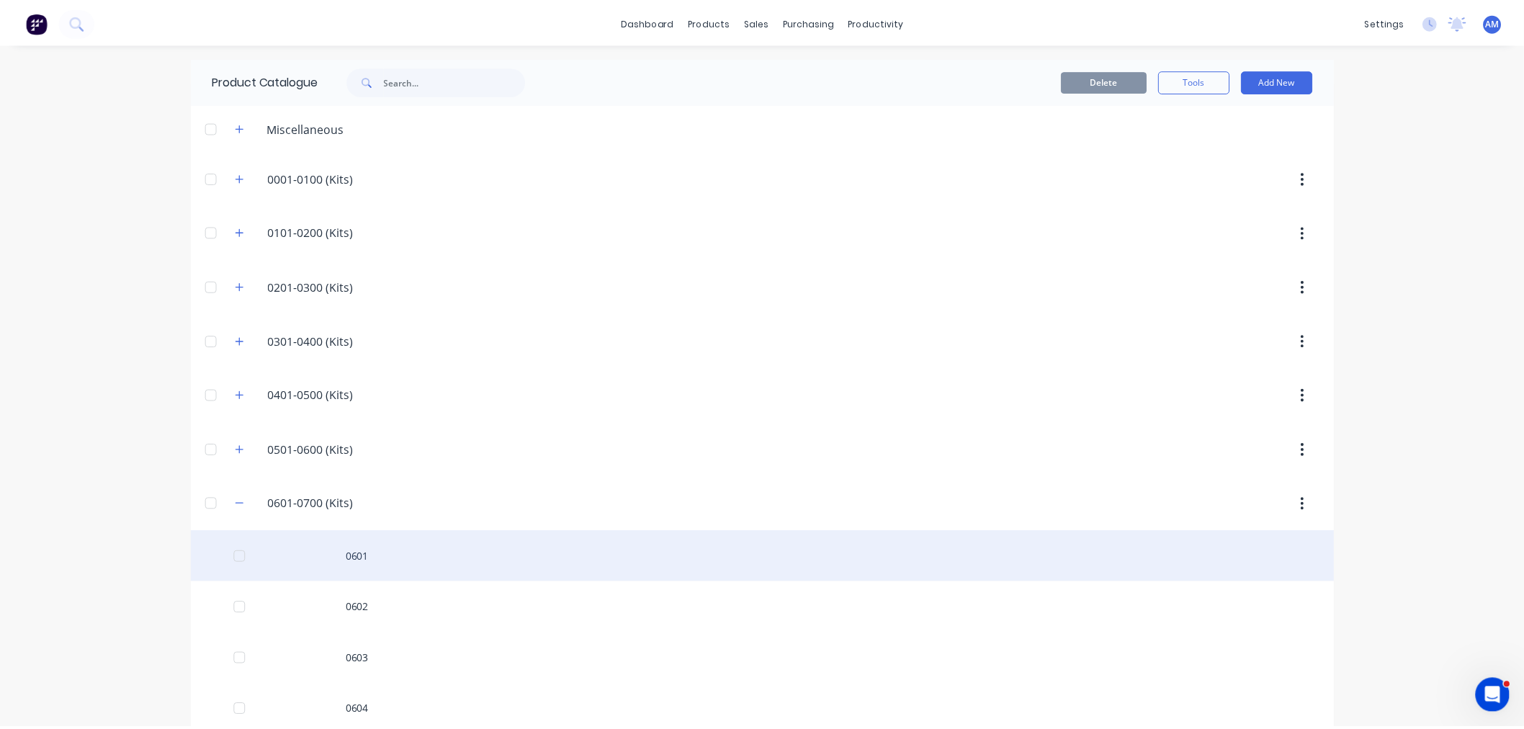
scroll to position [160, 0]
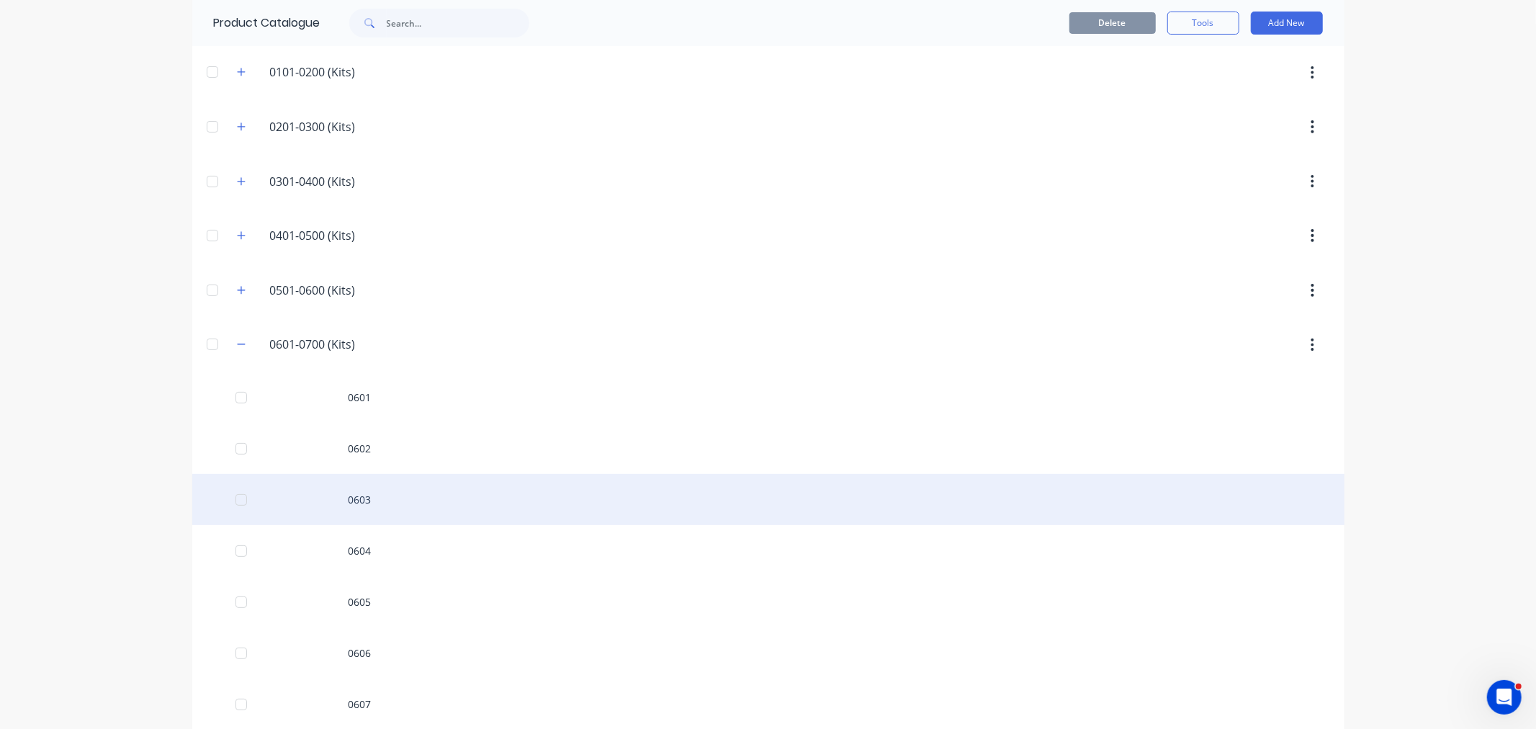
click at [366, 492] on div "0603" at bounding box center [768, 499] width 1152 height 51
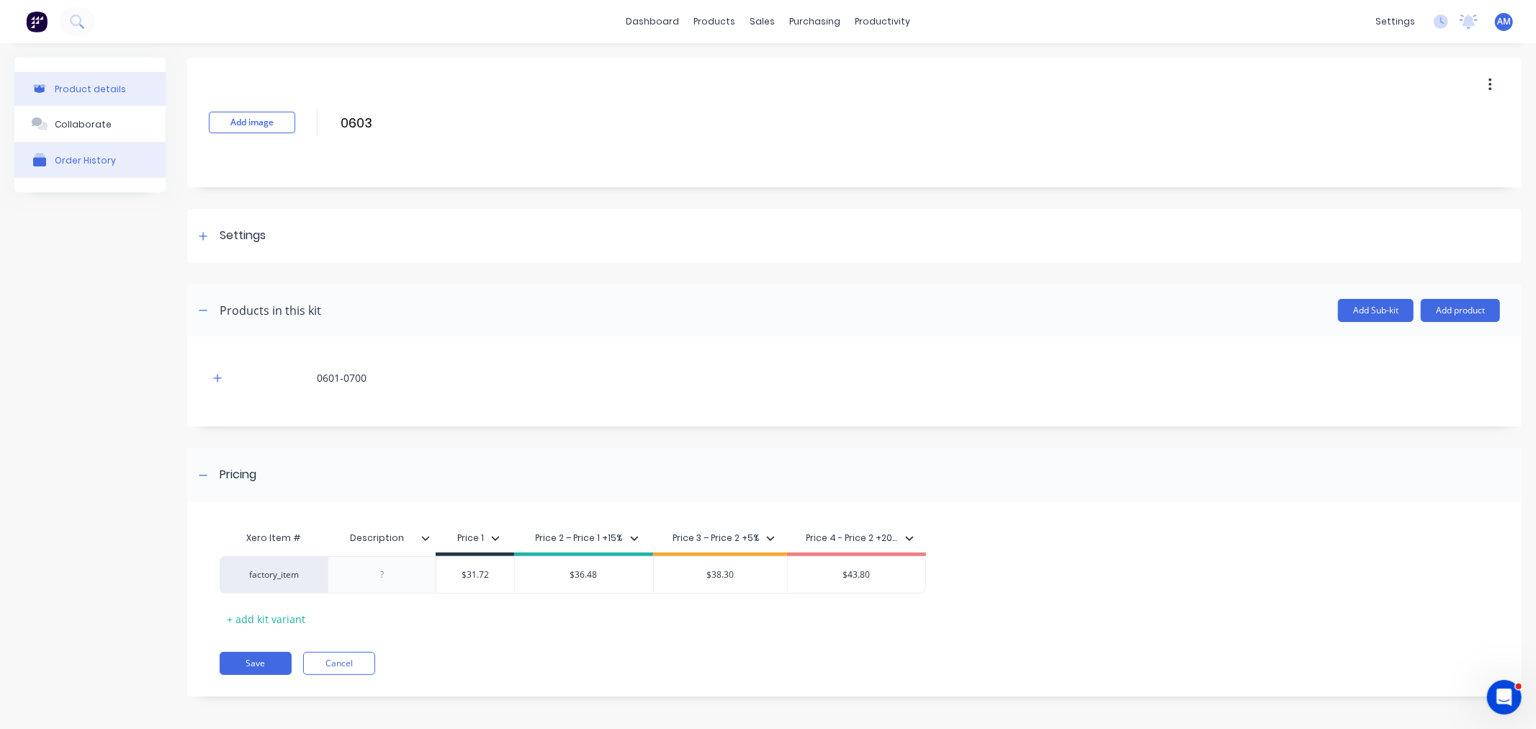
click at [76, 159] on div "Order History" at bounding box center [85, 160] width 61 height 11
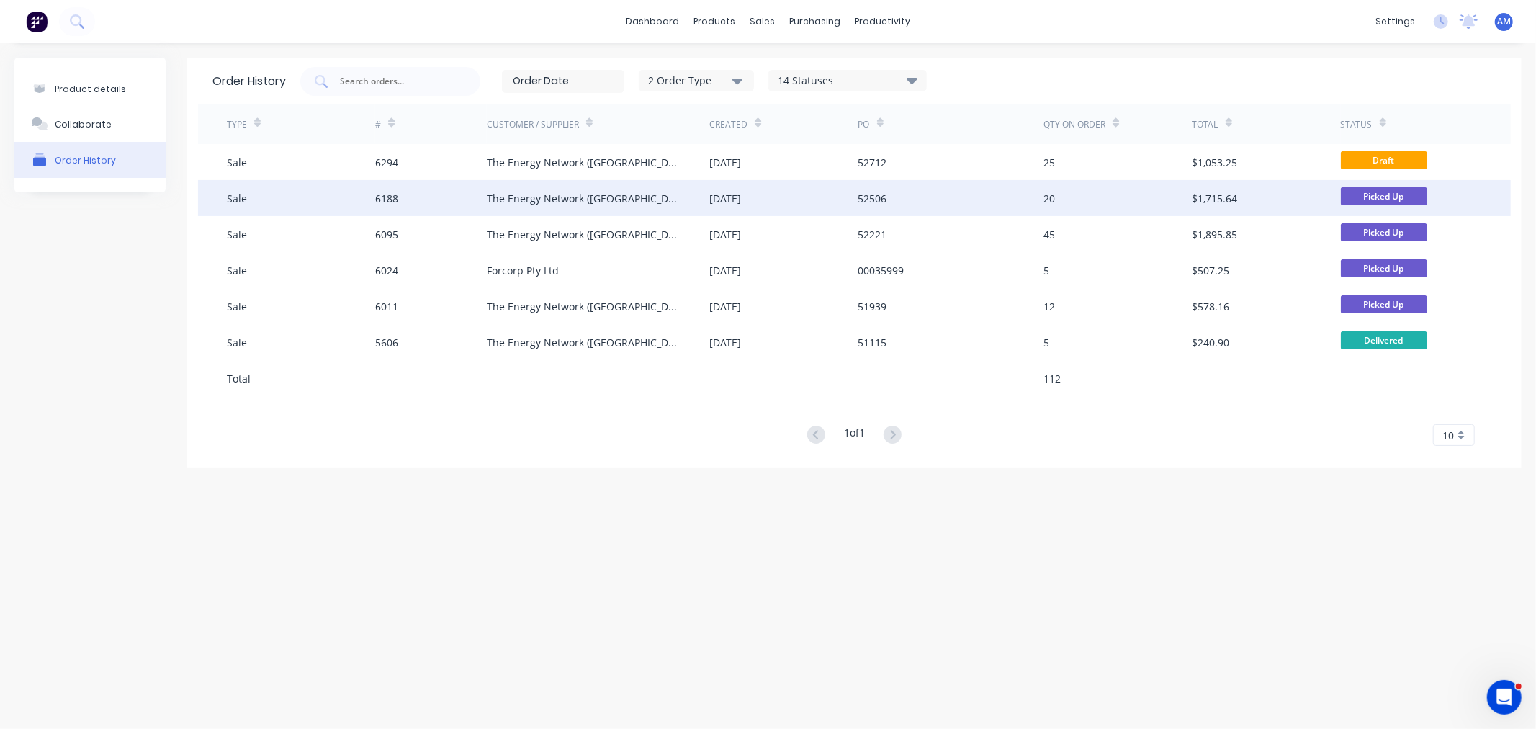
click at [288, 189] on div "Sale" at bounding box center [301, 198] width 148 height 36
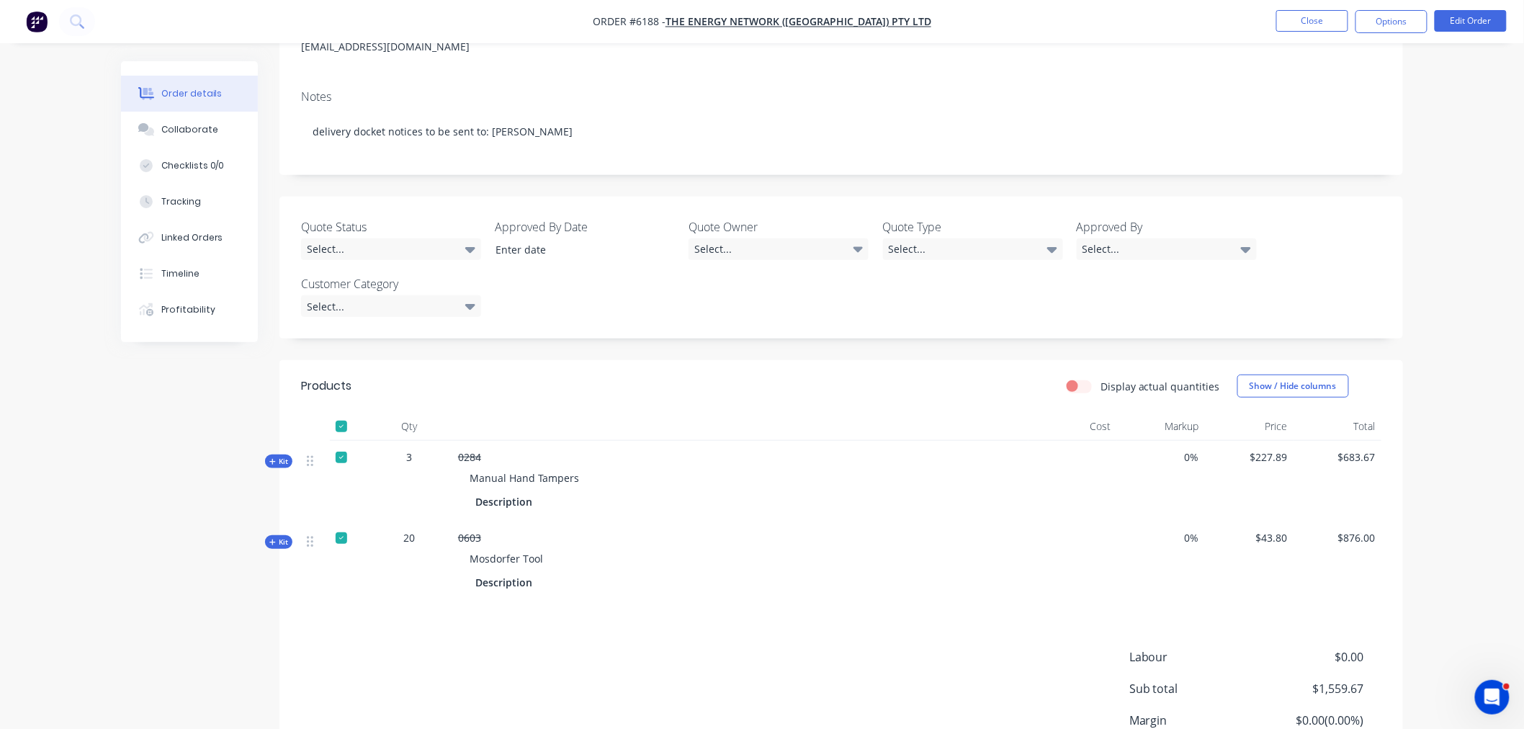
scroll to position [240, 0]
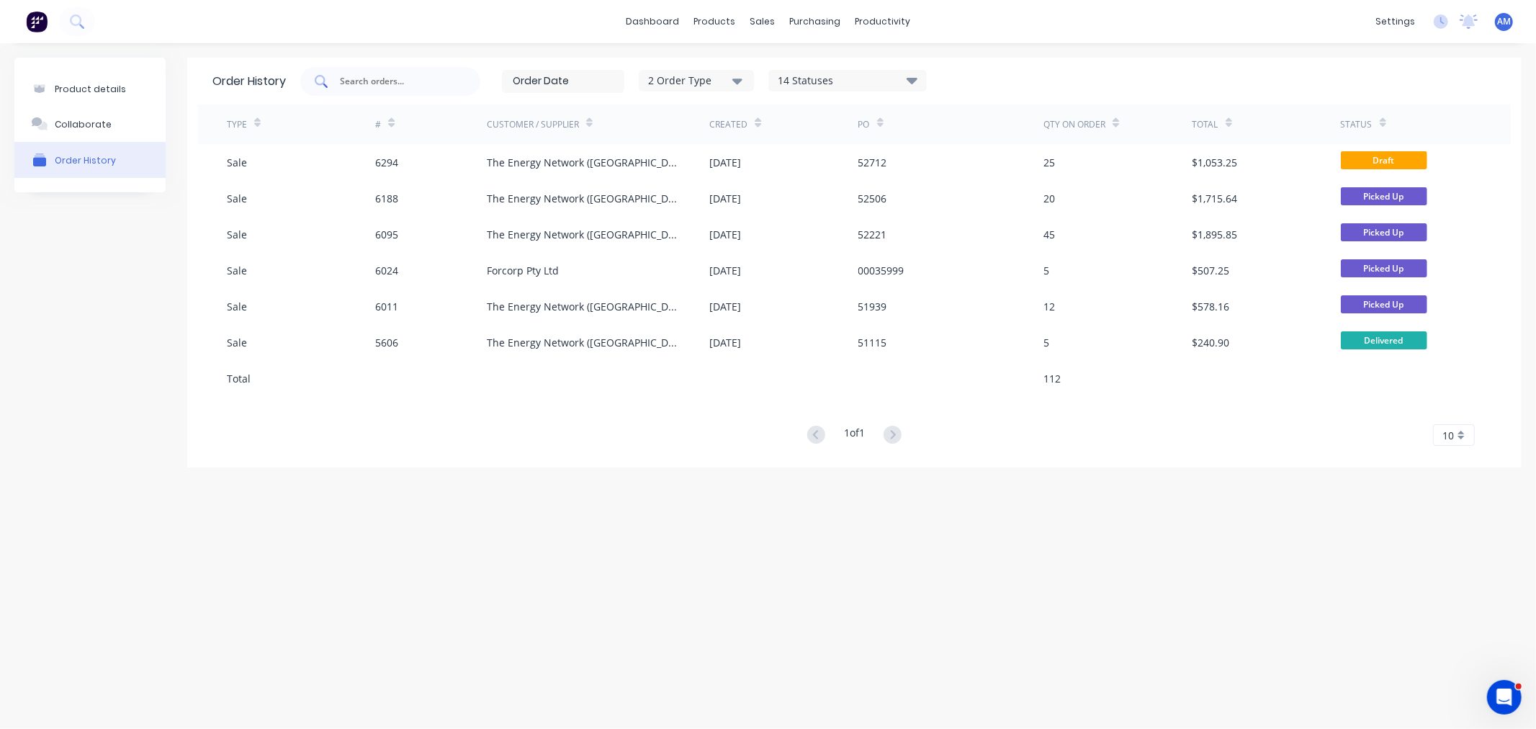
click at [408, 89] on div at bounding box center [390, 81] width 180 height 29
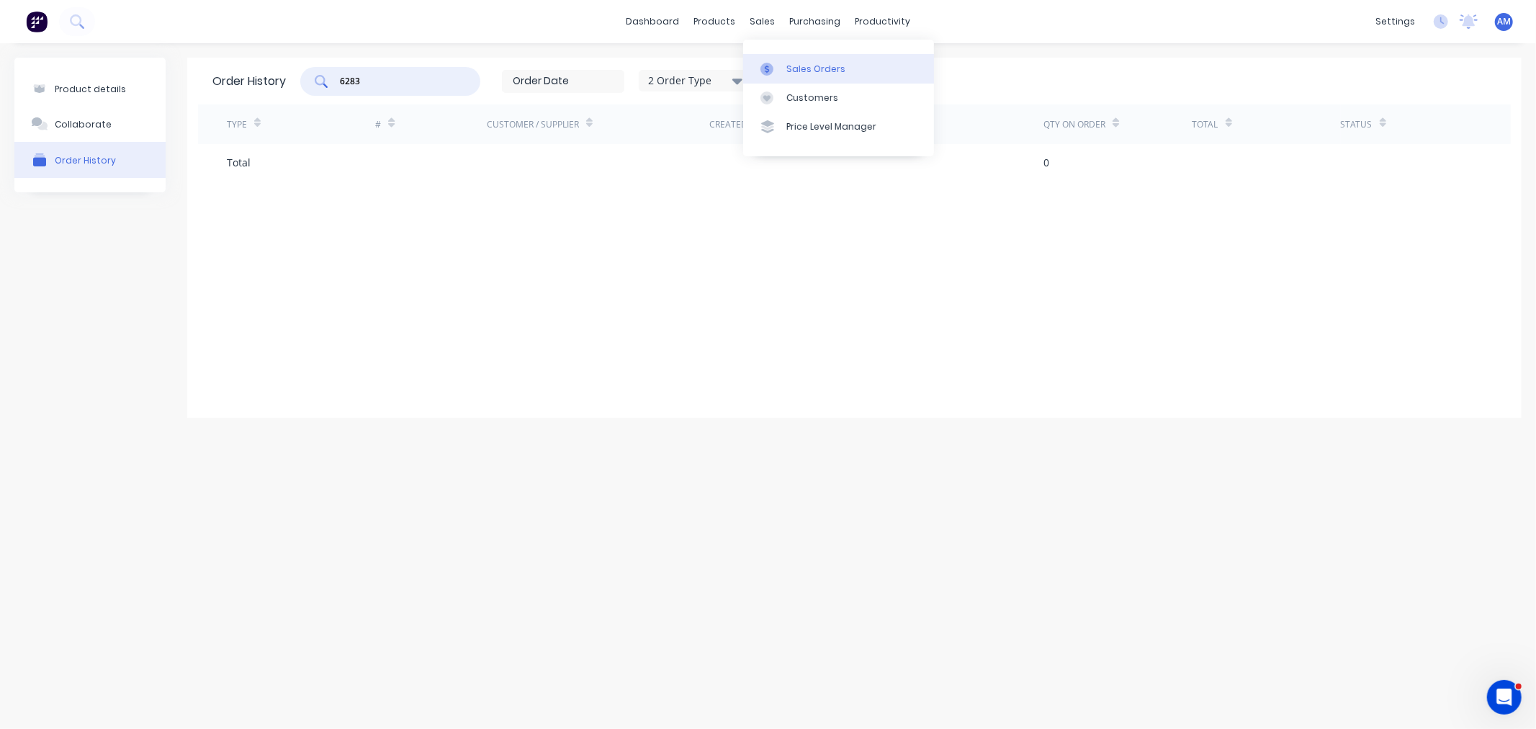
type input "6283"
click at [805, 63] on div "Sales Orders" at bounding box center [815, 69] width 59 height 13
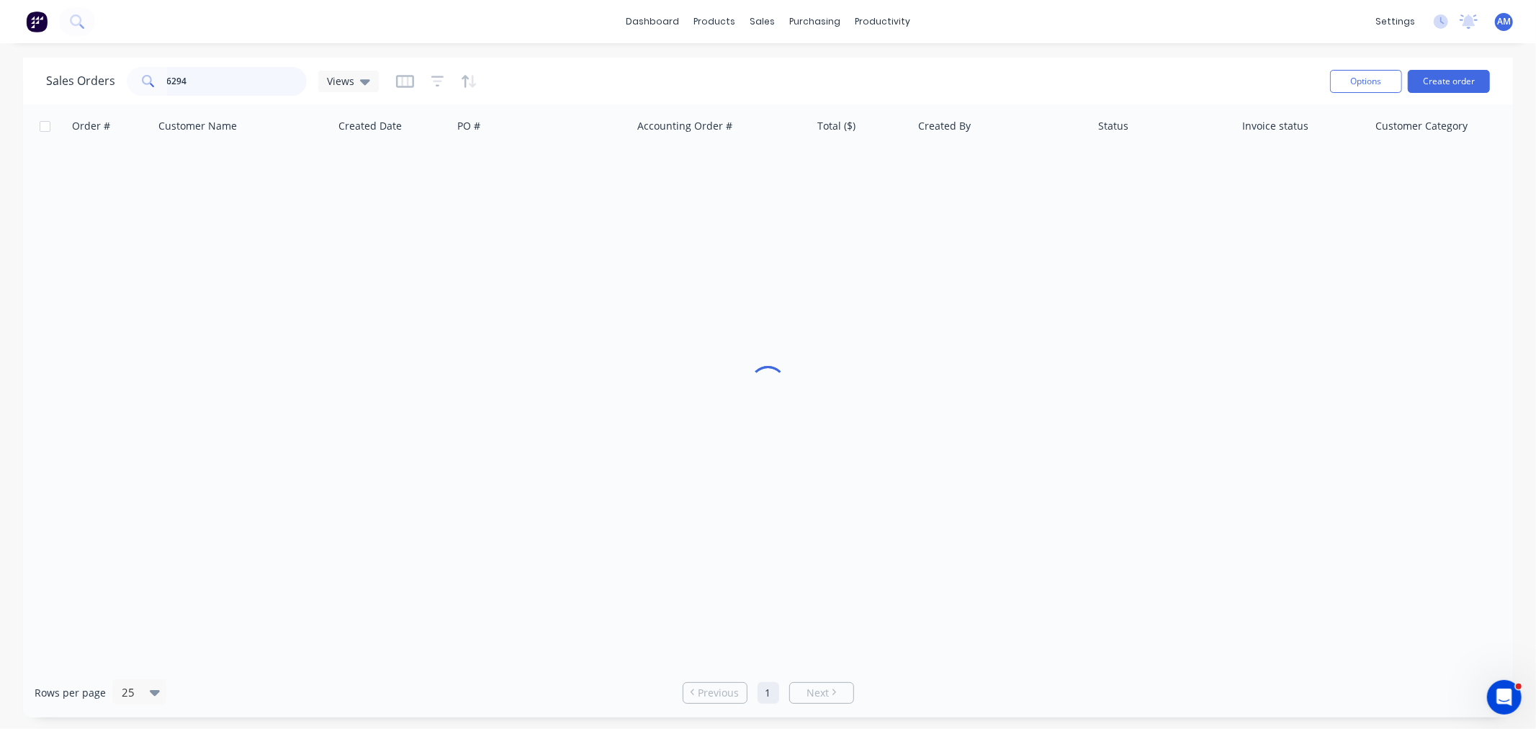
click at [231, 87] on input "6294" at bounding box center [237, 81] width 140 height 29
drag, startPoint x: 179, startPoint y: 81, endPoint x: 128, endPoint y: 84, distance: 50.5
click at [128, 84] on div "6294" at bounding box center [217, 81] width 180 height 29
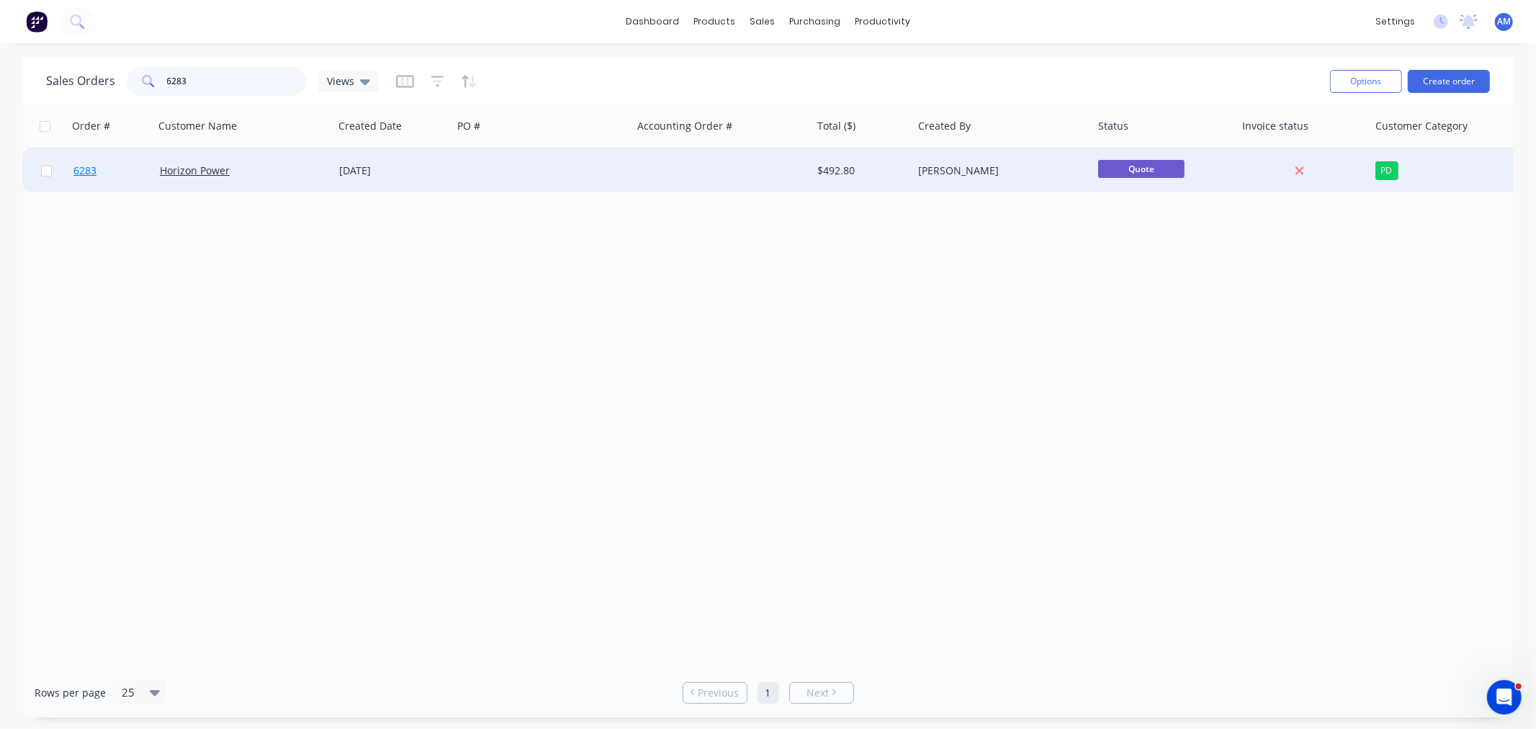
type input "6283"
click at [116, 166] on link "6283" at bounding box center [116, 170] width 86 height 43
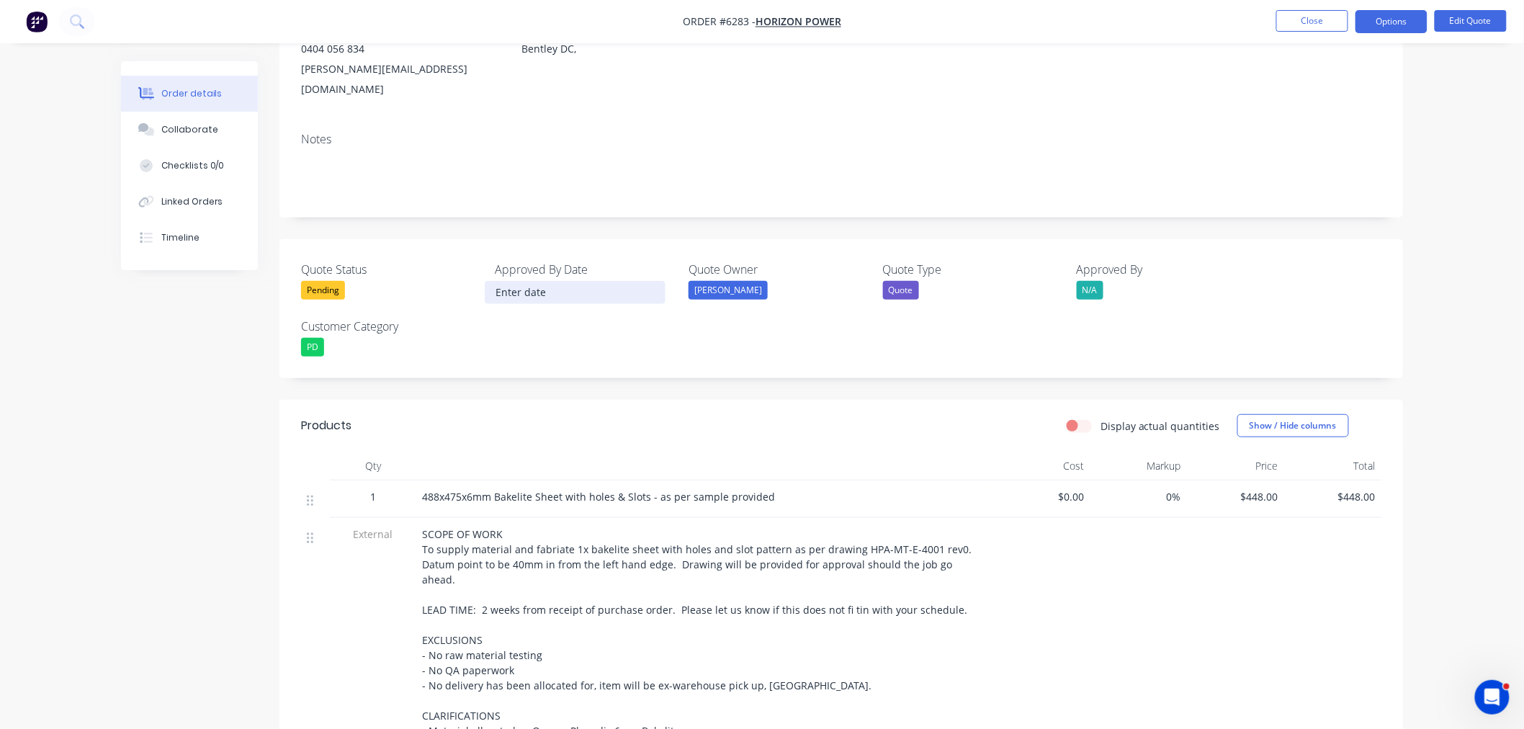
scroll to position [240, 0]
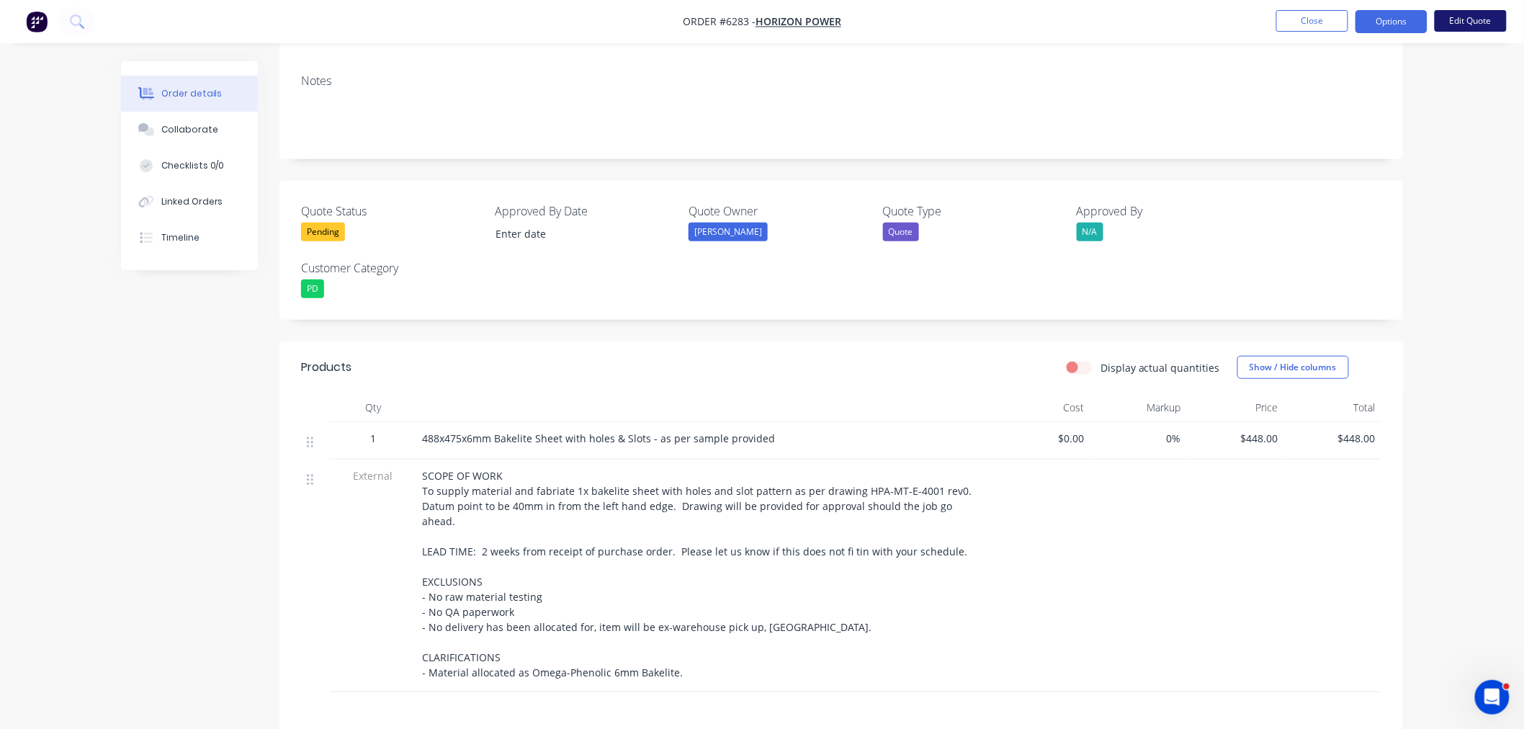
click at [1470, 22] on button "Edit Quote" at bounding box center [1470, 21] width 72 height 22
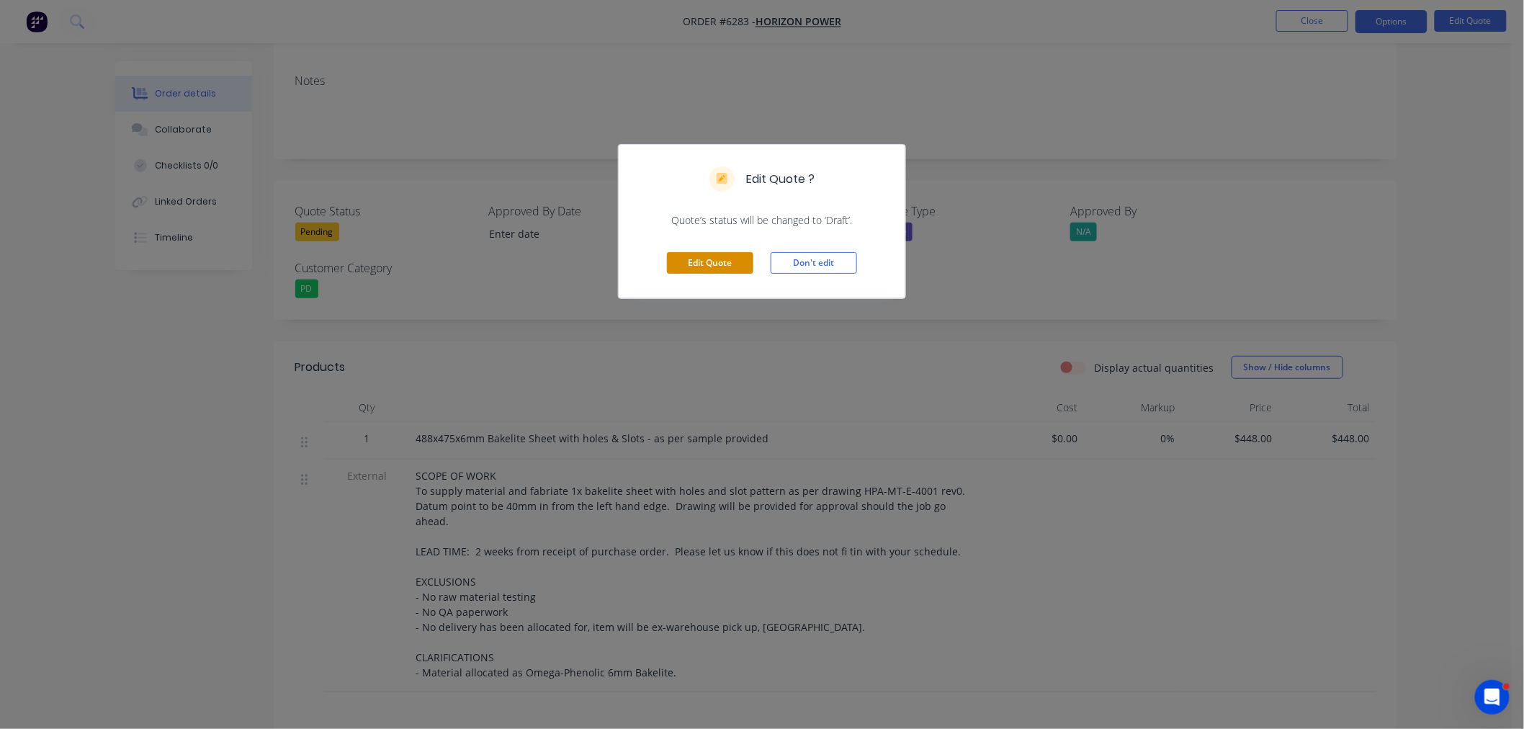
drag, startPoint x: 698, startPoint y: 264, endPoint x: 716, endPoint y: 301, distance: 41.5
click at [696, 264] on button "Edit Quote" at bounding box center [710, 263] width 86 height 22
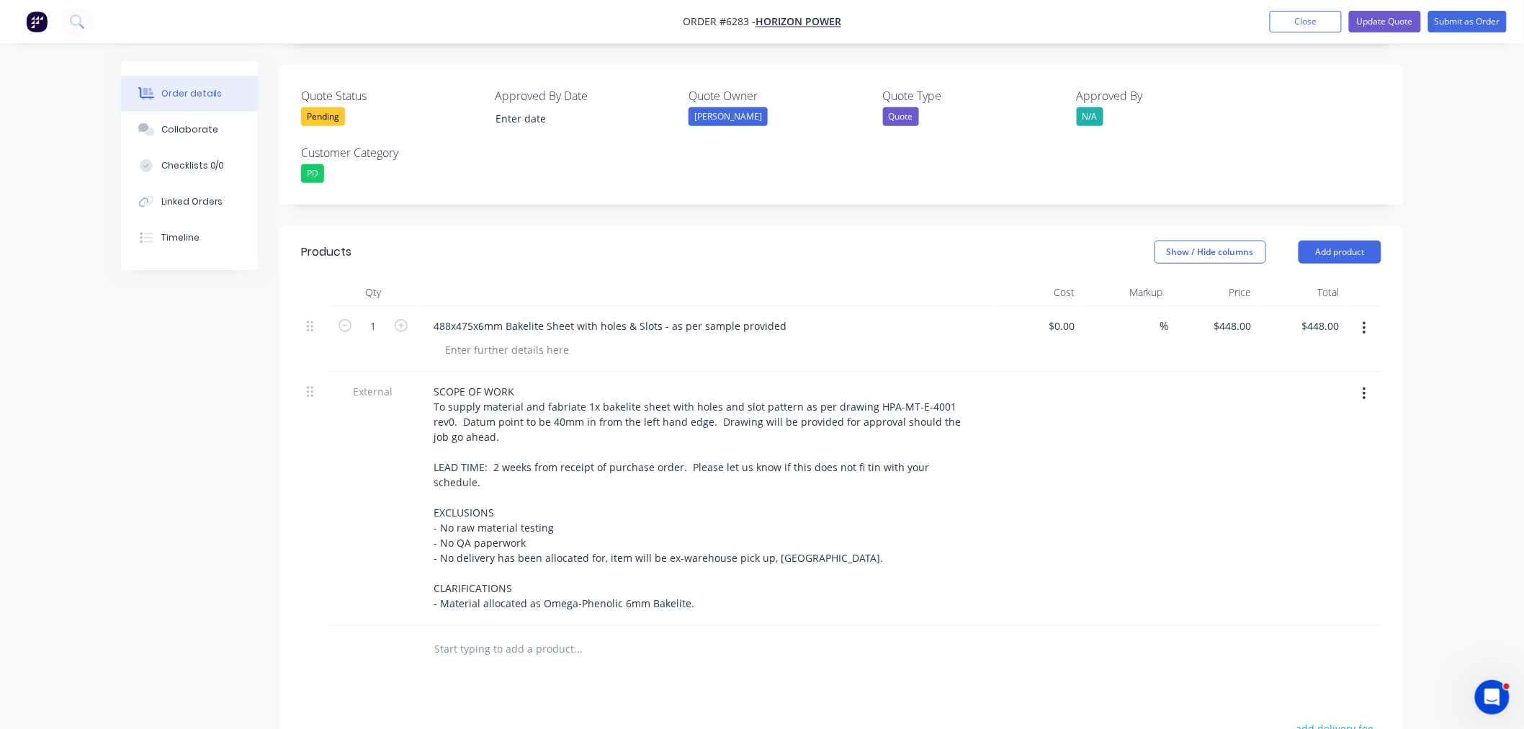
scroll to position [480, 0]
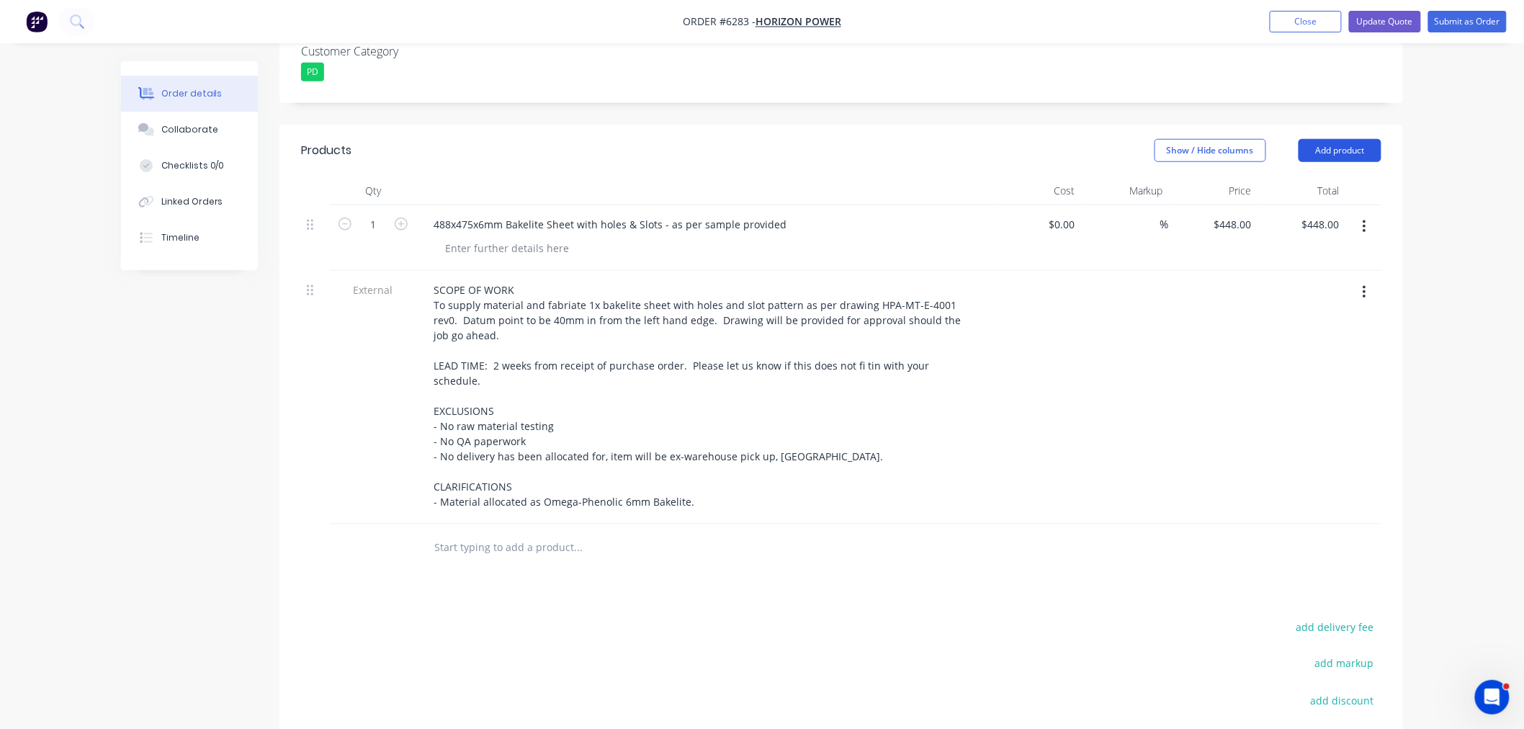
click at [1335, 139] on button "Add product" at bounding box center [1339, 150] width 83 height 23
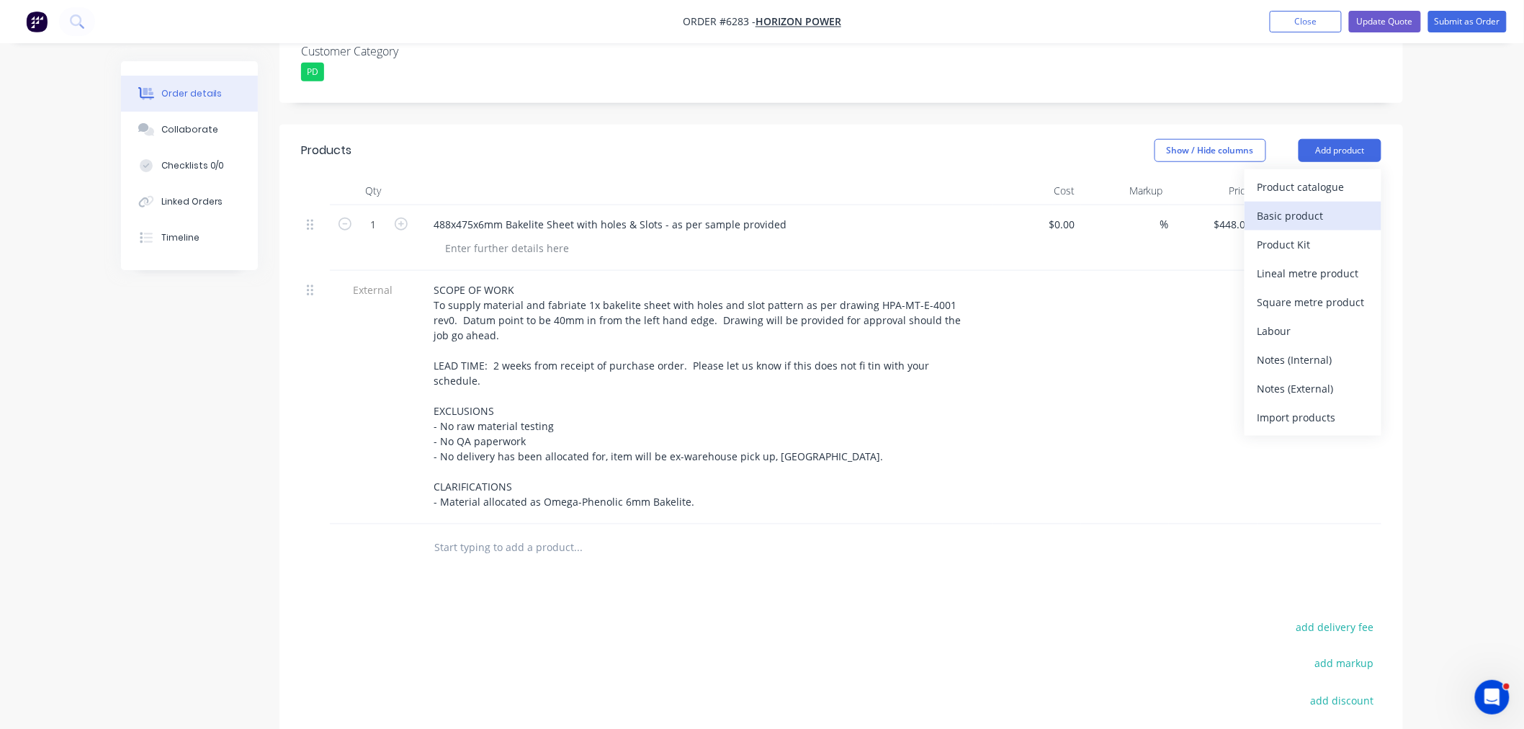
click at [1318, 205] on div "Basic product" at bounding box center [1312, 215] width 111 height 21
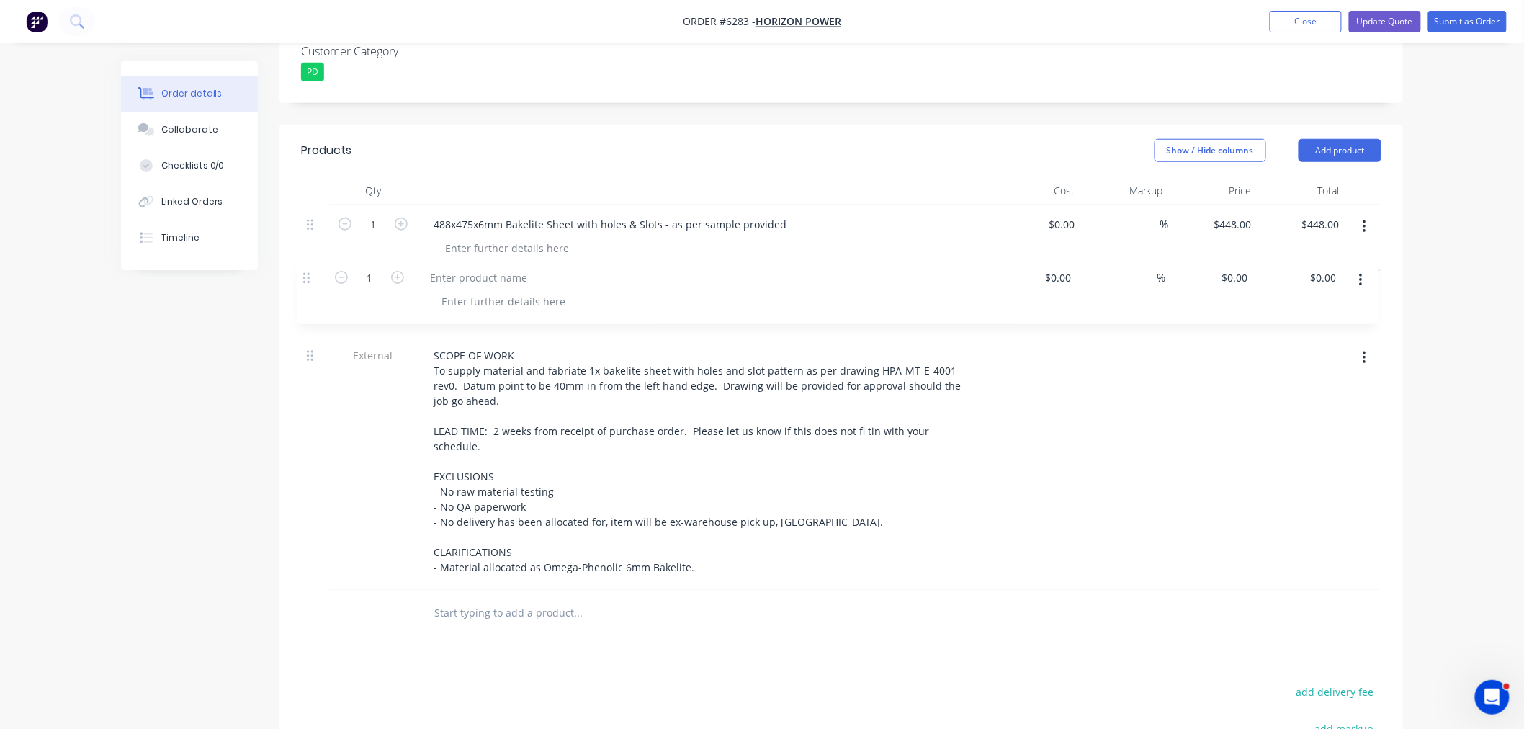
drag, startPoint x: 308, startPoint y: 497, endPoint x: 306, endPoint y: 259, distance: 237.6
click at [306, 259] on div "1 488x475x6mm Bakelite Sheet with holes & Slots - as per sample provided $0.00 …" at bounding box center [841, 397] width 1080 height 384
click at [456, 279] on div at bounding box center [482, 289] width 120 height 21
drag, startPoint x: 1241, startPoint y: 239, endPoint x: 1241, endPoint y: 252, distance: 13.0
click at [1241, 279] on input "0" at bounding box center [1240, 289] width 33 height 21
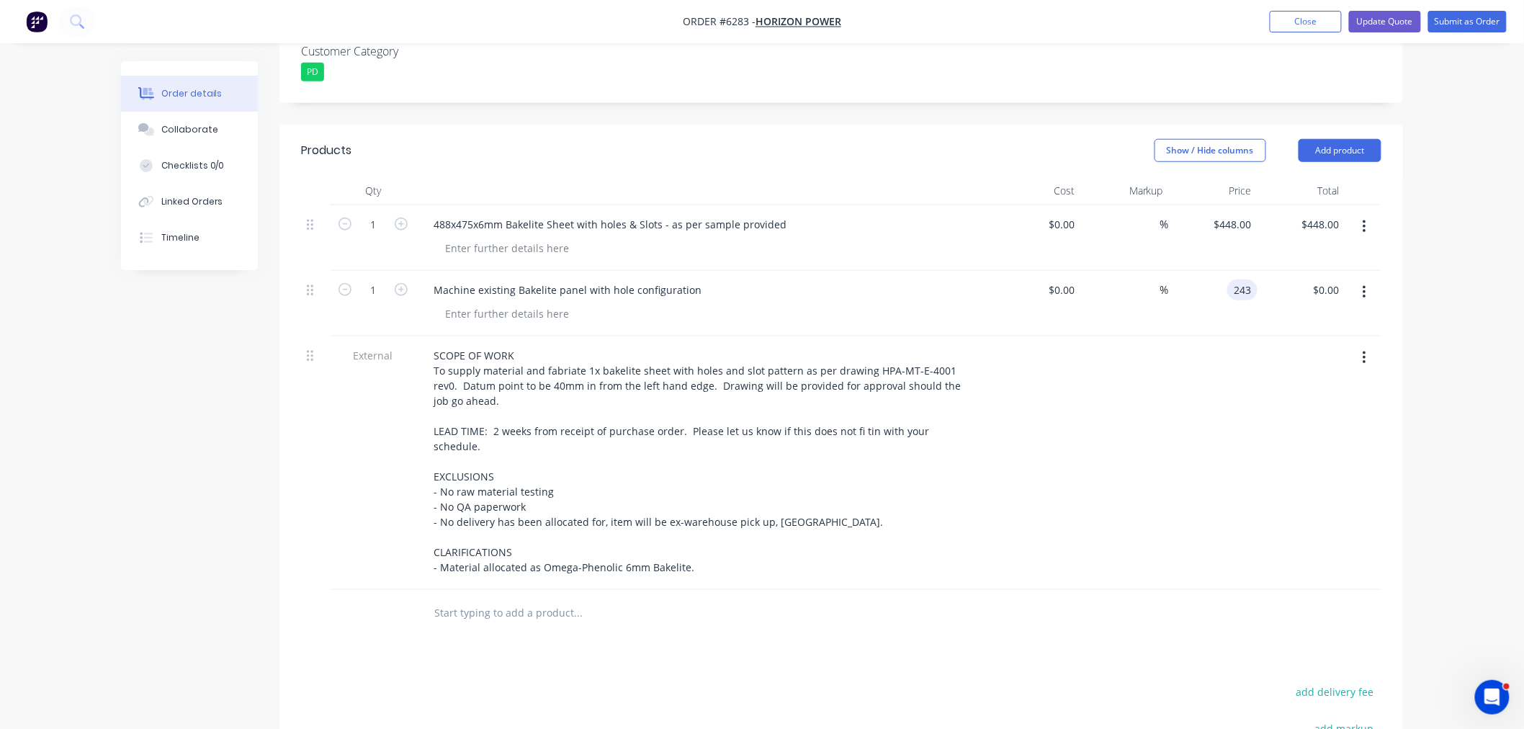
type input "$243.00"
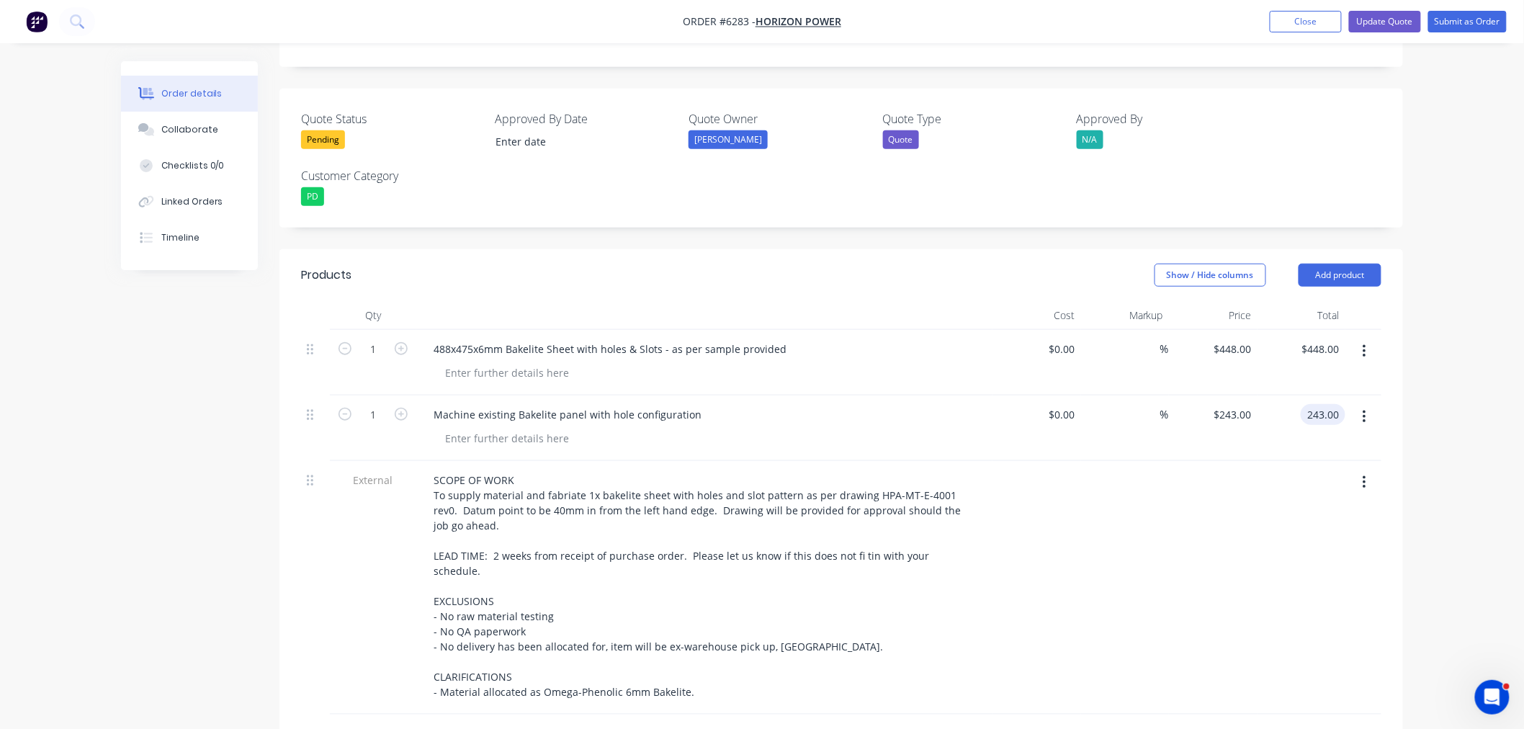
scroll to position [320, 0]
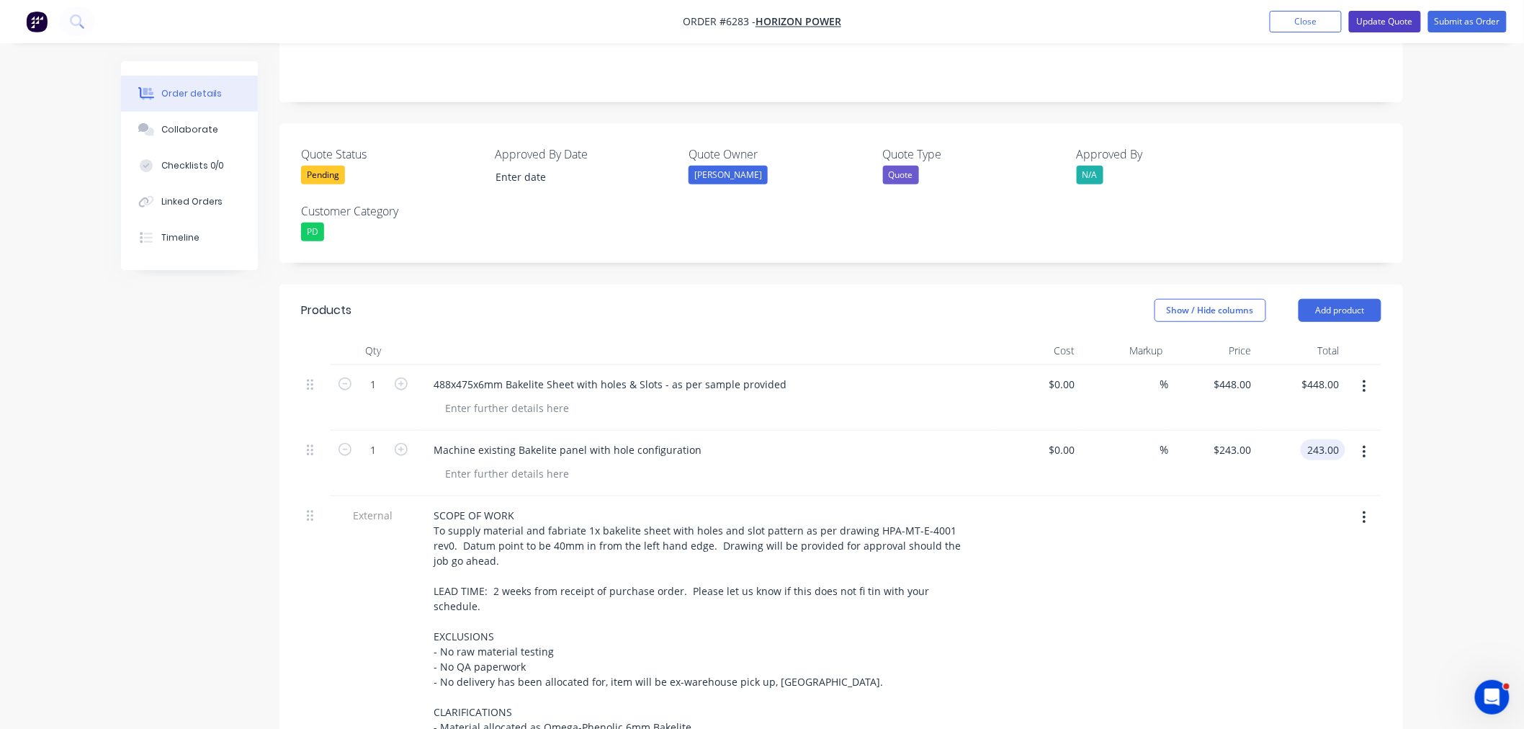
type input "$243.00"
click at [1387, 24] on button "Update Quote" at bounding box center [1385, 22] width 72 height 22
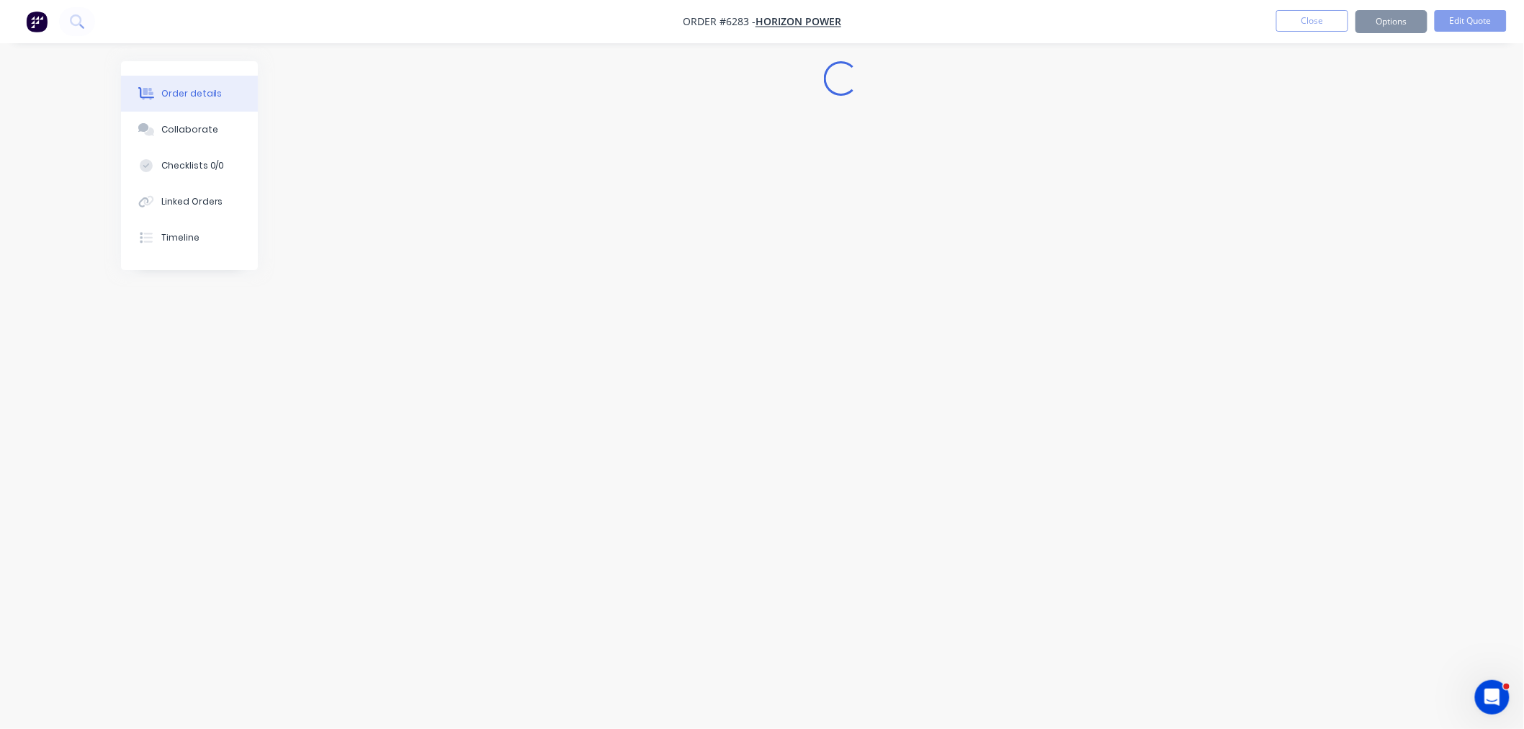
scroll to position [0, 0]
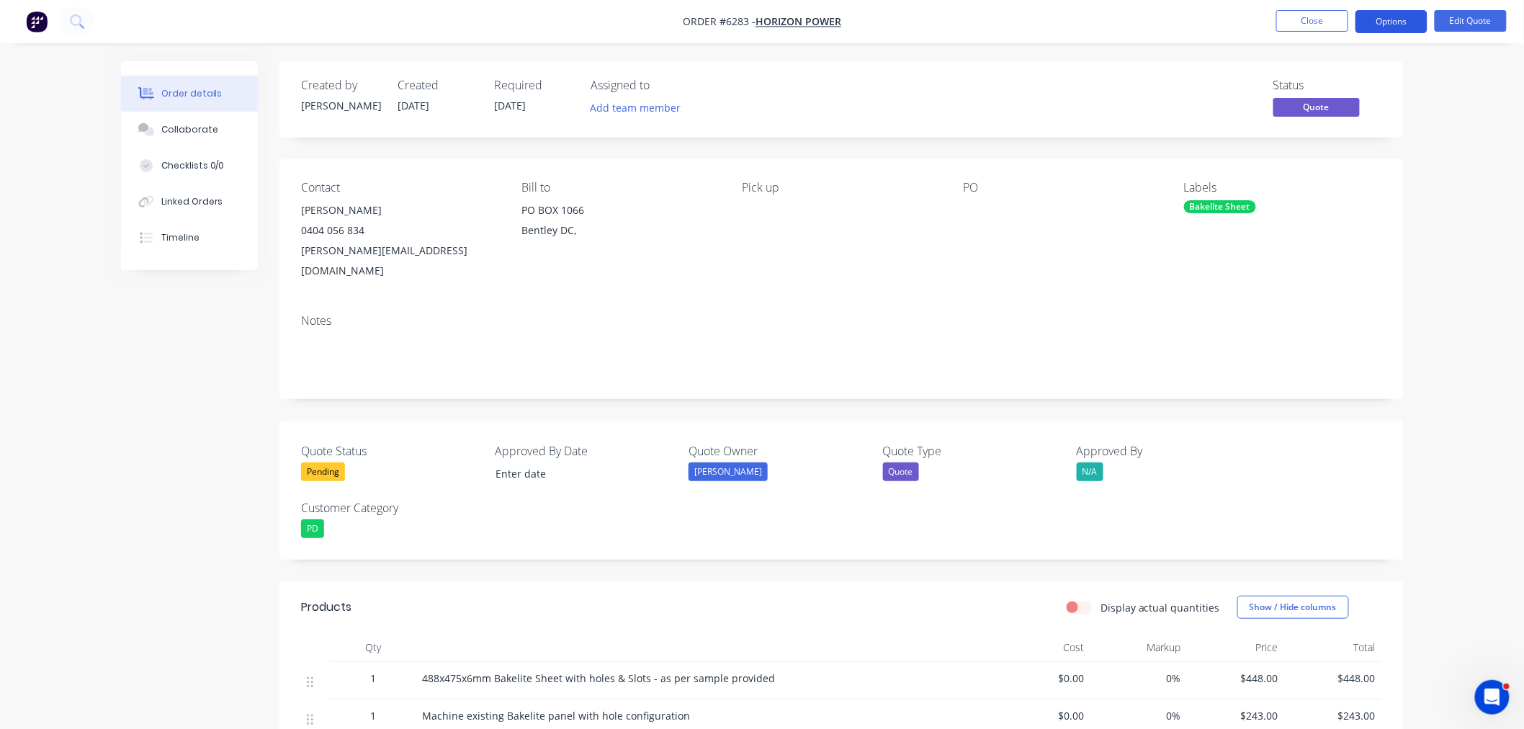
click at [1377, 16] on button "Options" at bounding box center [1391, 21] width 72 height 23
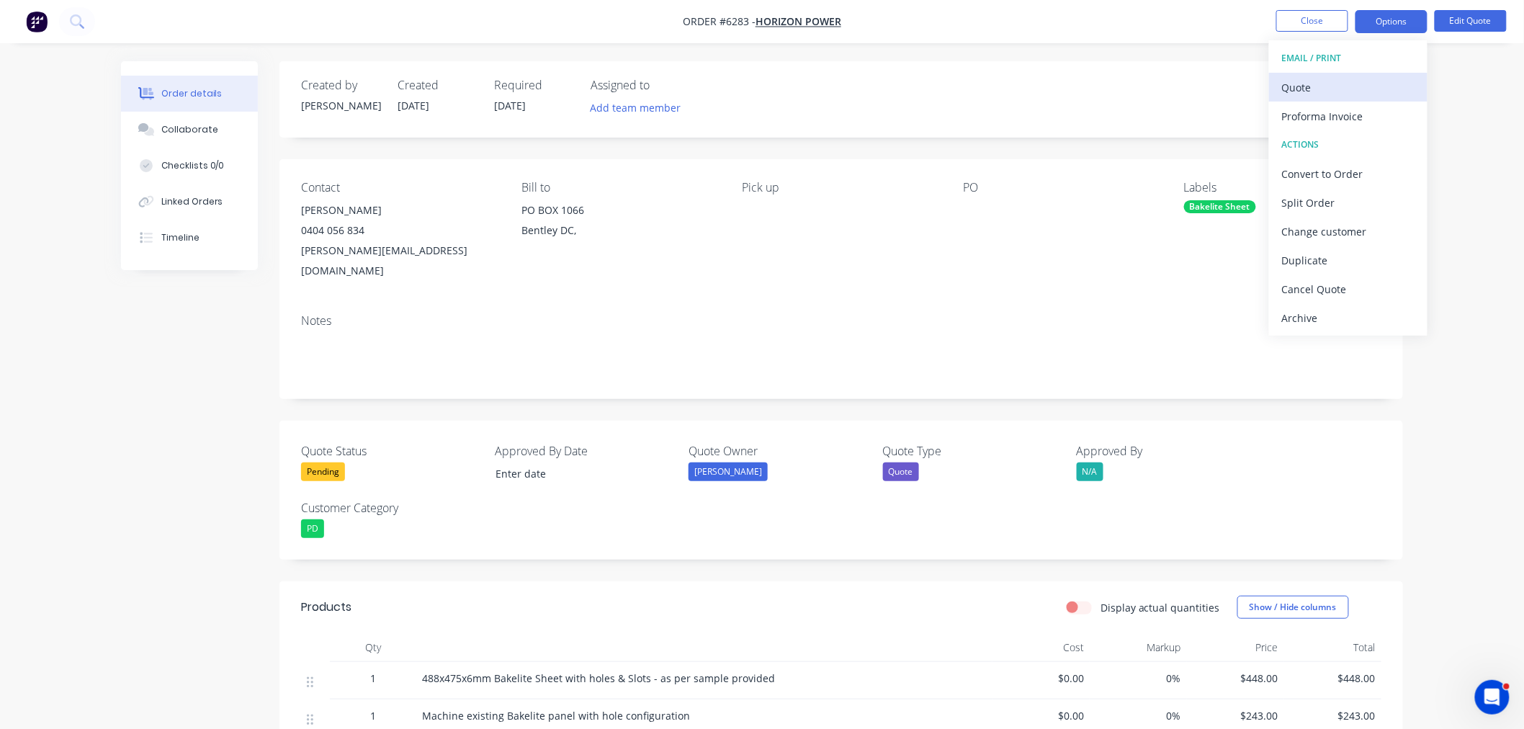
click at [1344, 79] on div "Quote" at bounding box center [1348, 87] width 132 height 21
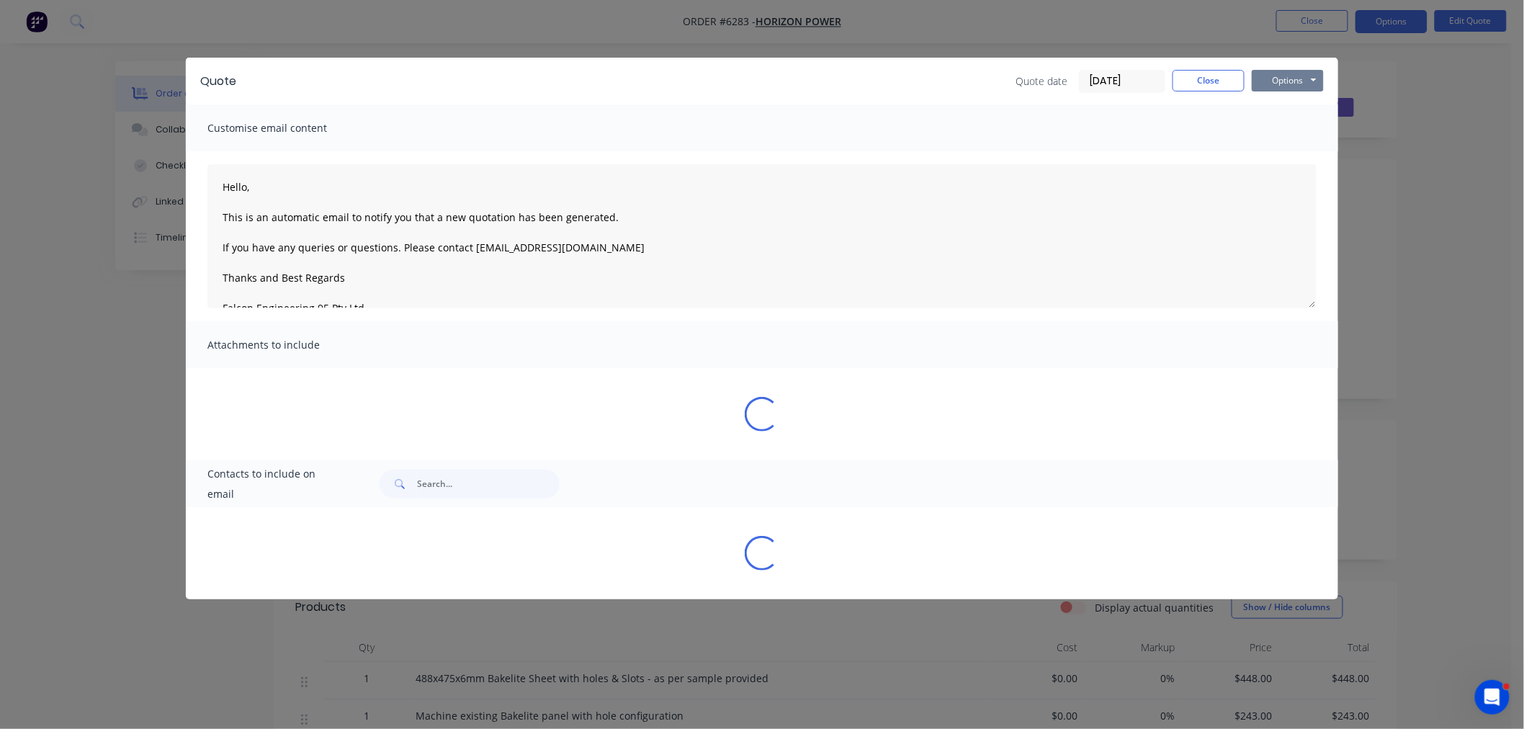
drag, startPoint x: 1272, startPoint y: 66, endPoint x: 1272, endPoint y: 76, distance: 9.4
click at [1272, 69] on div "Quote Quote date 08/09/25 Close Options Preview Print Email" at bounding box center [762, 81] width 1152 height 47
click at [1272, 77] on button "Options" at bounding box center [1287, 81] width 72 height 22
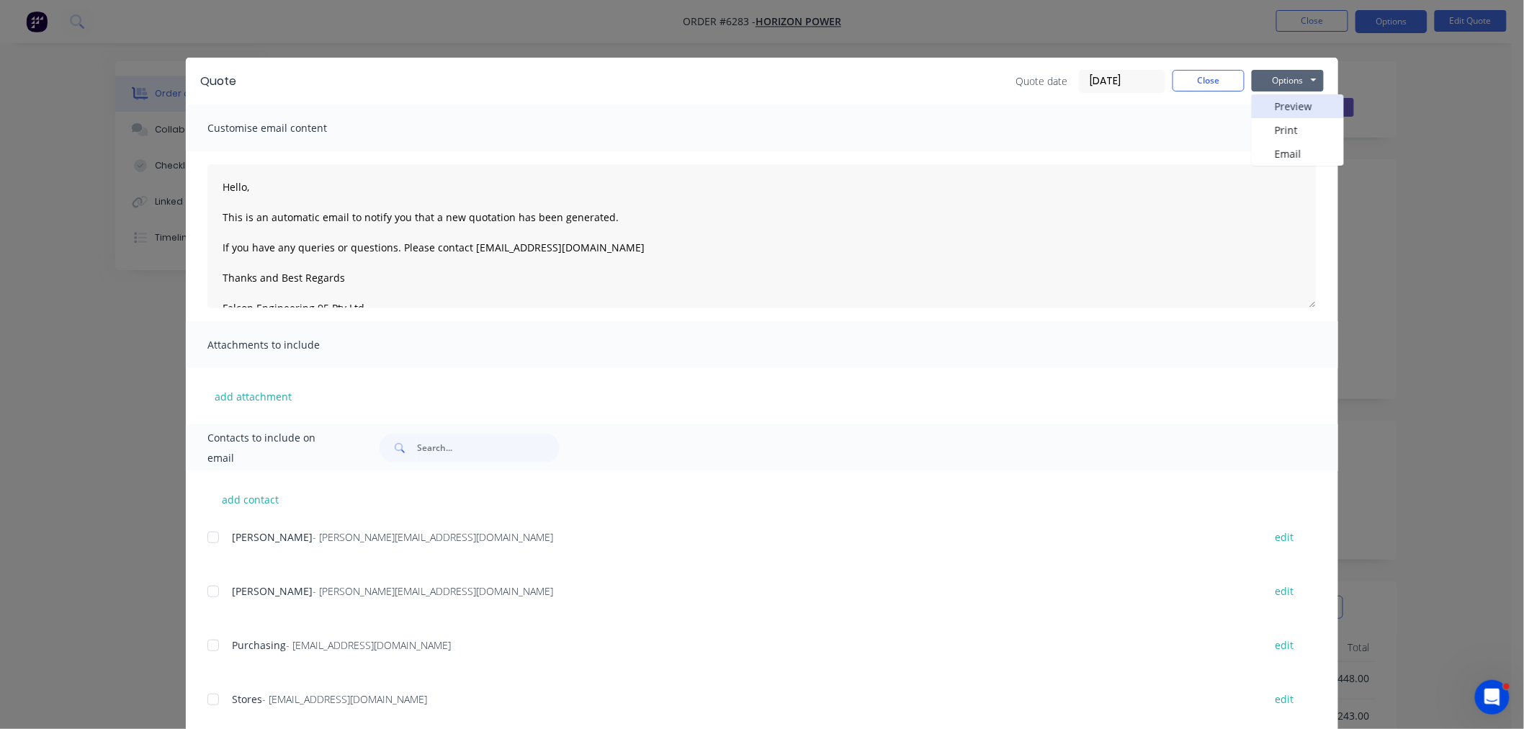
click at [1272, 103] on button "Preview" at bounding box center [1297, 106] width 92 height 24
click at [1188, 76] on button "Close" at bounding box center [1208, 81] width 72 height 22
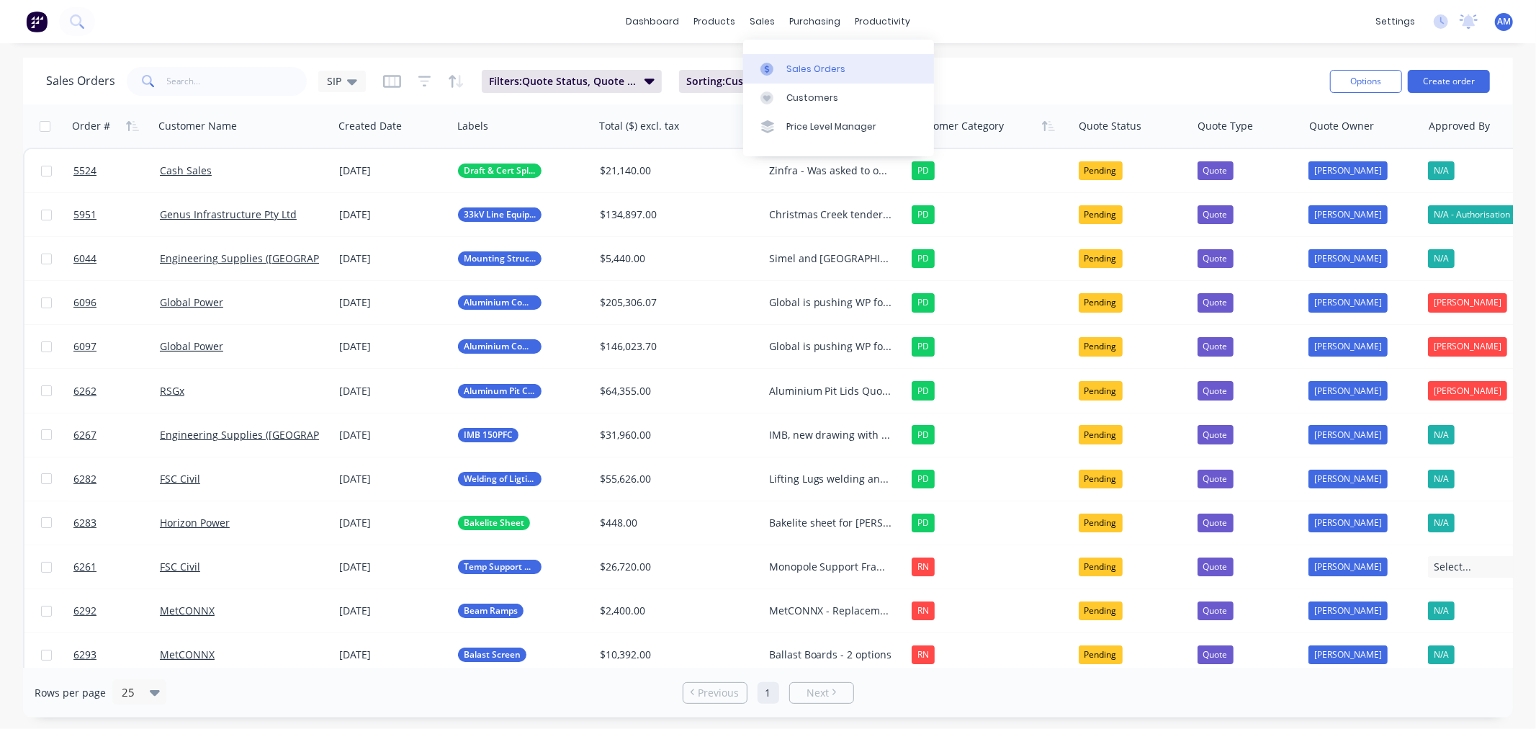
click at [796, 66] on div "Sales Orders" at bounding box center [815, 69] width 59 height 13
click at [350, 82] on icon at bounding box center [352, 82] width 10 height 6
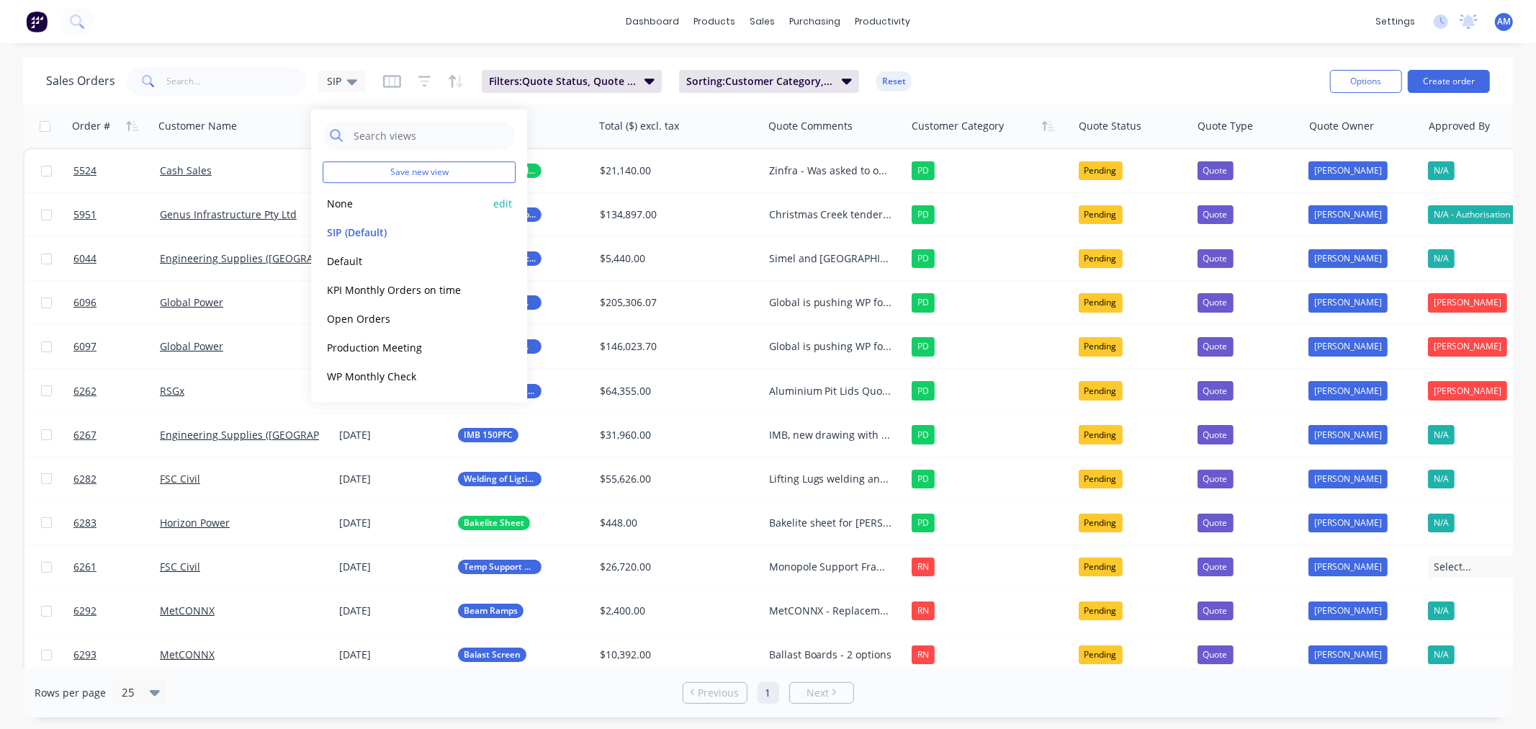
click at [354, 200] on button "None" at bounding box center [405, 203] width 164 height 17
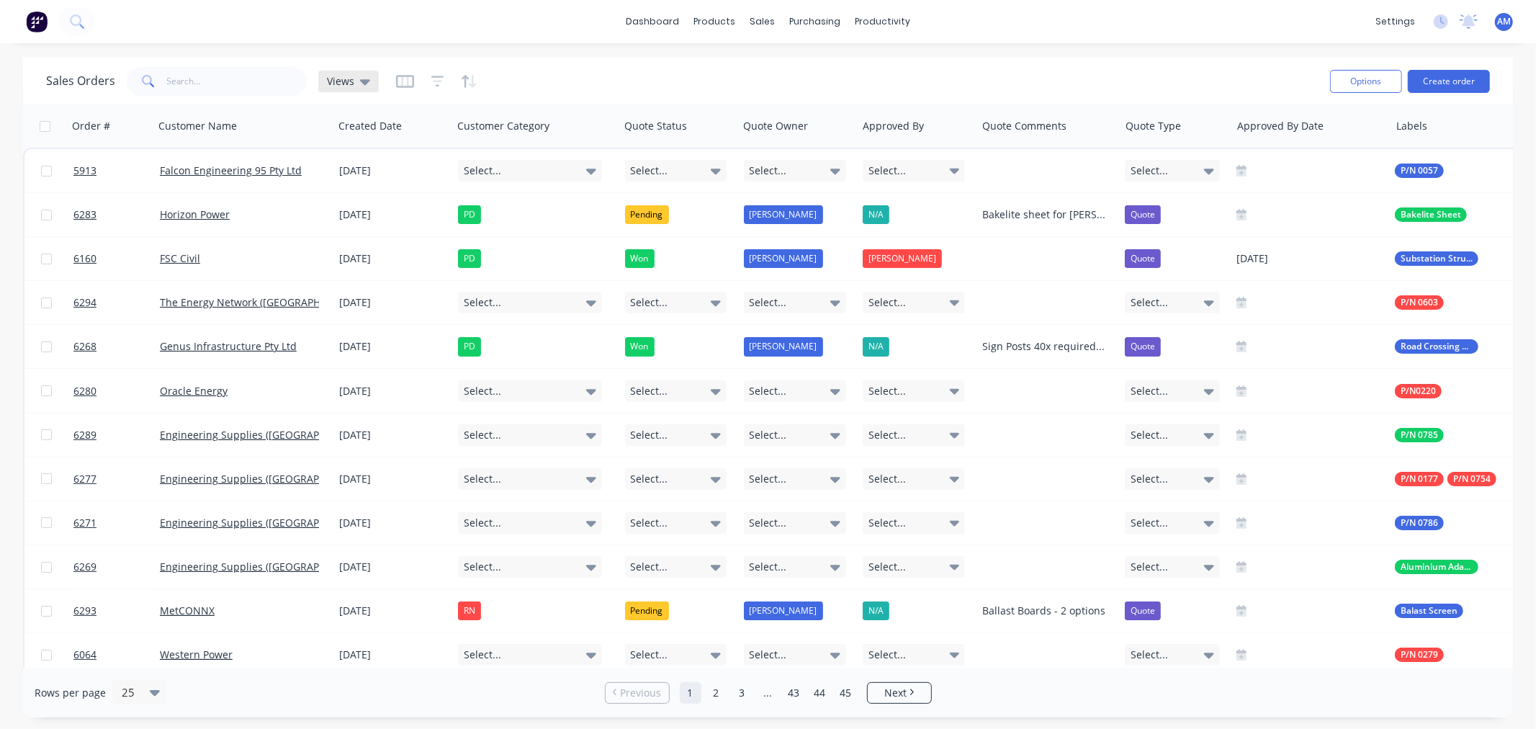
click at [361, 76] on icon at bounding box center [365, 81] width 10 height 16
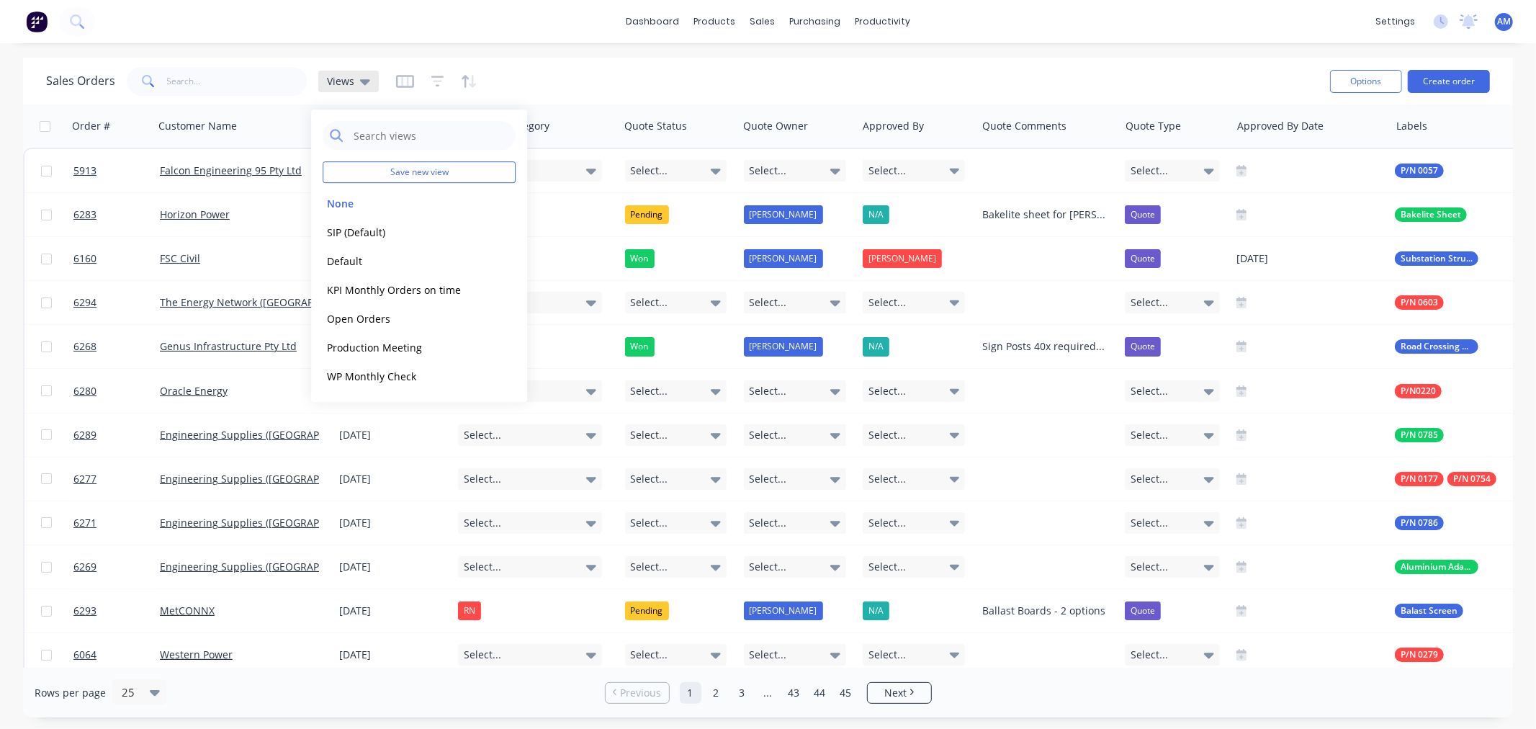
click at [361, 77] on icon at bounding box center [365, 81] width 10 height 16
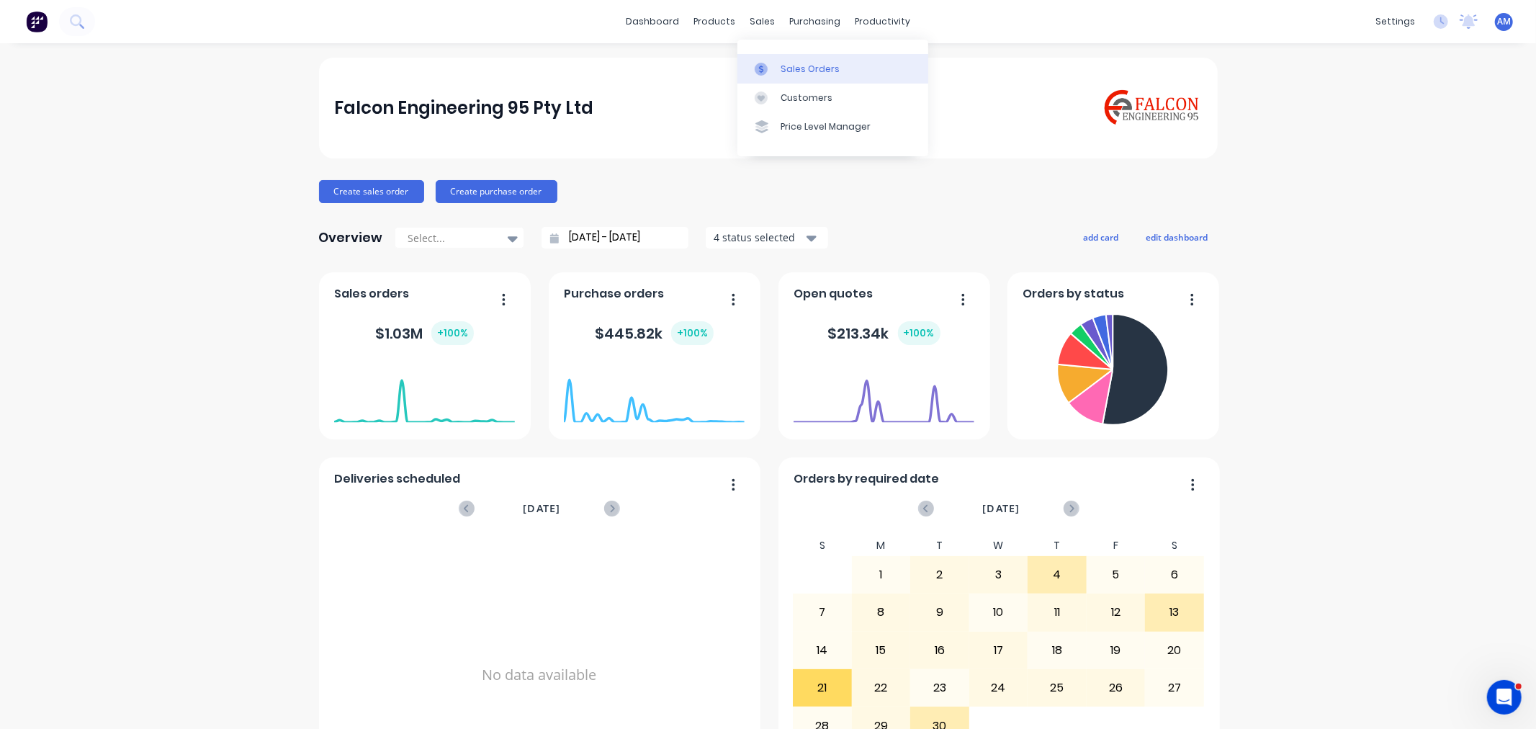
click at [799, 63] on div "Sales Orders" at bounding box center [809, 69] width 59 height 13
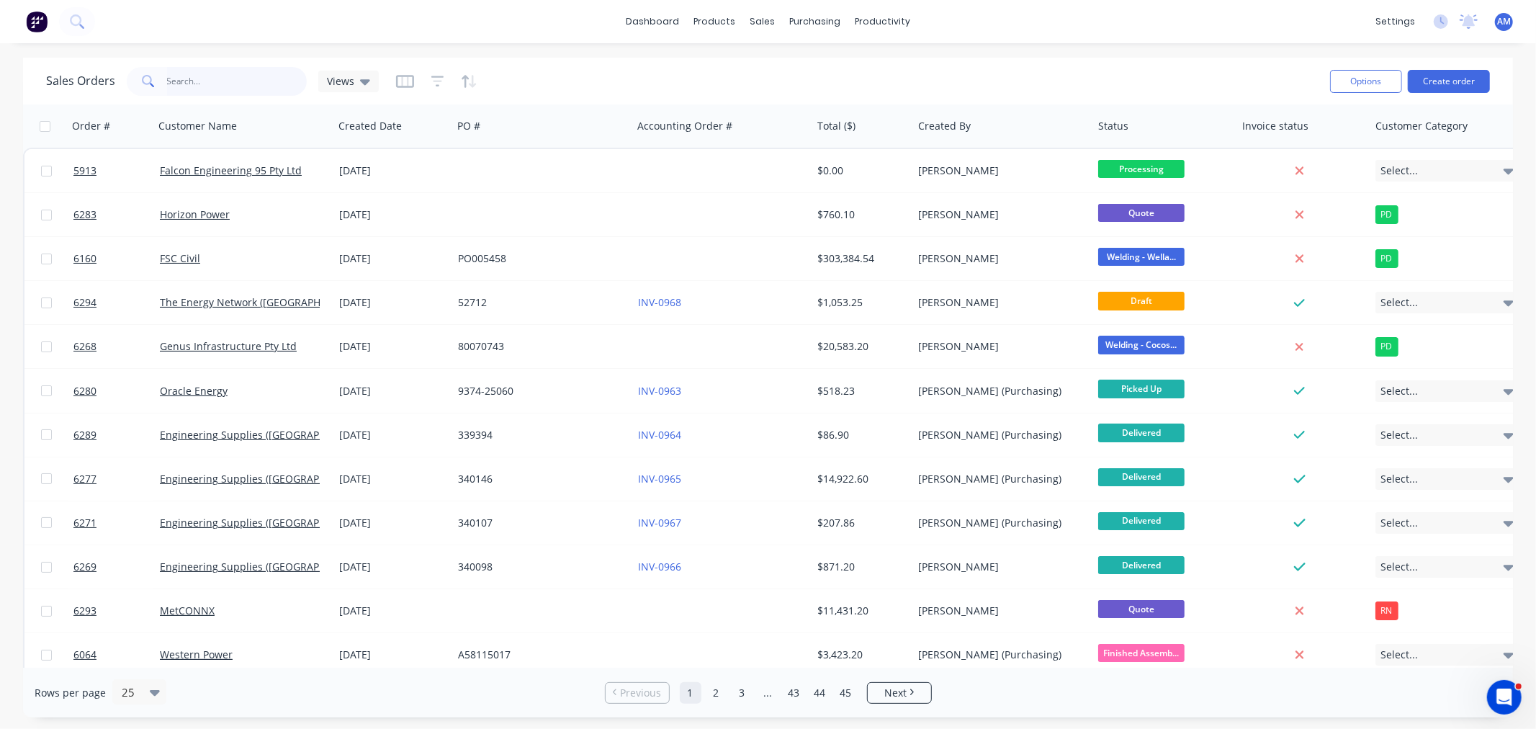
click at [240, 81] on input "text" at bounding box center [237, 81] width 140 height 29
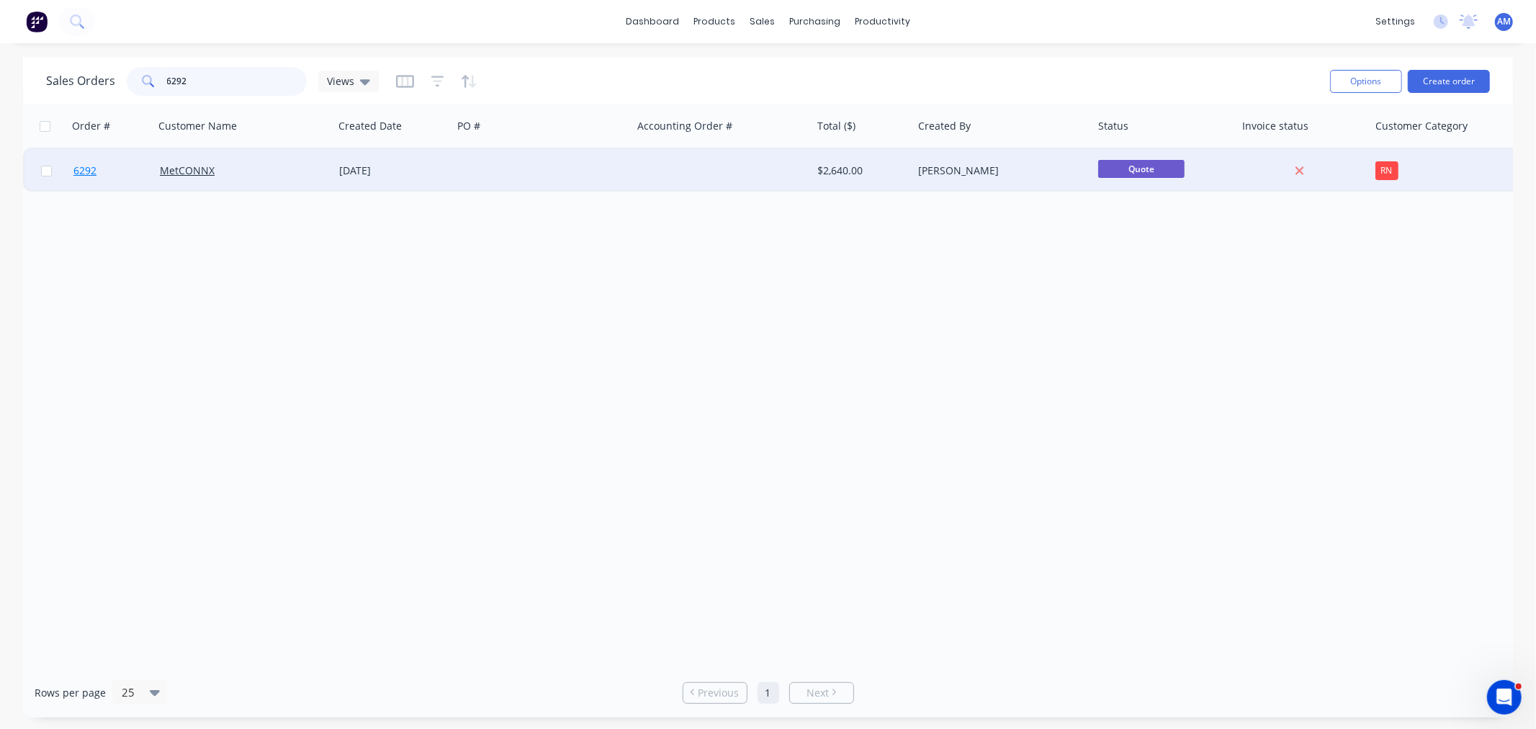
type input "6292"
click at [110, 174] on link "6292" at bounding box center [116, 170] width 86 height 43
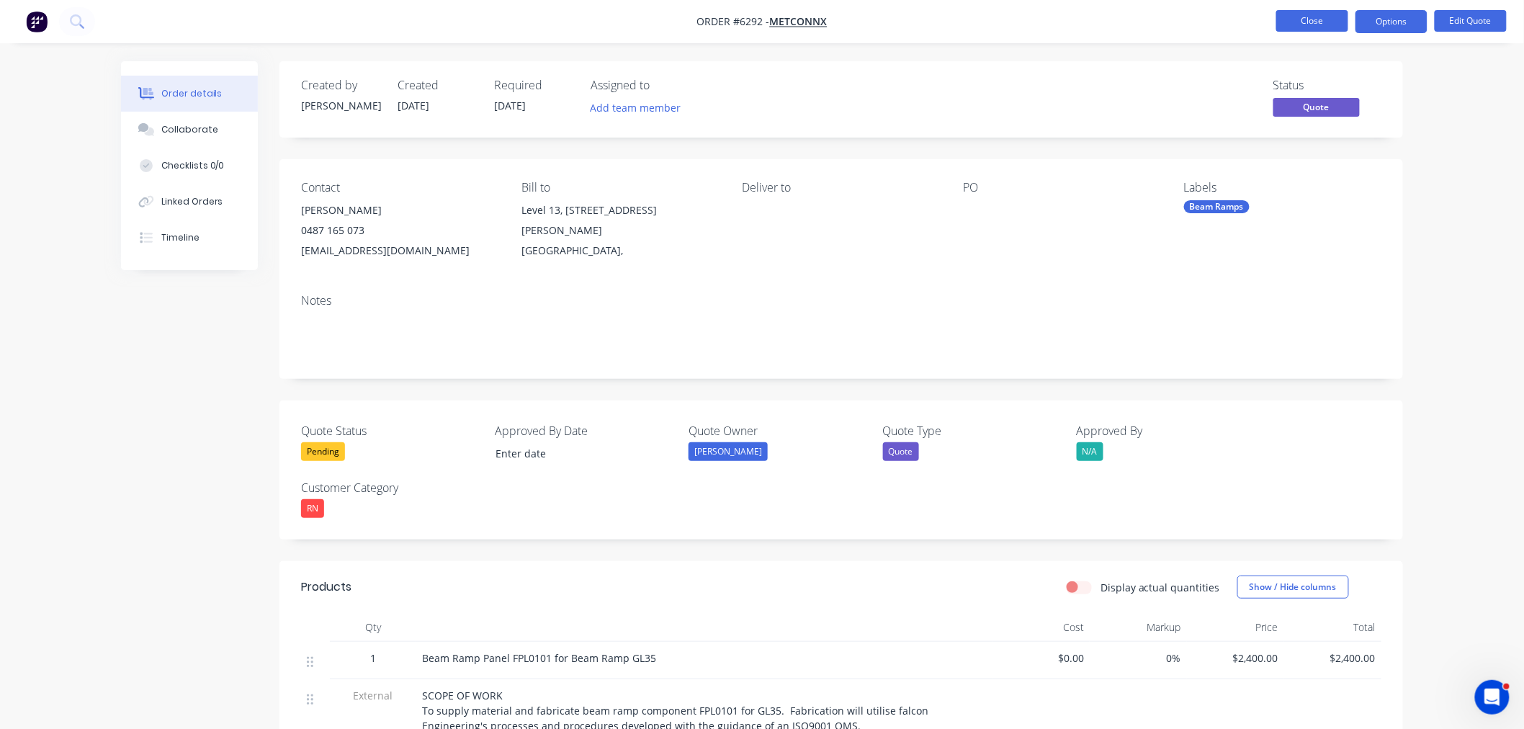
click at [1311, 19] on button "Close" at bounding box center [1312, 21] width 72 height 22
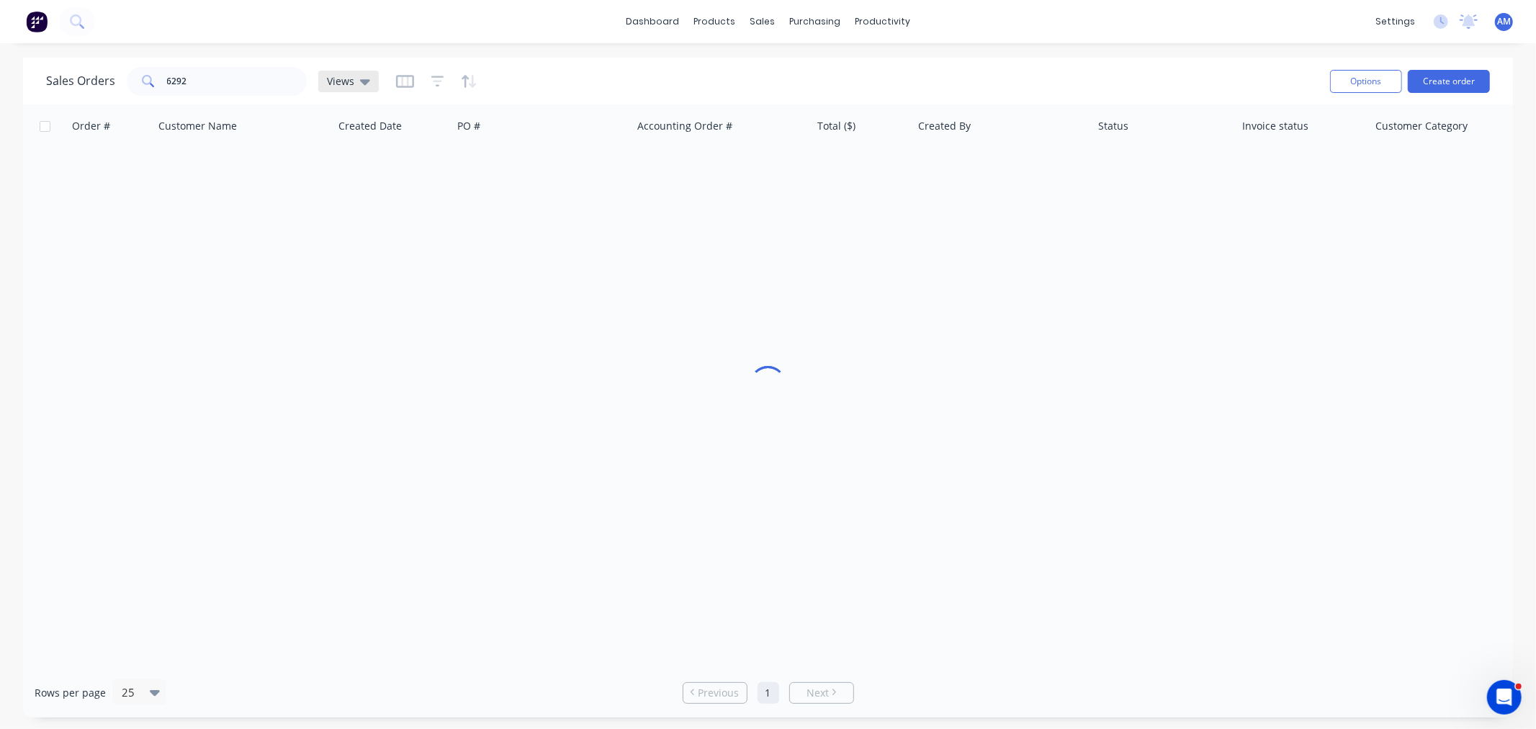
click at [362, 79] on icon at bounding box center [365, 82] width 10 height 6
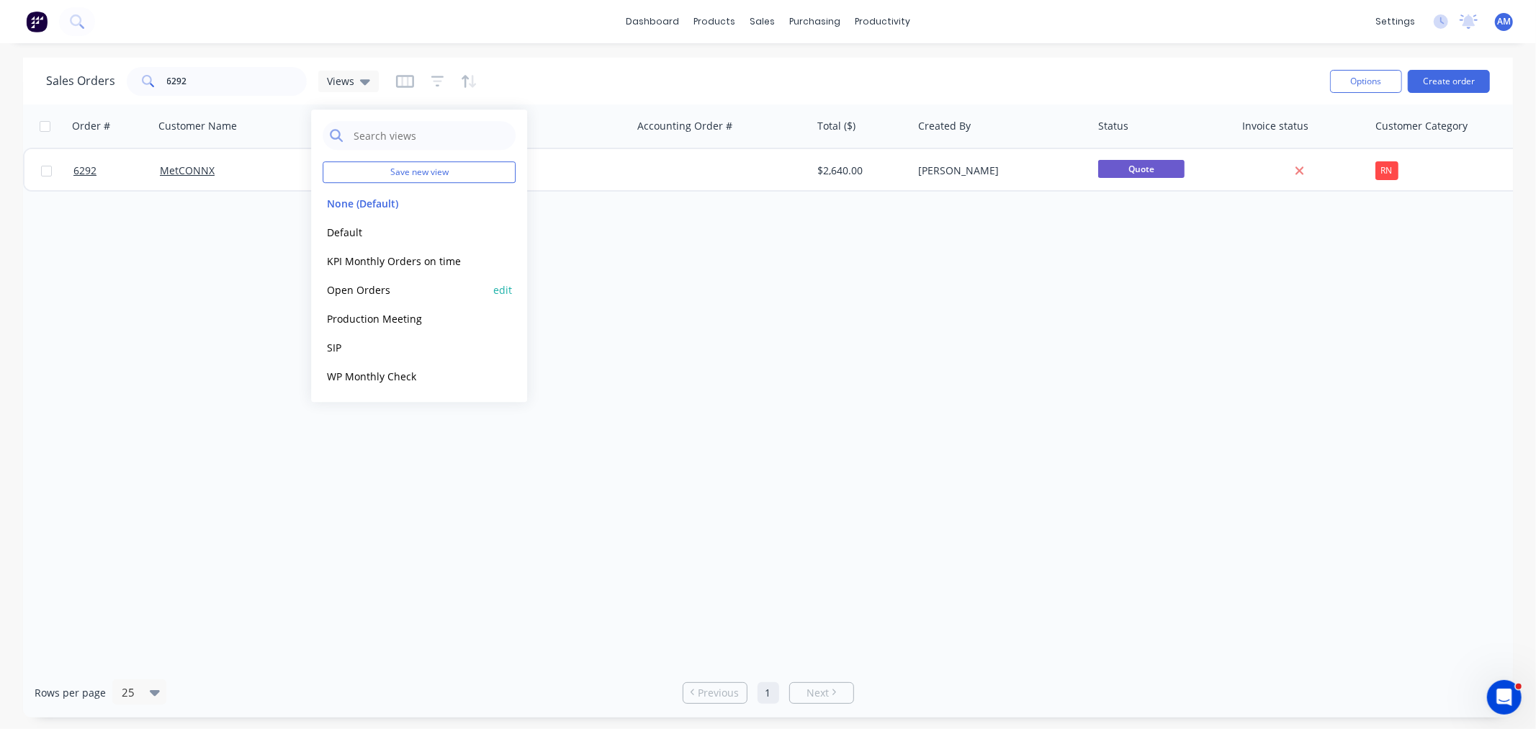
click at [354, 288] on button "Open Orders" at bounding box center [405, 290] width 164 height 17
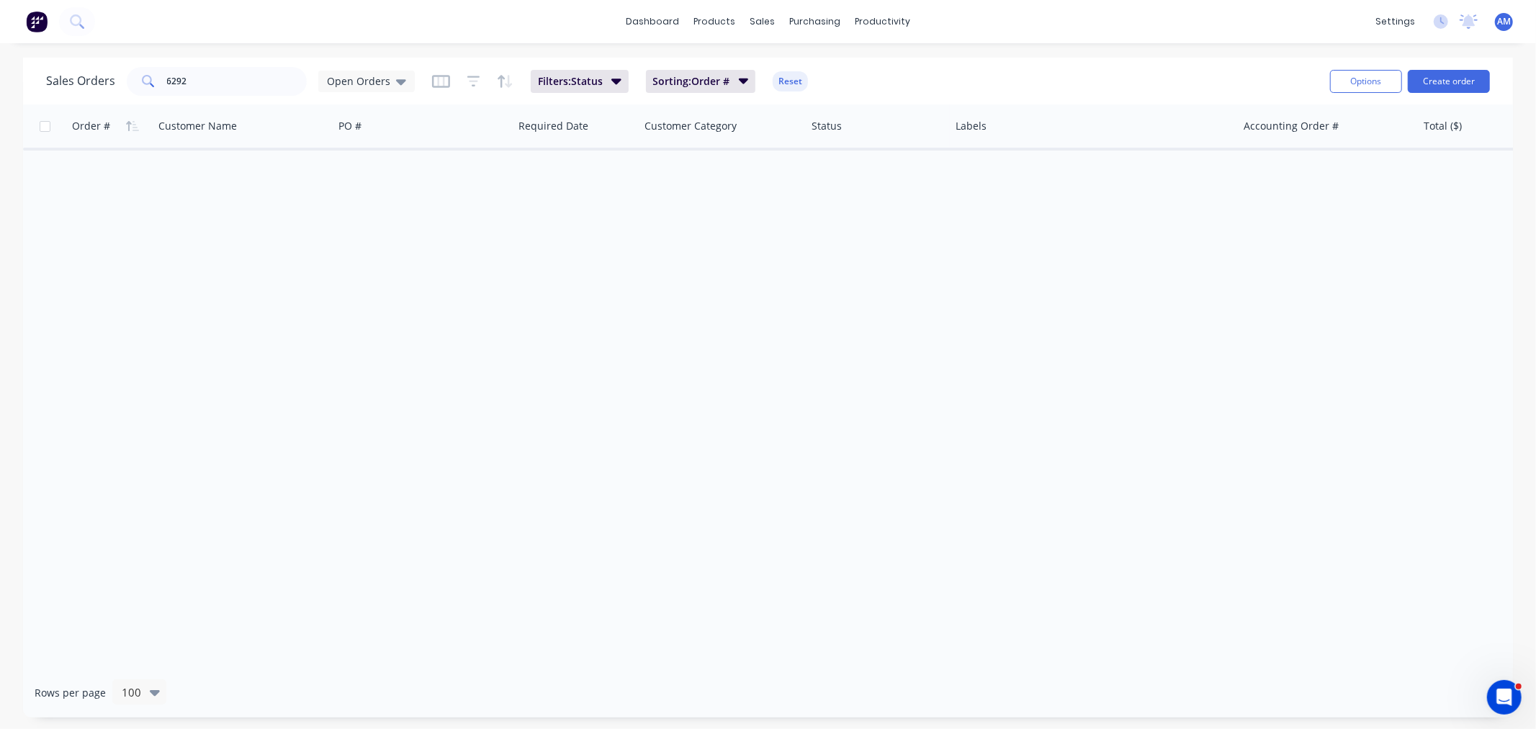
drag, startPoint x: 192, startPoint y: 66, endPoint x: 148, endPoint y: 81, distance: 46.0
click at [148, 81] on div "Sales Orders 6292 Open Orders Filters: Status Sorting: Order # Reset" at bounding box center [682, 80] width 1272 height 35
drag, startPoint x: 211, startPoint y: 89, endPoint x: 149, endPoint y: 103, distance: 63.6
click at [128, 84] on div "6292" at bounding box center [217, 81] width 180 height 29
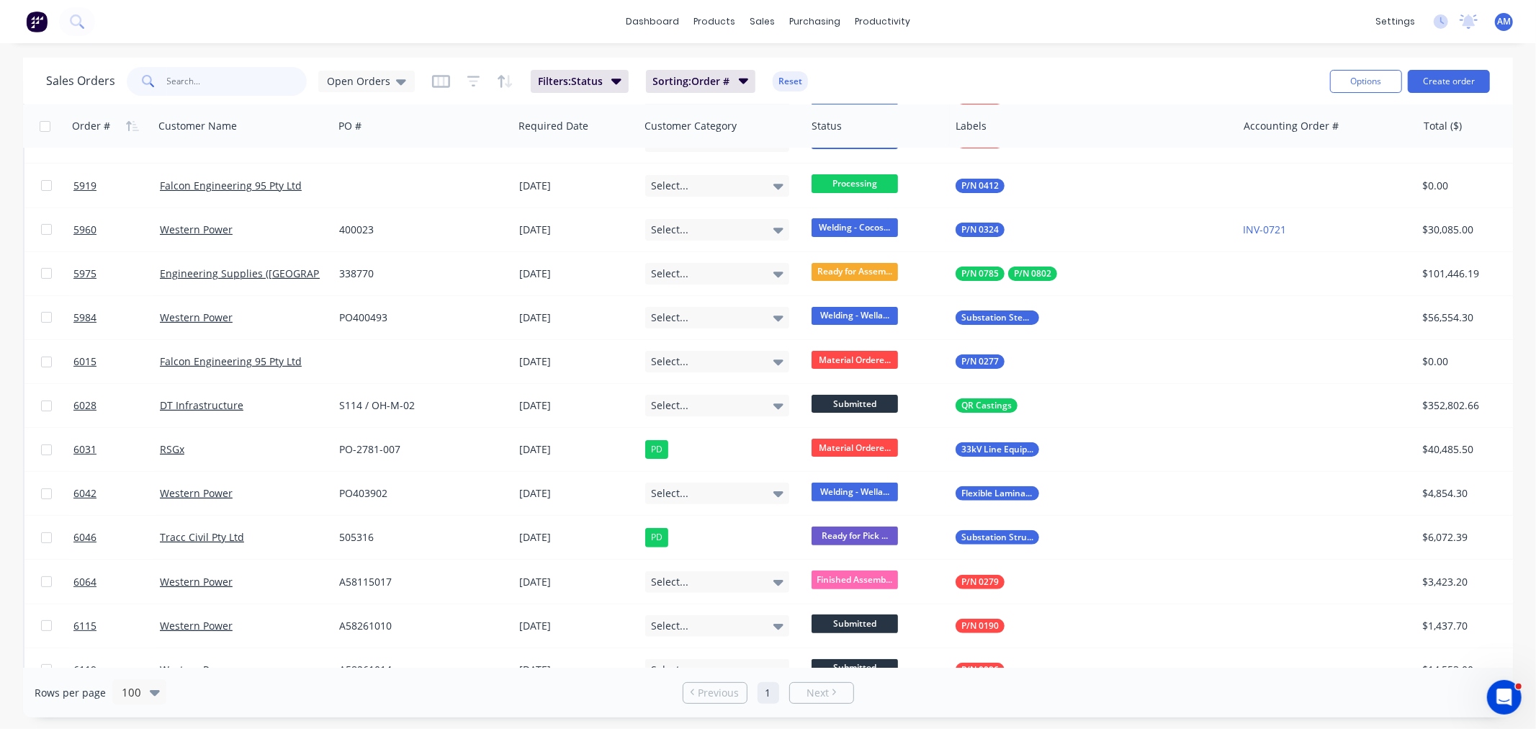
scroll to position [240, 0]
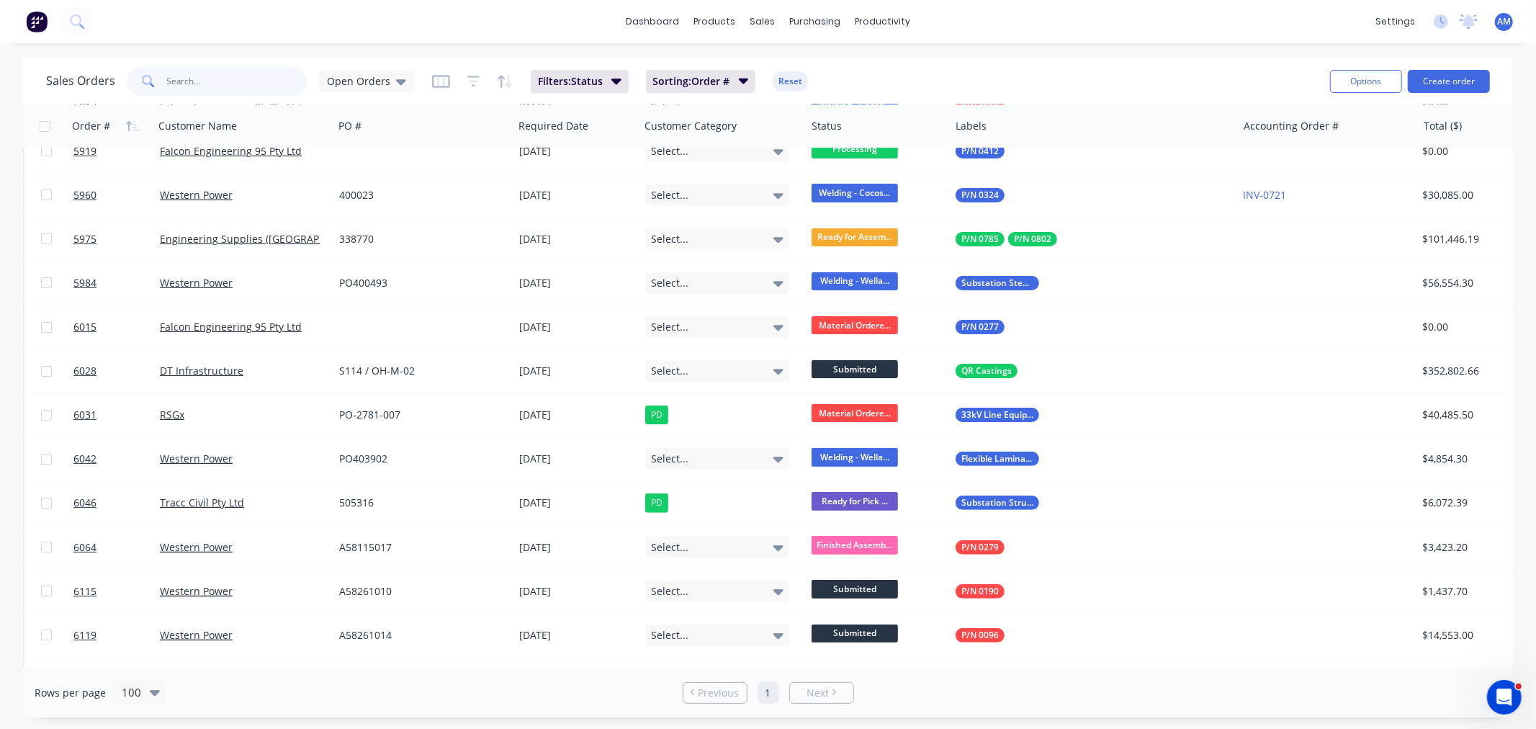
click at [185, 77] on input "text" at bounding box center [237, 81] width 140 height 29
click at [400, 78] on icon at bounding box center [401, 81] width 10 height 16
click at [350, 203] on button "None (Default)" at bounding box center [405, 203] width 164 height 17
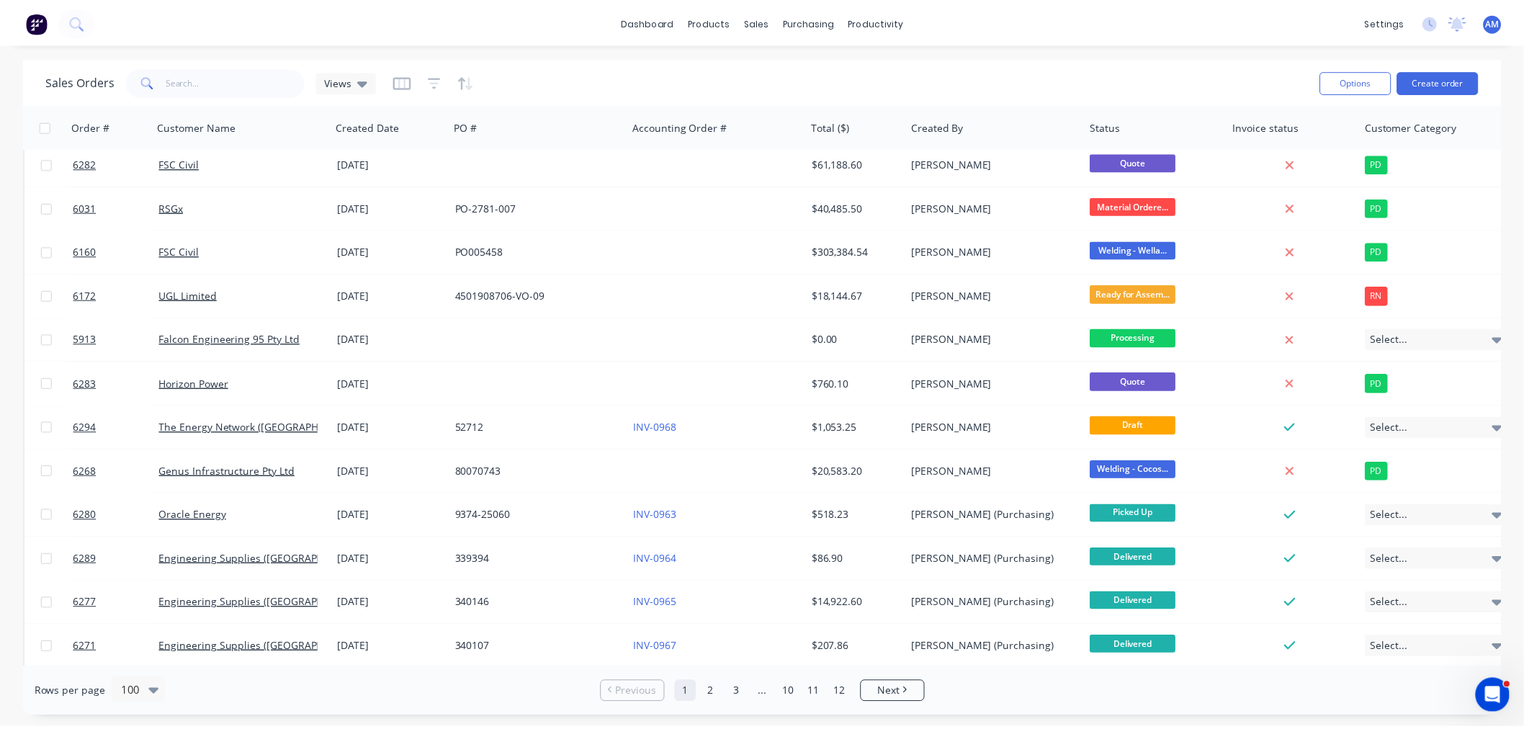
scroll to position [0, 0]
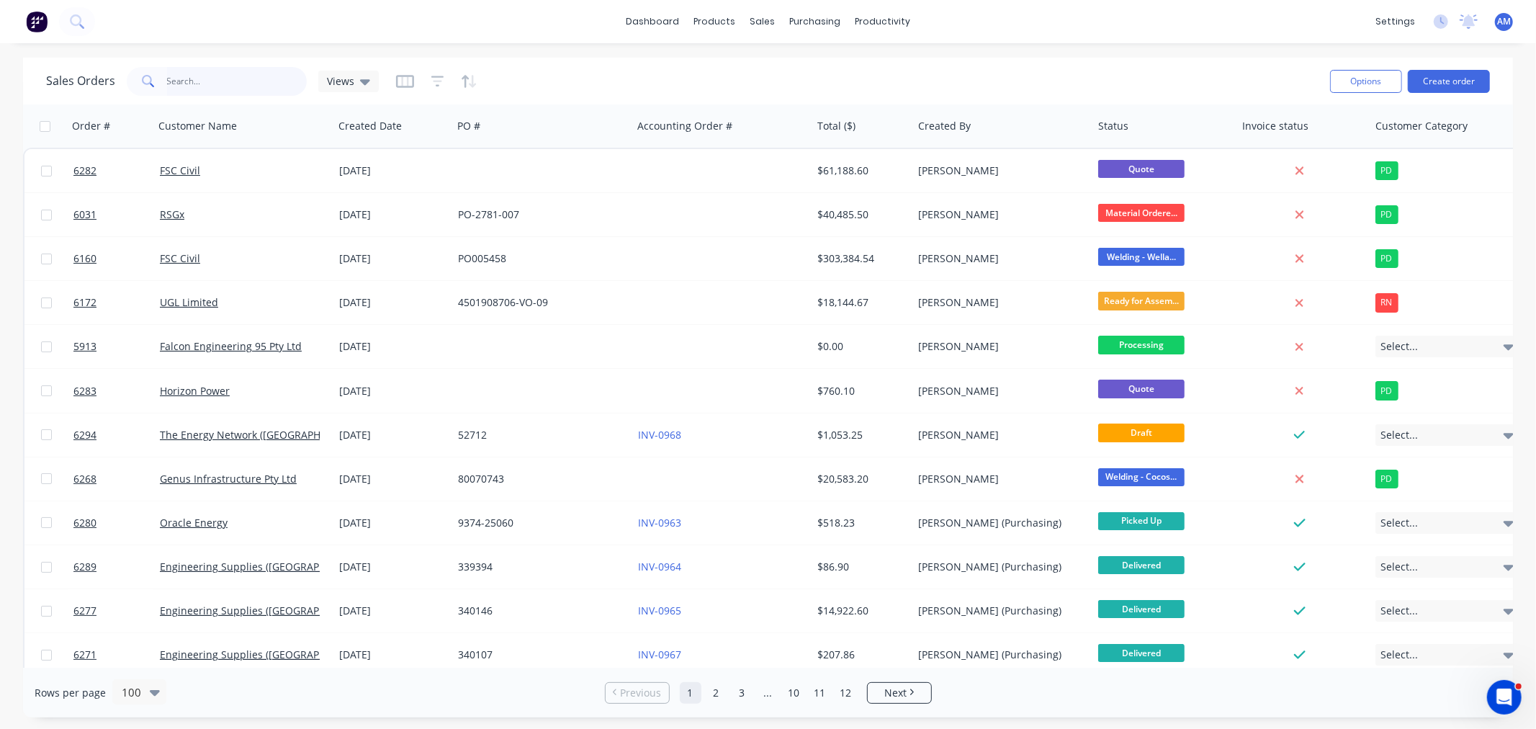
click at [192, 81] on input "text" at bounding box center [237, 81] width 140 height 29
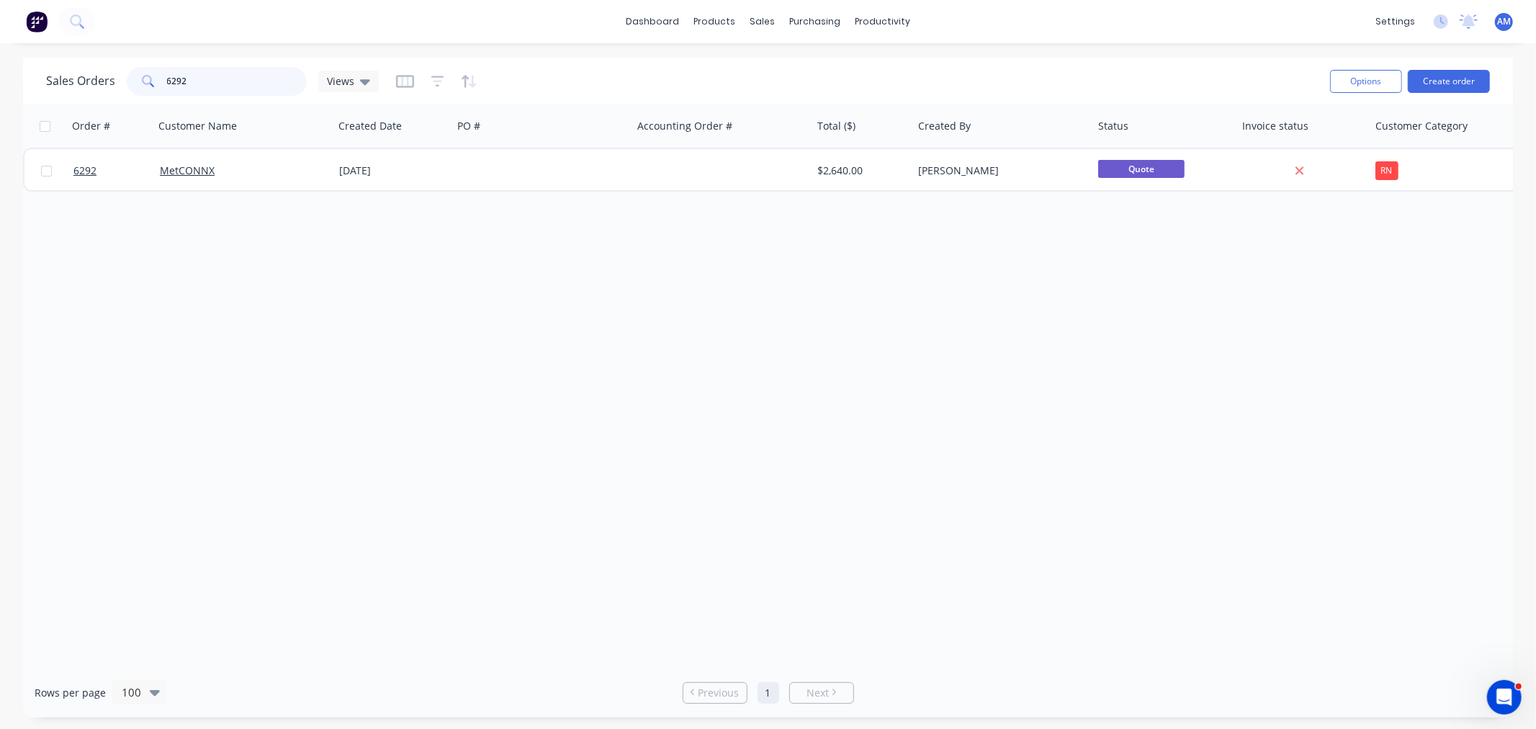
drag, startPoint x: 202, startPoint y: 80, endPoint x: 127, endPoint y: 130, distance: 90.3
click at [133, 90] on div "6292" at bounding box center [217, 81] width 180 height 29
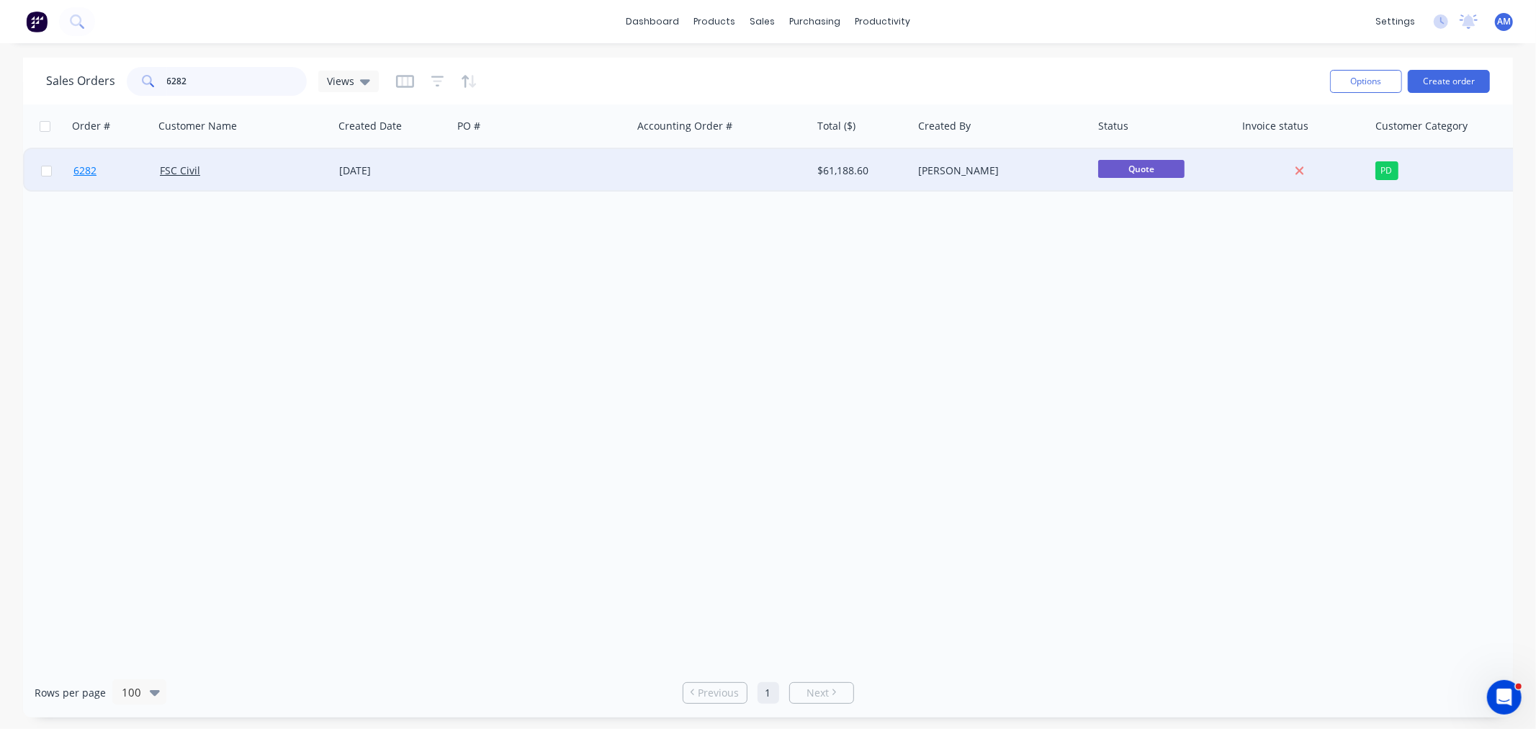
type input "6282"
click at [126, 166] on link "6282" at bounding box center [116, 170] width 86 height 43
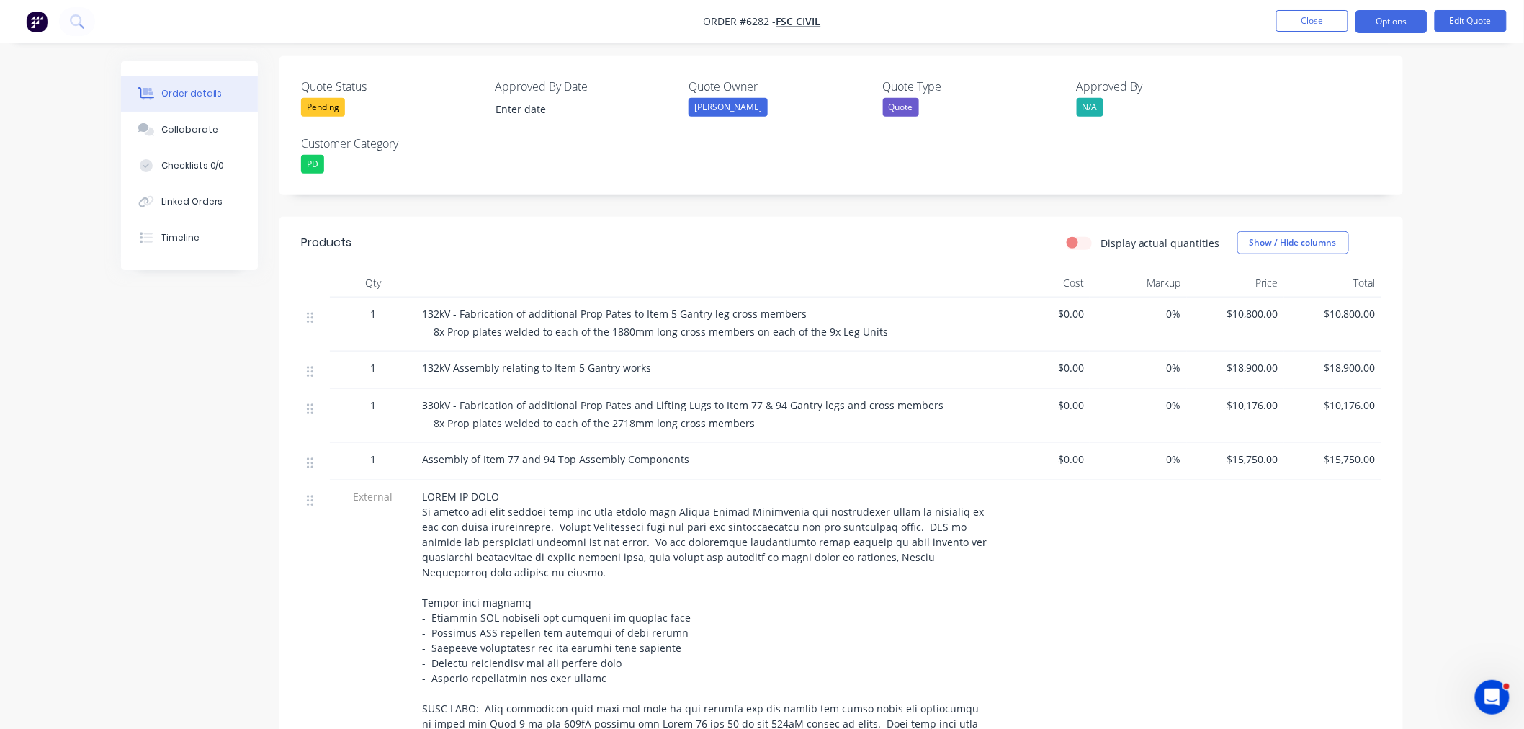
scroll to position [400, 0]
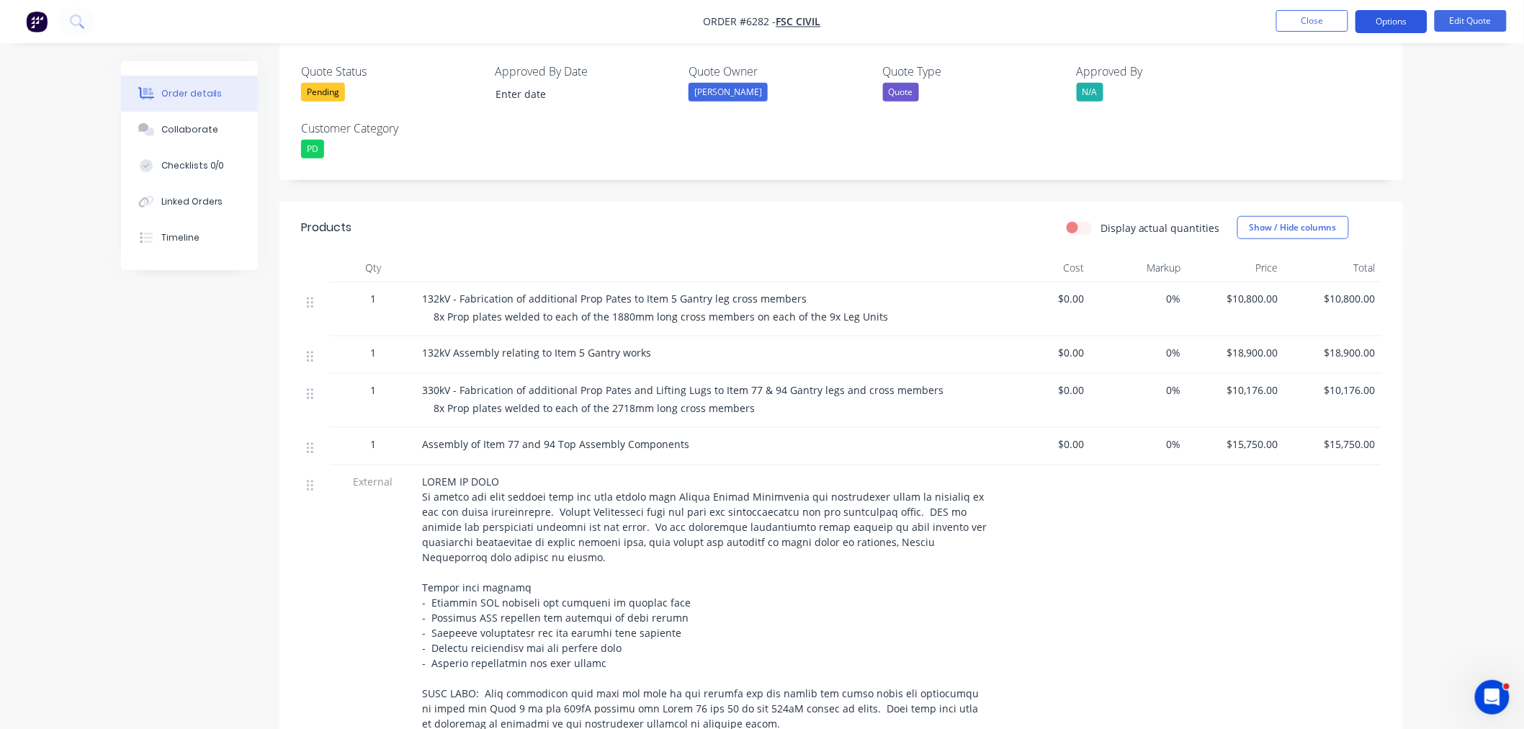
click at [1400, 20] on button "Options" at bounding box center [1391, 21] width 72 height 23
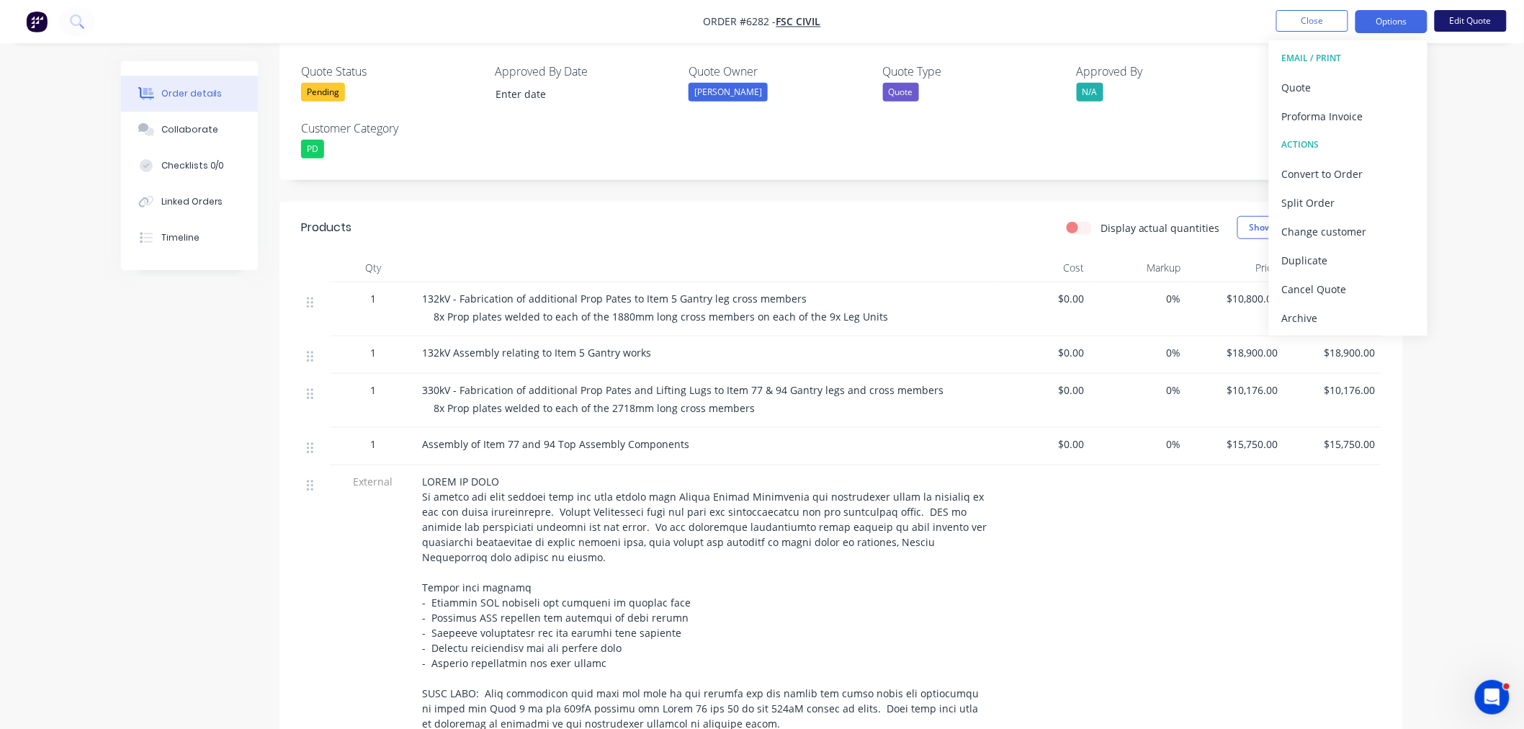
click at [1479, 20] on button "Edit Quote" at bounding box center [1470, 21] width 72 height 22
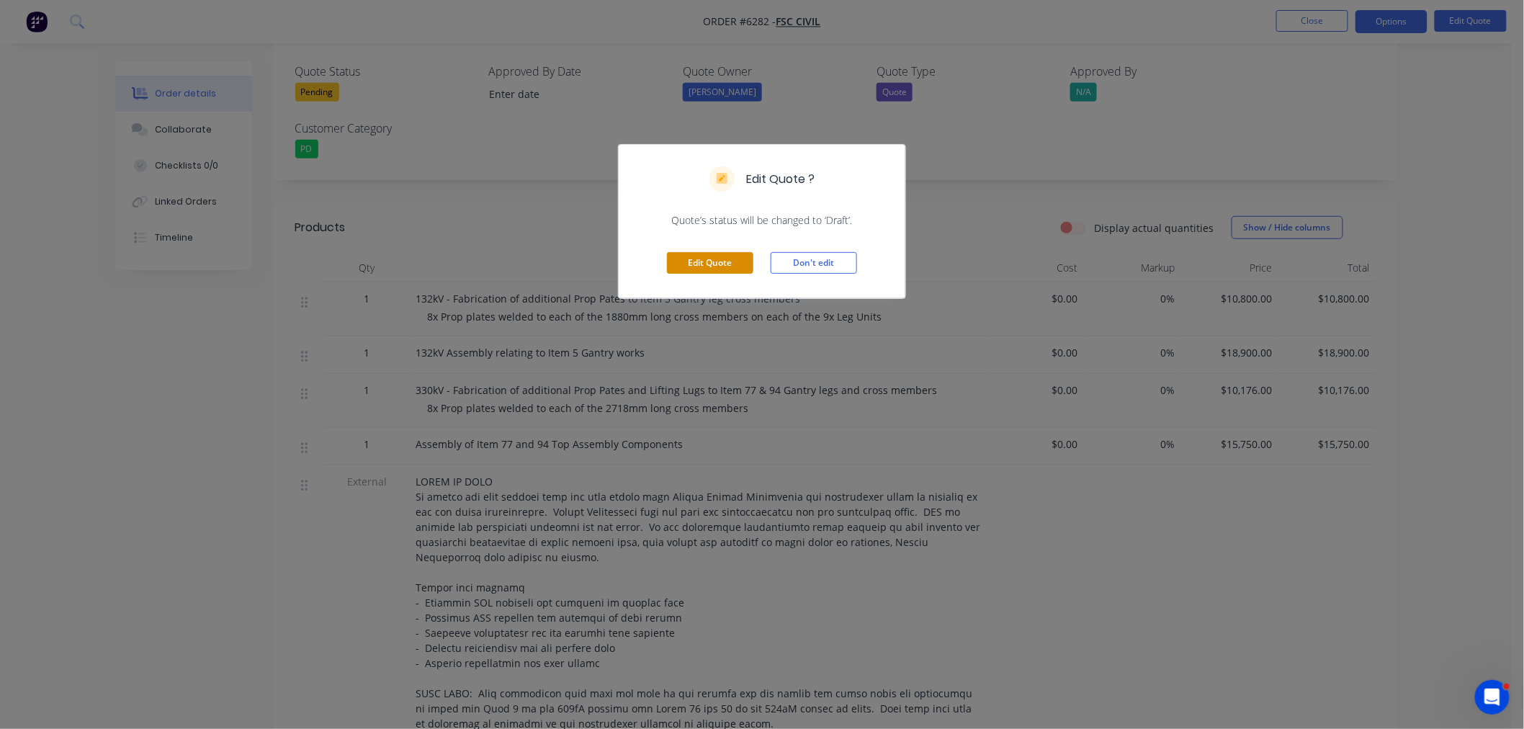
click at [693, 264] on button "Edit Quote" at bounding box center [710, 263] width 86 height 22
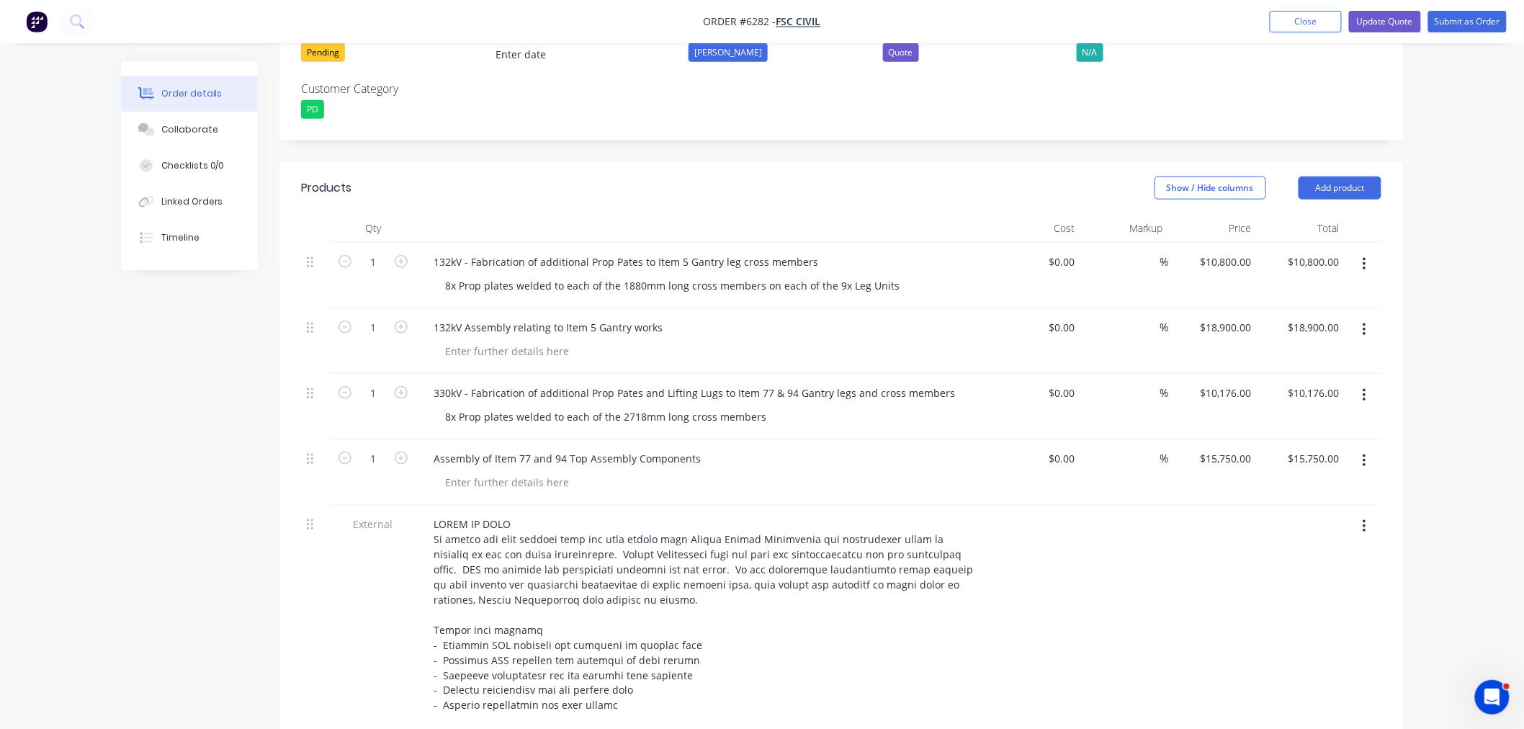
scroll to position [480, 0]
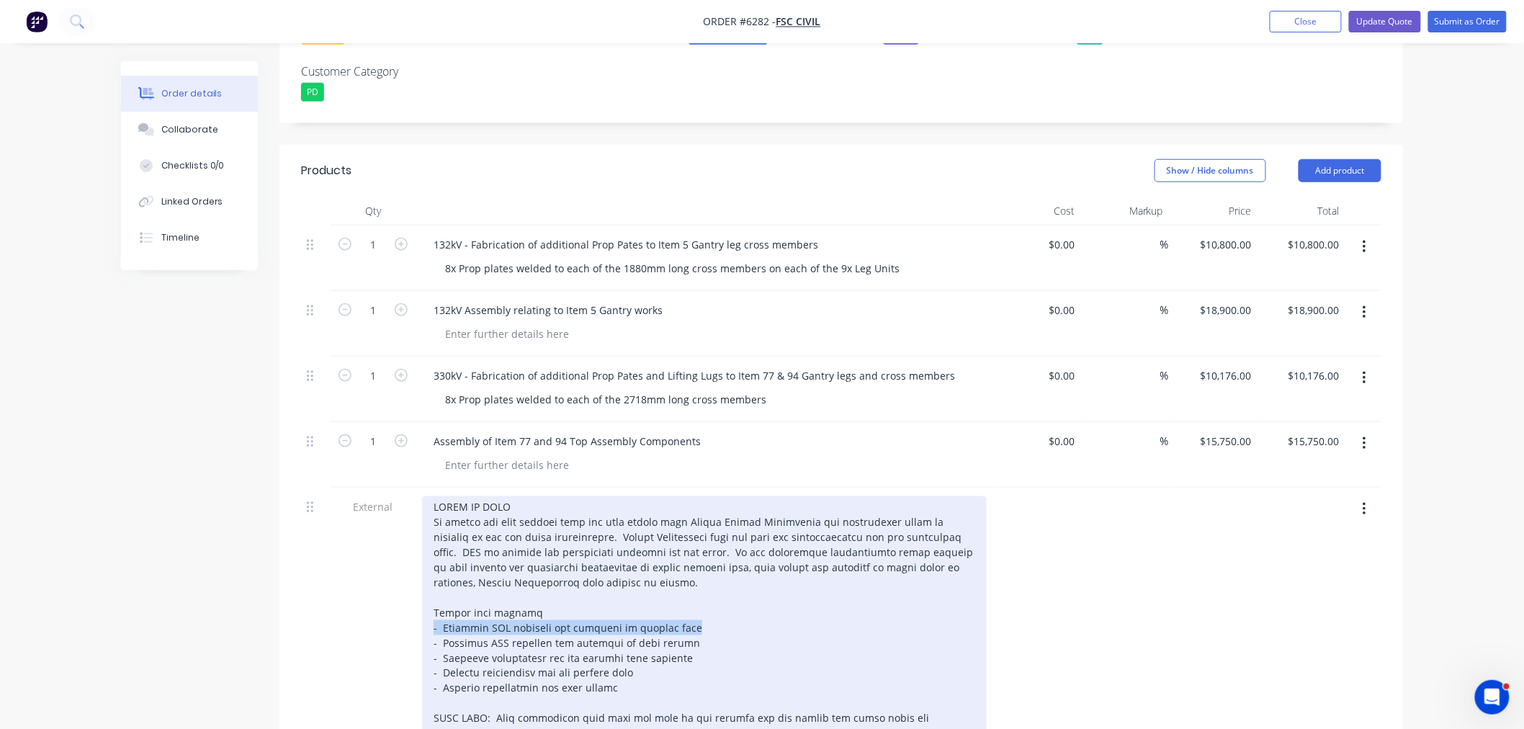
drag, startPoint x: 647, startPoint y: 569, endPoint x: 403, endPoint y: 567, distance: 243.4
click at [403, 567] on div "External" at bounding box center [841, 719] width 1080 height 465
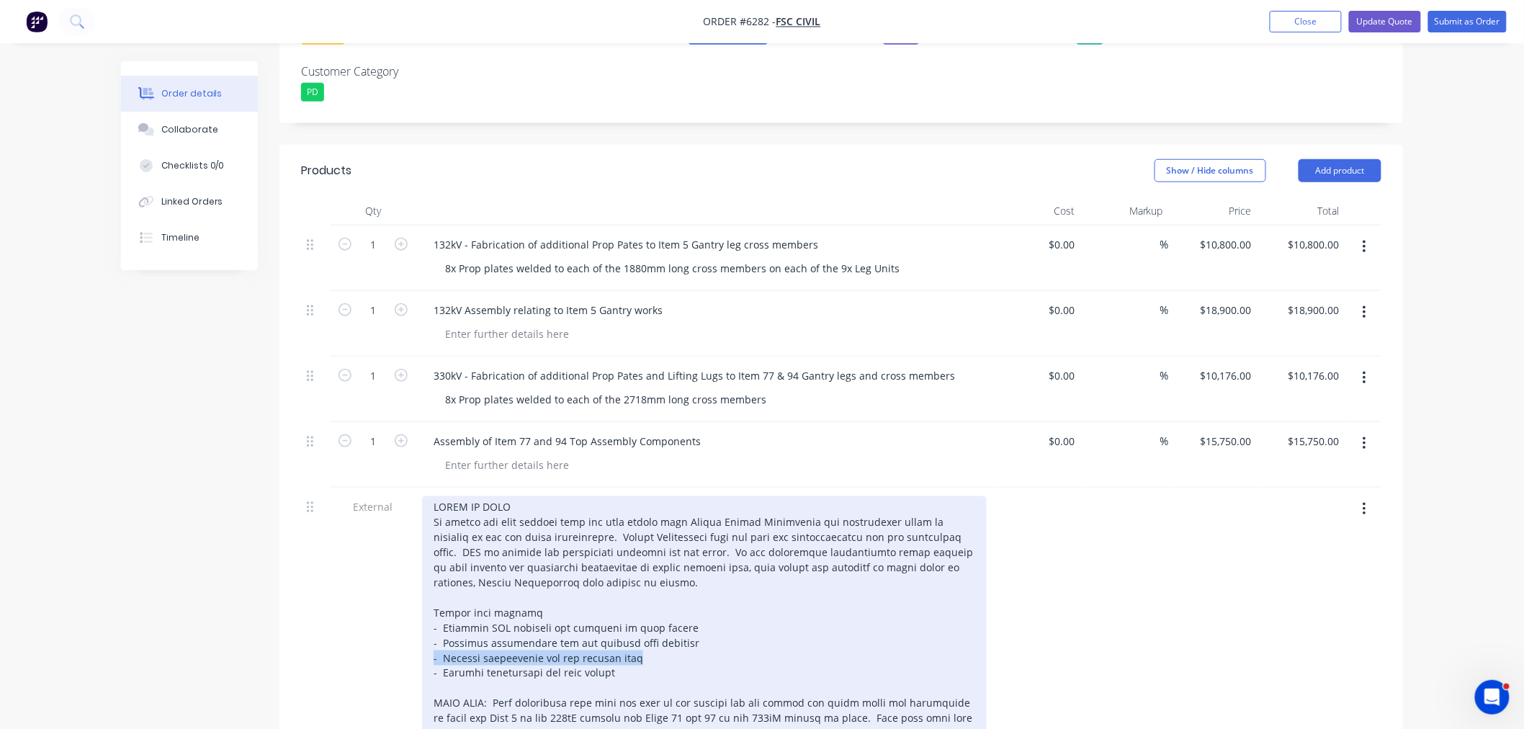
drag, startPoint x: 647, startPoint y: 593, endPoint x: 400, endPoint y: 599, distance: 247.0
click at [400, 599] on div "External" at bounding box center [841, 712] width 1080 height 450
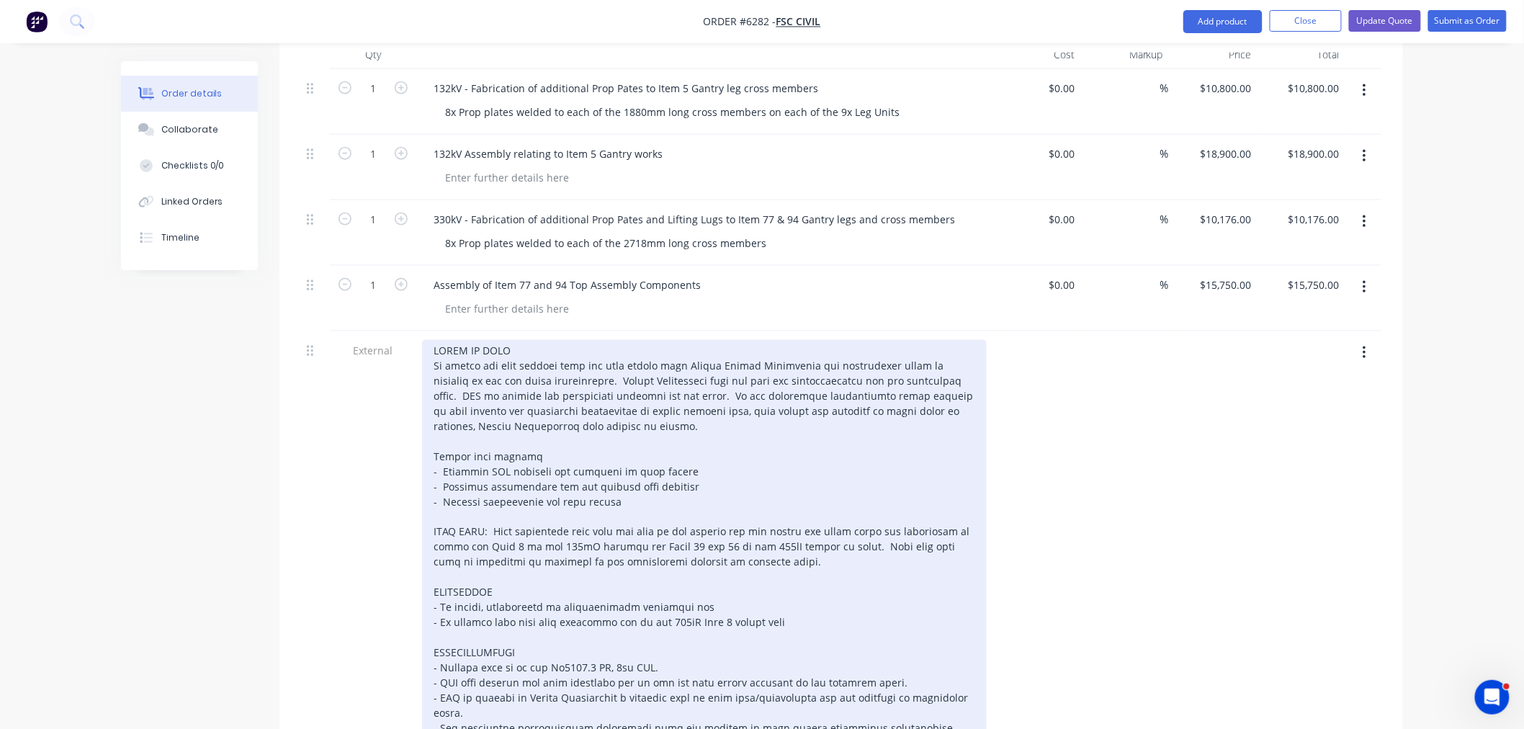
scroll to position [720, 0]
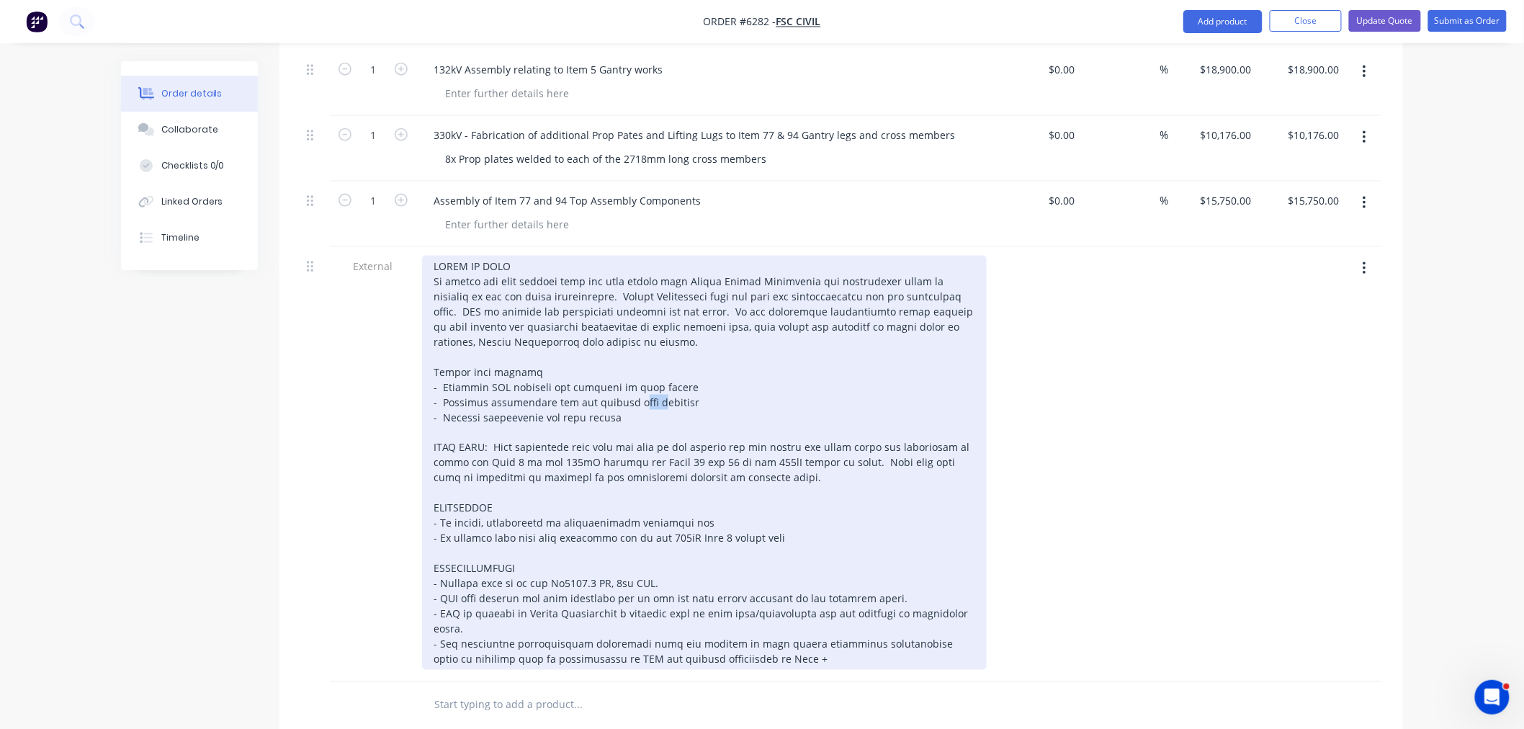
drag, startPoint x: 630, startPoint y: 346, endPoint x: 616, endPoint y: 348, distance: 14.7
click at [616, 348] on div at bounding box center [704, 463] width 564 height 414
drag, startPoint x: 600, startPoint y: 359, endPoint x: 386, endPoint y: 363, distance: 213.9
click at [389, 353] on div "External" at bounding box center [841, 464] width 1080 height 435
drag, startPoint x: 645, startPoint y: 358, endPoint x: 425, endPoint y: 354, distance: 220.4
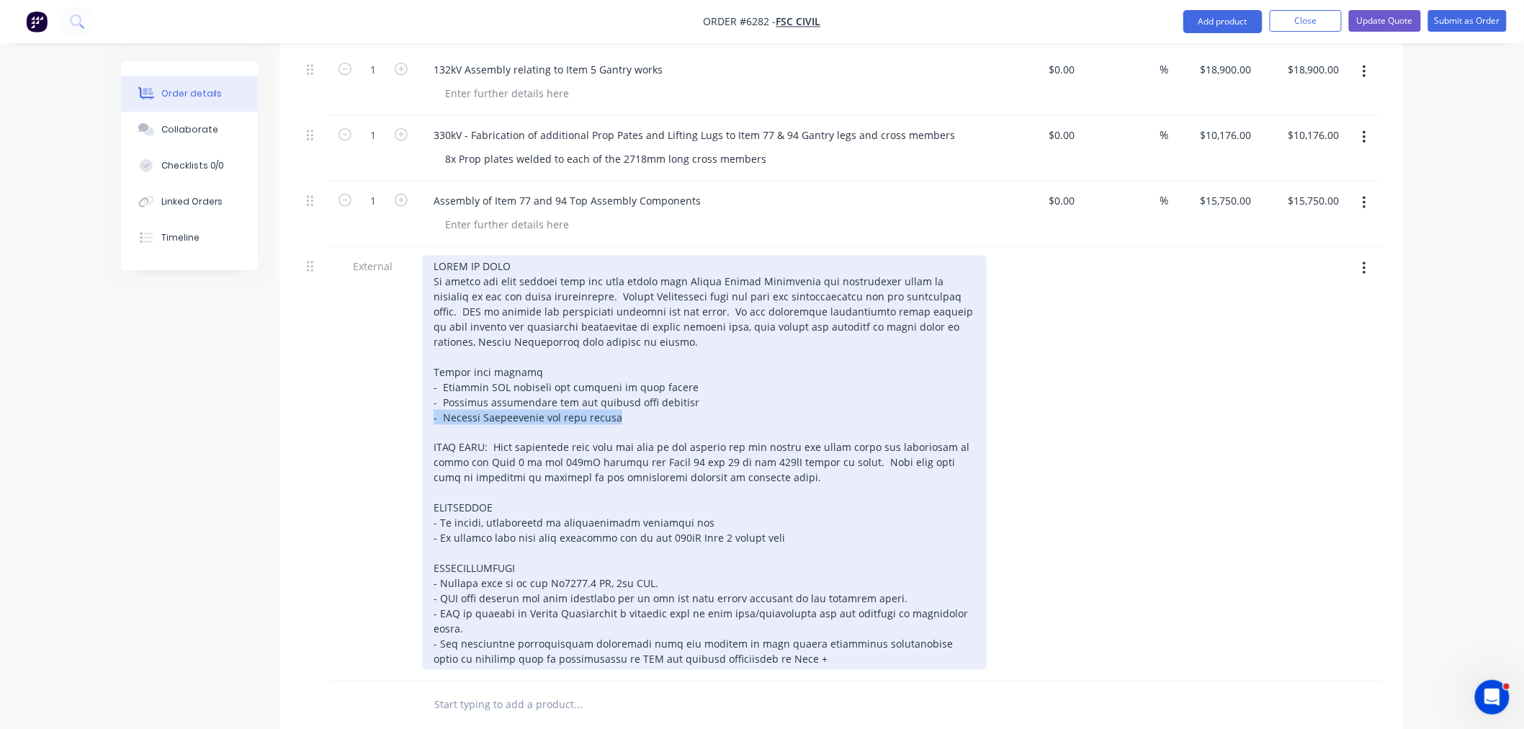
click at [425, 354] on div at bounding box center [704, 463] width 564 height 414
drag, startPoint x: 685, startPoint y: 339, endPoint x: 401, endPoint y: 343, distance: 284.4
click at [401, 343] on div "External" at bounding box center [841, 464] width 1080 height 435
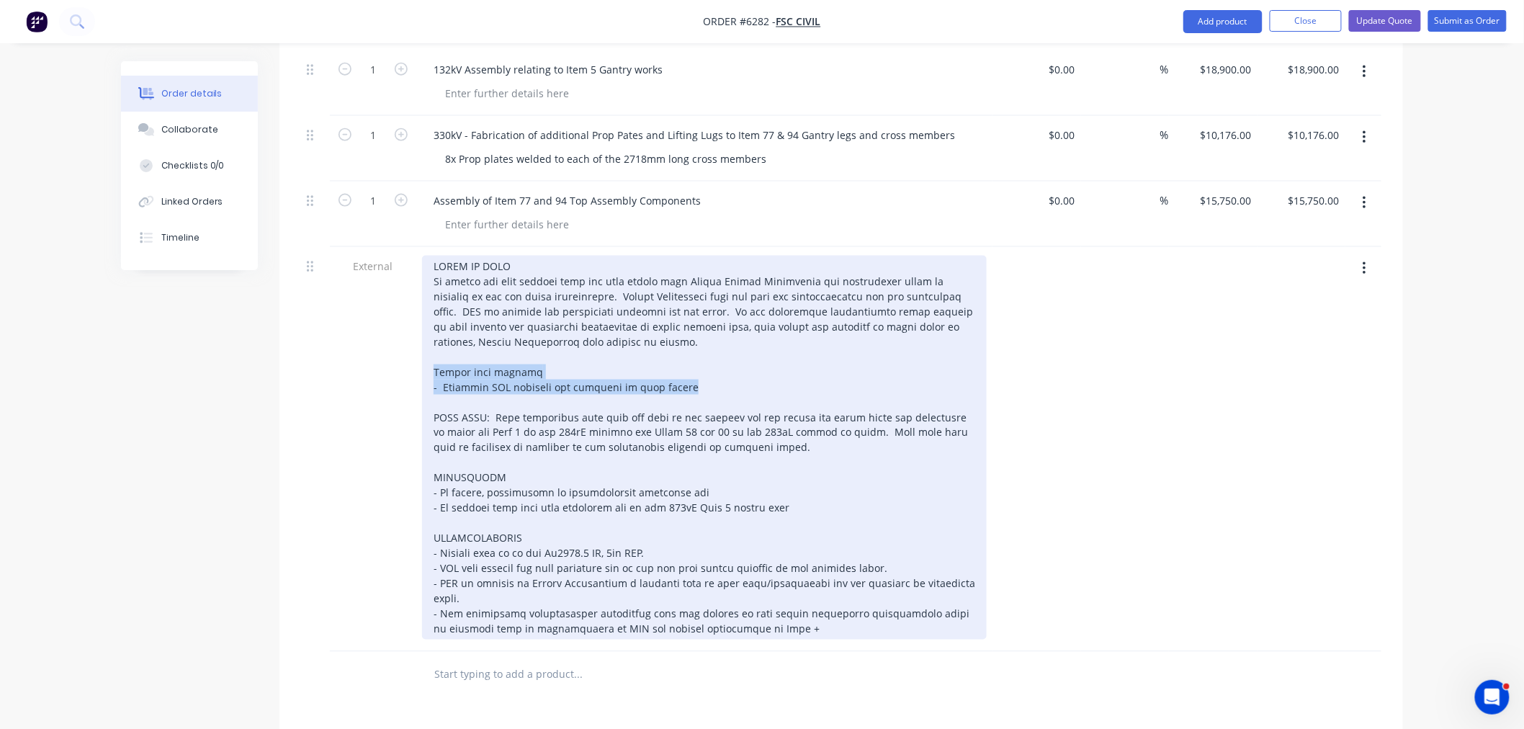
drag, startPoint x: 670, startPoint y: 322, endPoint x: 430, endPoint y: 308, distance: 240.2
click at [430, 308] on div at bounding box center [704, 448] width 564 height 384
click at [684, 328] on div at bounding box center [704, 448] width 564 height 384
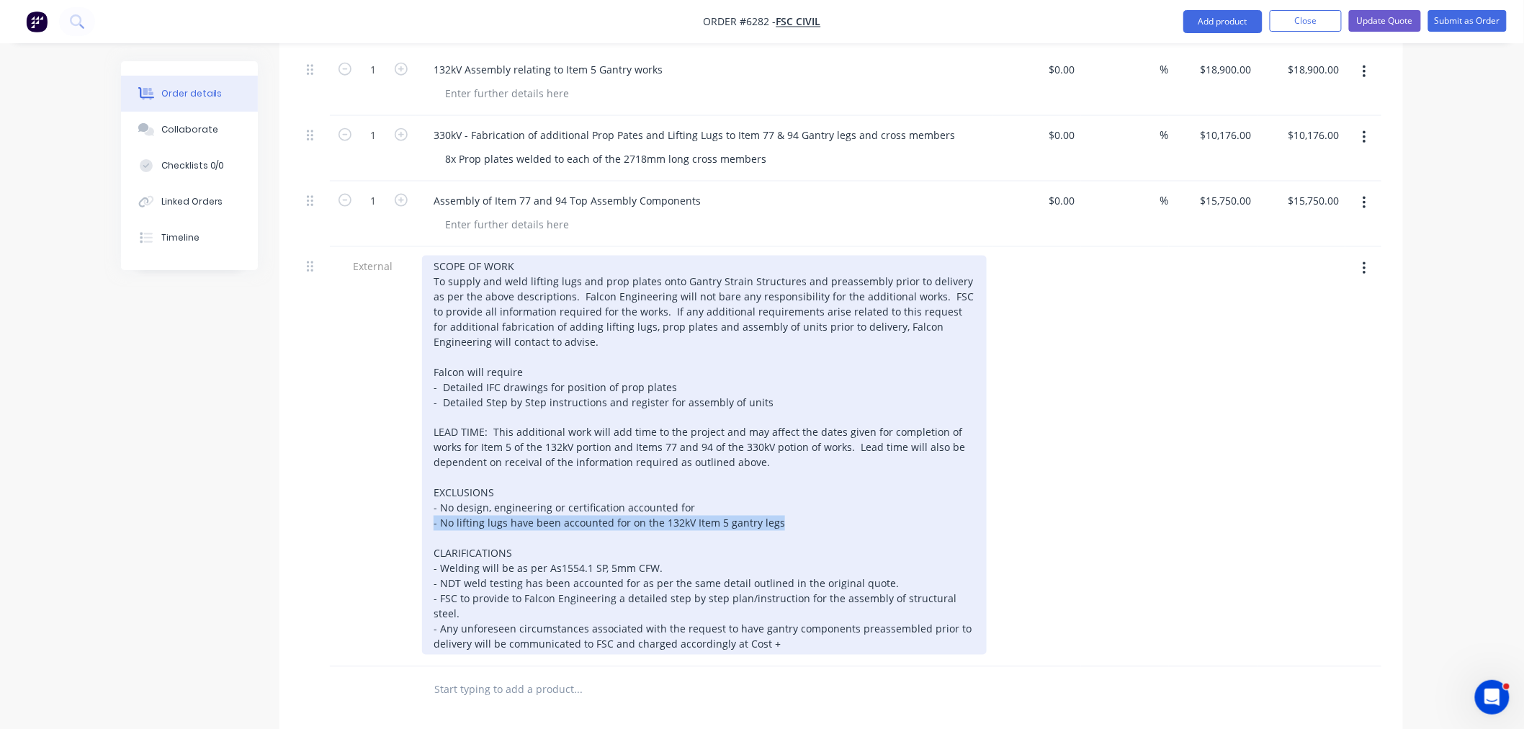
drag, startPoint x: 799, startPoint y: 463, endPoint x: 402, endPoint y: 467, distance: 397.5
click at [402, 467] on div "External SCOPE OF WORK To supply and weld lifting lugs and prop plates onto Gan…" at bounding box center [841, 457] width 1080 height 420
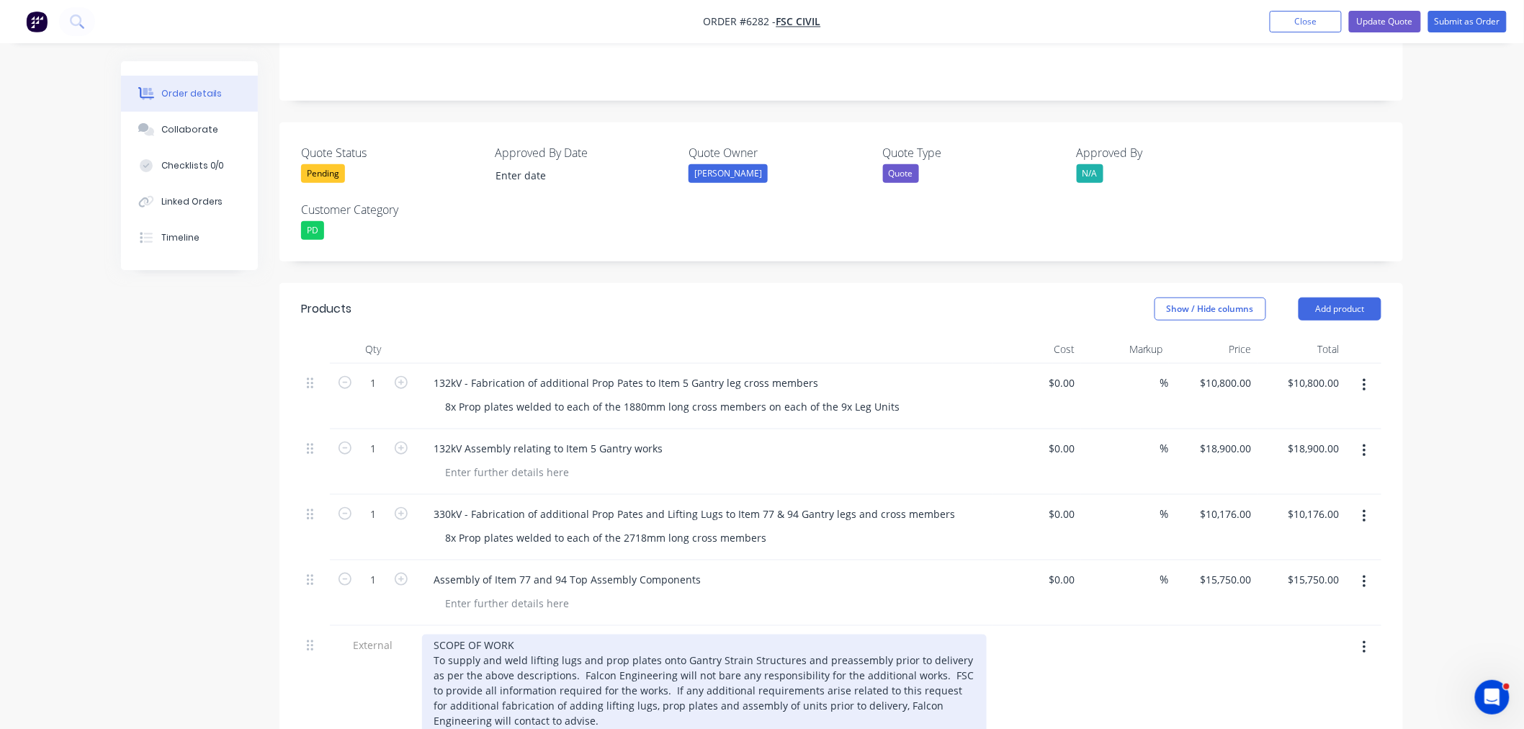
scroll to position [0, 0]
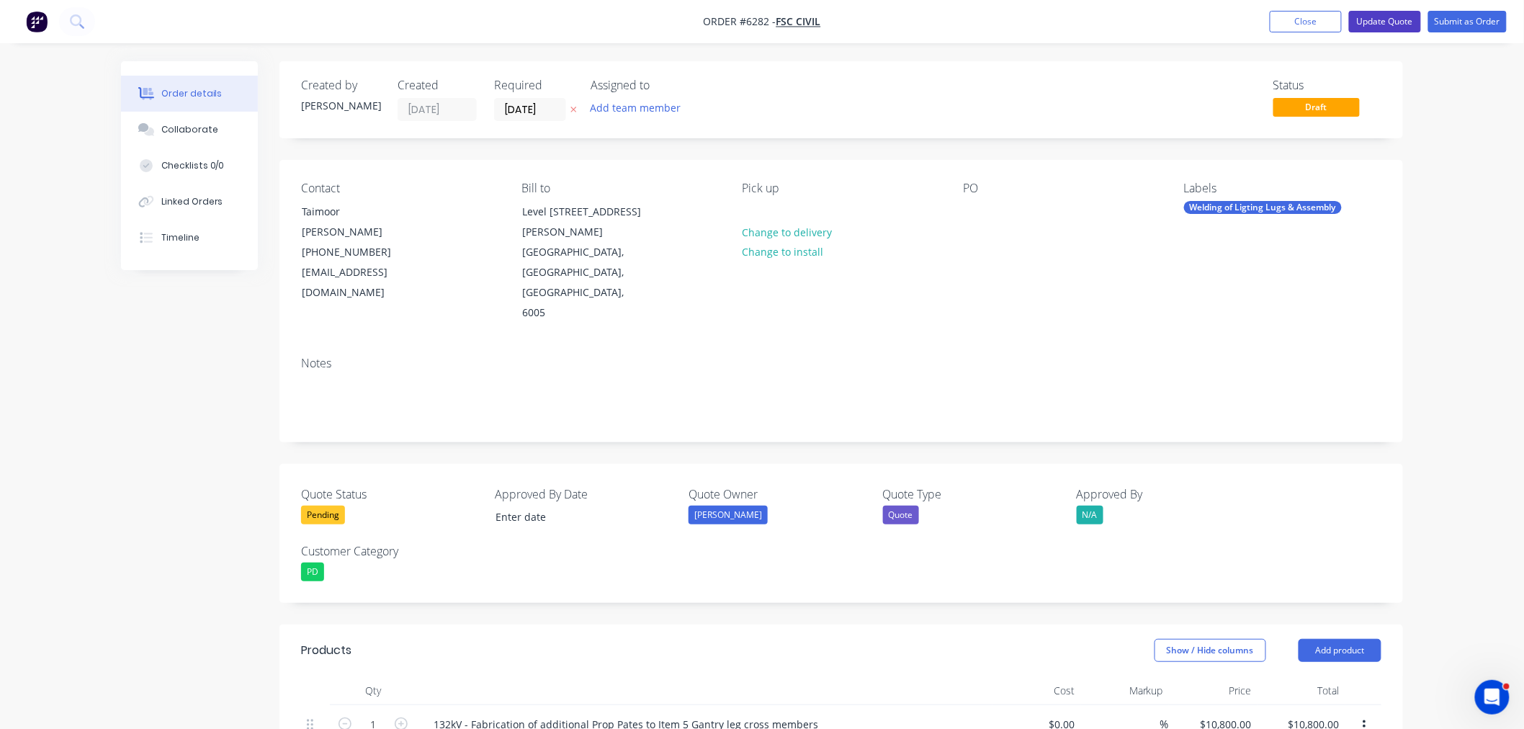
click at [1408, 24] on button "Update Quote" at bounding box center [1385, 22] width 72 height 22
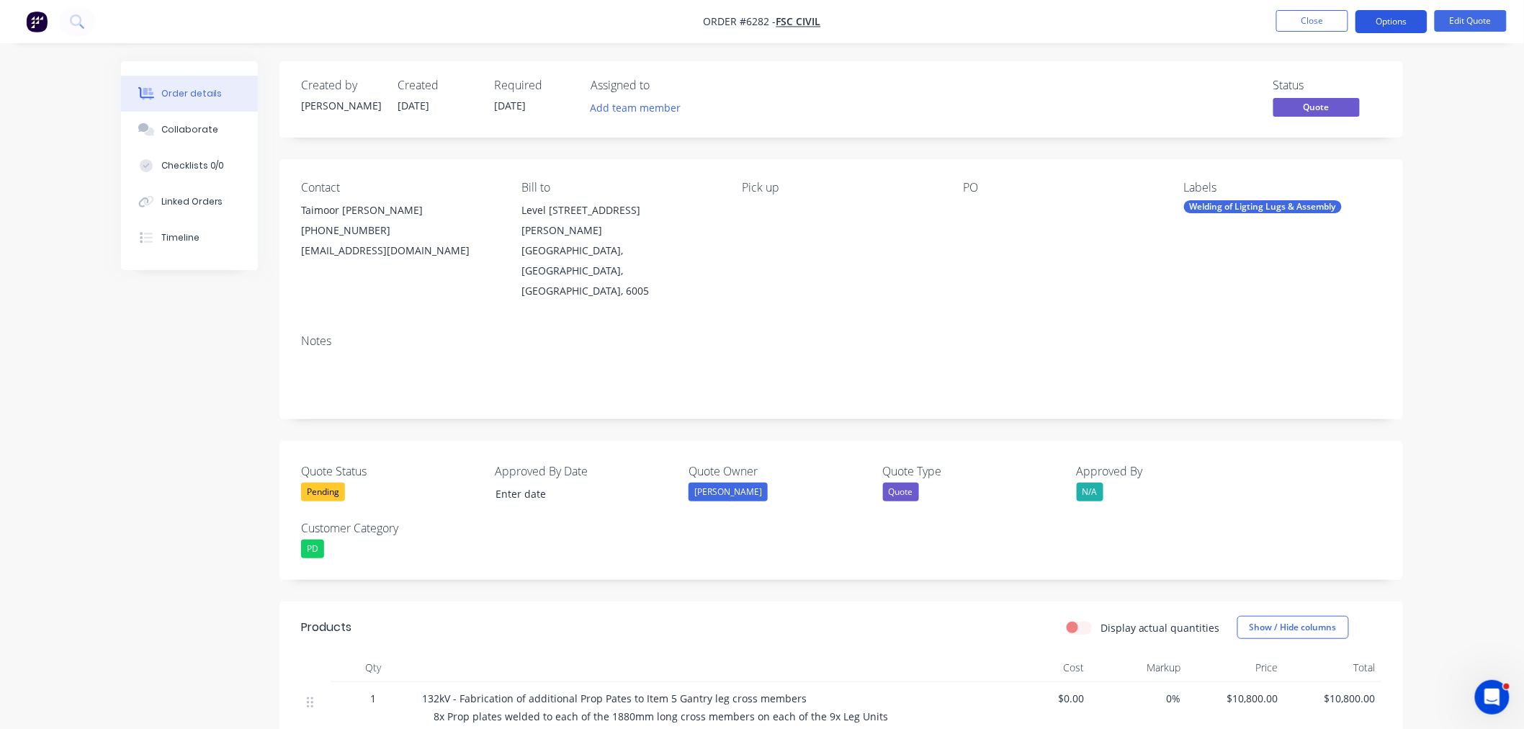
click at [1397, 24] on button "Options" at bounding box center [1391, 21] width 72 height 23
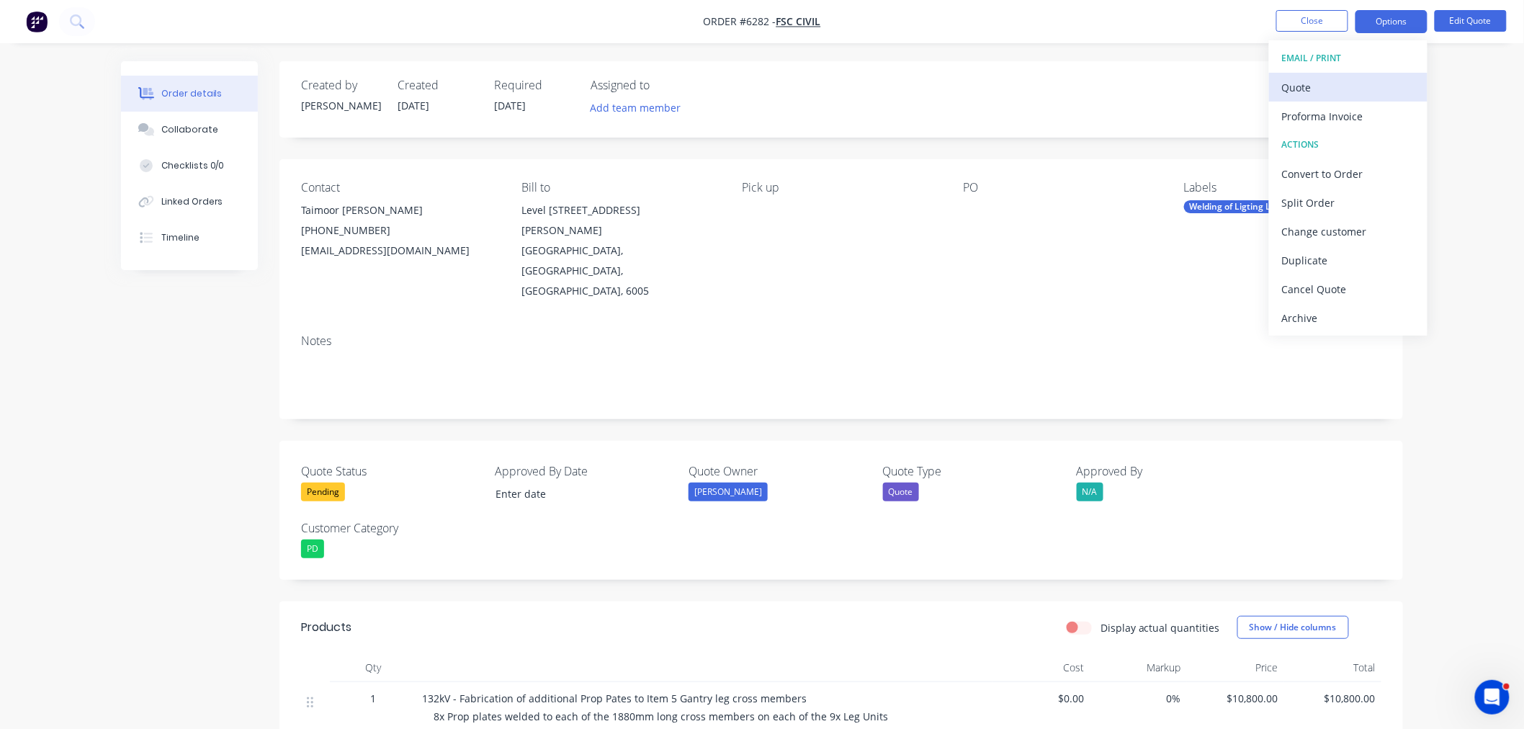
click at [1330, 87] on div "Quote" at bounding box center [1348, 87] width 132 height 21
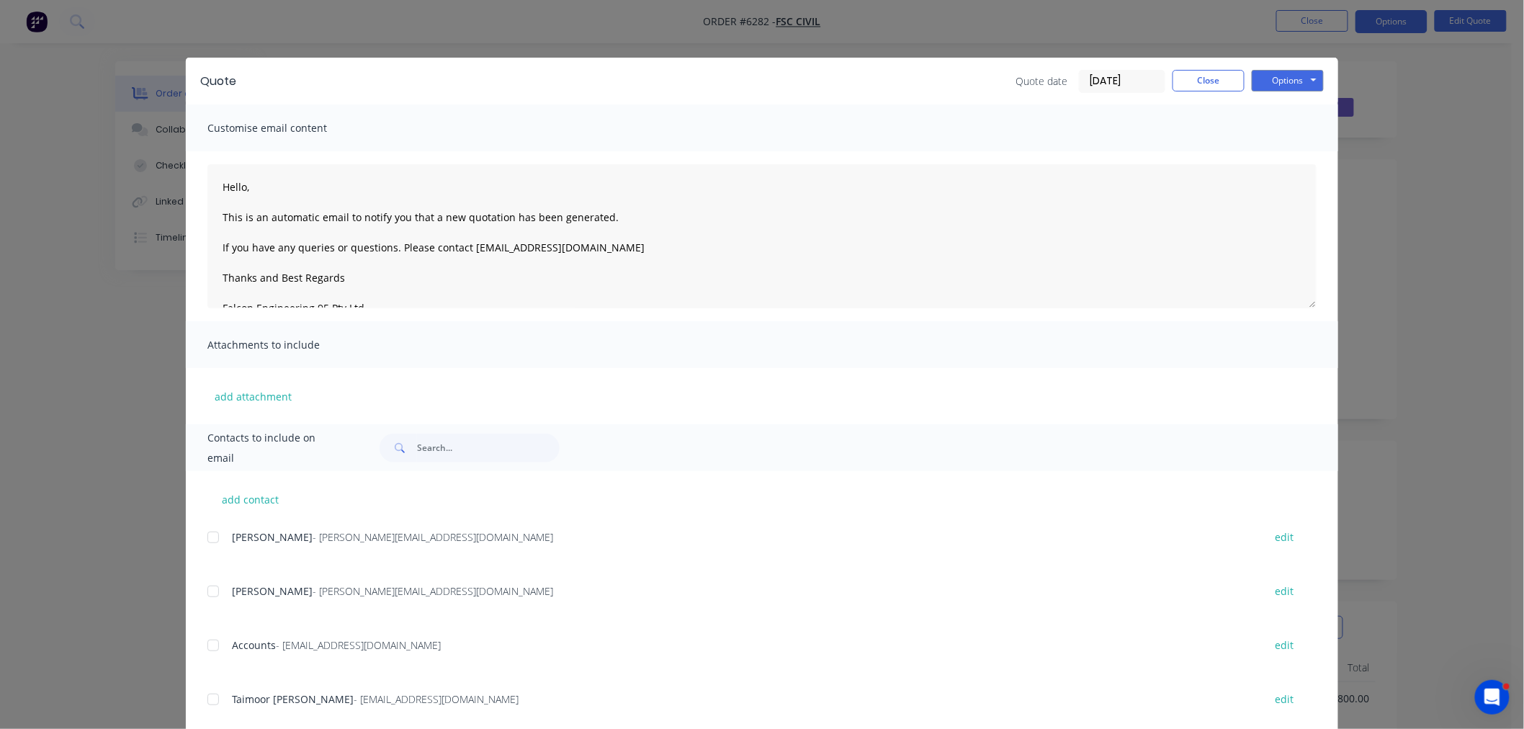
click at [1241, 77] on div "Quote date 08/09/25 Close Options Preview Print Email" at bounding box center [1169, 81] width 308 height 23
click at [1295, 73] on button "Options" at bounding box center [1287, 81] width 72 height 22
click at [1272, 107] on button "Preview" at bounding box center [1297, 106] width 92 height 24
click at [1198, 84] on button "Close" at bounding box center [1208, 81] width 72 height 22
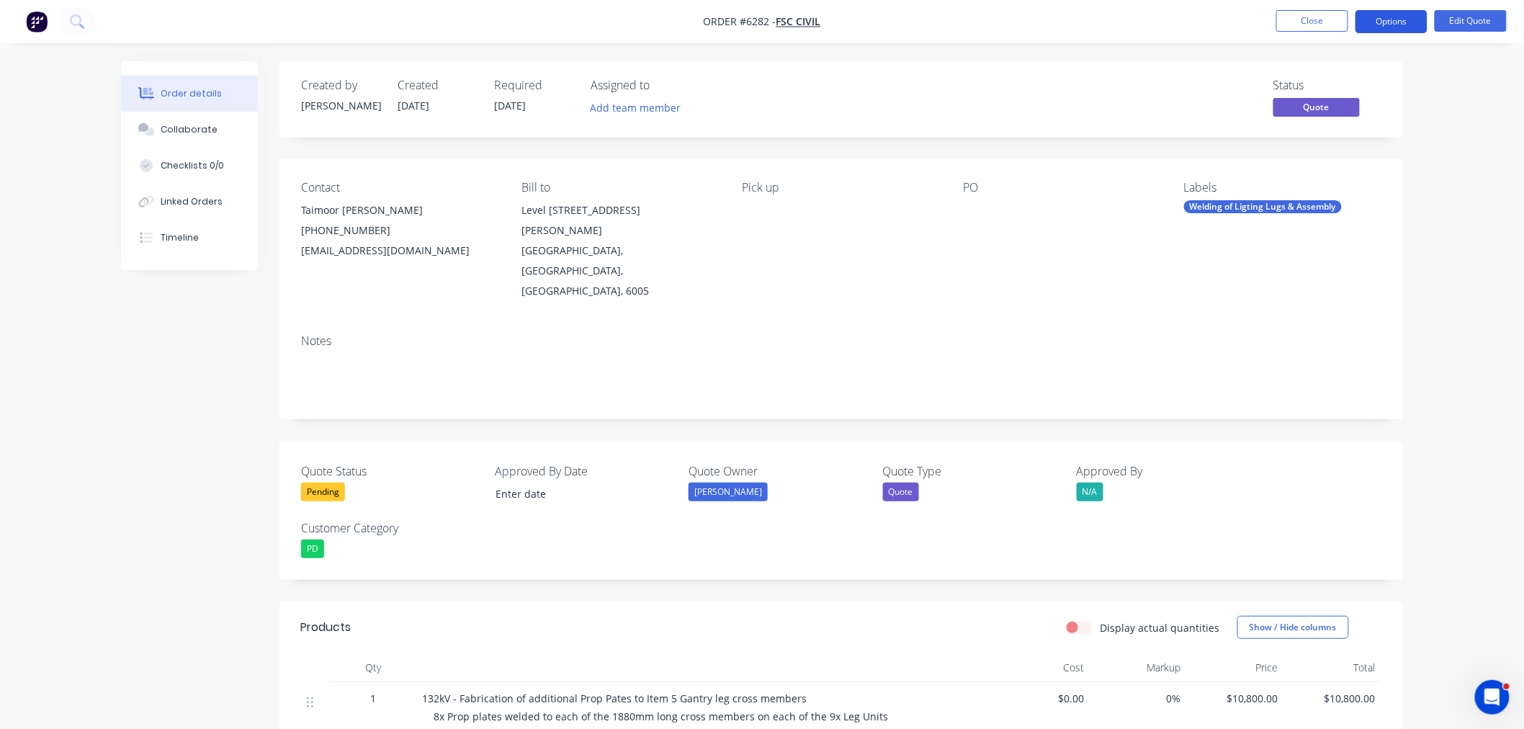
click at [1398, 22] on button "Options" at bounding box center [1391, 21] width 72 height 23
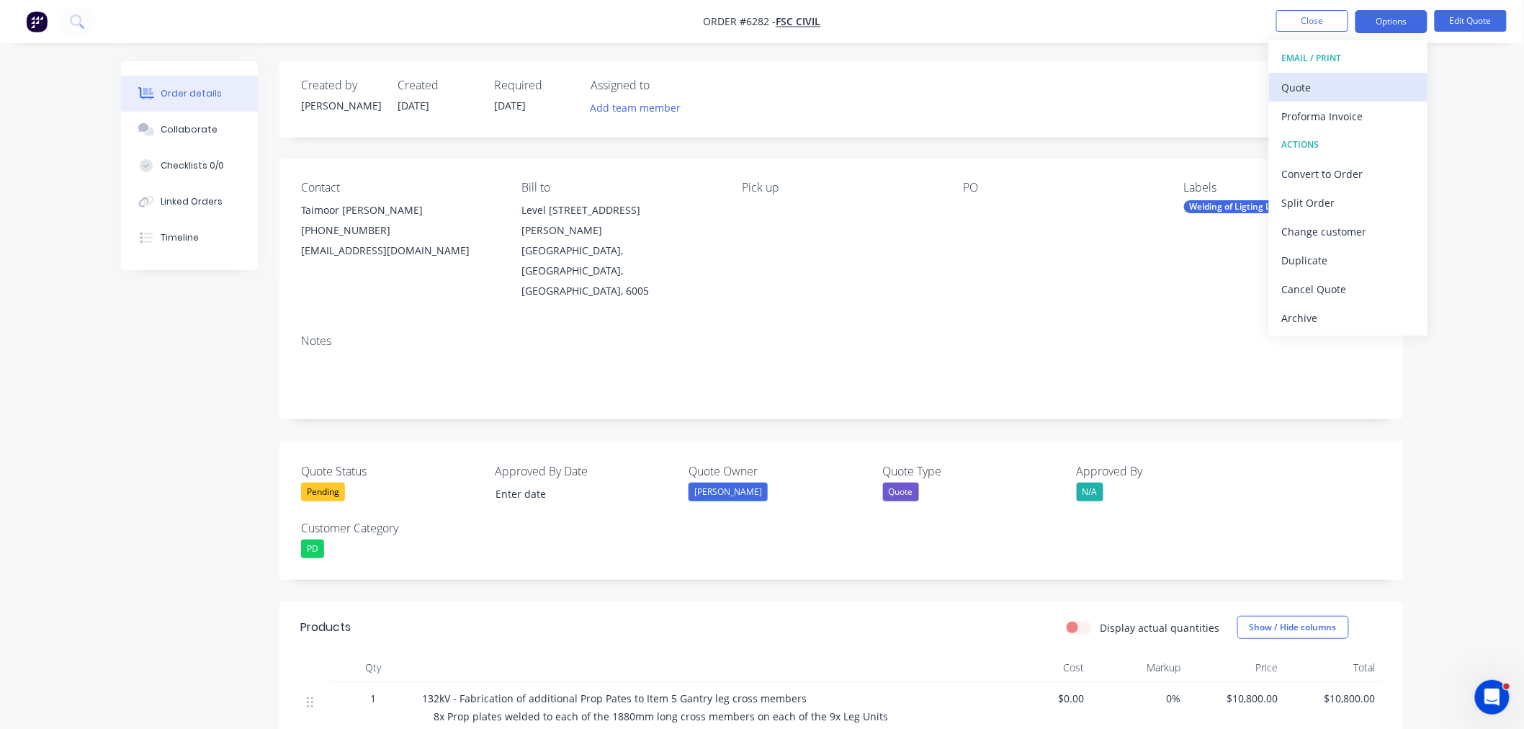
click at [1361, 86] on div "Quote" at bounding box center [1348, 87] width 132 height 21
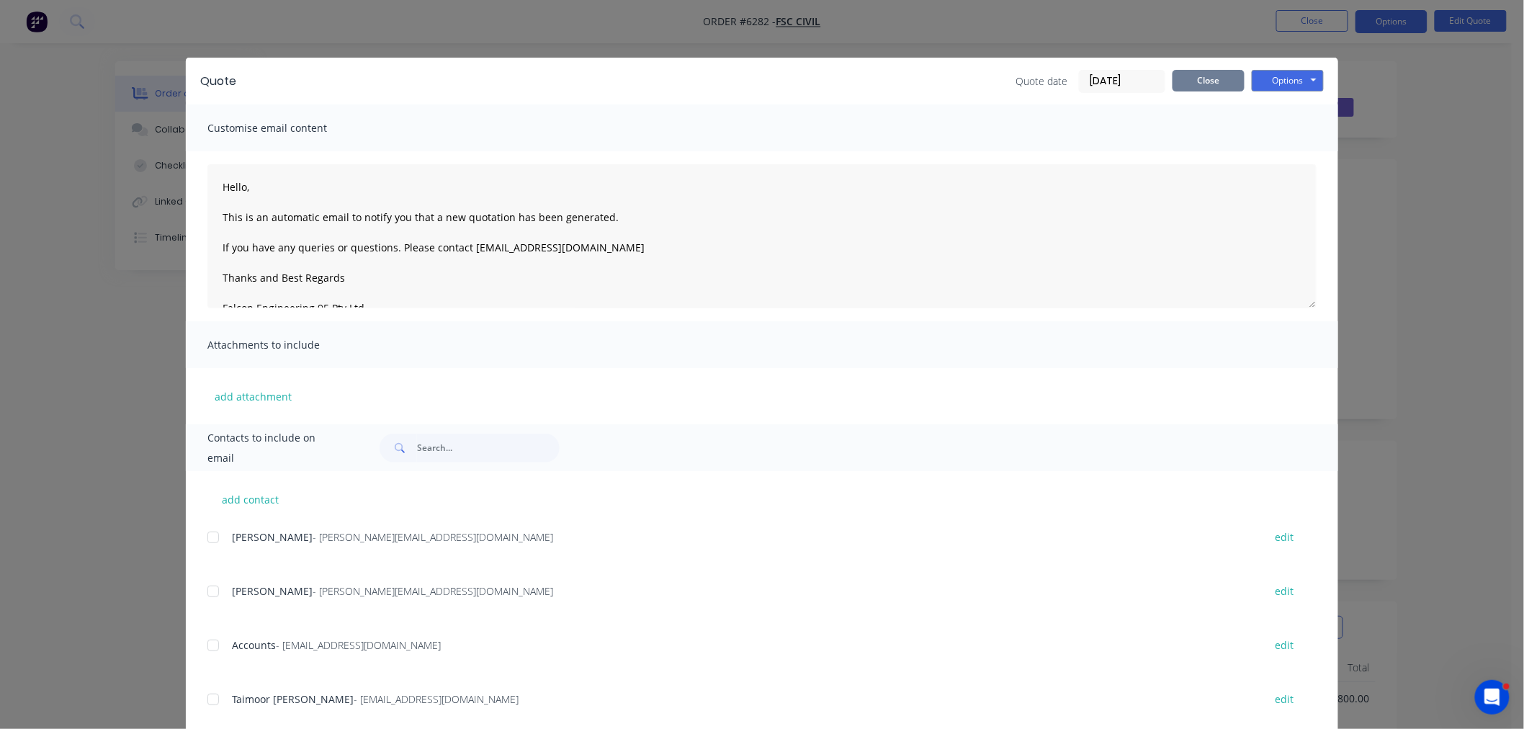
click at [1215, 79] on button "Close" at bounding box center [1208, 81] width 72 height 22
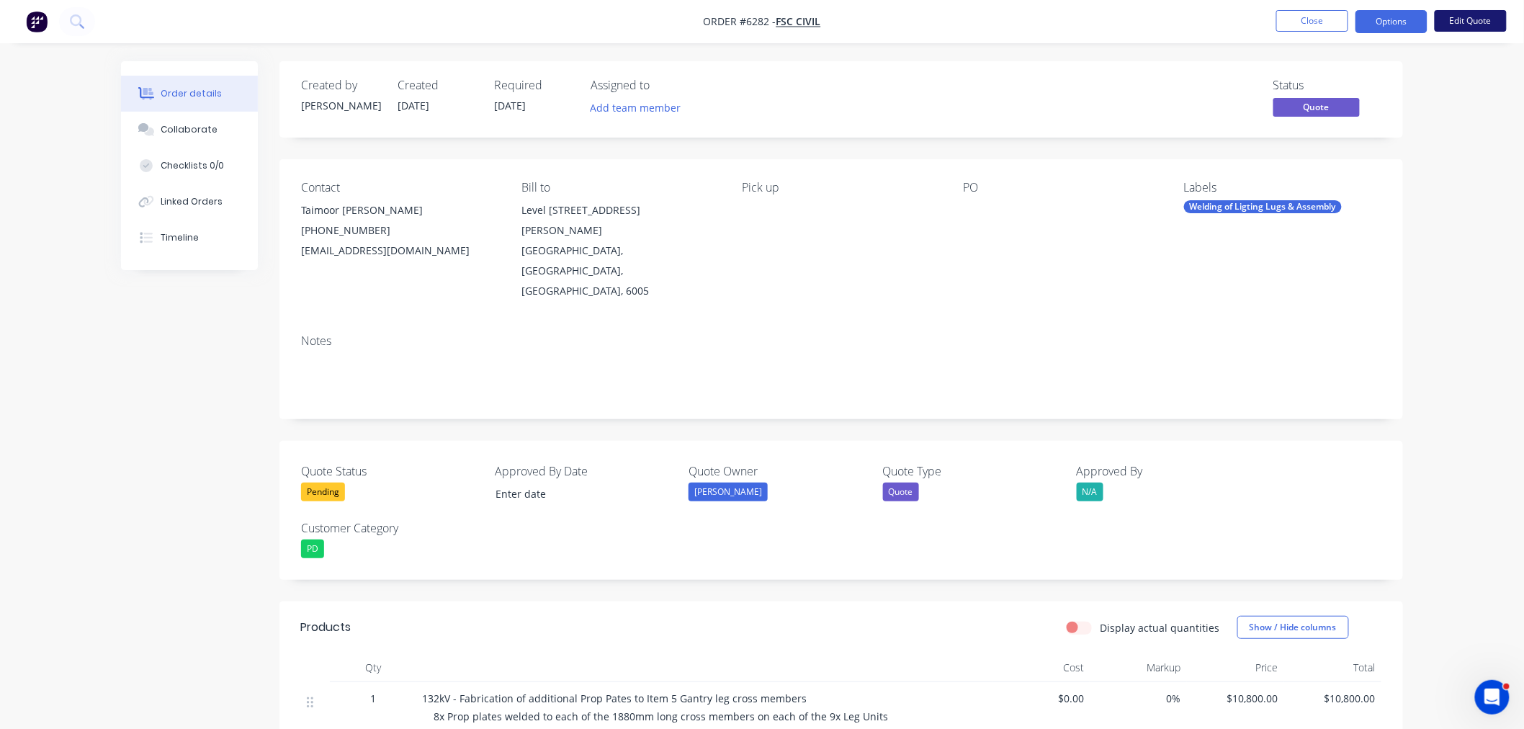
click at [1467, 19] on button "Edit Quote" at bounding box center [1470, 21] width 72 height 22
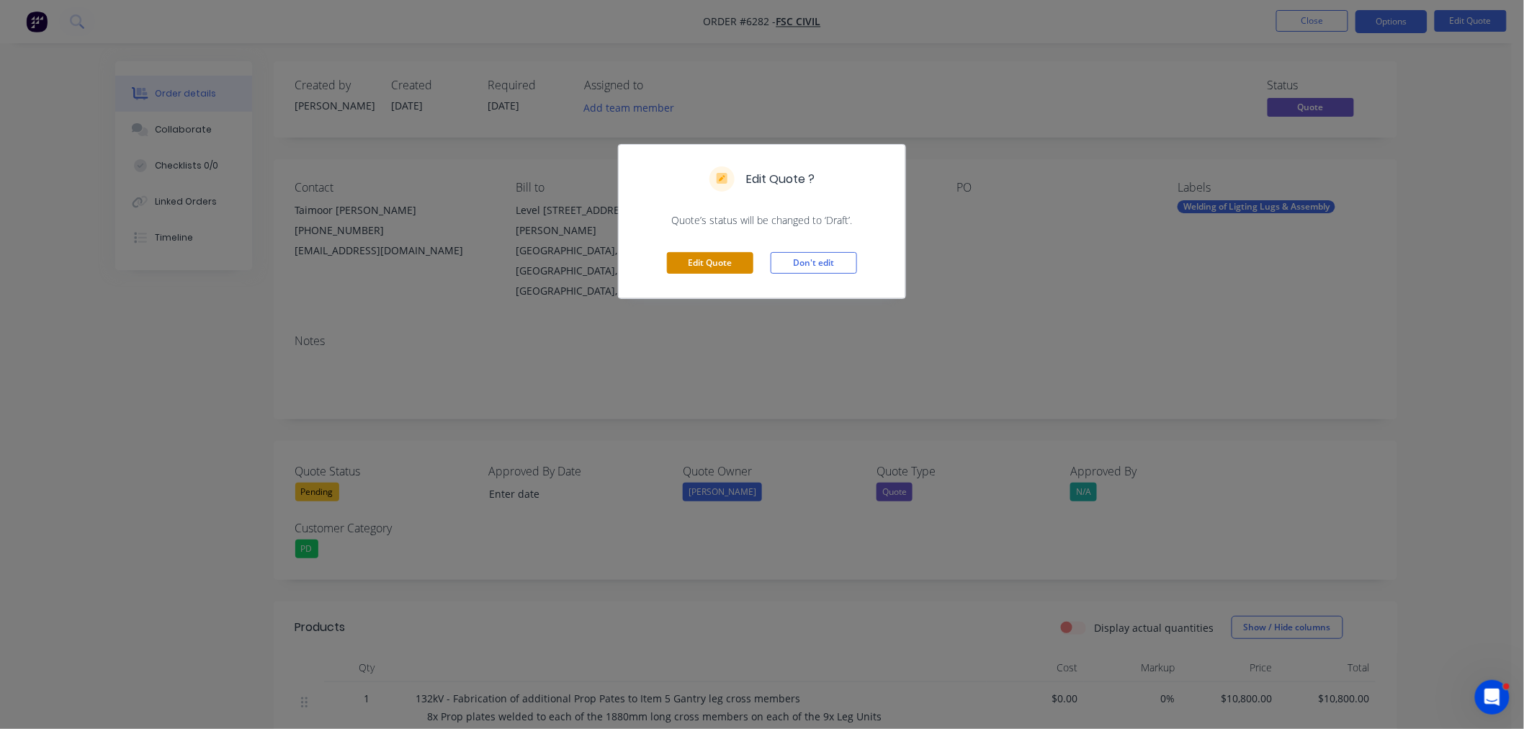
click at [738, 257] on button "Edit Quote" at bounding box center [710, 263] width 86 height 22
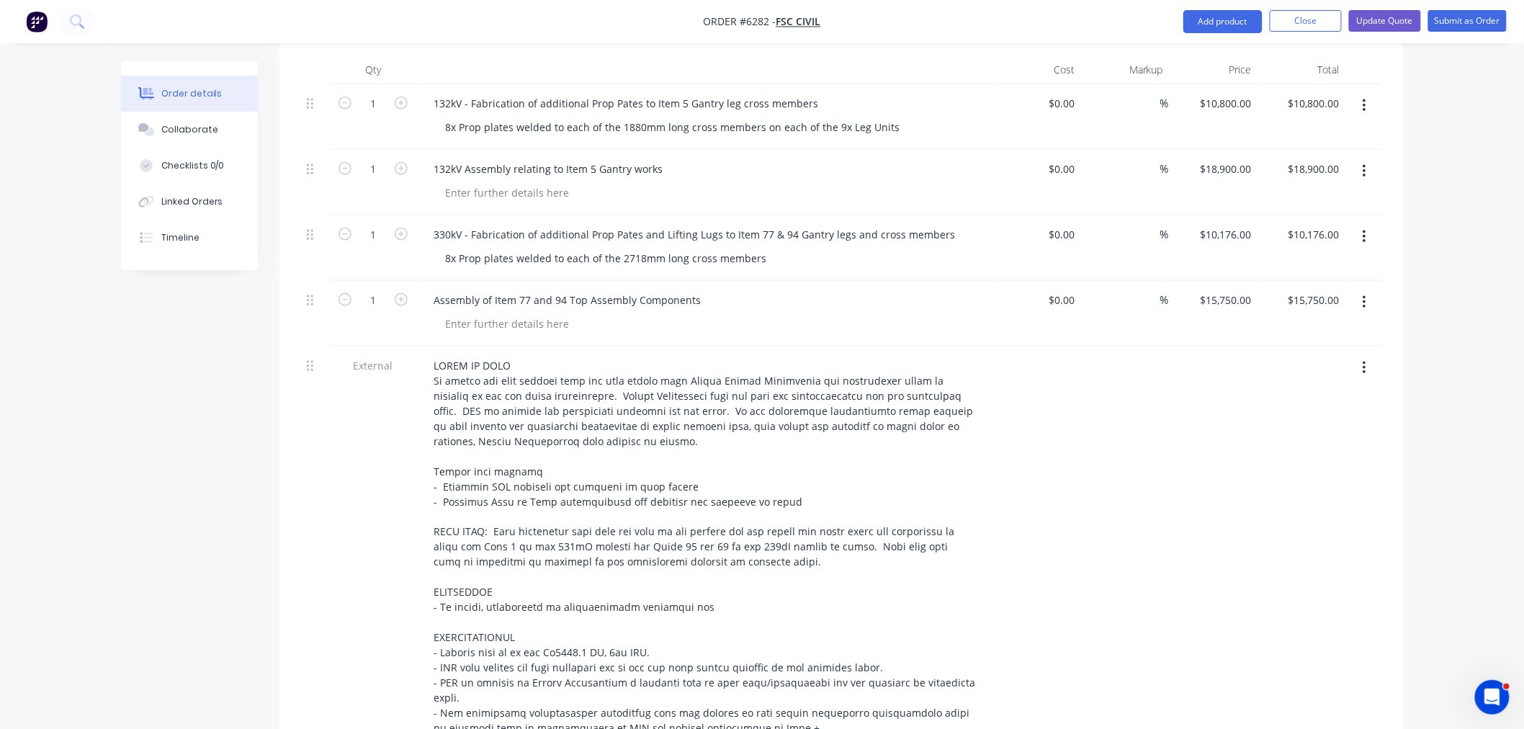
scroll to position [639, 0]
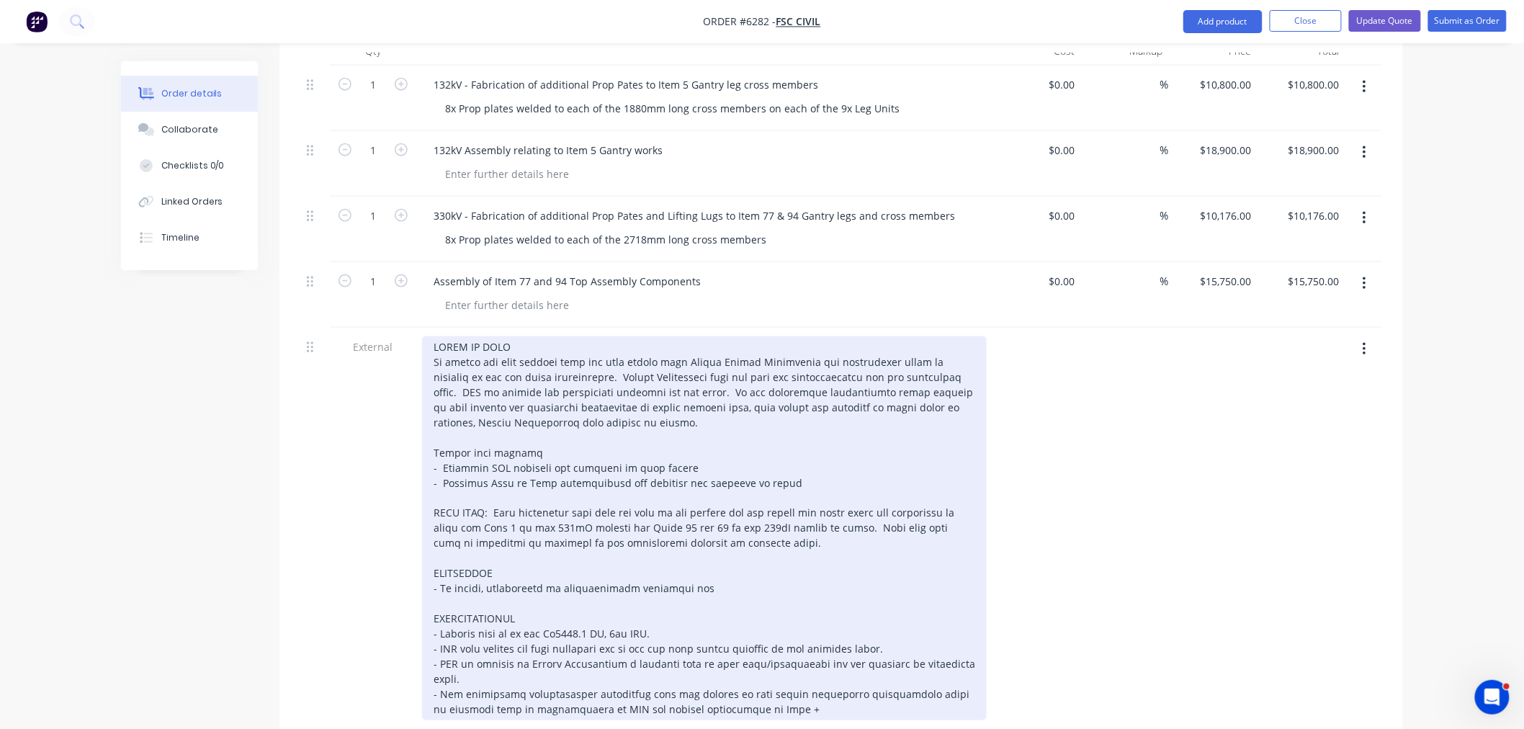
drag, startPoint x: 523, startPoint y: 296, endPoint x: 526, endPoint y: 320, distance: 24.6
click at [523, 336] on div at bounding box center [704, 528] width 564 height 384
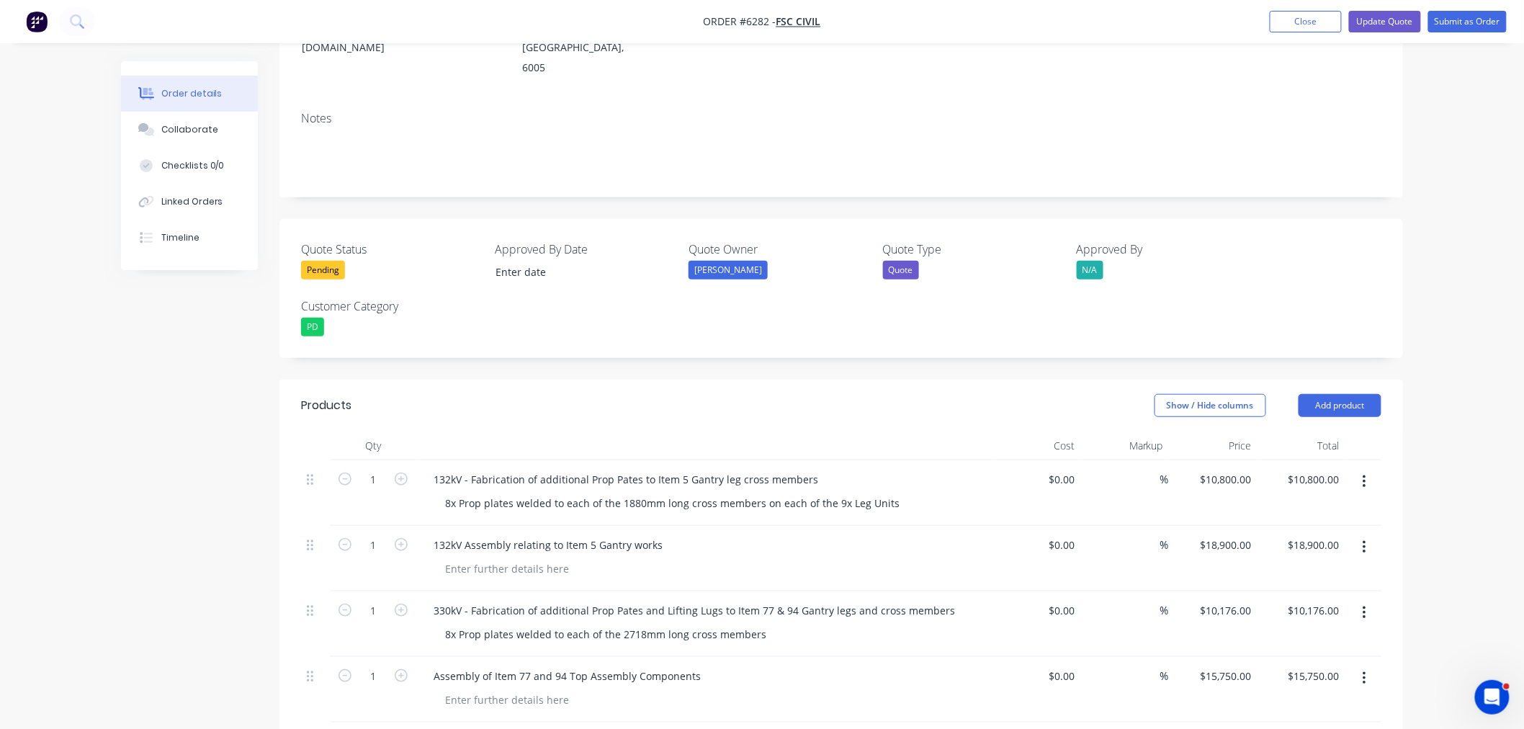
scroll to position [0, 0]
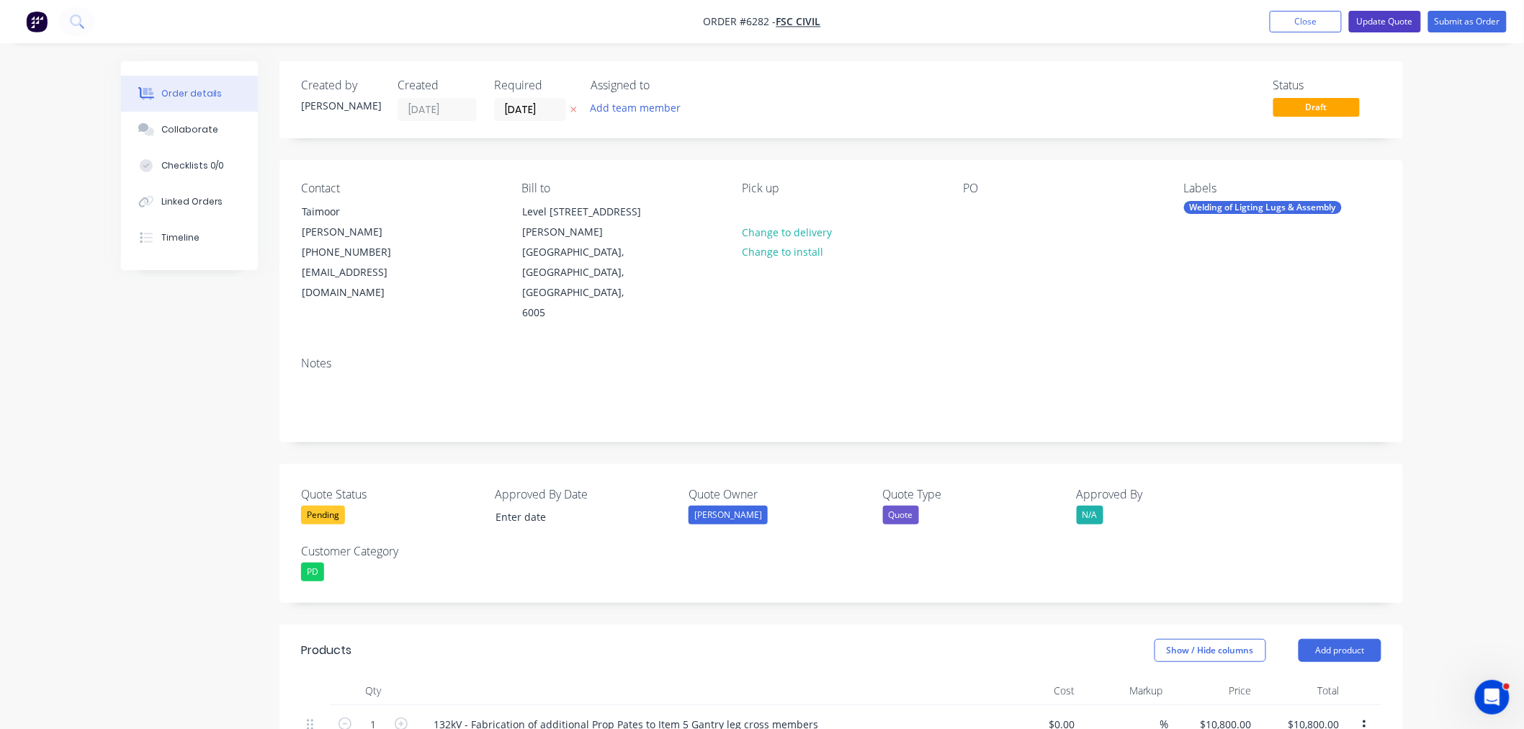
click at [1391, 19] on button "Update Quote" at bounding box center [1385, 22] width 72 height 22
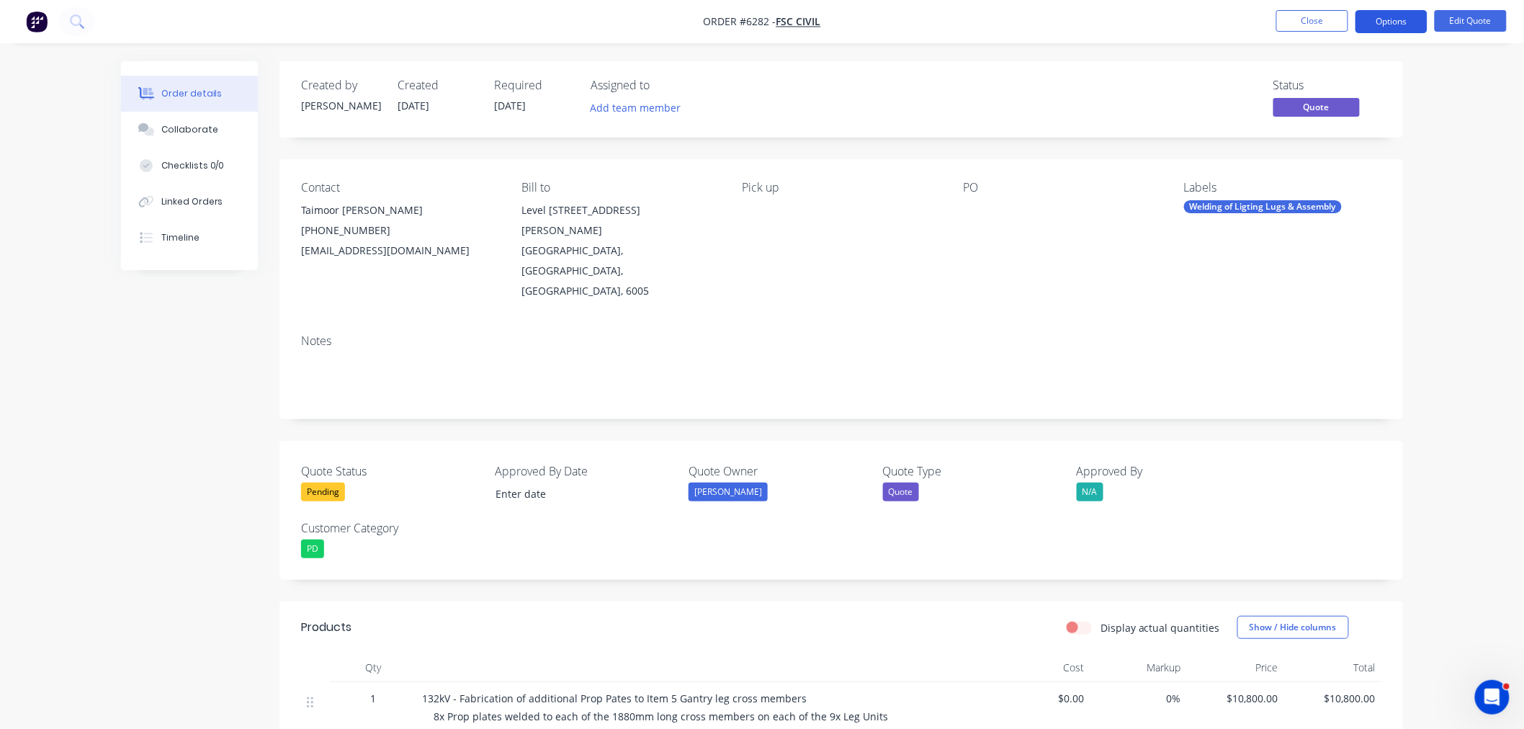
click at [1395, 20] on button "Options" at bounding box center [1391, 21] width 72 height 23
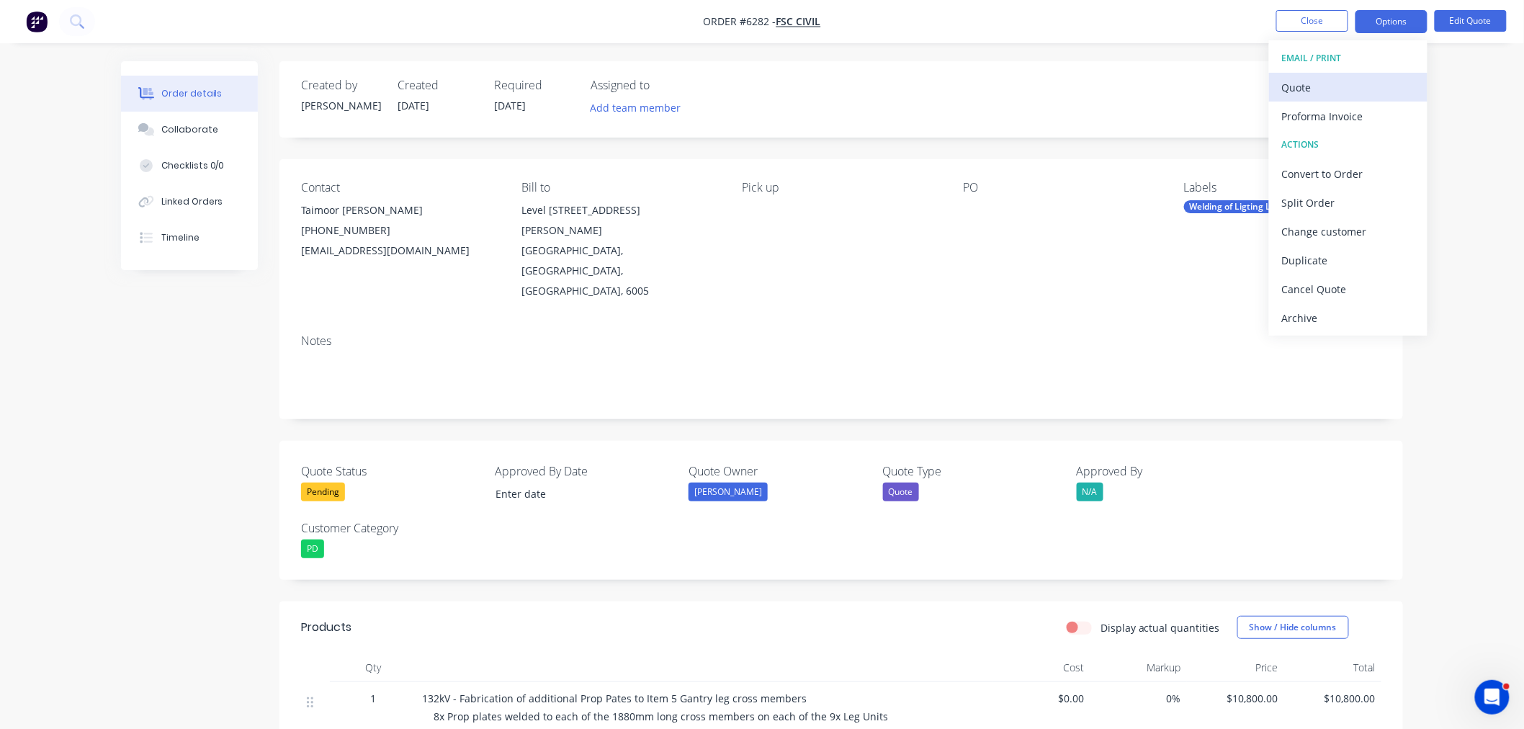
click at [1303, 82] on div "Quote" at bounding box center [1348, 87] width 132 height 21
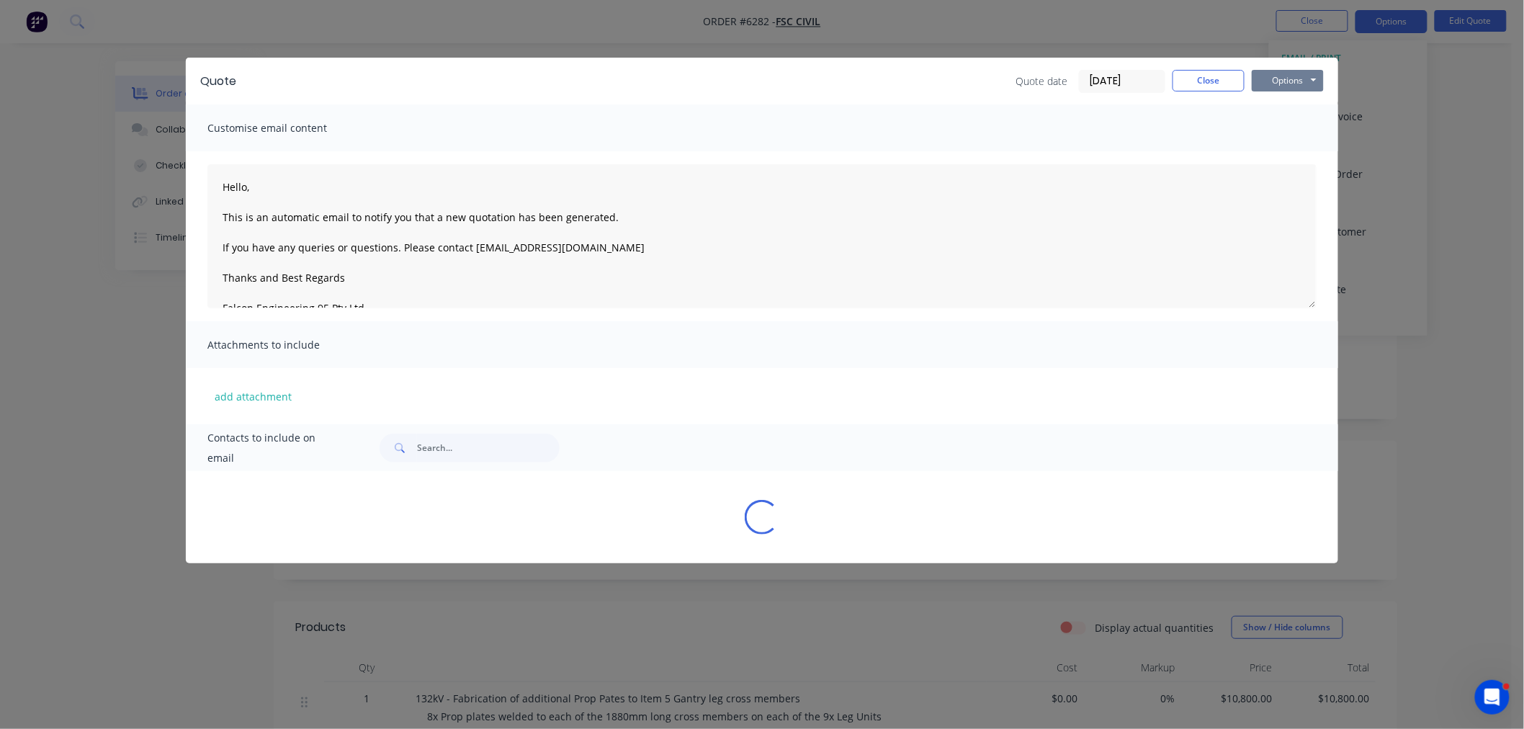
click at [1263, 78] on button "Options" at bounding box center [1287, 81] width 72 height 22
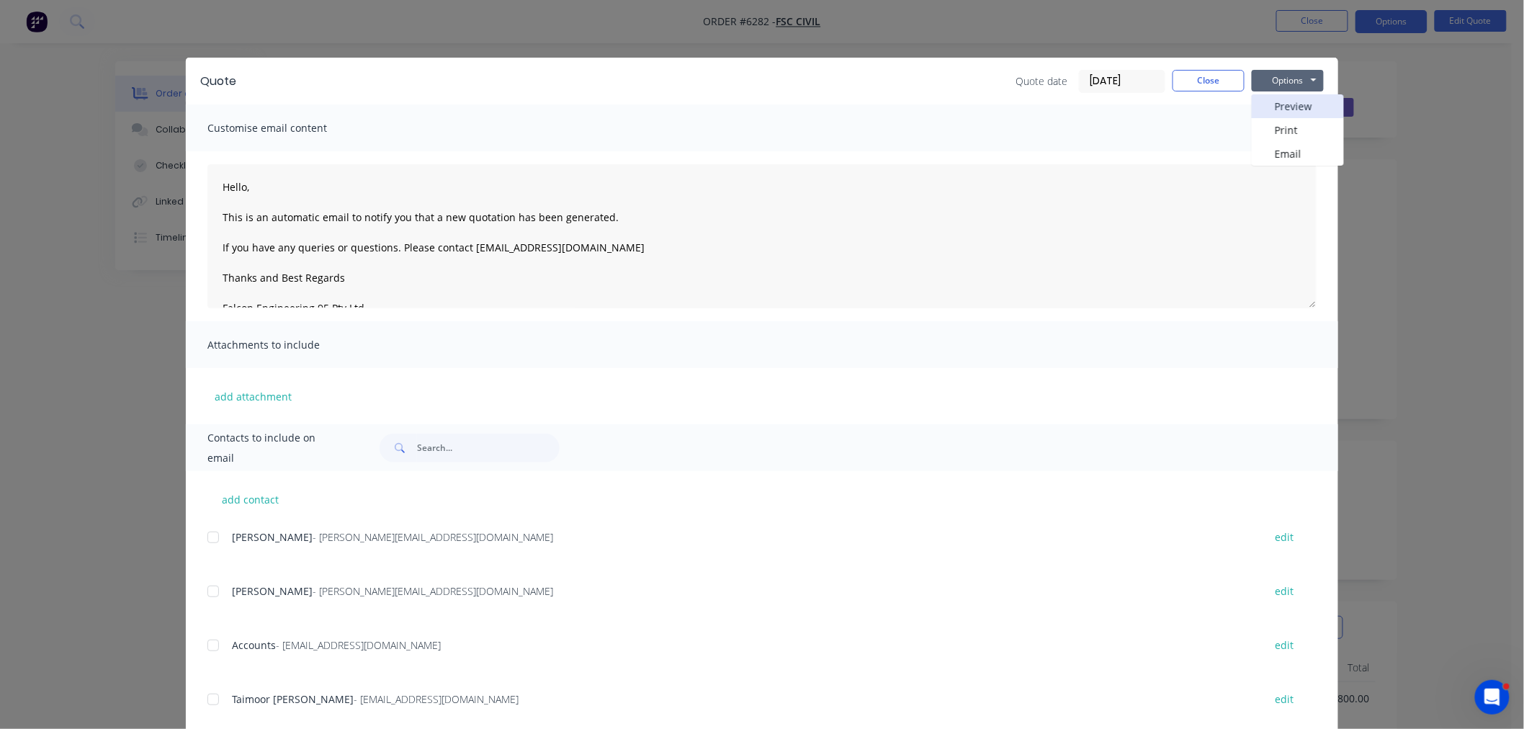
click at [1272, 106] on button "Preview" at bounding box center [1297, 106] width 92 height 24
click at [1197, 88] on div "Quote date 08/09/25 Close Options Preview Print Email" at bounding box center [1169, 81] width 308 height 23
click at [1207, 81] on button "Close" at bounding box center [1208, 81] width 72 height 22
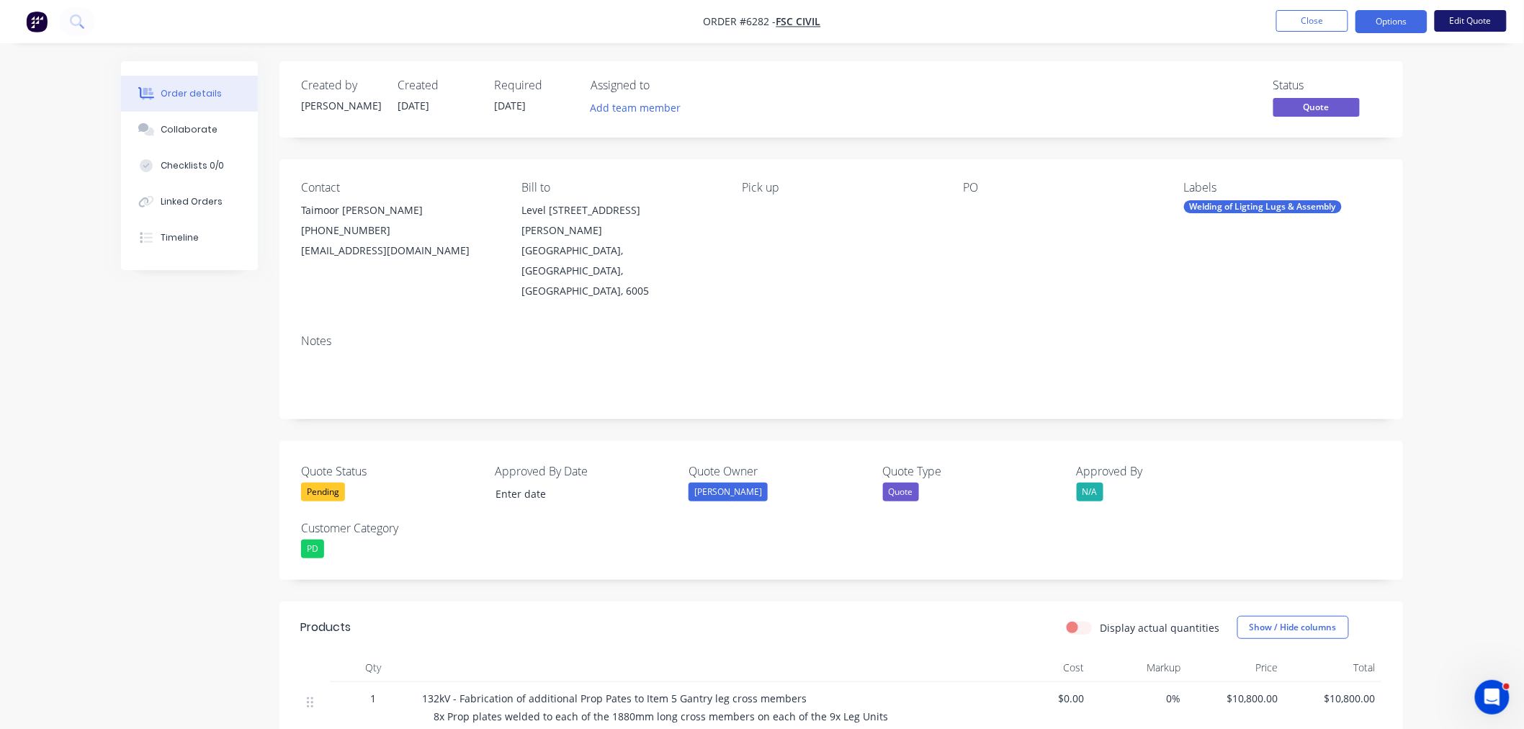
click at [1449, 20] on button "Edit Quote" at bounding box center [1470, 21] width 72 height 22
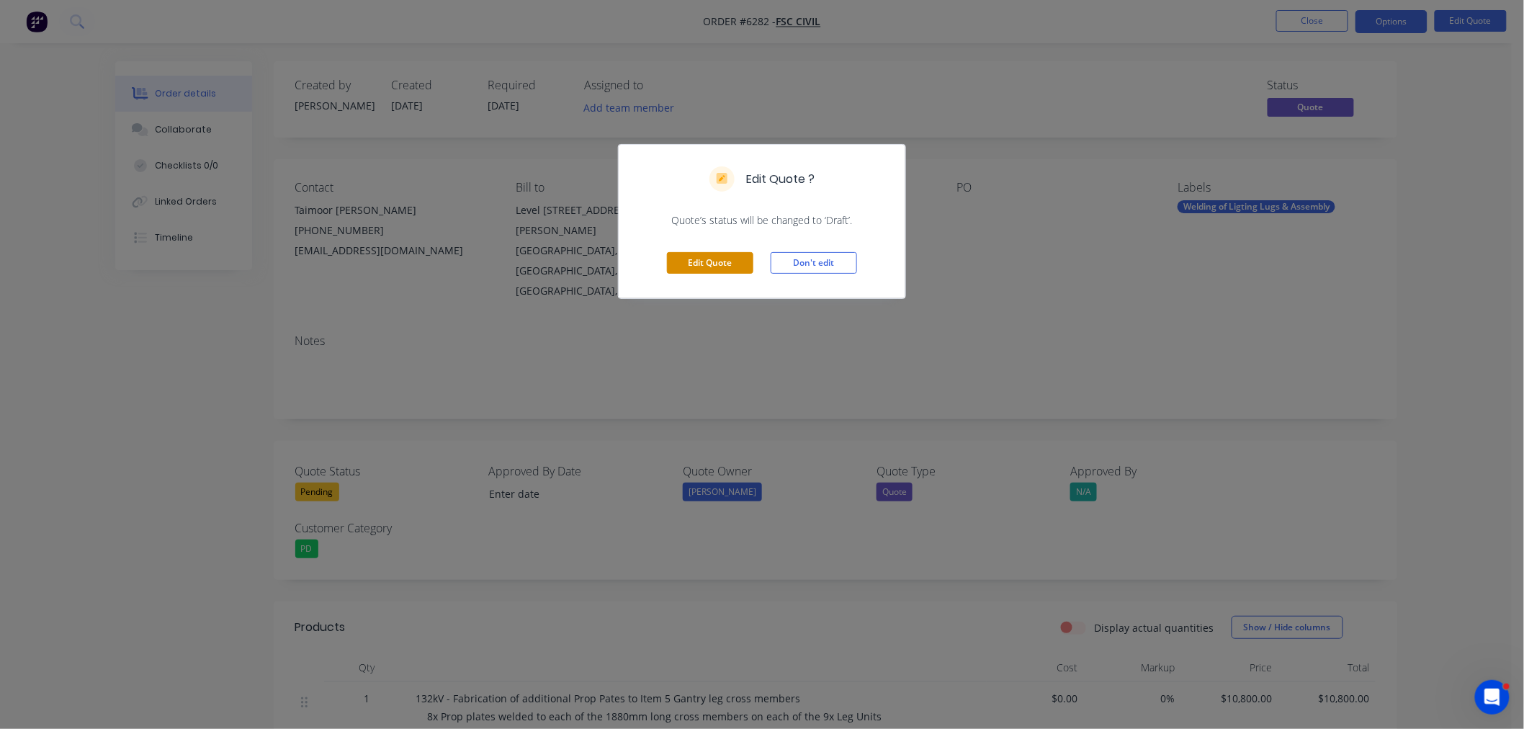
drag, startPoint x: 736, startPoint y: 252, endPoint x: 734, endPoint y: 259, distance: 7.3
click at [735, 254] on button "Edit Quote" at bounding box center [710, 263] width 86 height 22
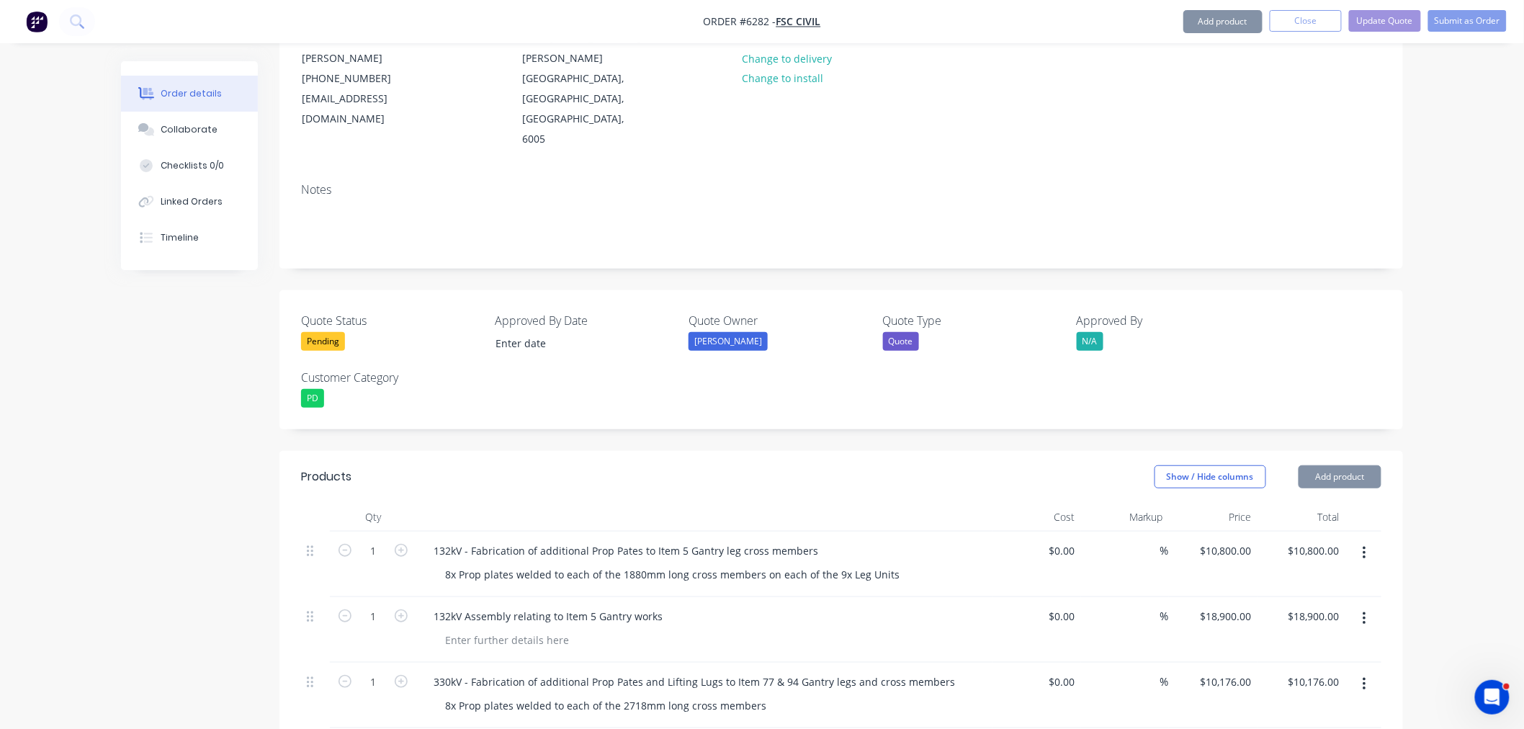
scroll to position [800, 0]
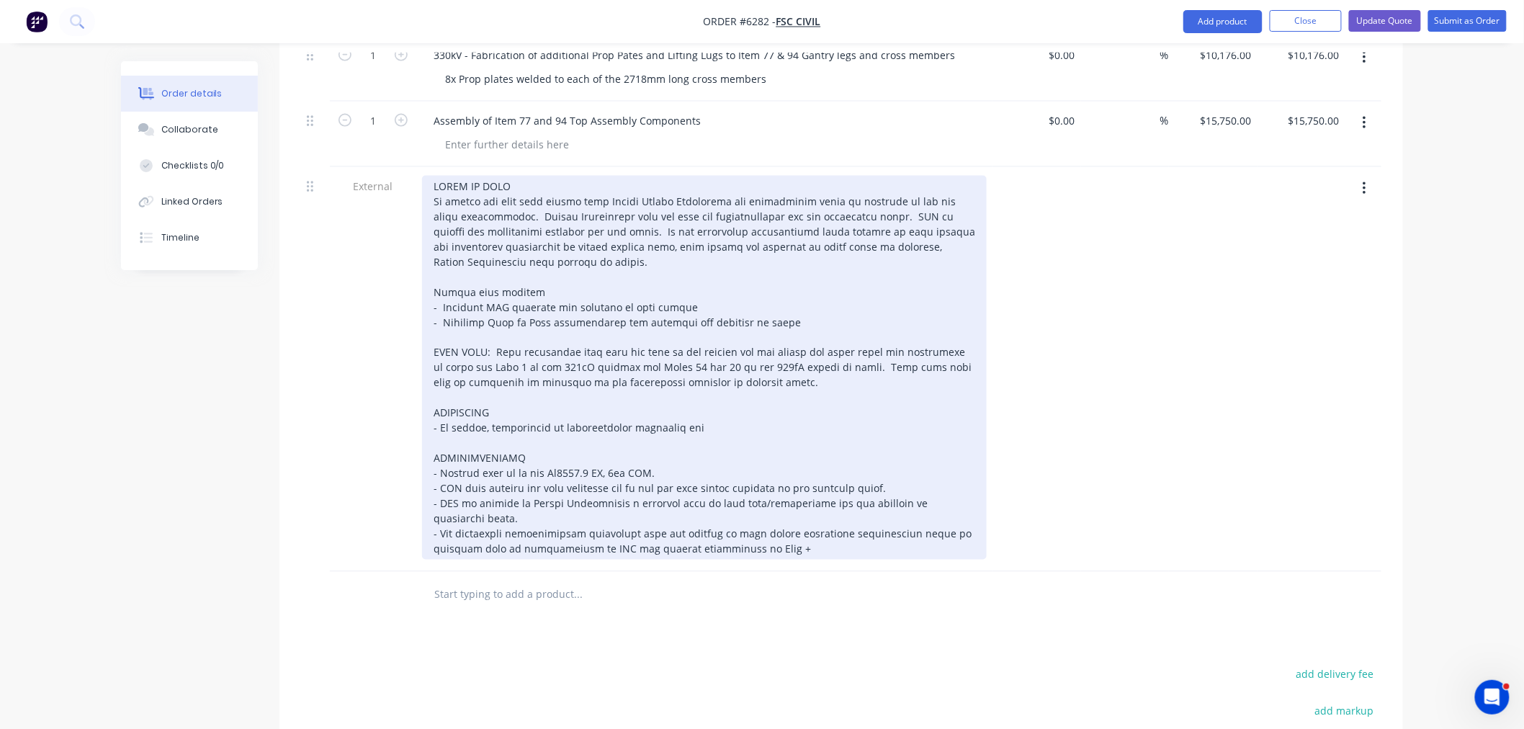
click at [549, 410] on div at bounding box center [704, 368] width 564 height 384
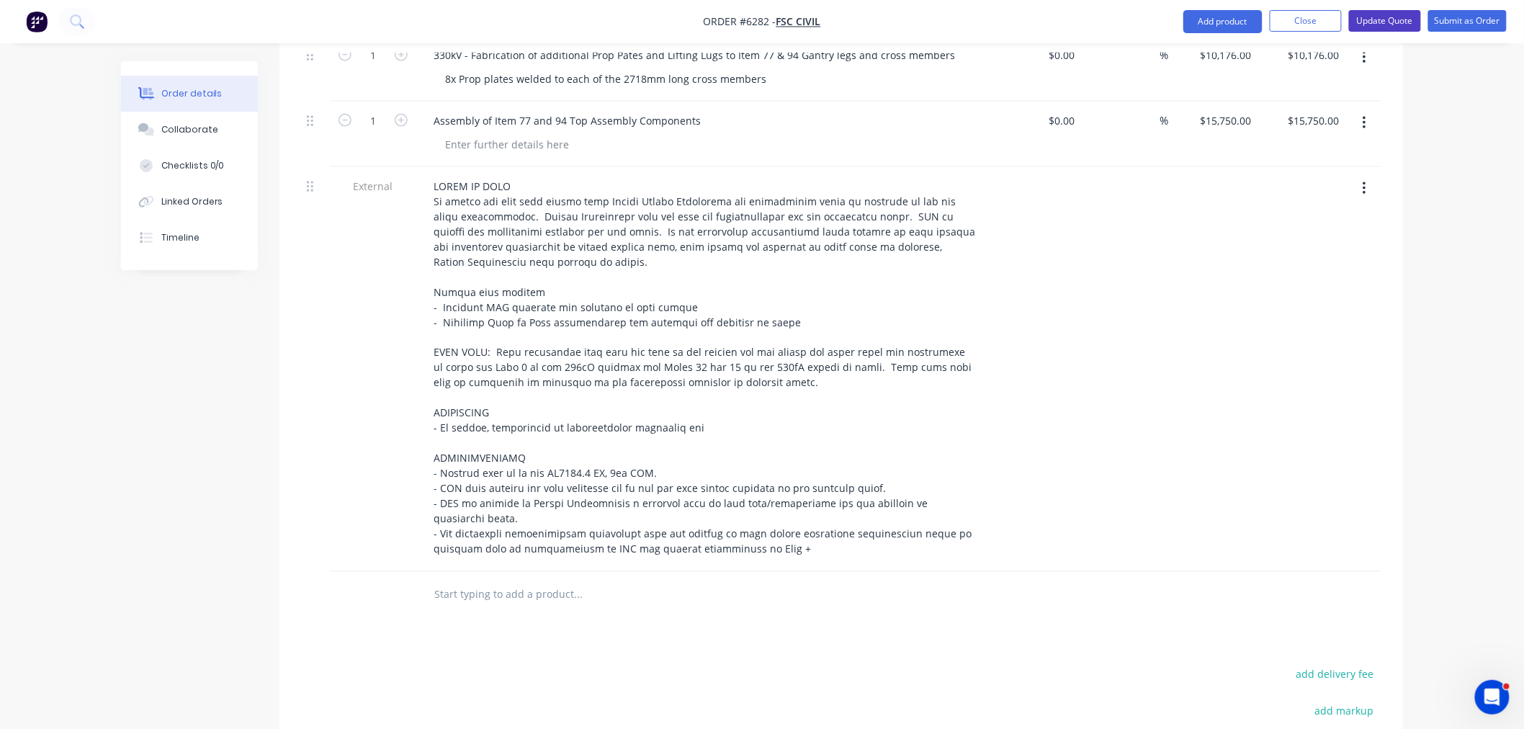
click at [1408, 17] on button "Update Quote" at bounding box center [1385, 21] width 72 height 22
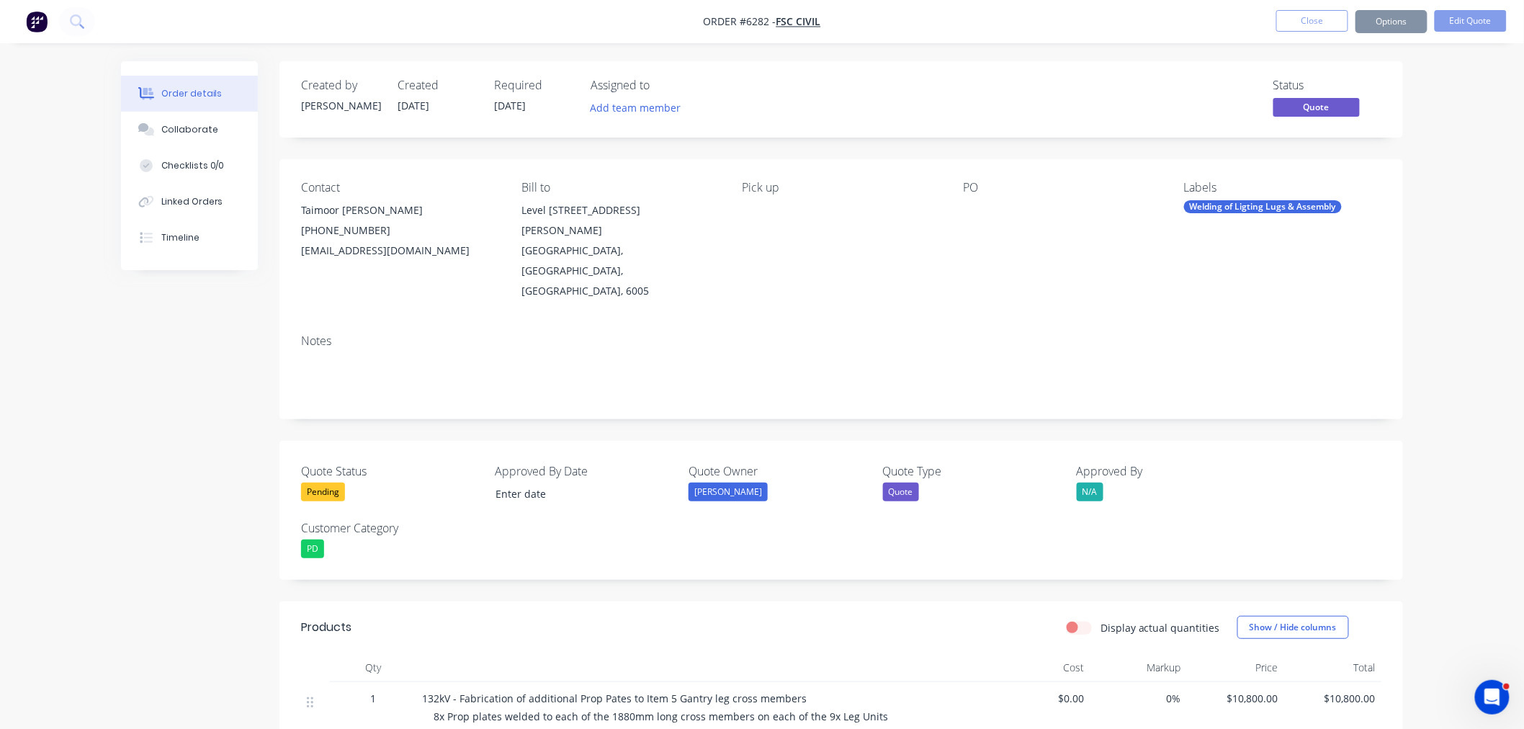
click at [1402, 24] on button "Options" at bounding box center [1391, 21] width 72 height 23
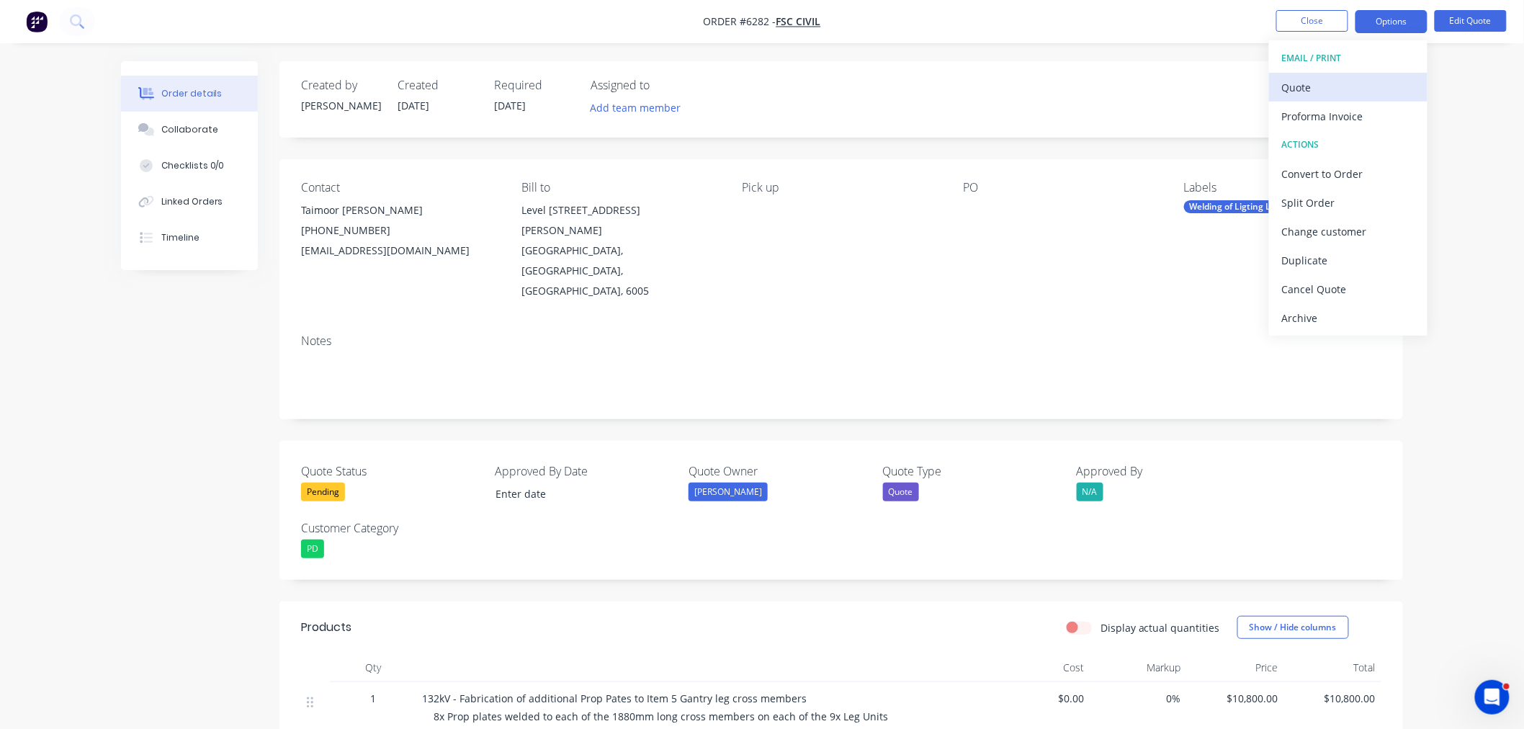
click at [1376, 82] on div "Quote" at bounding box center [1348, 87] width 132 height 21
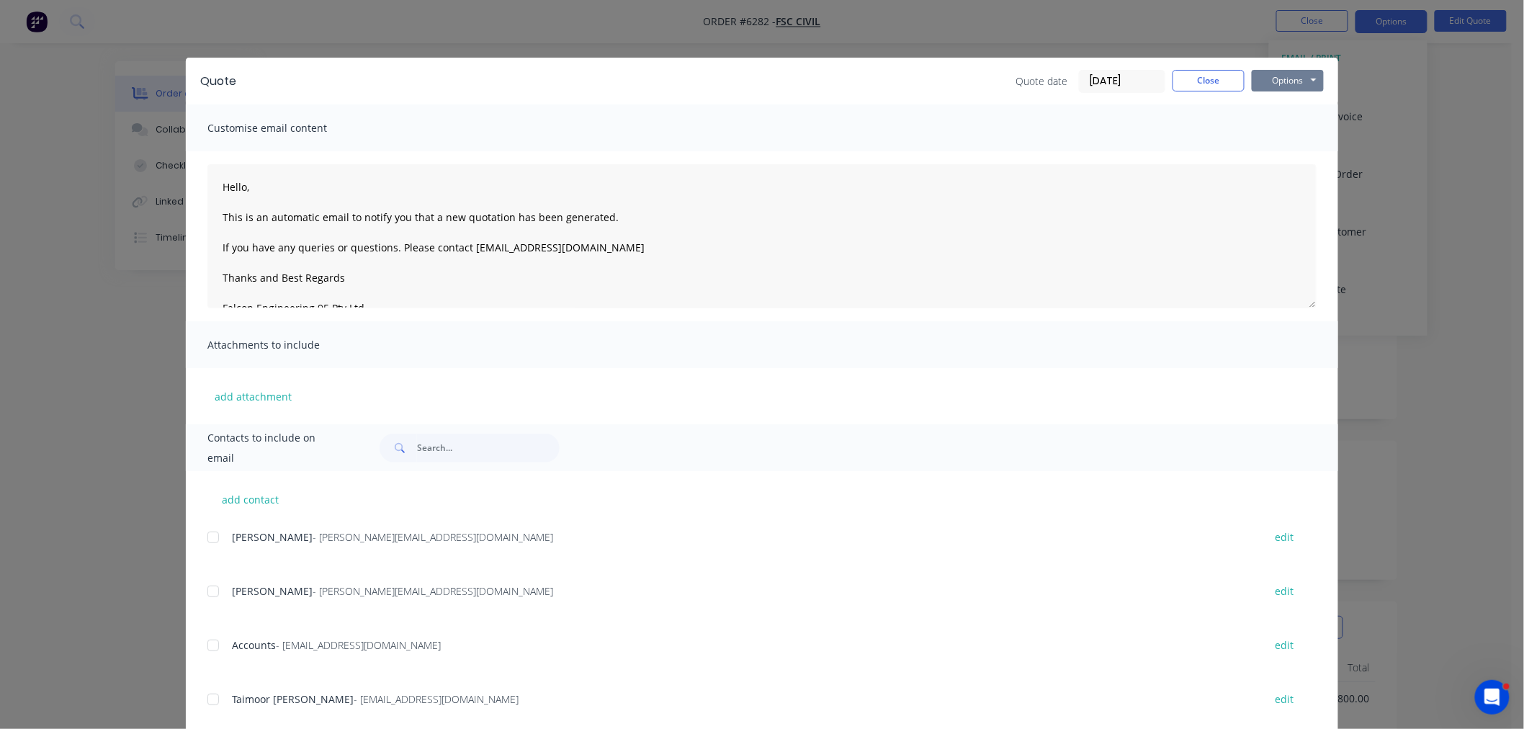
click at [1279, 75] on button "Options" at bounding box center [1287, 81] width 72 height 22
click at [1266, 112] on button "Preview" at bounding box center [1297, 106] width 92 height 24
drag, startPoint x: 1212, startPoint y: 87, endPoint x: 1231, endPoint y: 75, distance: 22.4
click at [1214, 84] on button "Close" at bounding box center [1208, 81] width 72 height 22
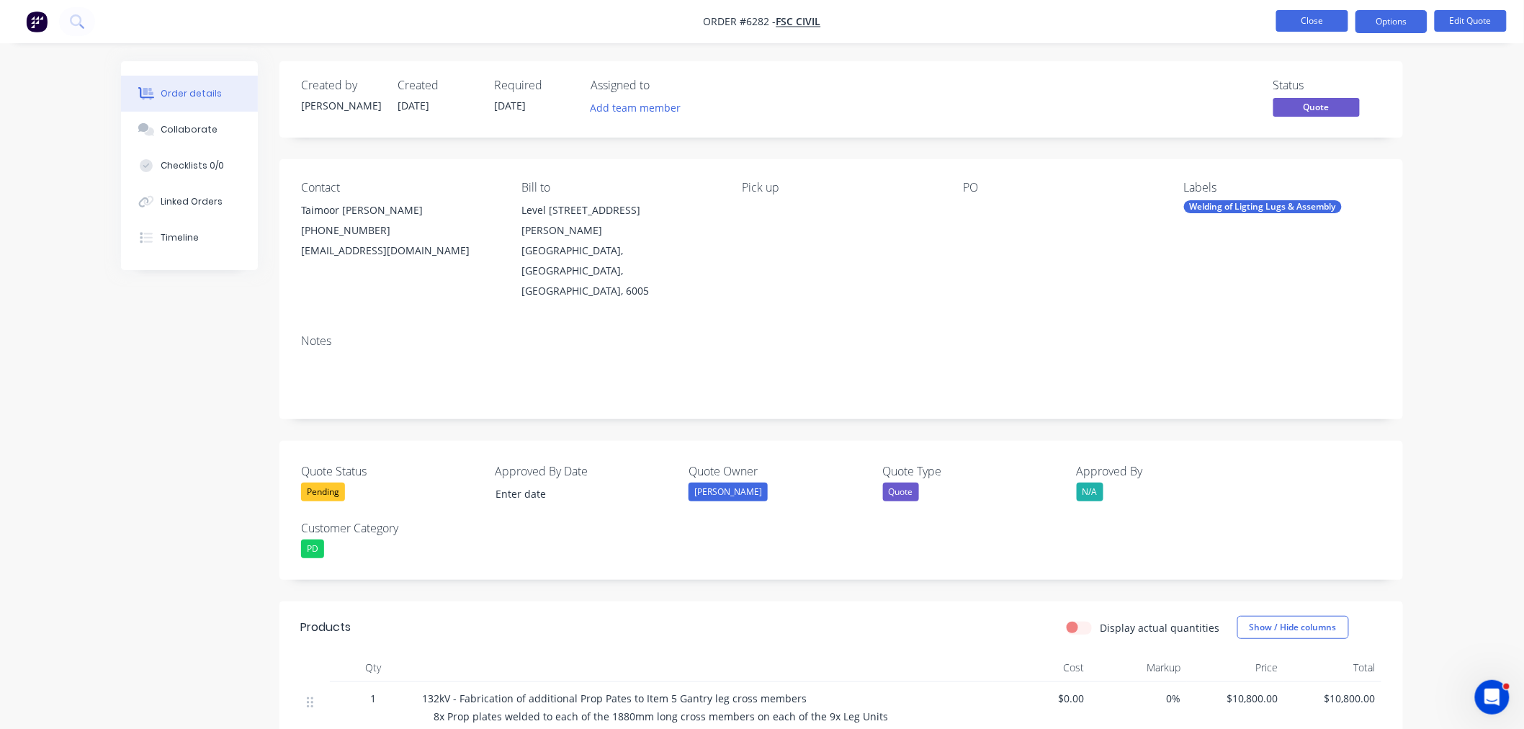
click at [1300, 22] on button "Close" at bounding box center [1312, 21] width 72 height 22
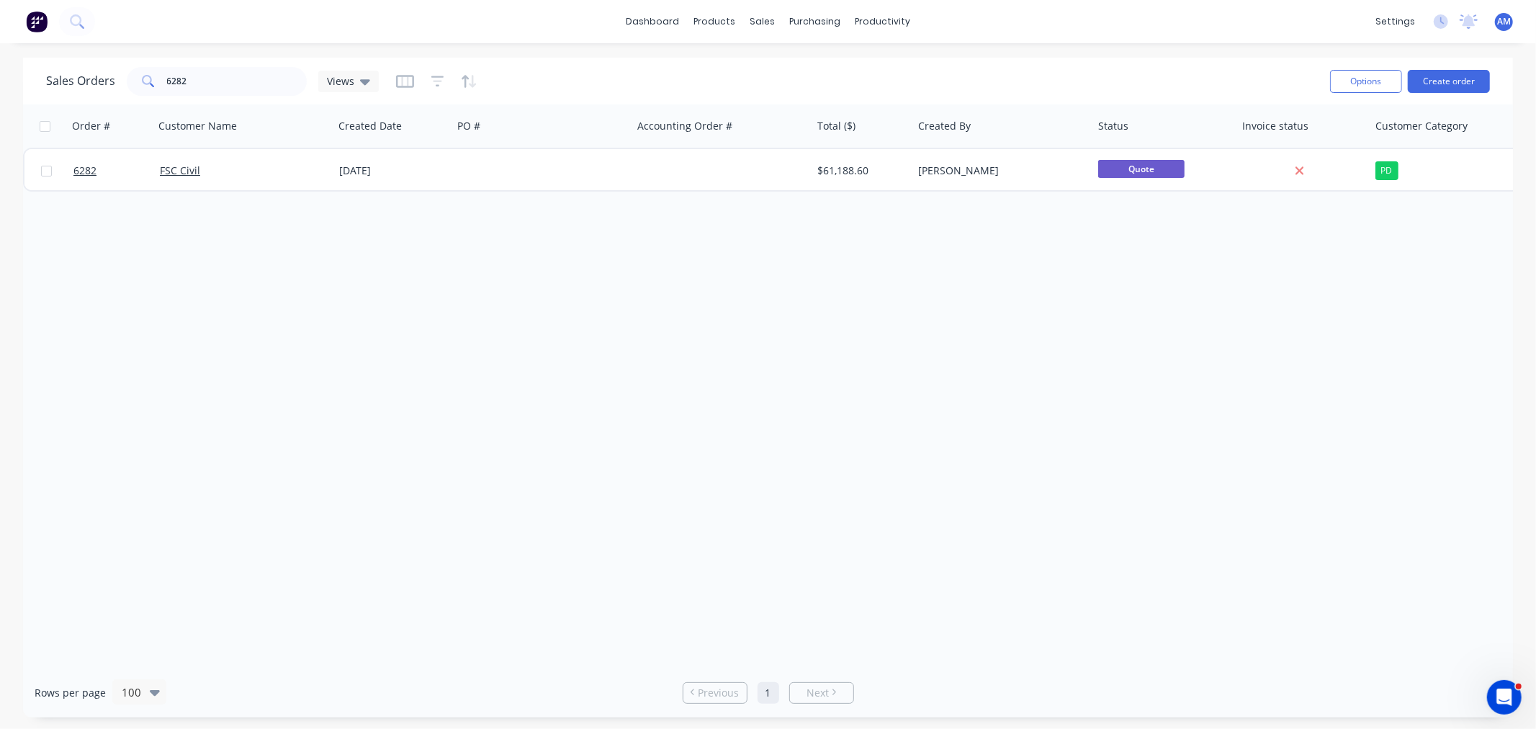
click at [1199, 76] on div "Sales Orders 6282 Views" at bounding box center [682, 80] width 1272 height 35
click at [845, 72] on div "Sales Orders 6282 Views" at bounding box center [682, 80] width 1272 height 35
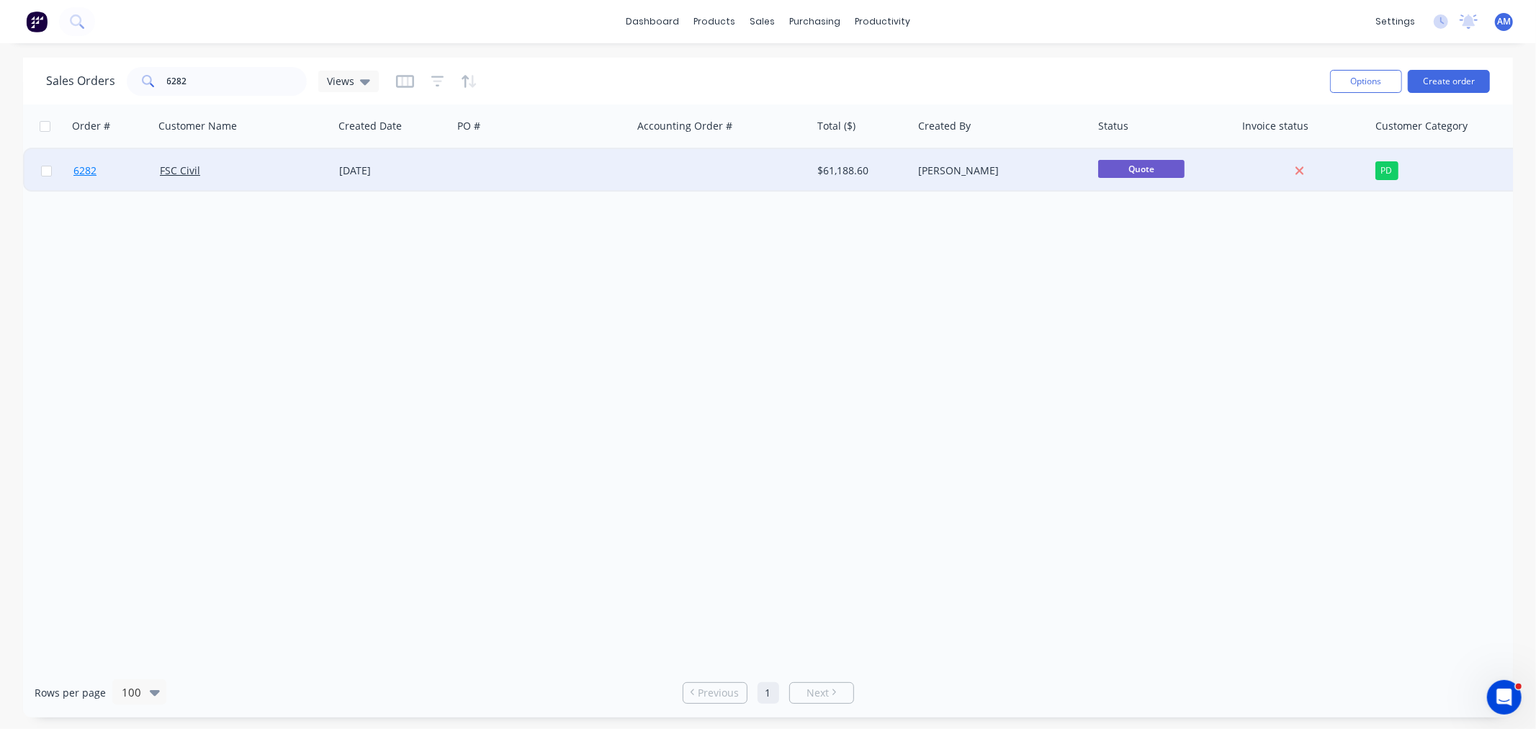
click at [124, 171] on link "6282" at bounding box center [116, 170] width 86 height 43
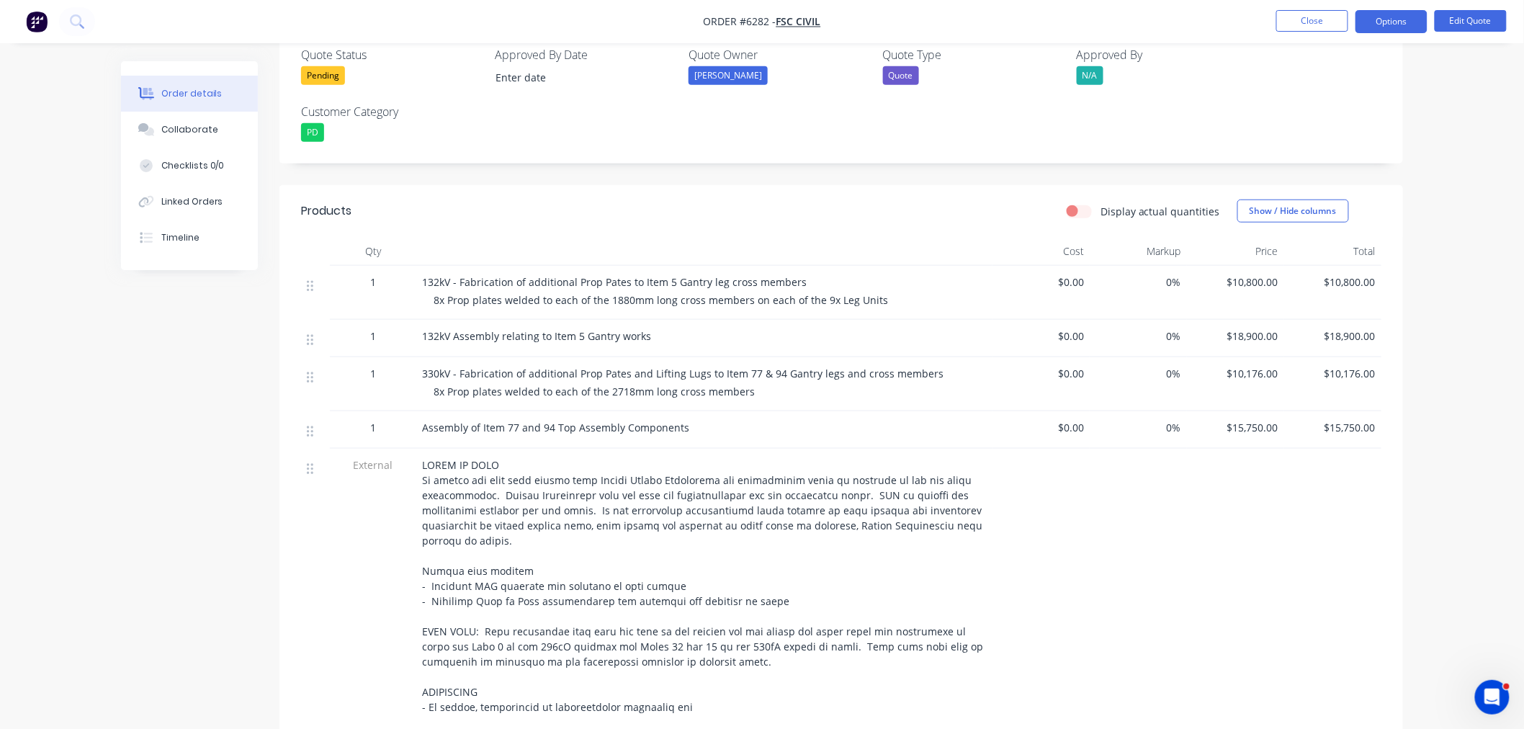
scroll to position [405, 0]
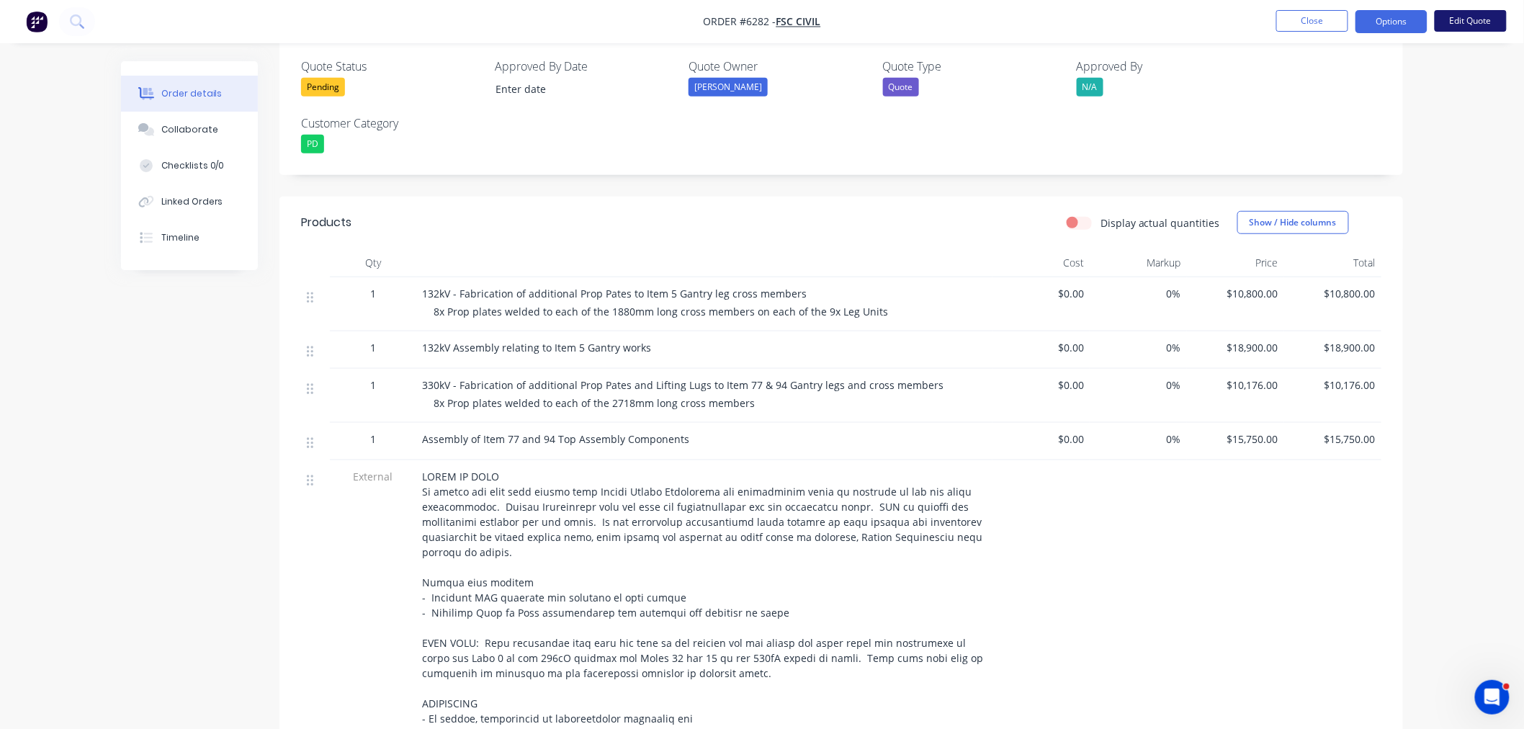
click at [1448, 19] on button "Edit Quote" at bounding box center [1470, 21] width 72 height 22
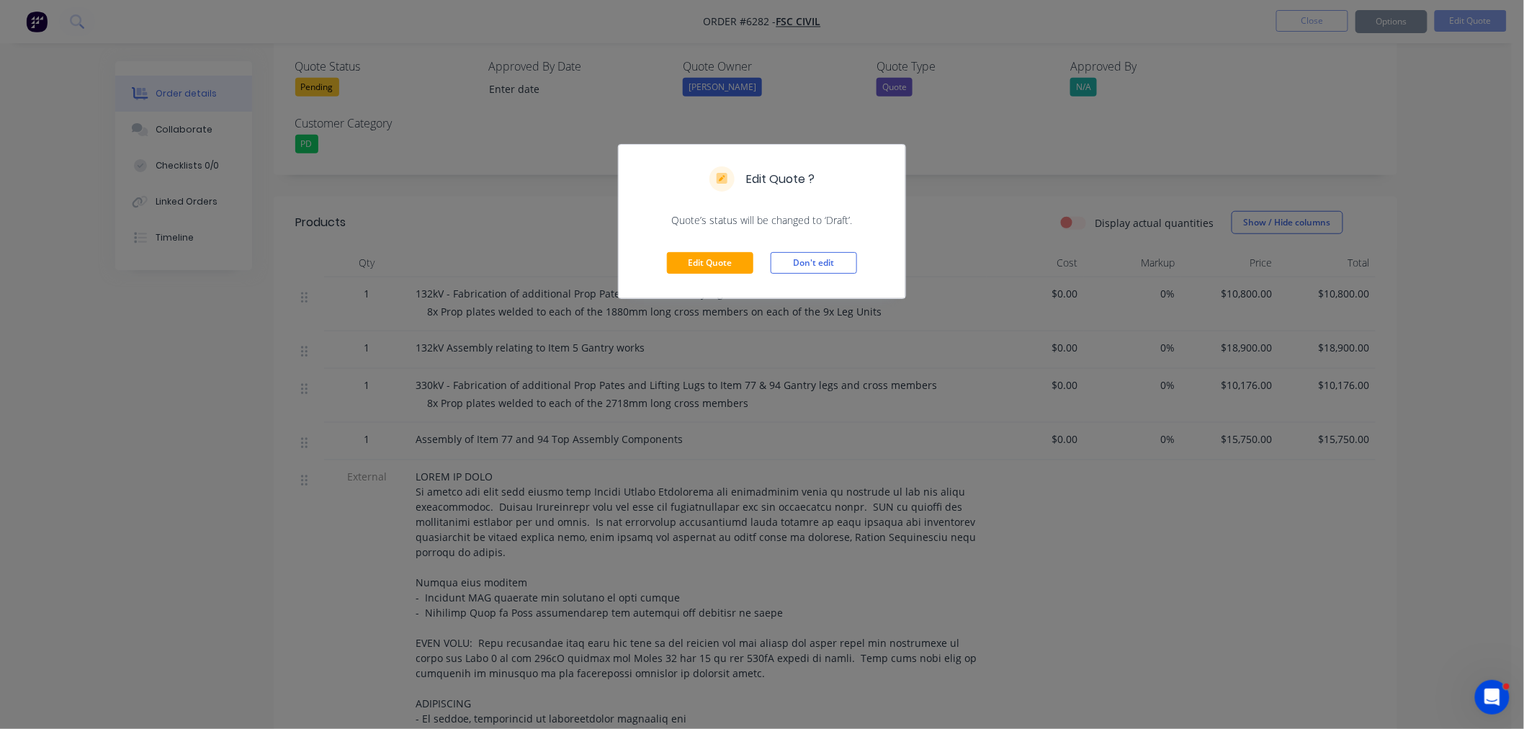
click at [718, 276] on div "Edit Quote Don't edit" at bounding box center [761, 263] width 287 height 71
click at [709, 263] on button "Edit Quote" at bounding box center [710, 263] width 86 height 22
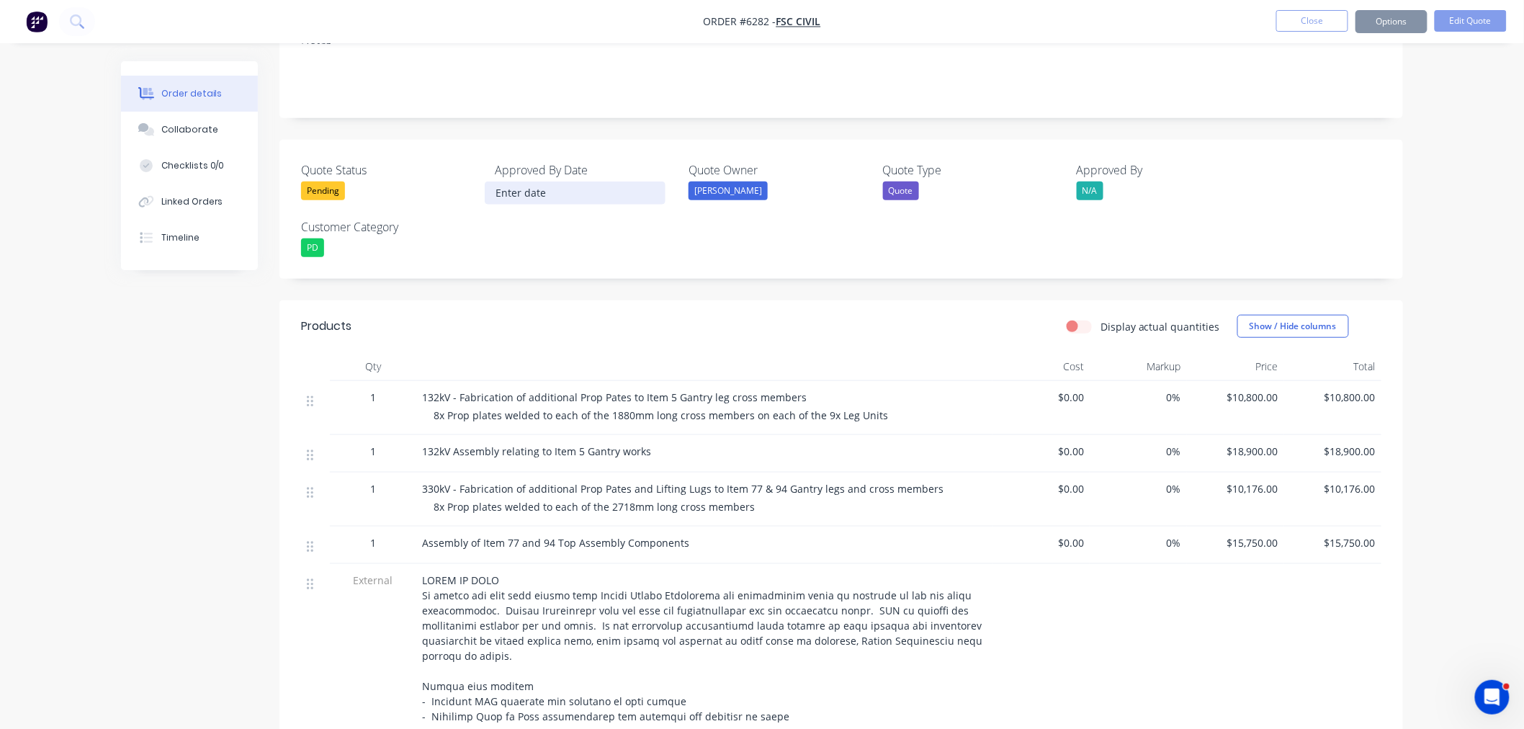
scroll to position [400, 0]
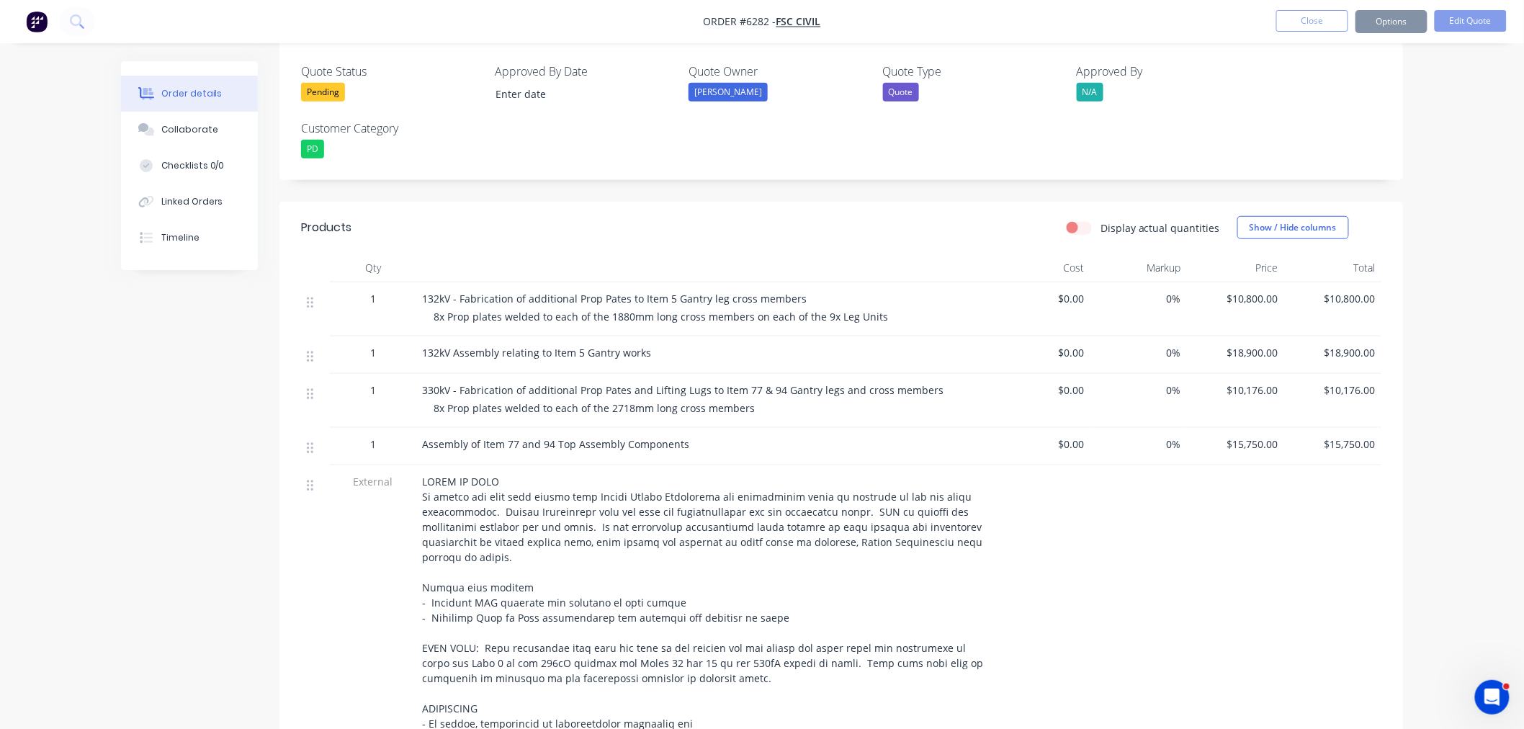
click at [631, 383] on span "330kV - Fabrication of additional Prop Pates and Lifting Lugs to Item 77 & 94 G…" at bounding box center [682, 390] width 521 height 14
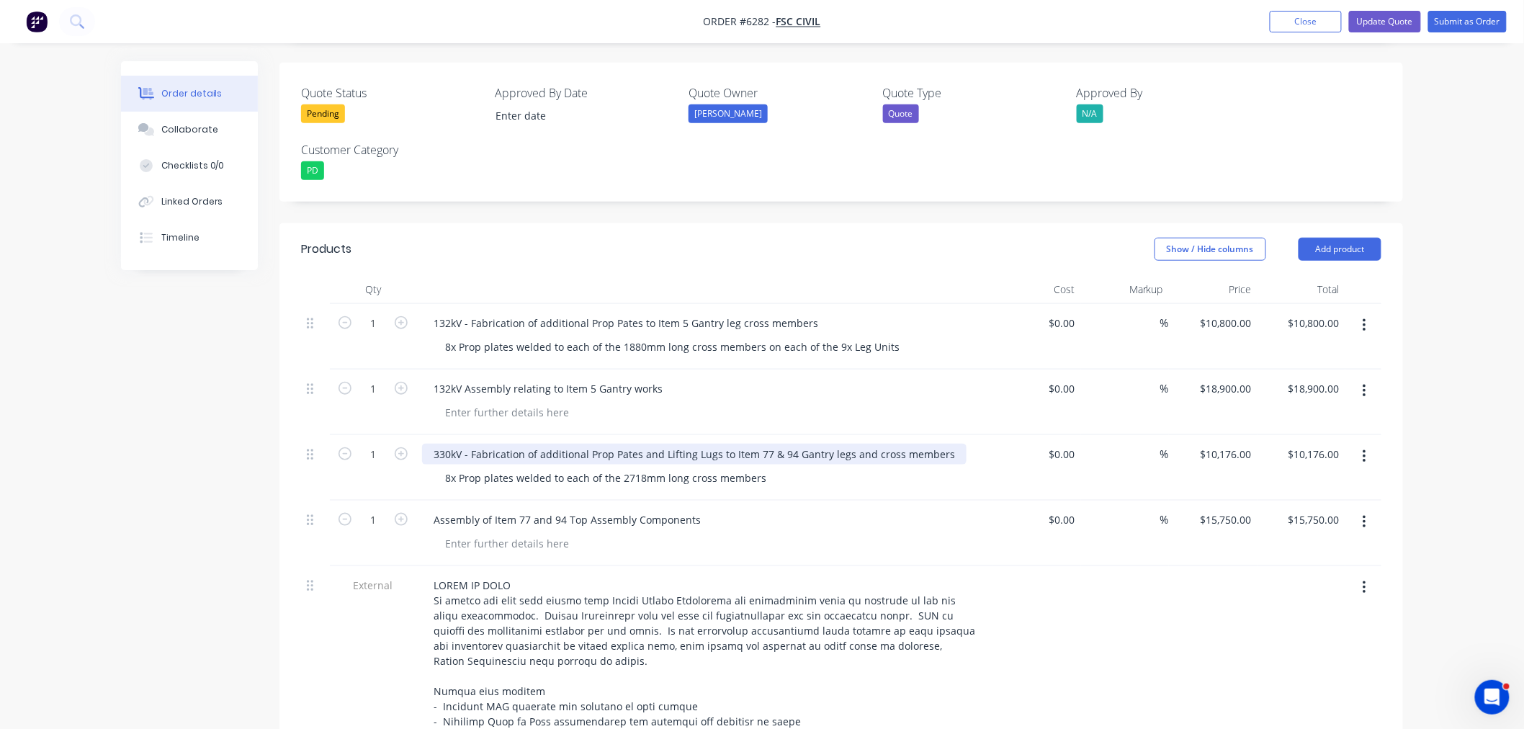
click at [642, 444] on div "330kV - Fabrication of additional Prop Pates and Lifting Lugs to Item 77 & 94 G…" at bounding box center [694, 454] width 544 height 21
click at [750, 444] on div "330kV - Fabrication of additional Prop Pates to Item 77 & 94 Gantry legs and cr…" at bounding box center [654, 454] width 464 height 21
click at [1397, 17] on button "Update Quote" at bounding box center [1385, 22] width 72 height 22
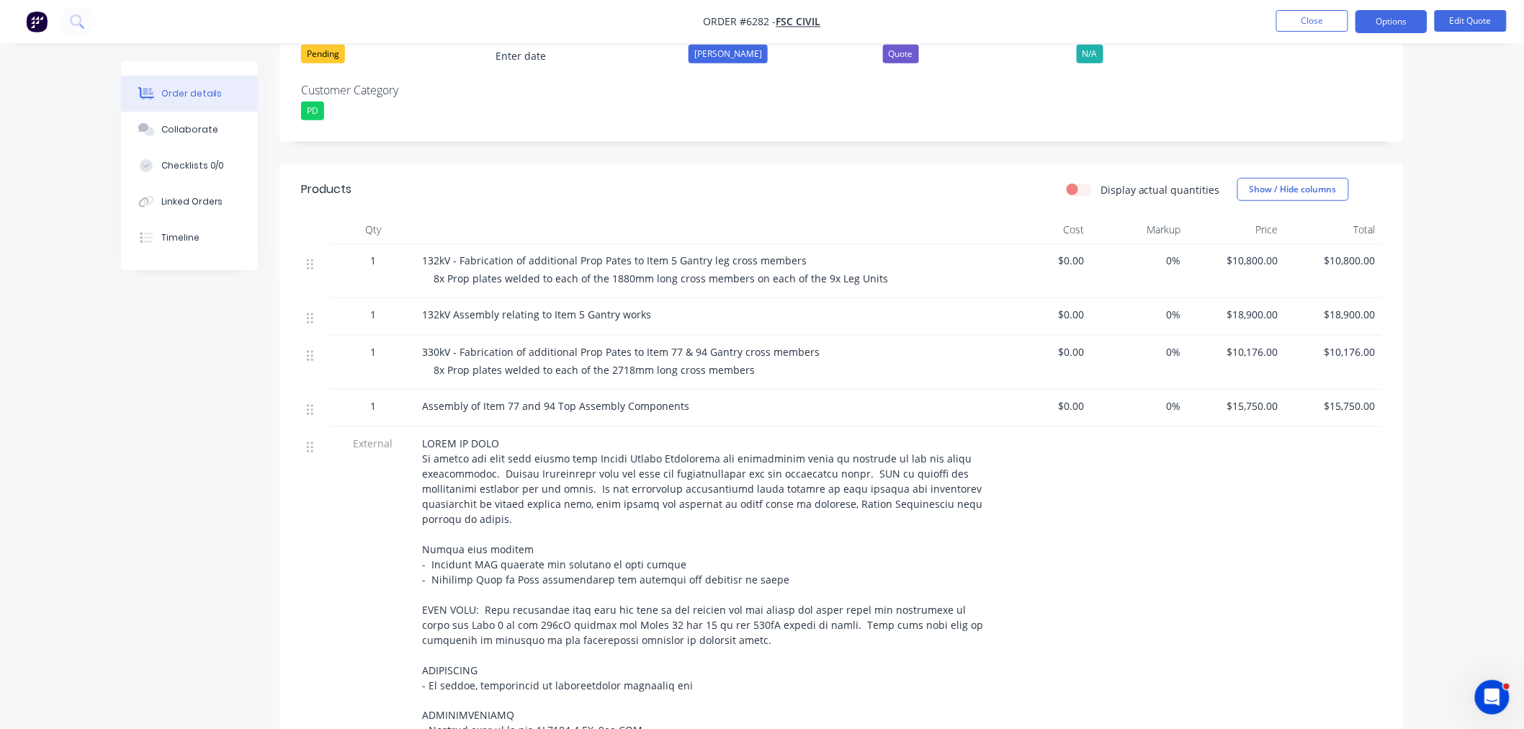
scroll to position [480, 0]
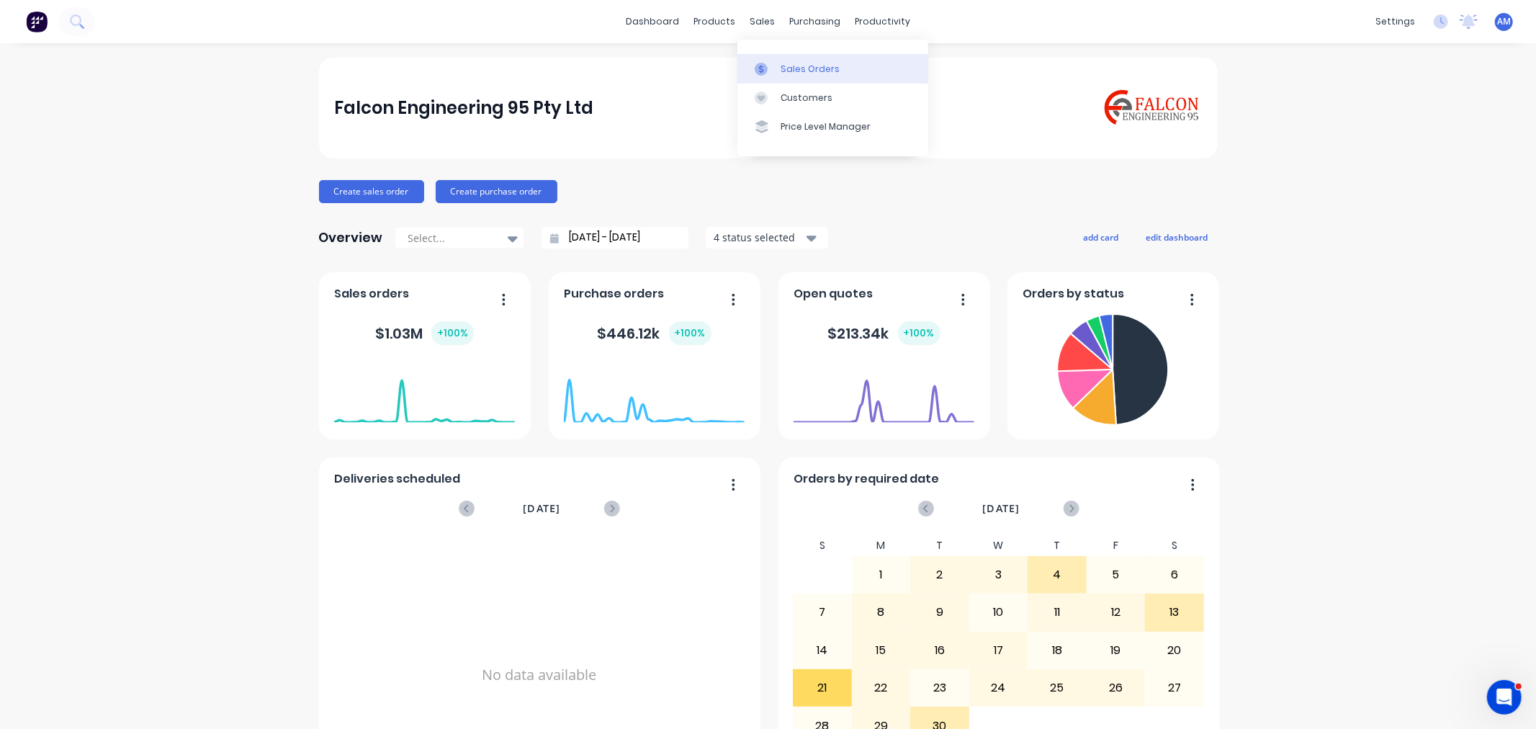
click at [815, 69] on div "Sales Orders" at bounding box center [809, 69] width 59 height 13
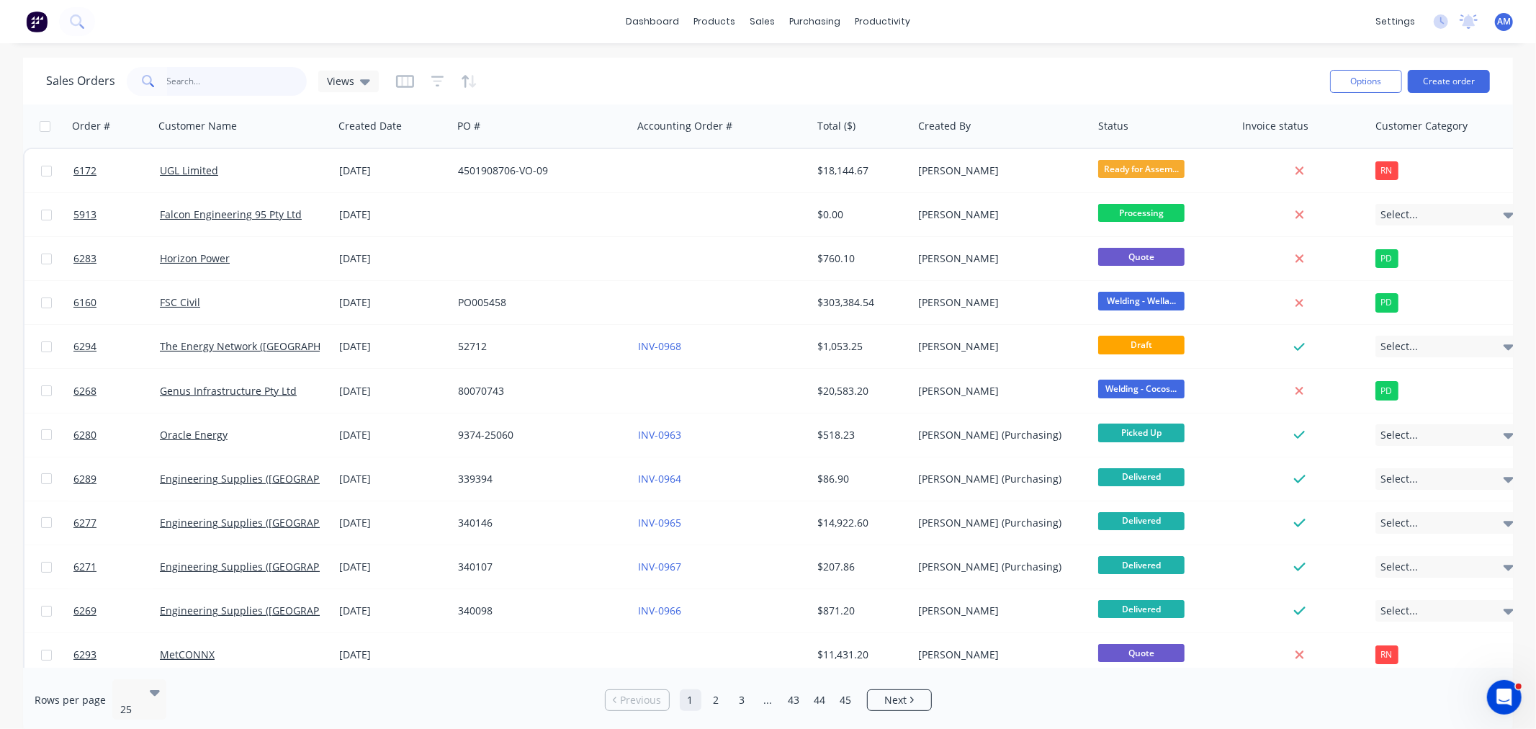
click at [223, 81] on input "text" at bounding box center [237, 81] width 140 height 29
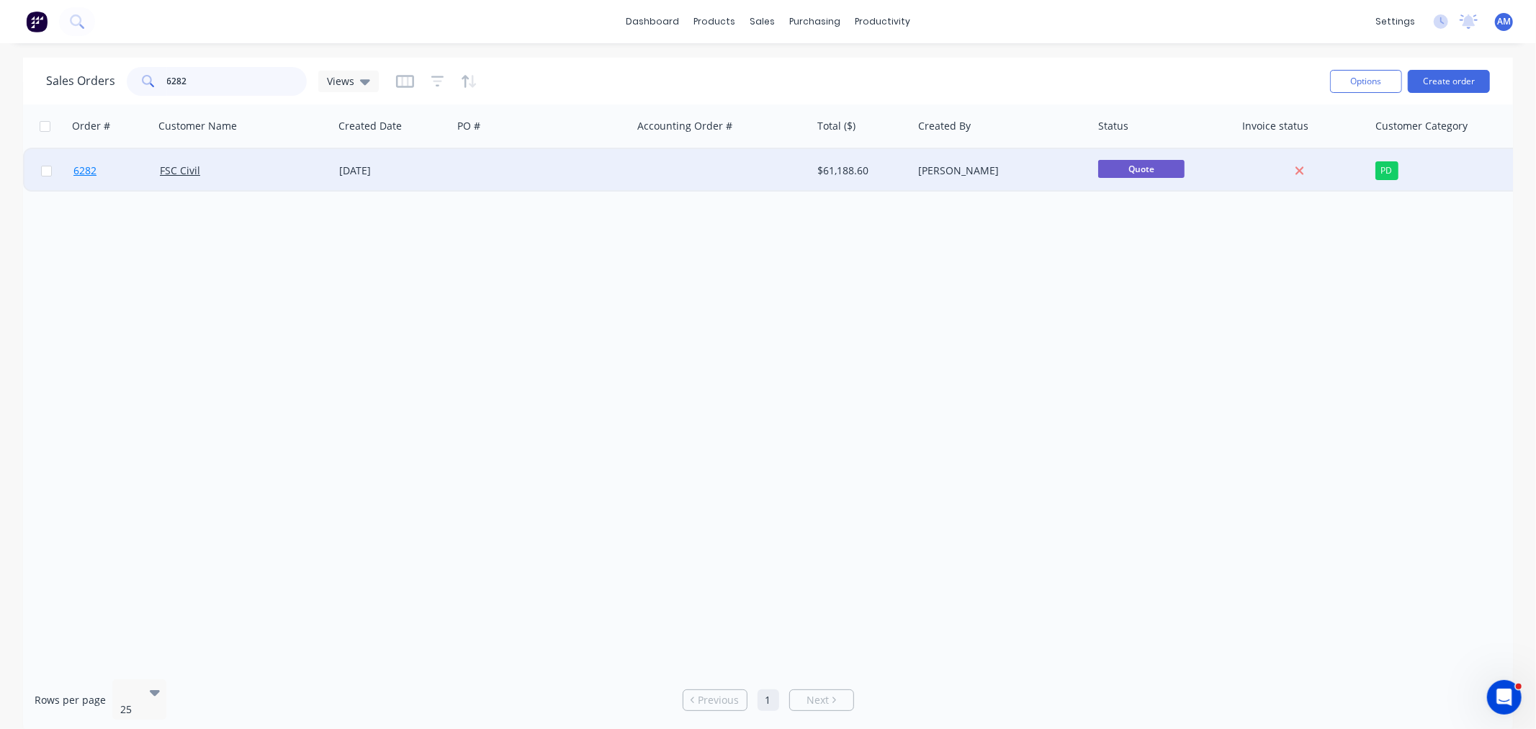
type input "6282"
click at [118, 173] on link "6282" at bounding box center [116, 170] width 86 height 43
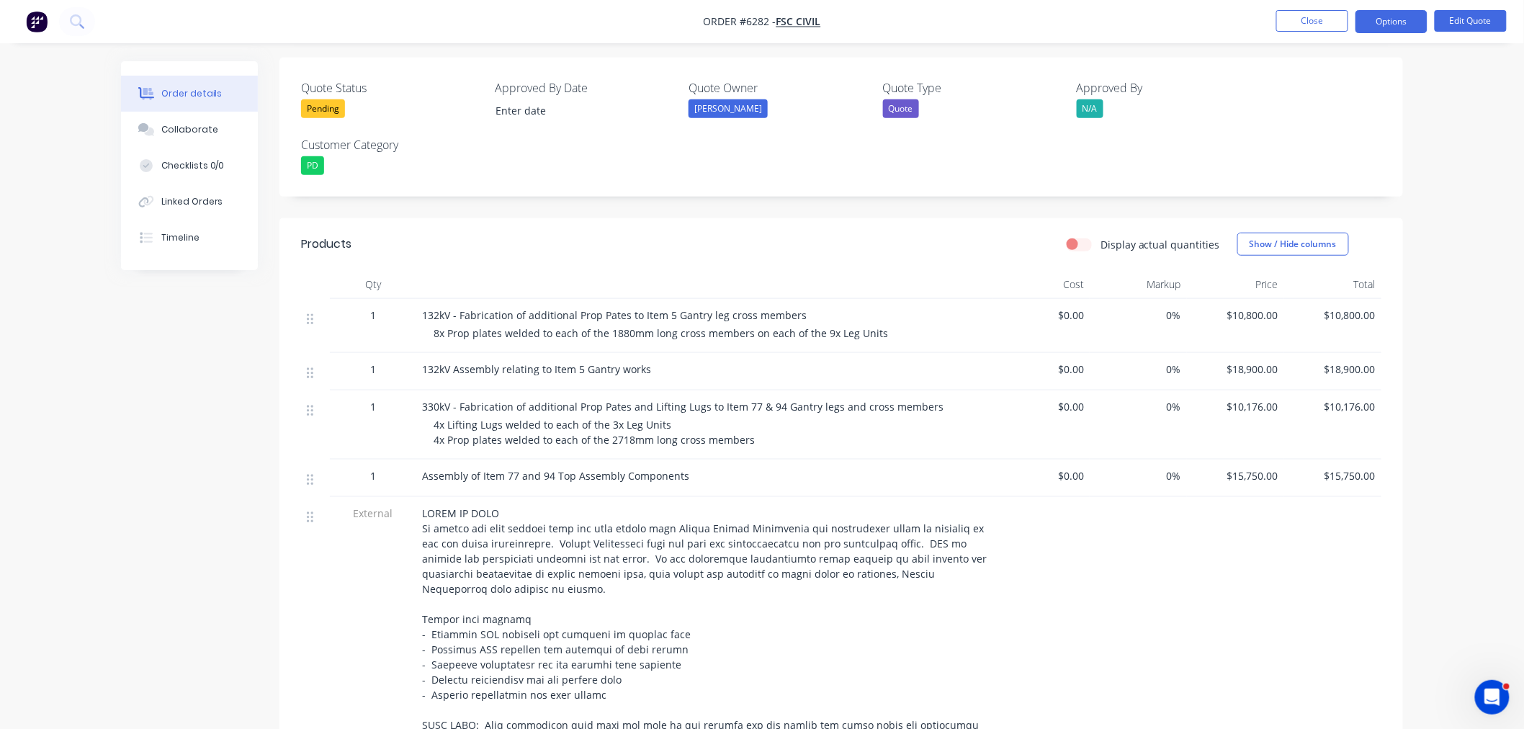
scroll to position [400, 0]
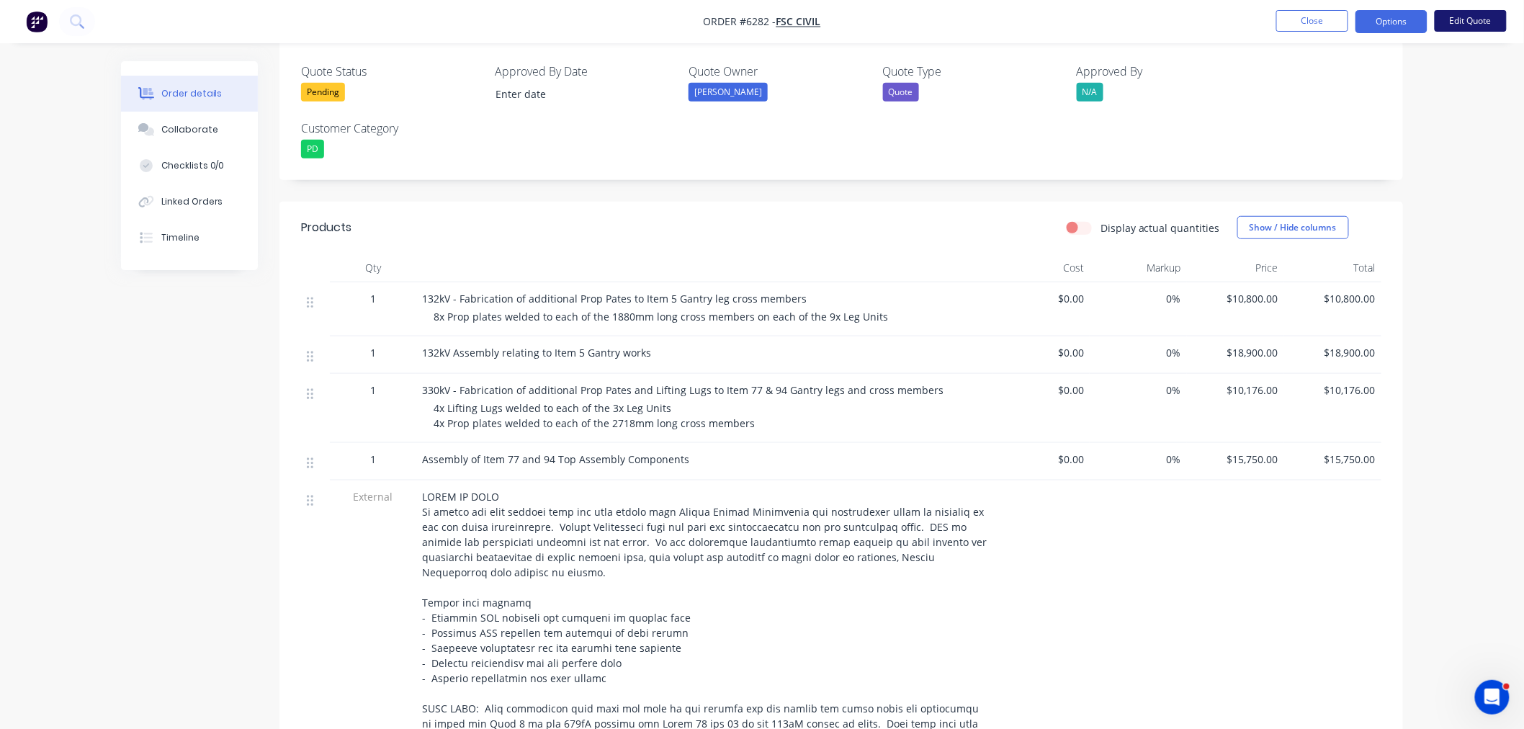
click at [1462, 22] on button "Edit Quote" at bounding box center [1470, 21] width 72 height 22
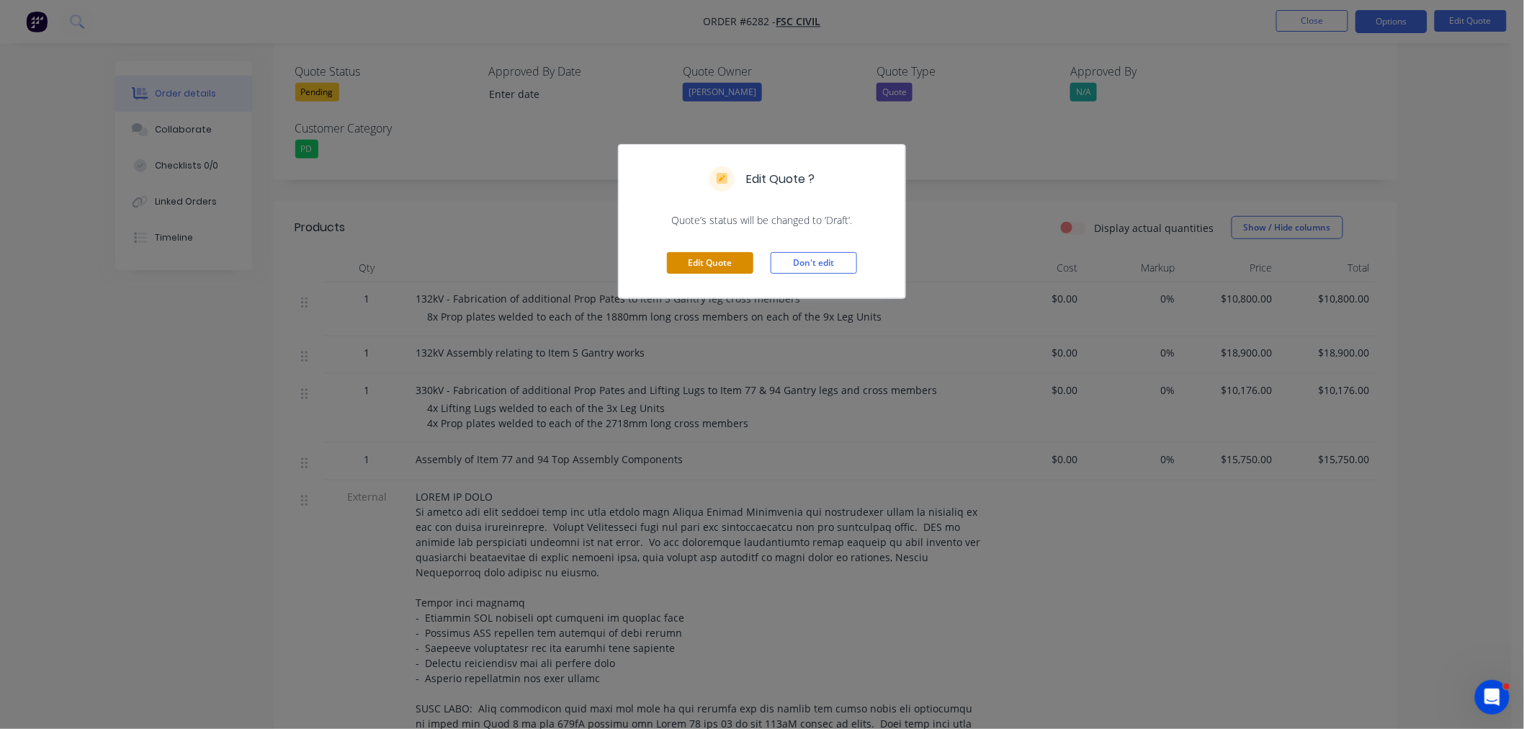
click at [717, 260] on button "Edit Quote" at bounding box center [710, 263] width 86 height 22
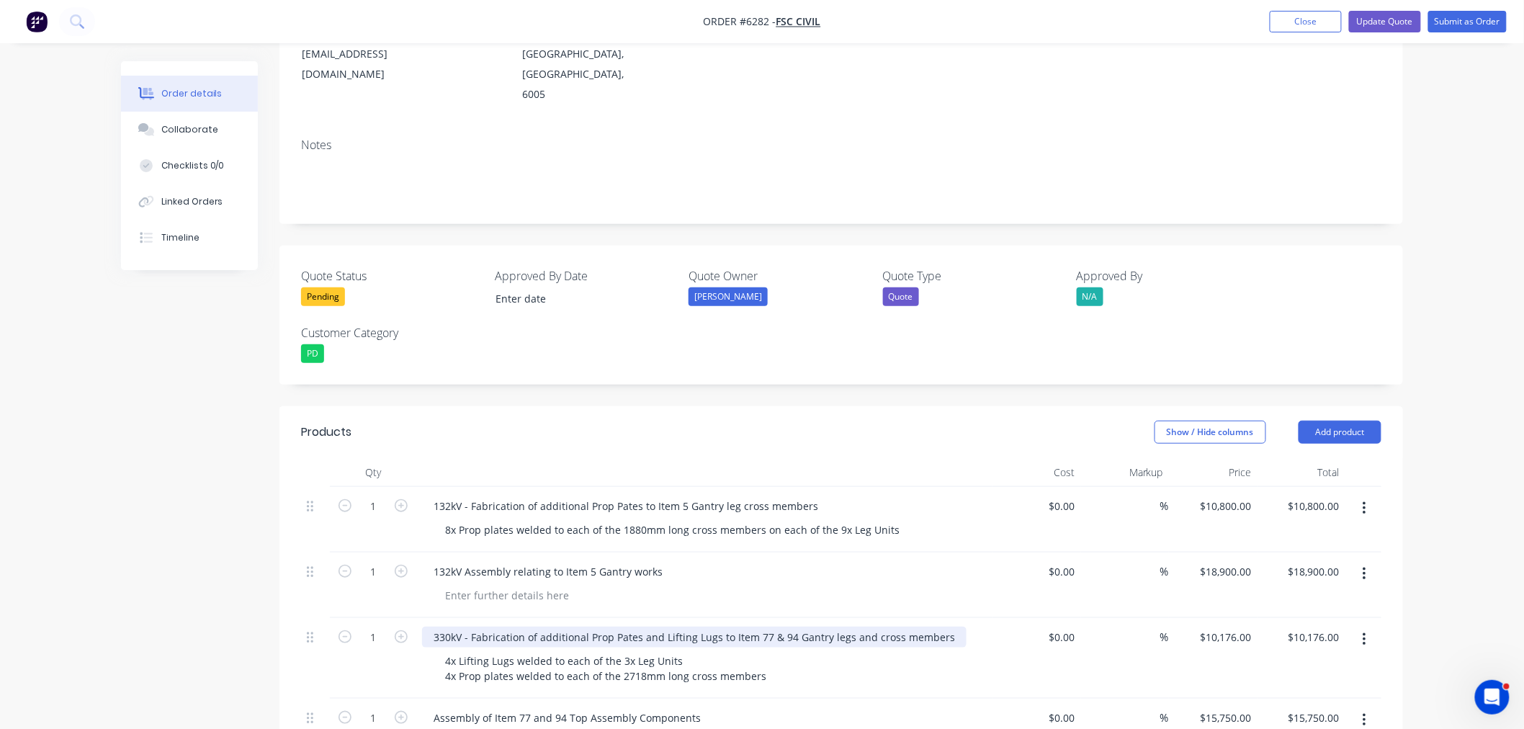
scroll to position [240, 0]
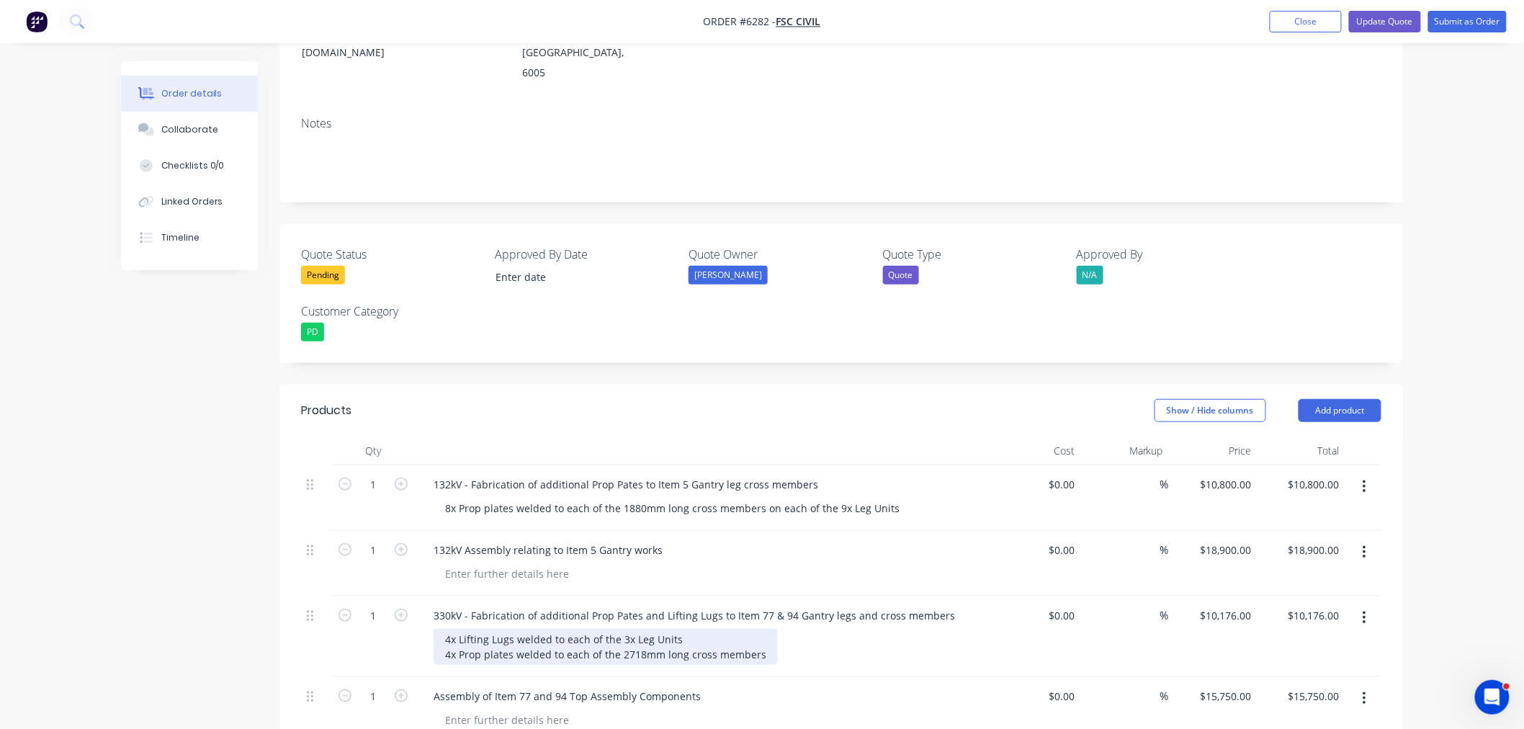
drag, startPoint x: 442, startPoint y: 577, endPoint x: 459, endPoint y: 586, distance: 19.3
click at [446, 629] on div "4x Lifting Lugs welded to each of the 3x Leg Units 4x Prop plates welded to eac…" at bounding box center [605, 647] width 344 height 36
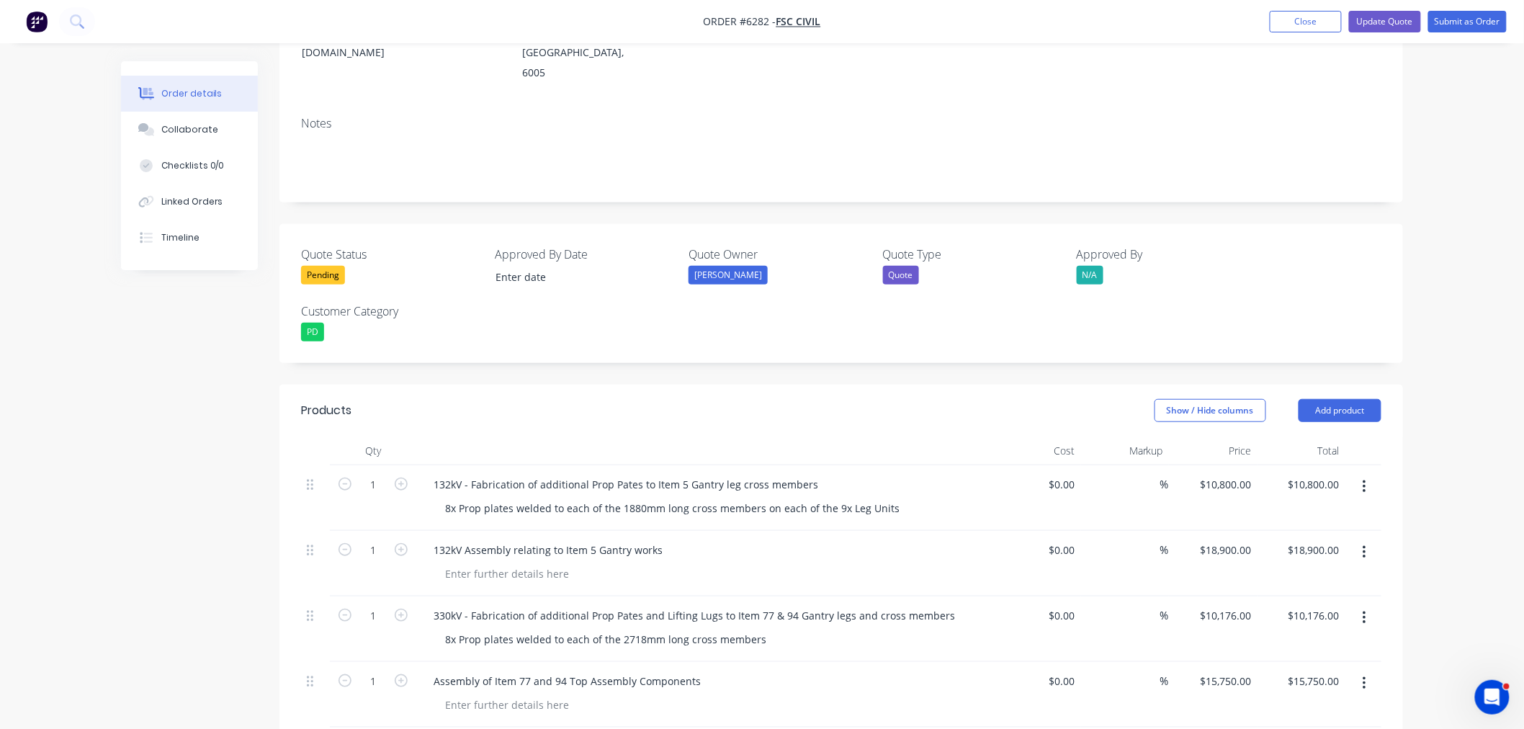
click at [852, 694] on div at bounding box center [709, 704] width 553 height 21
click at [1214, 596] on div "10176 10176" at bounding box center [1213, 629] width 89 height 66
type input "6"
type input "$6,460.00"
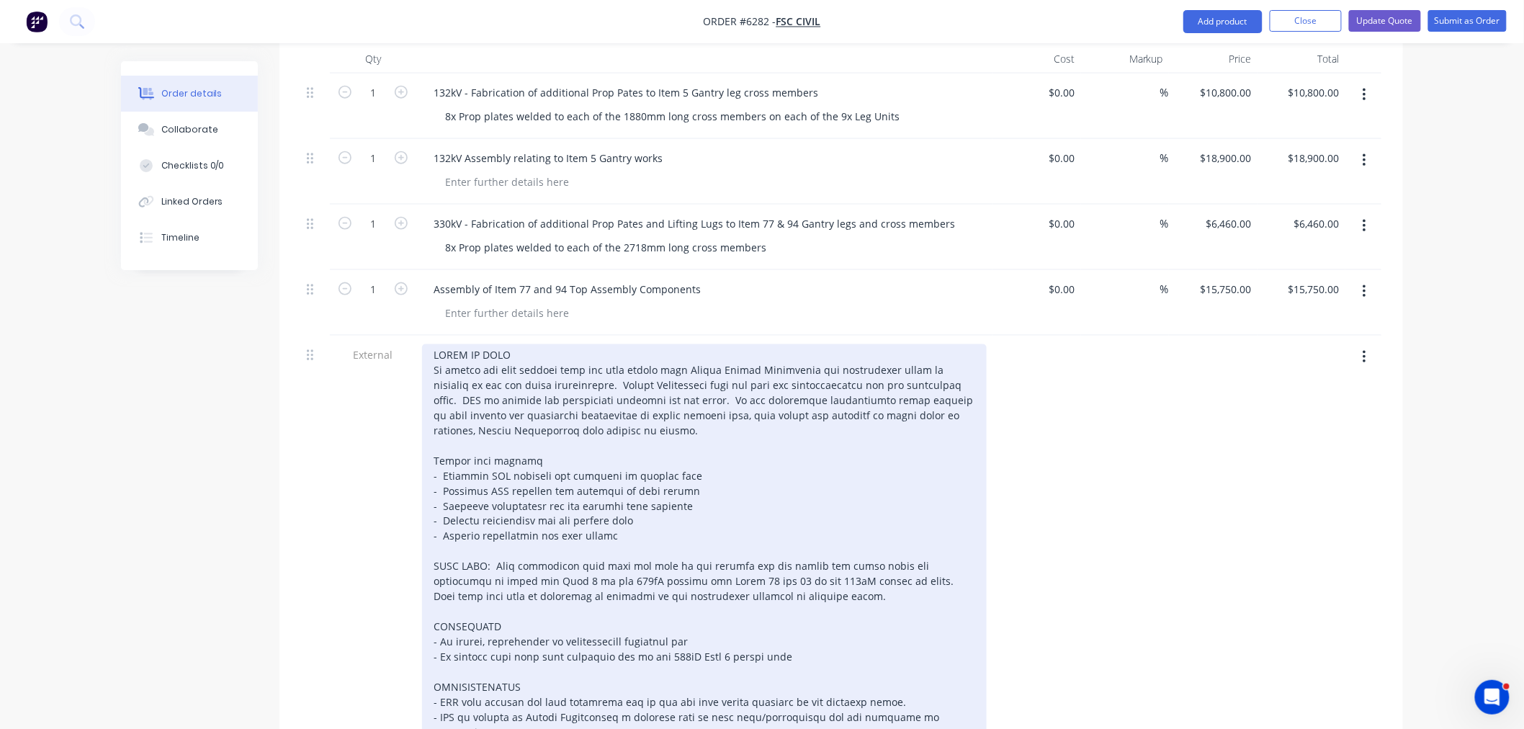
scroll to position [867, 0]
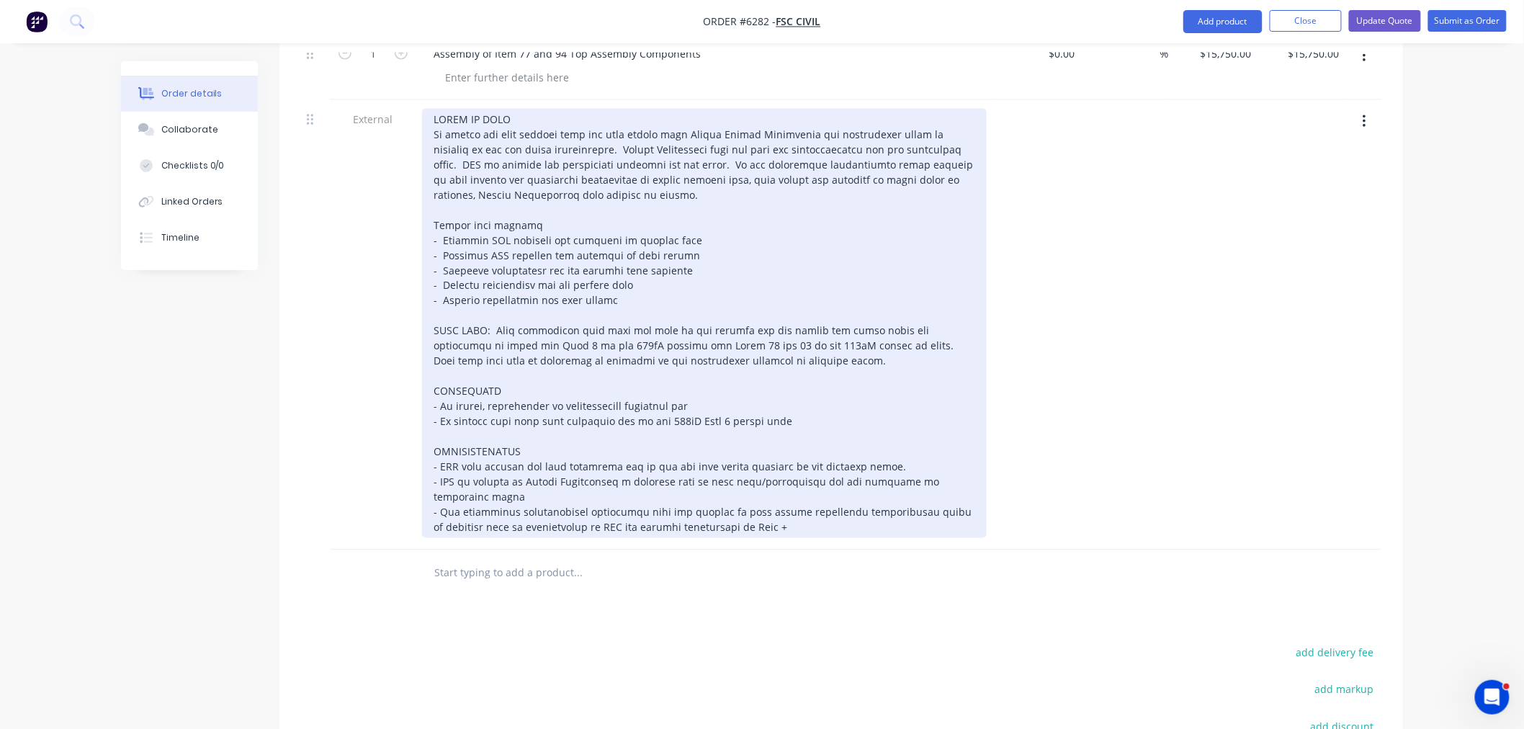
type input "$6,460.00"
click at [517, 389] on div at bounding box center [704, 323] width 564 height 429
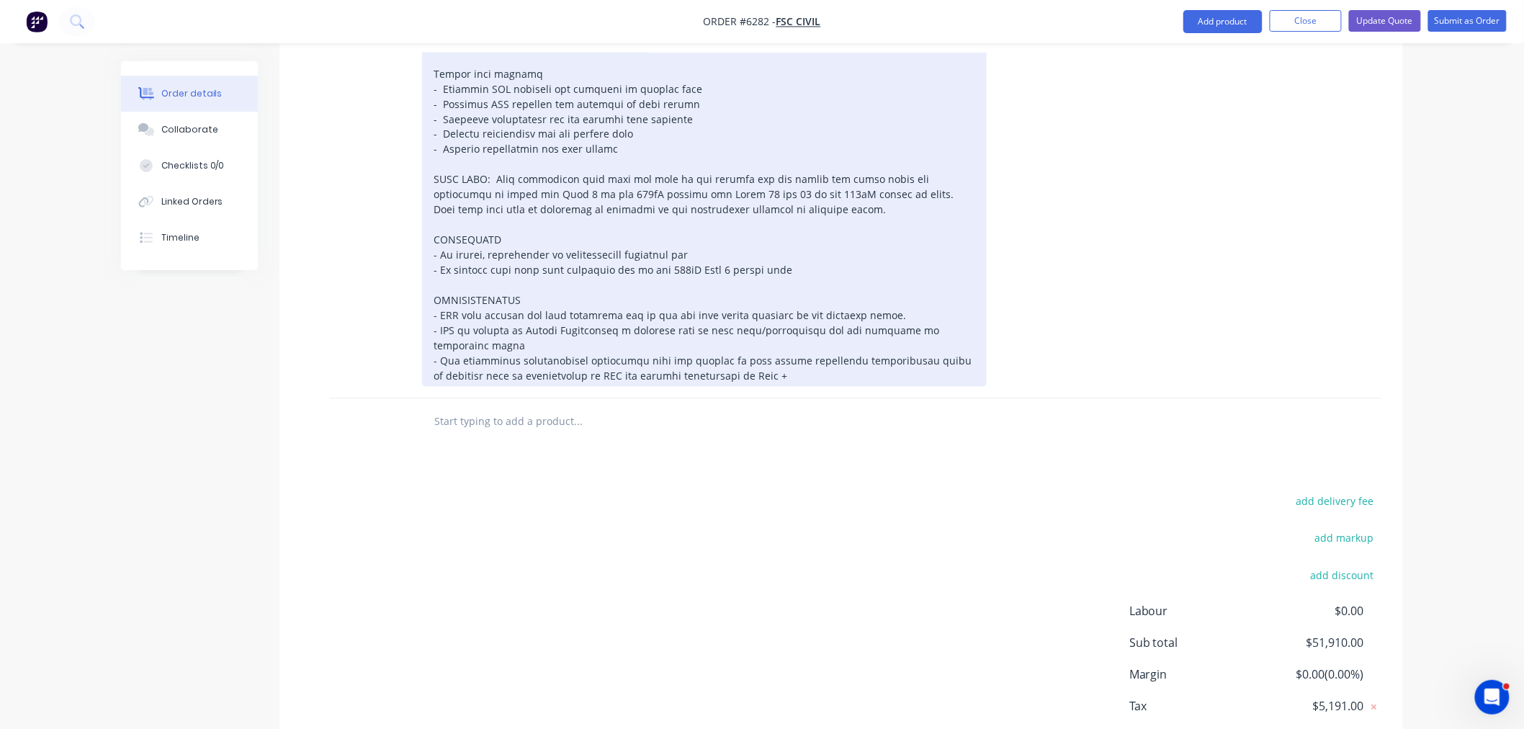
scroll to position [1027, 0]
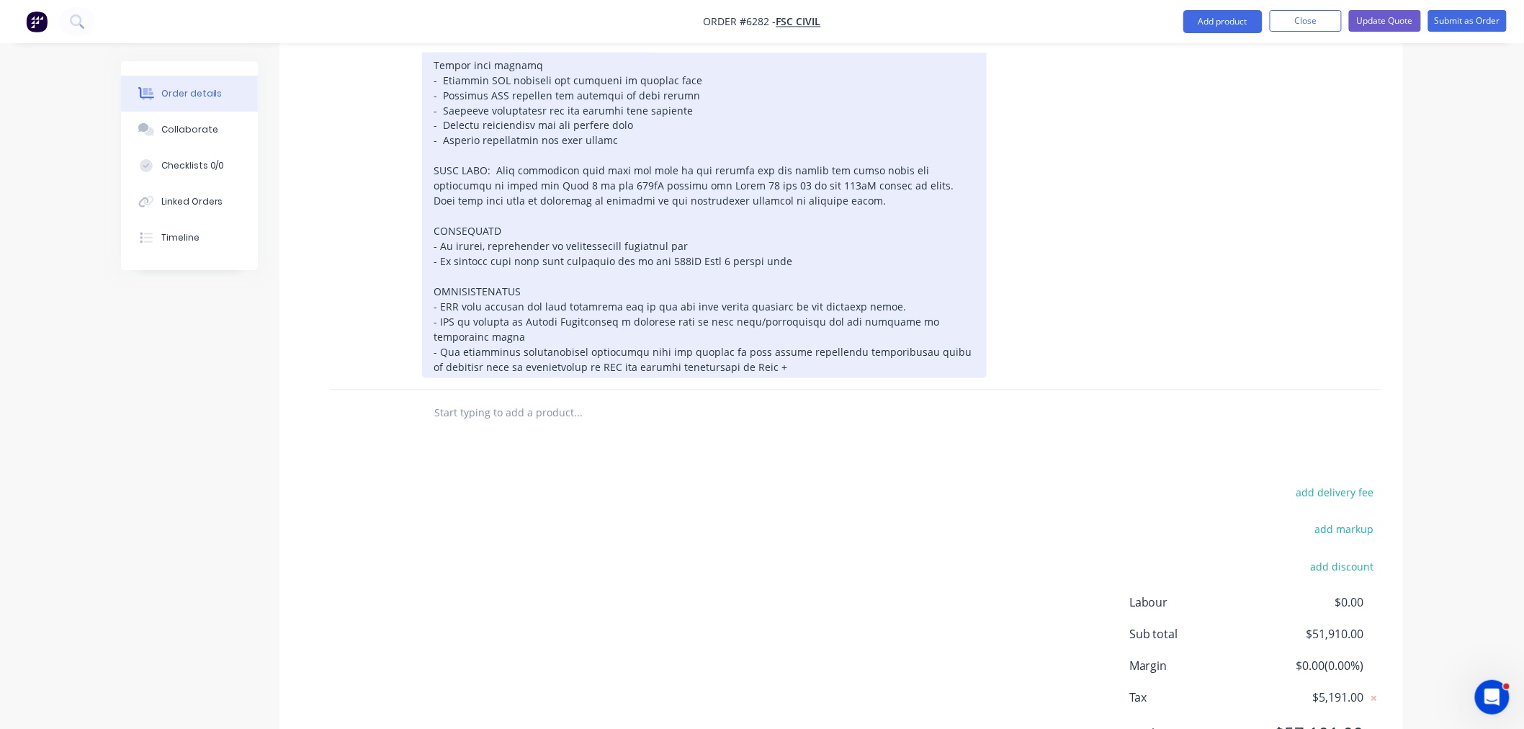
click at [575, 214] on div at bounding box center [704, 163] width 564 height 429
click at [534, 232] on div at bounding box center [704, 163] width 564 height 429
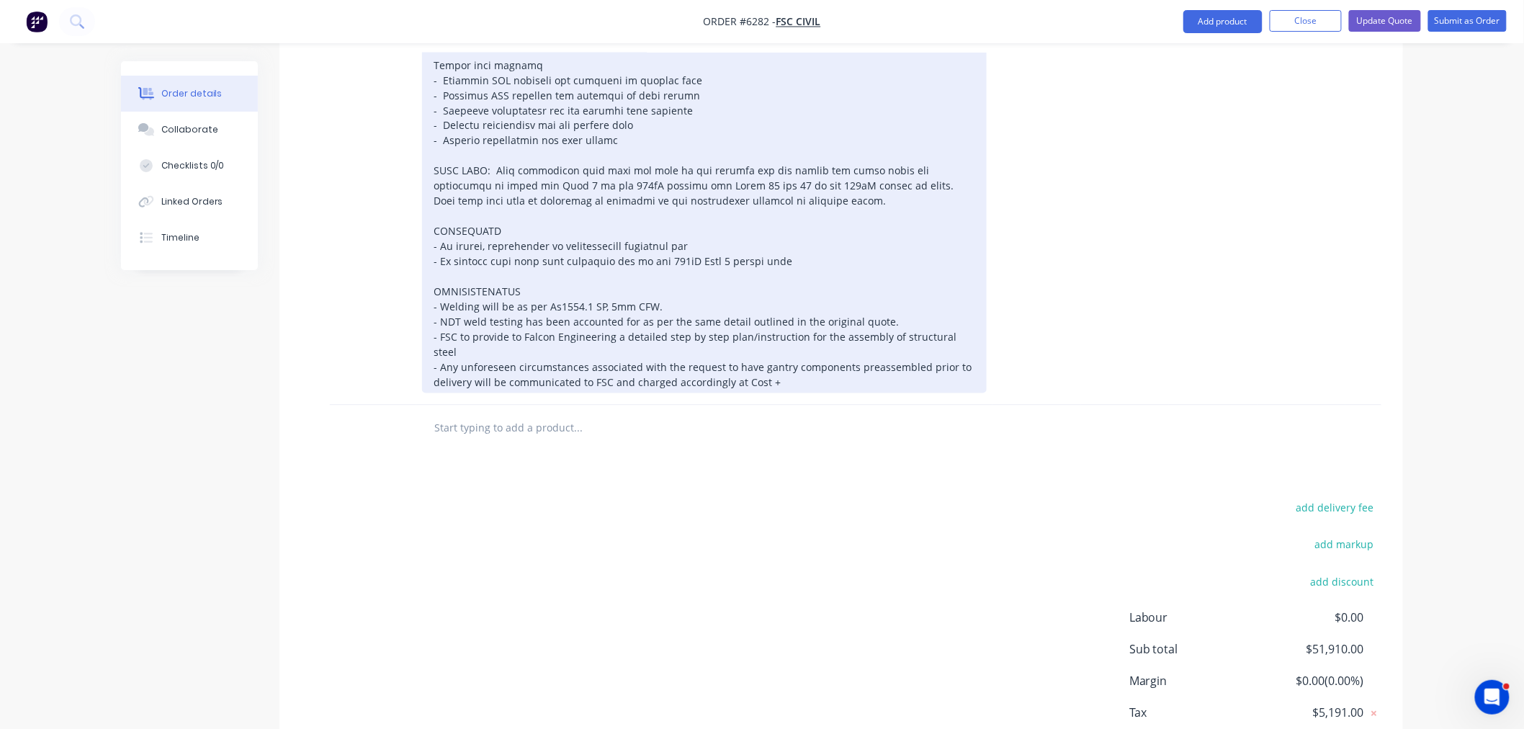
click at [974, 279] on div "- Welding will be as per As1554.1 SP, 5mm CFW. - NDT weld testing has been acco…" at bounding box center [704, 171] width 564 height 444
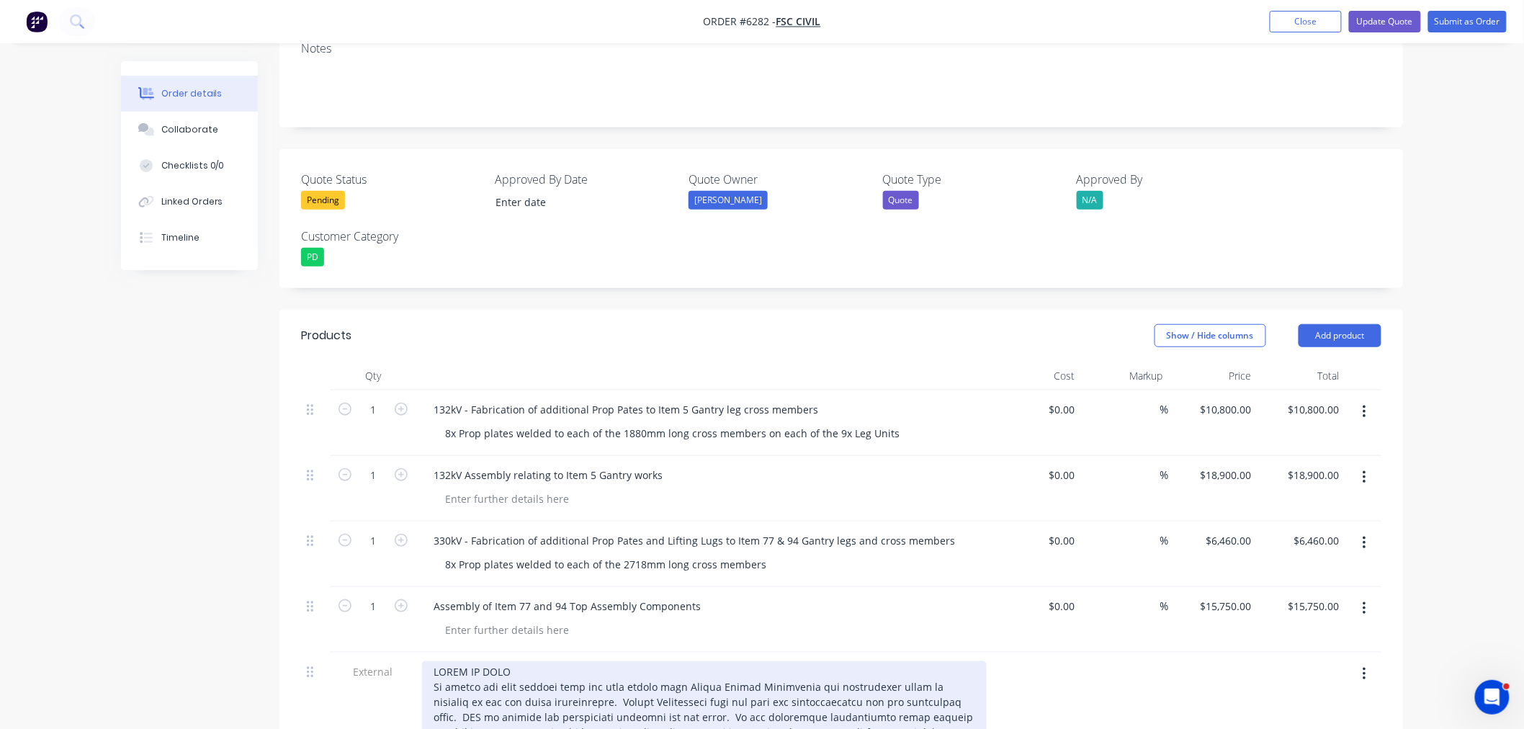
scroll to position [307, 0]
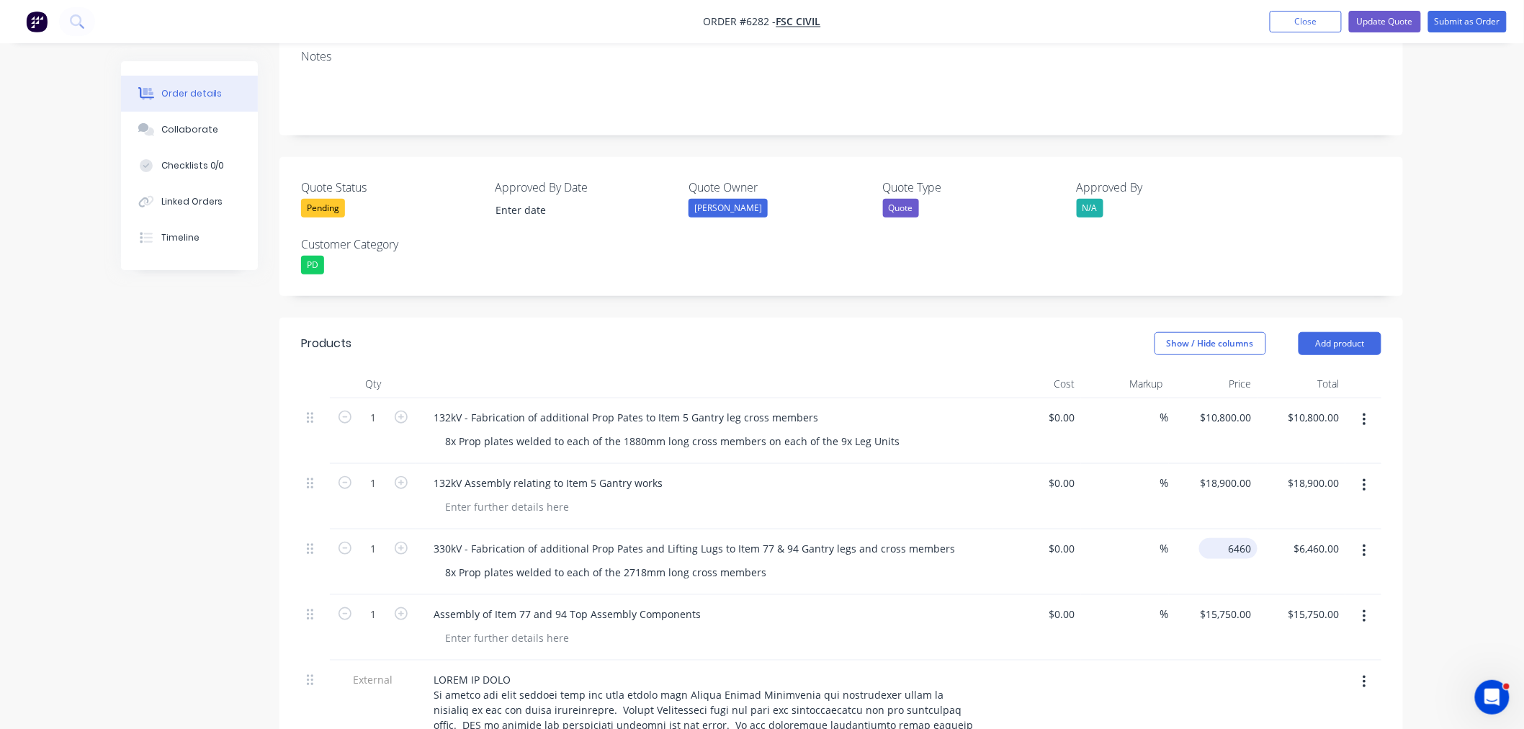
click at [1226, 538] on div "6460 $6,460.00" at bounding box center [1231, 548] width 53 height 21
type input "$5,760.00"
type input "5760.00"
click at [1220, 529] on div "$5,760.00 $5,760.00" at bounding box center [1213, 562] width 89 height 66
type input "5760"
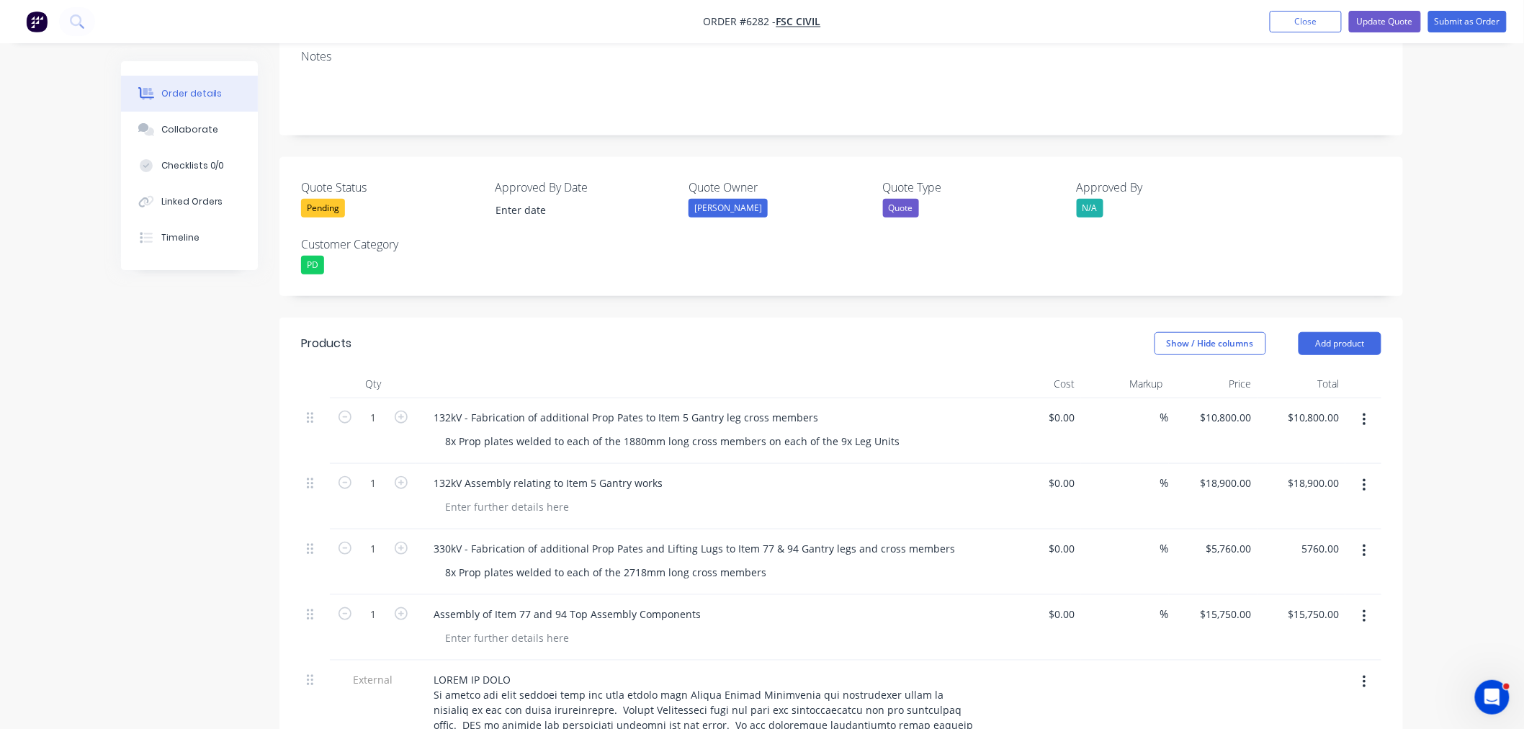
type input "$5,760.00"
type input "$6,460.00"
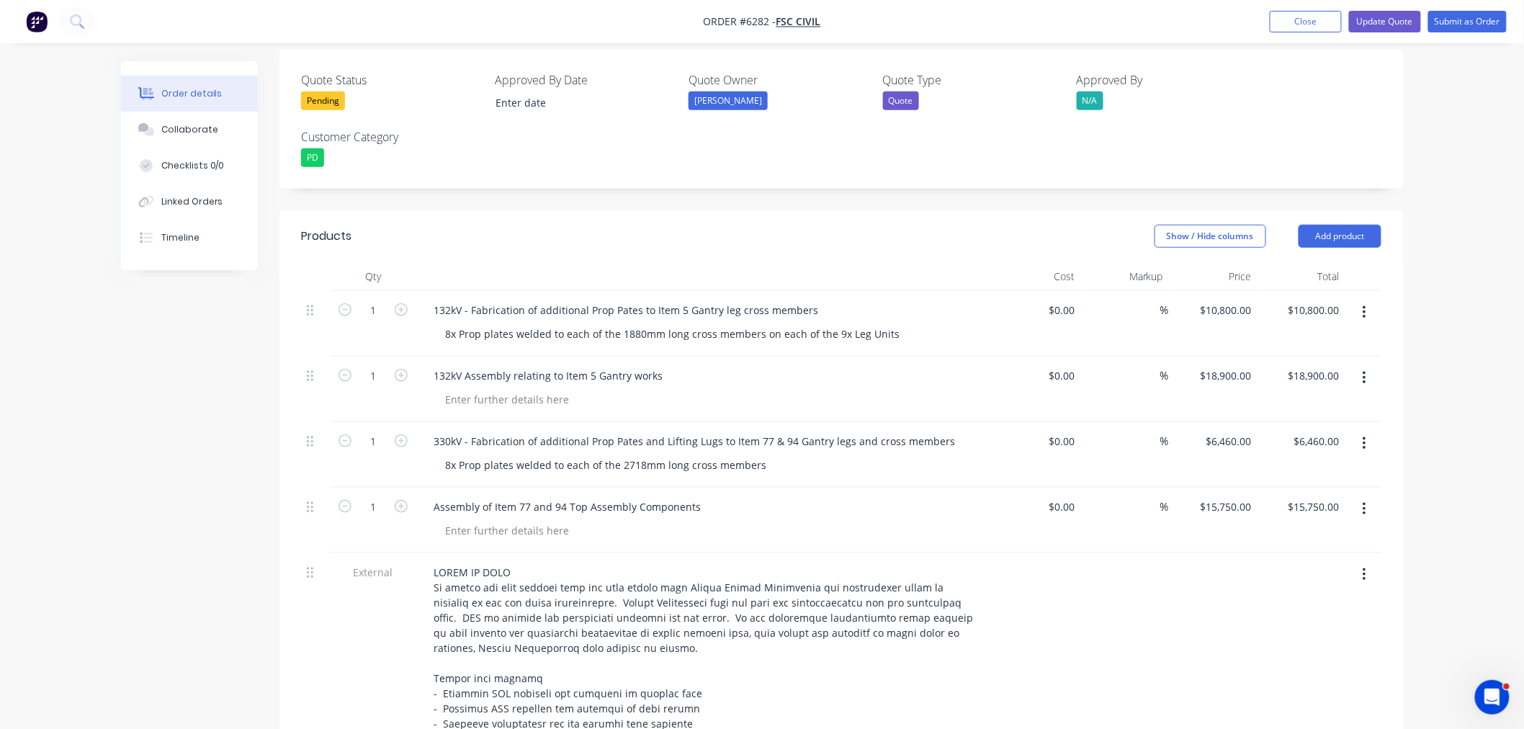
scroll to position [467, 0]
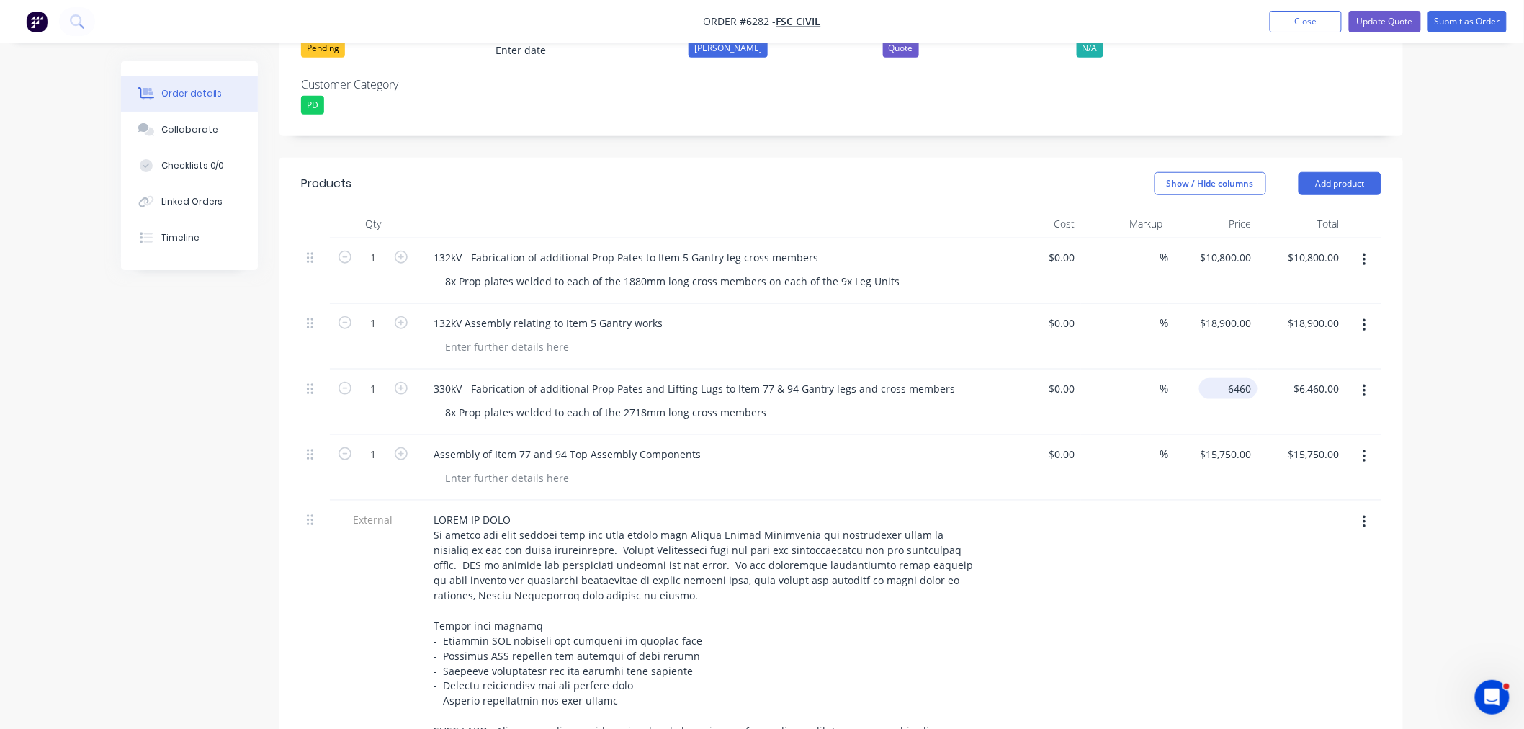
click at [1222, 378] on div "6460 $6,460.00" at bounding box center [1228, 388] width 58 height 21
type input "$10,176.00"
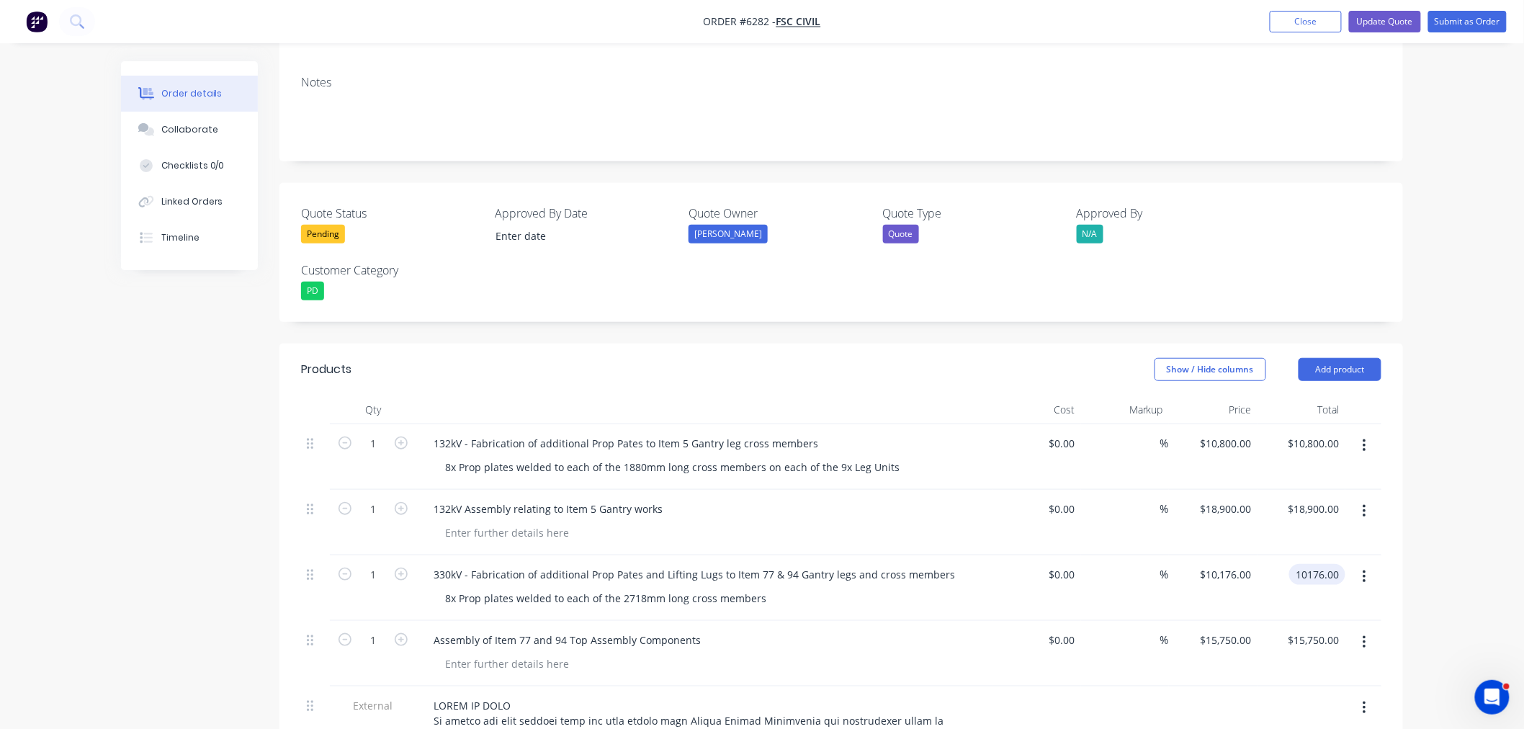
scroll to position [242, 0]
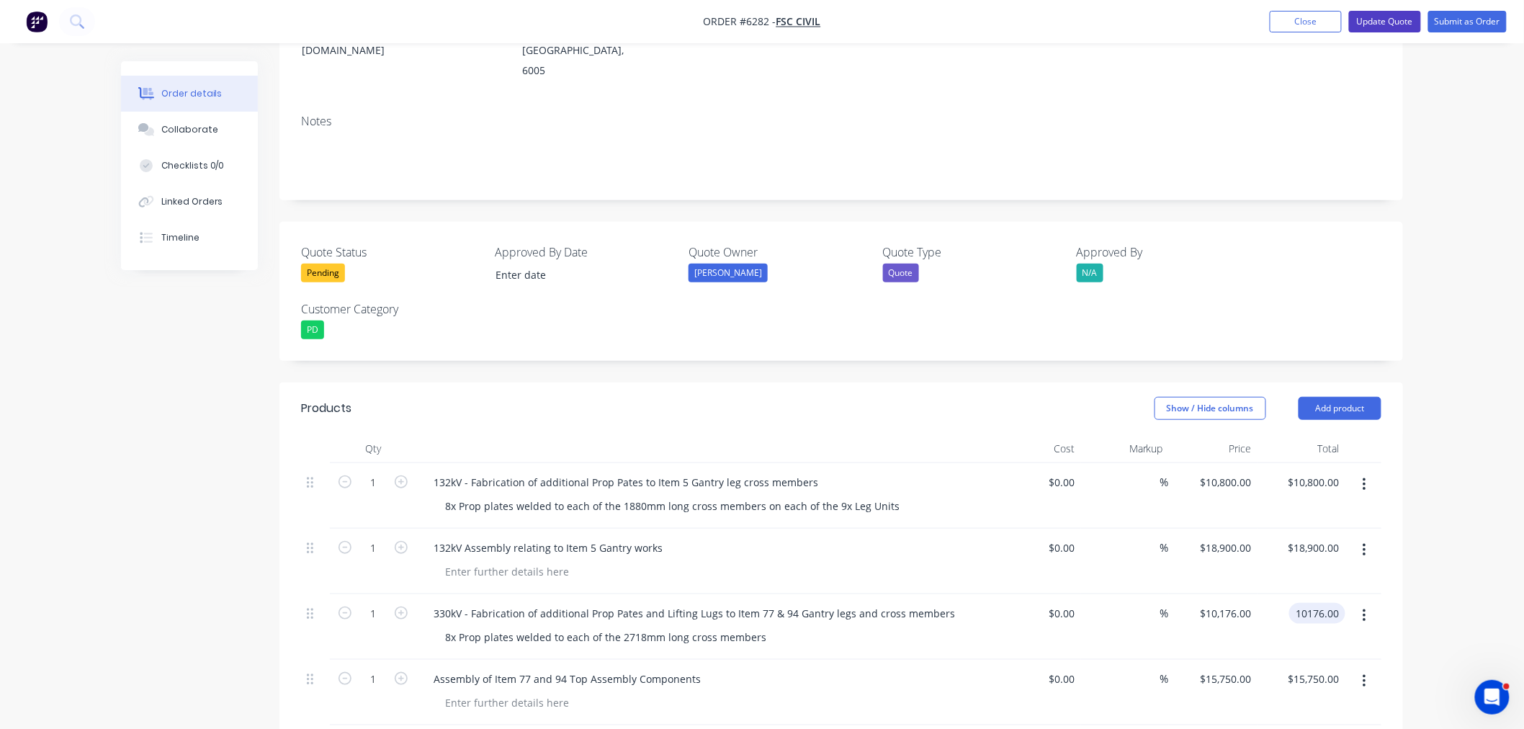
type input "$10,176.00"
click at [1370, 13] on button "Update Quote" at bounding box center [1385, 22] width 72 height 22
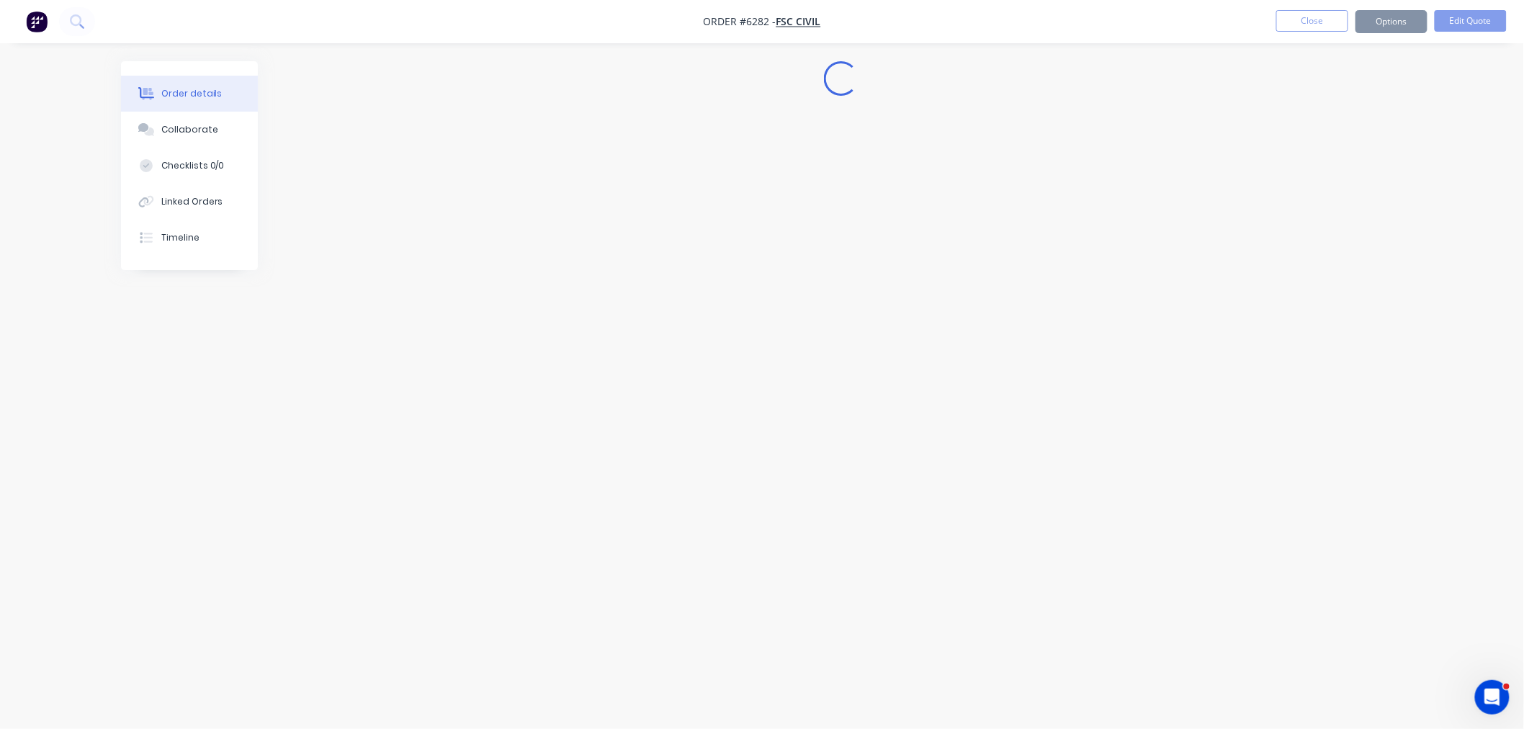
scroll to position [0, 0]
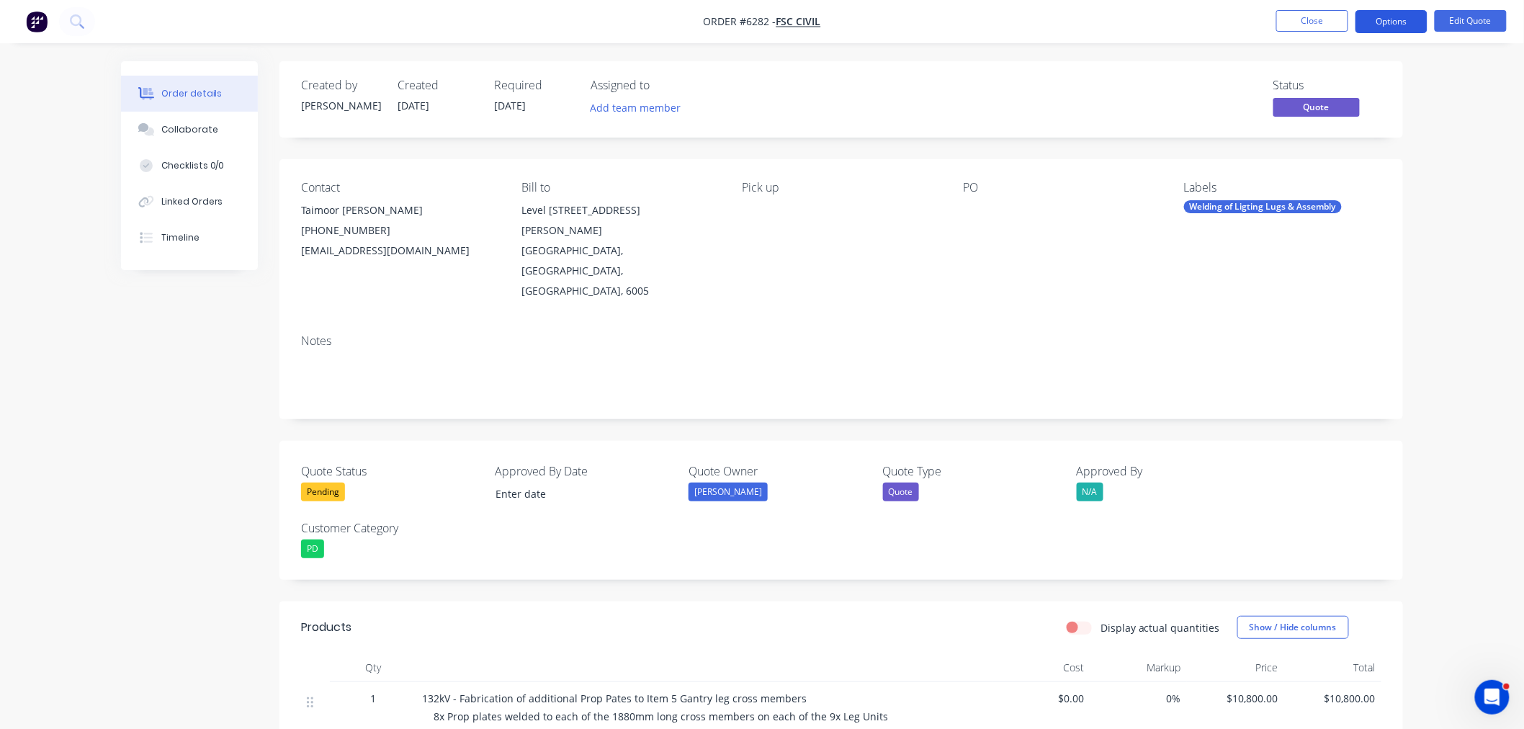
click at [1390, 22] on button "Options" at bounding box center [1391, 21] width 72 height 23
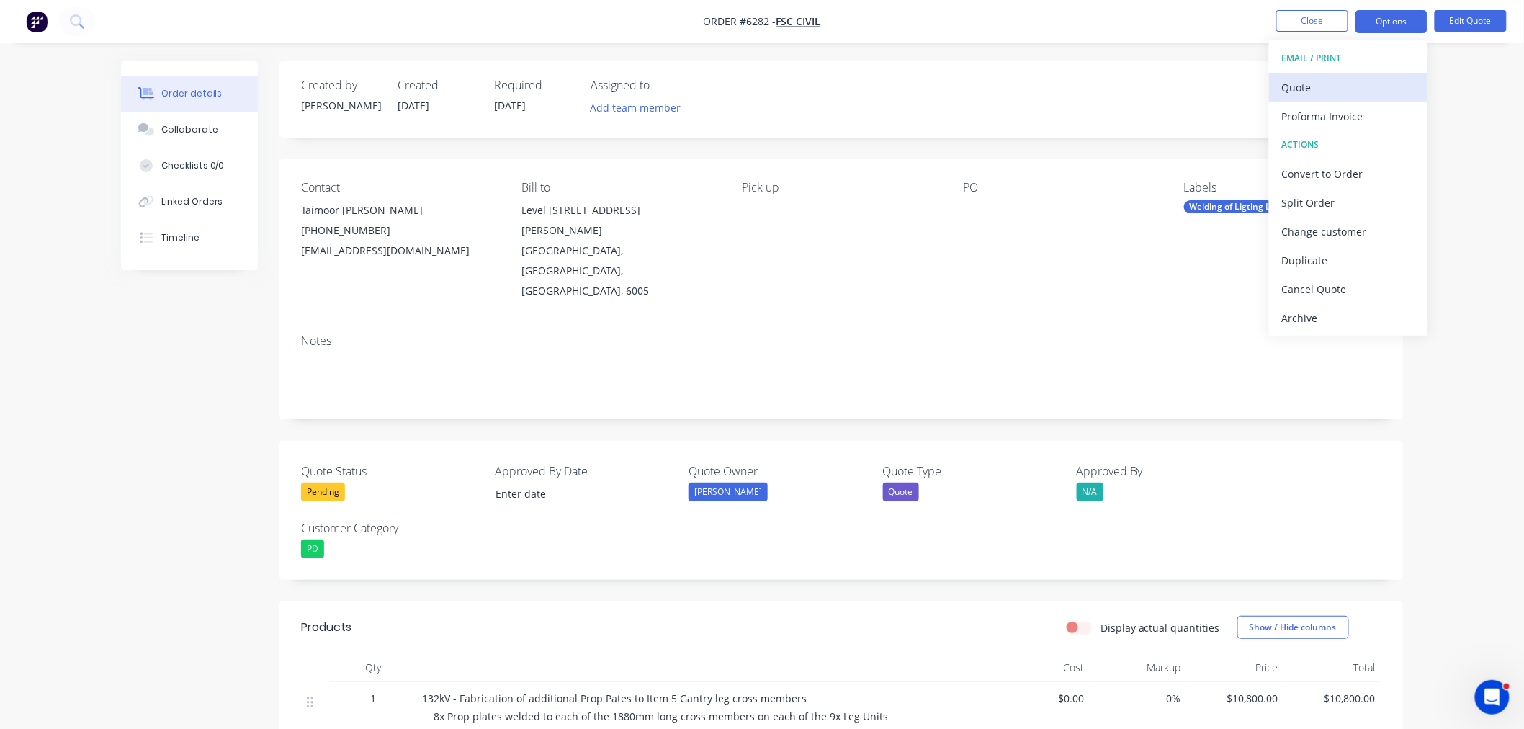
click at [1320, 81] on div "Quote" at bounding box center [1348, 87] width 132 height 21
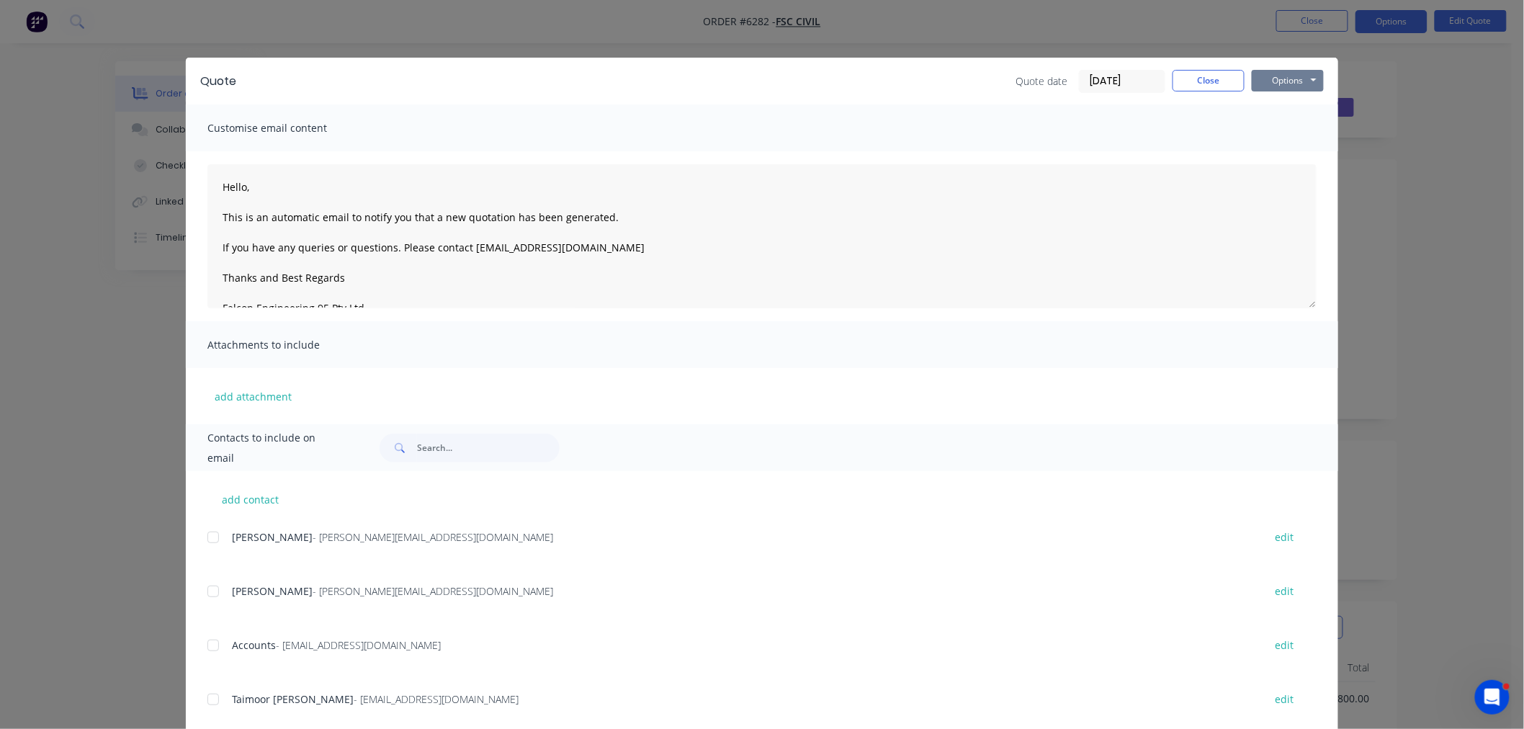
click at [1279, 72] on button "Options" at bounding box center [1287, 81] width 72 height 22
click at [1263, 104] on button "Preview" at bounding box center [1297, 106] width 92 height 24
click at [1192, 81] on button "Close" at bounding box center [1208, 81] width 72 height 22
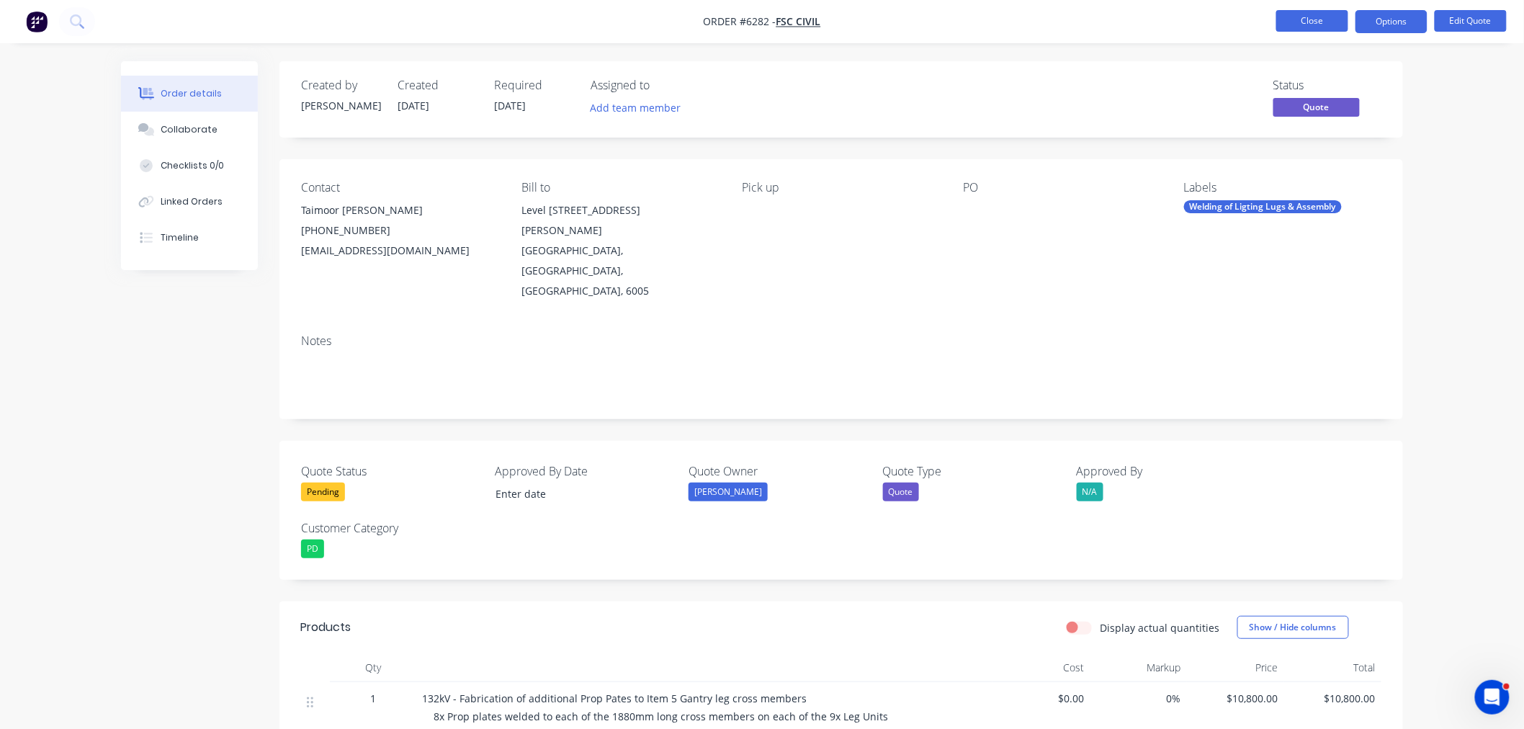
click at [1283, 27] on button "Close" at bounding box center [1312, 21] width 72 height 22
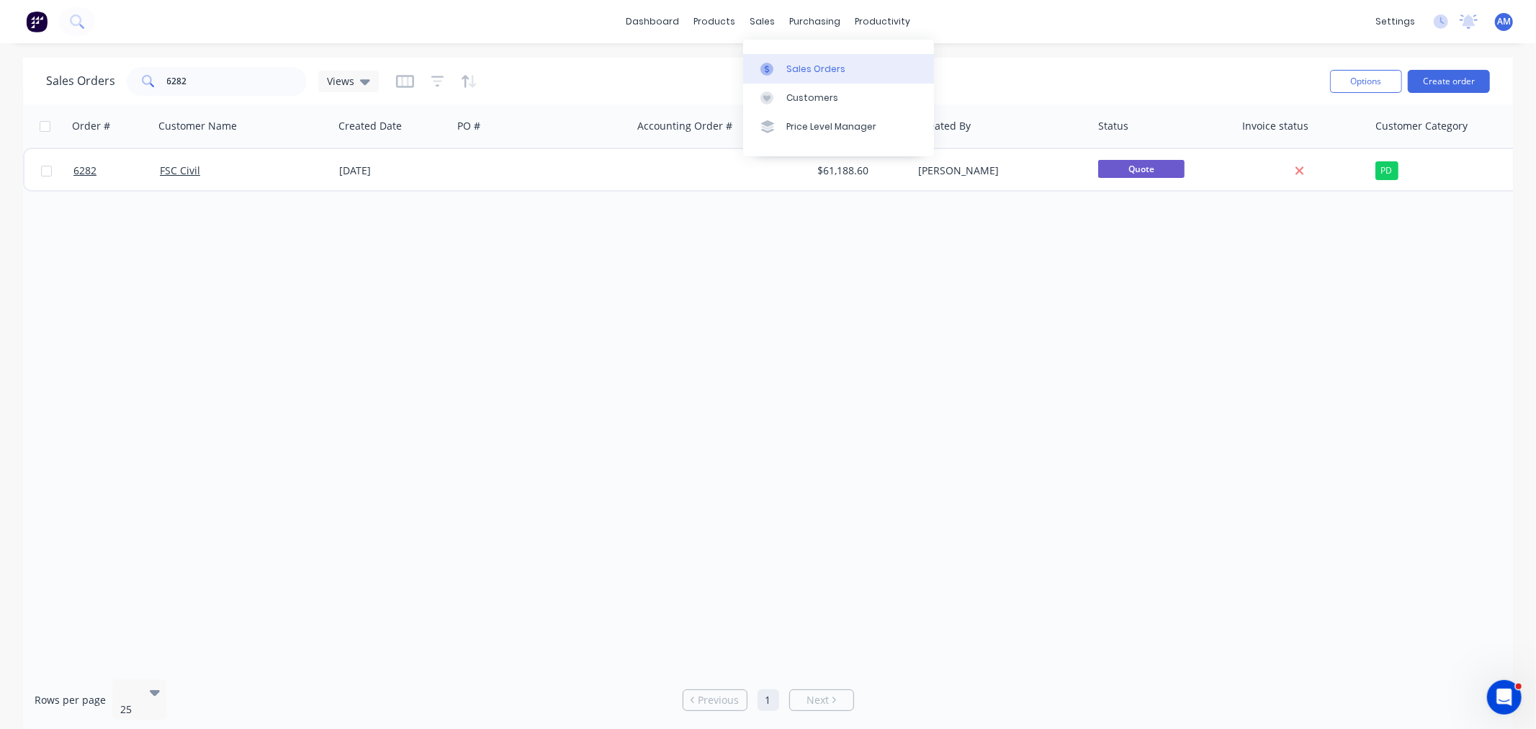
click at [783, 73] on link "Sales Orders" at bounding box center [838, 68] width 191 height 29
drag, startPoint x: 222, startPoint y: 84, endPoint x: 133, endPoint y: 84, distance: 88.6
click at [133, 84] on div "6282" at bounding box center [217, 81] width 180 height 29
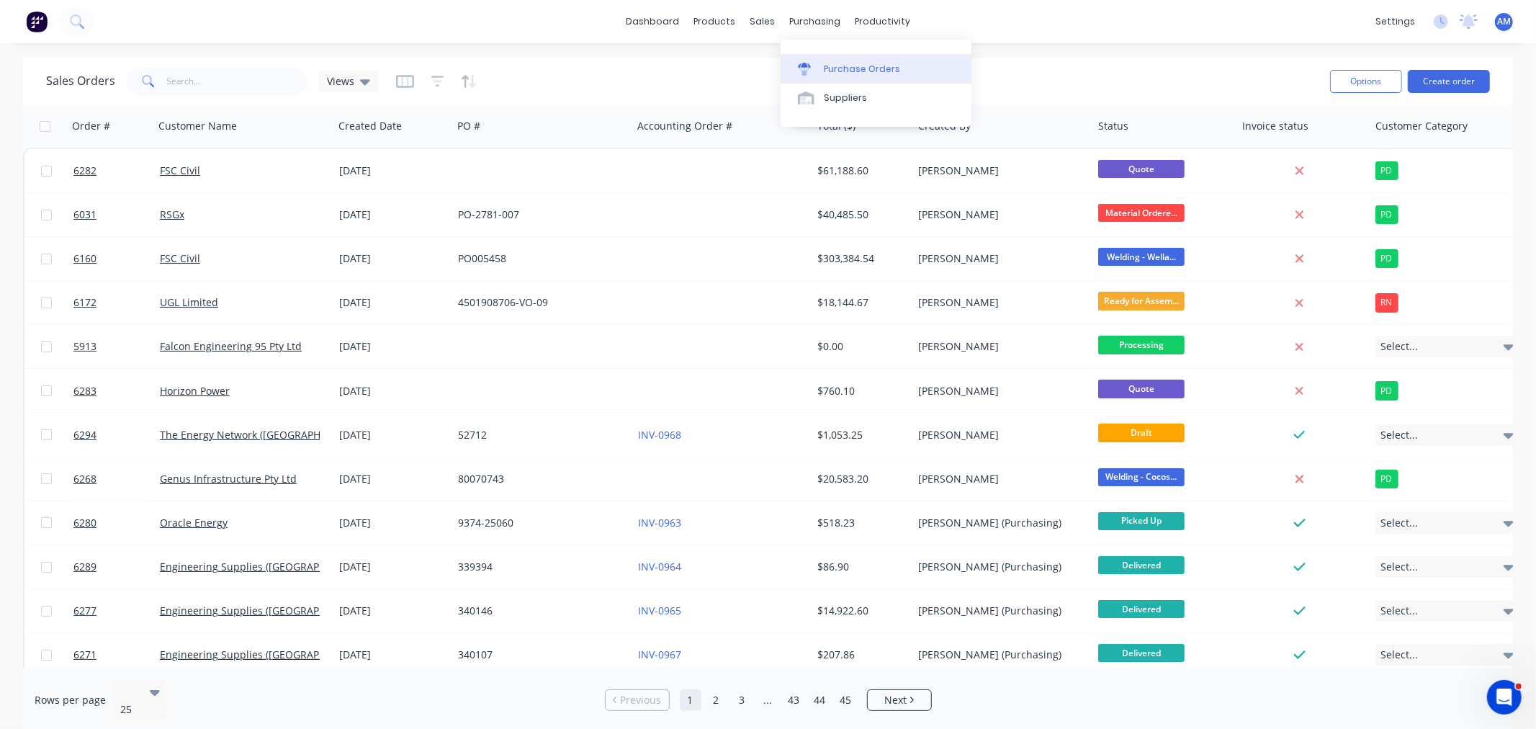
click at [858, 65] on div "Purchase Orders" at bounding box center [862, 69] width 76 height 13
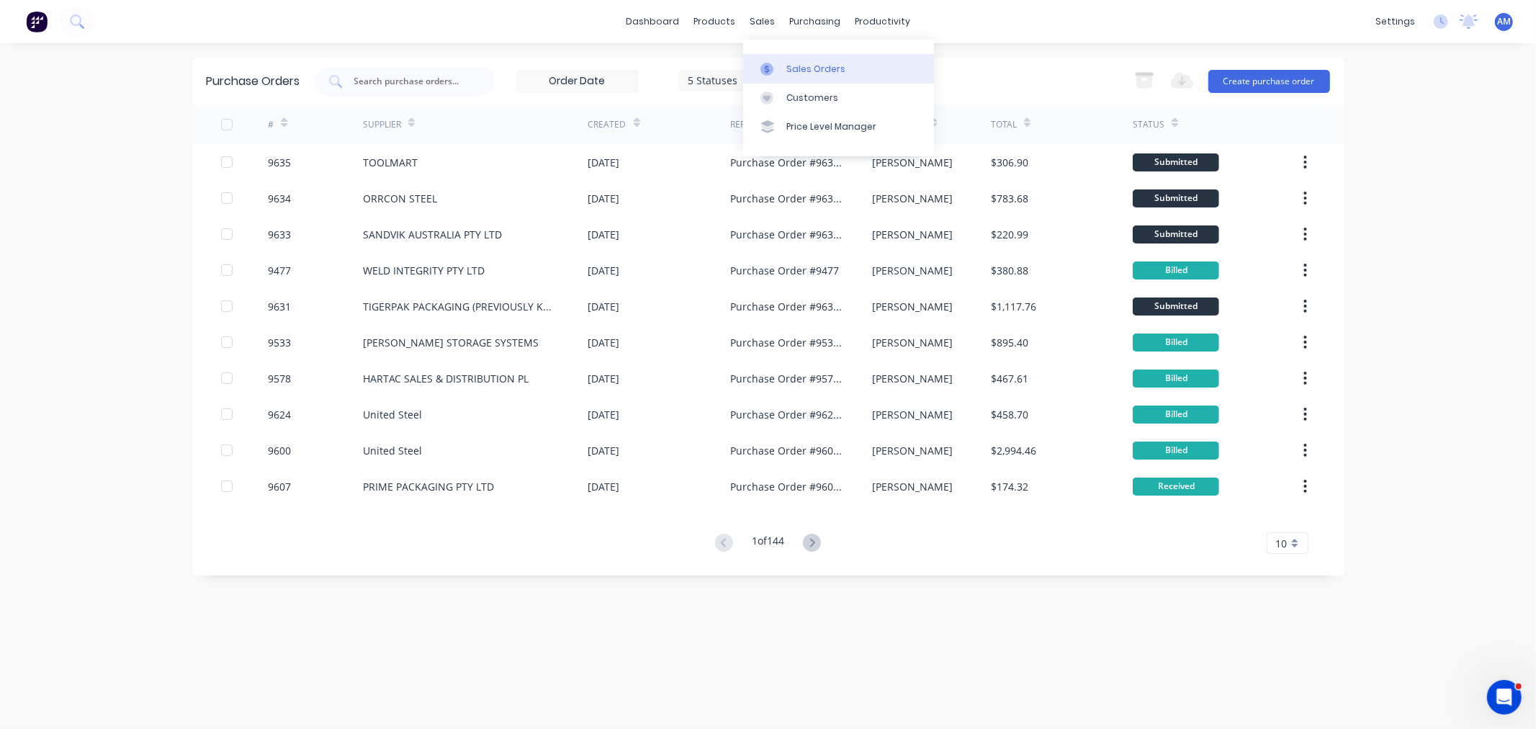
click at [819, 65] on div "Sales Orders" at bounding box center [815, 69] width 59 height 13
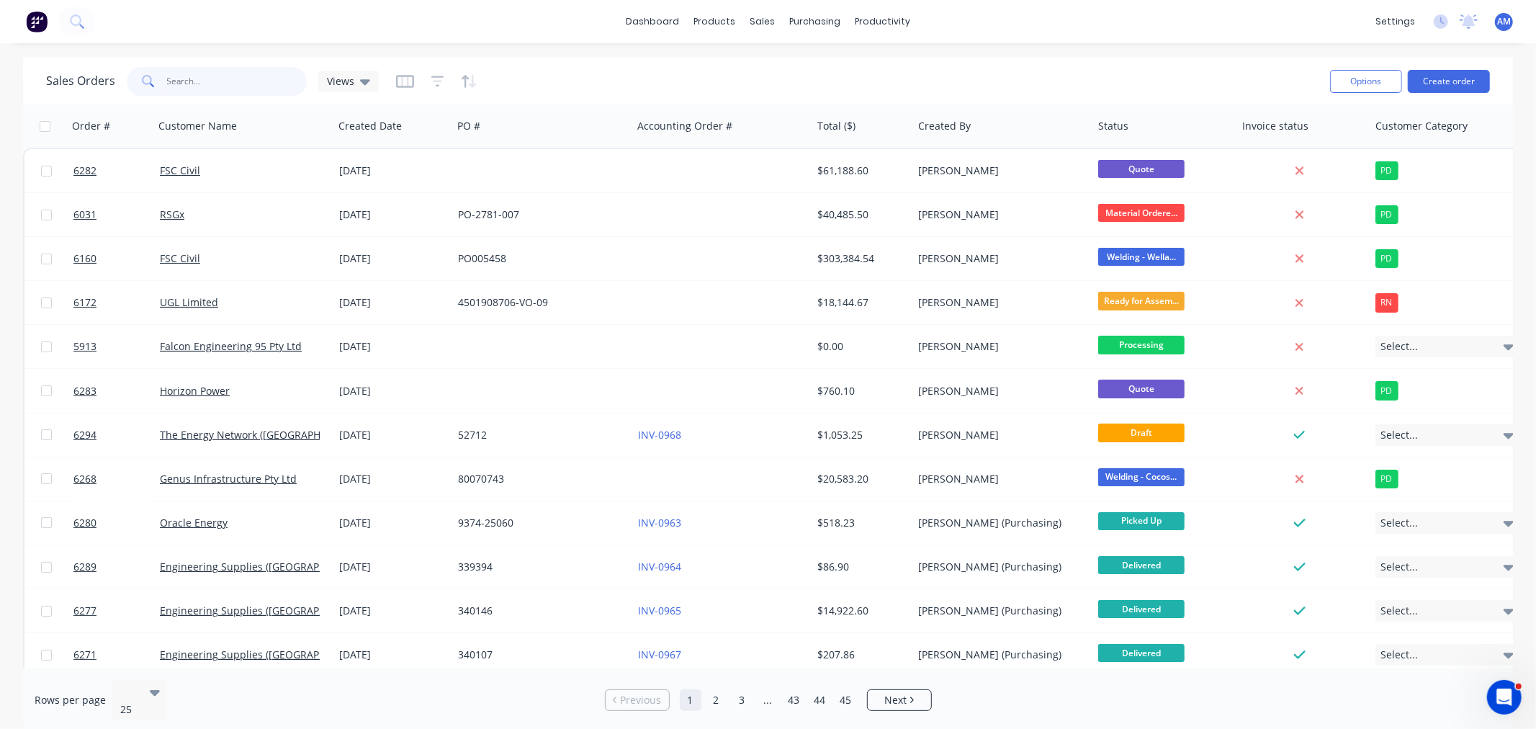
click at [192, 86] on input "text" at bounding box center [237, 81] width 140 height 29
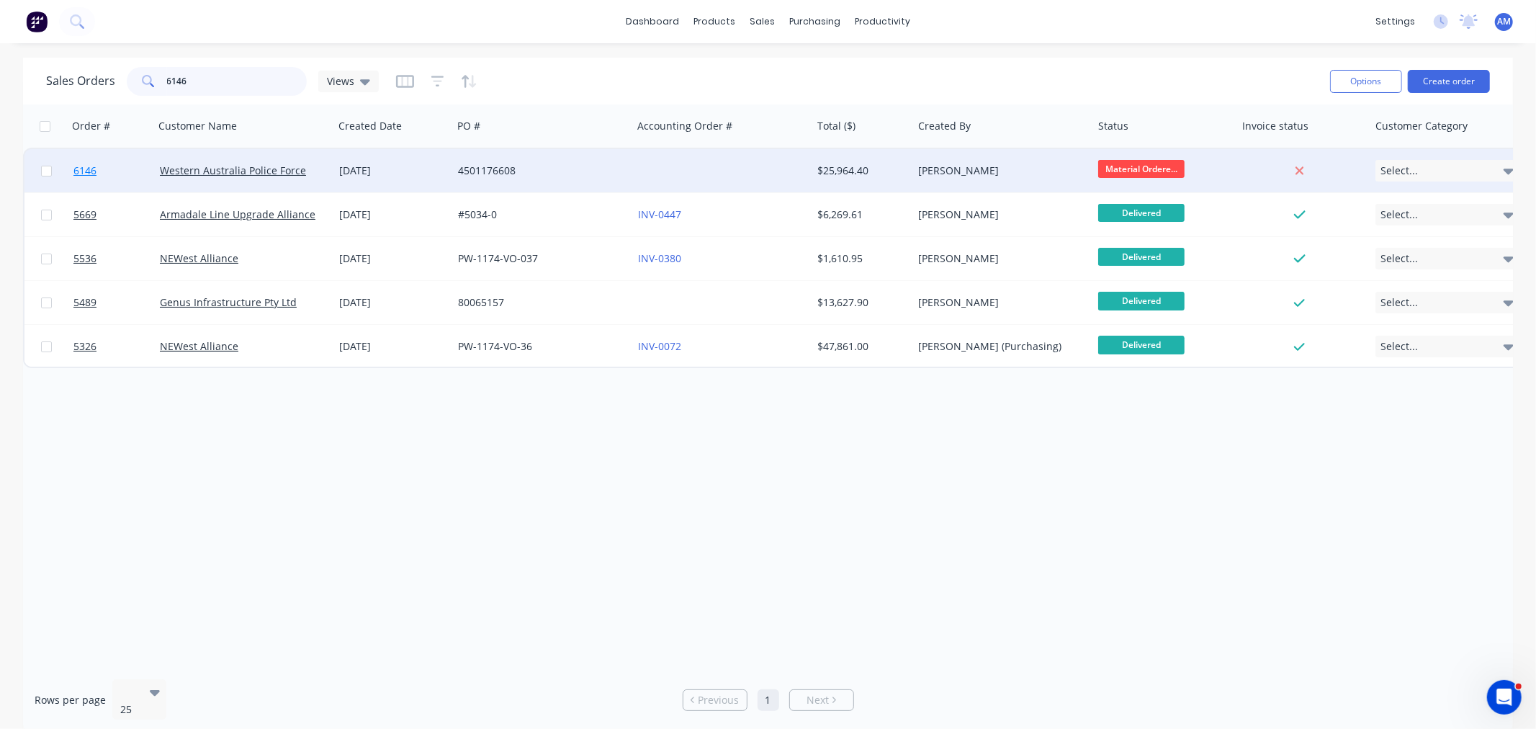
type input "6146"
click at [117, 163] on link "6146" at bounding box center [116, 170] width 86 height 43
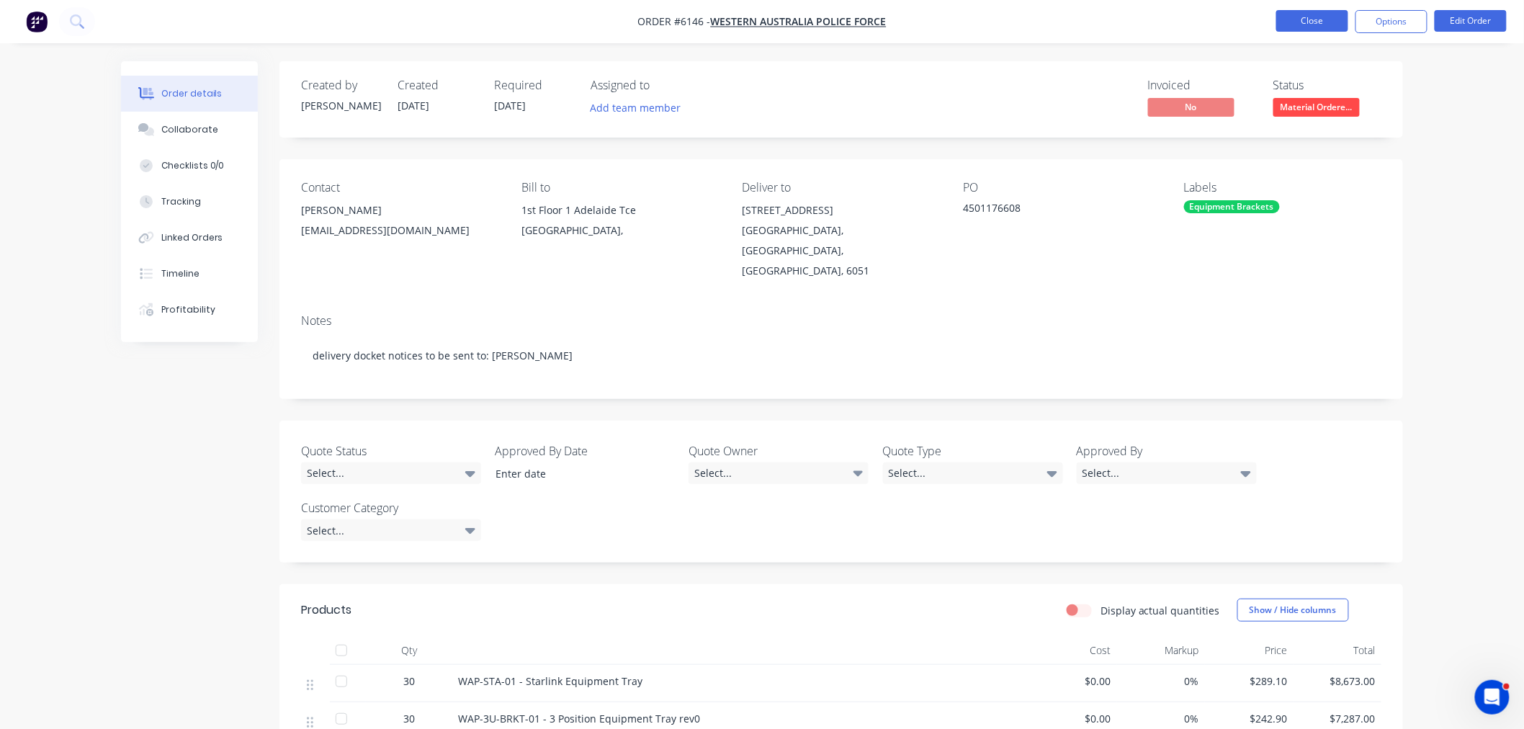
click at [1304, 18] on button "Close" at bounding box center [1312, 21] width 72 height 22
